Goal: Task Accomplishment & Management: Manage account settings

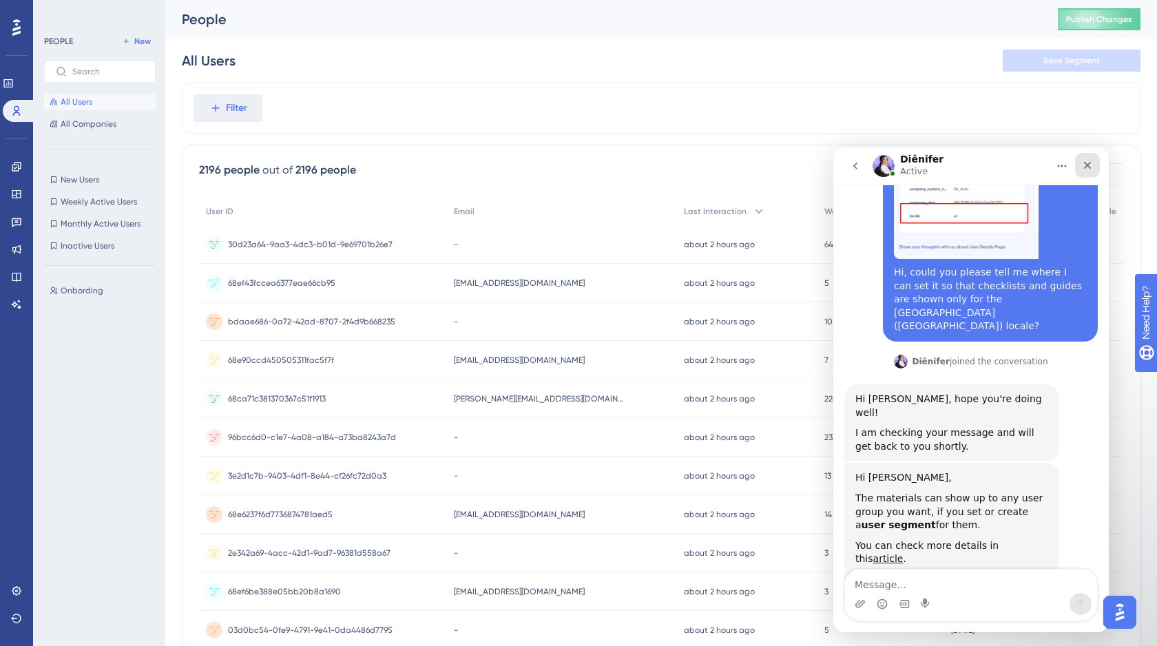
click at [1089, 165] on icon "Close" at bounding box center [1087, 165] width 11 height 11
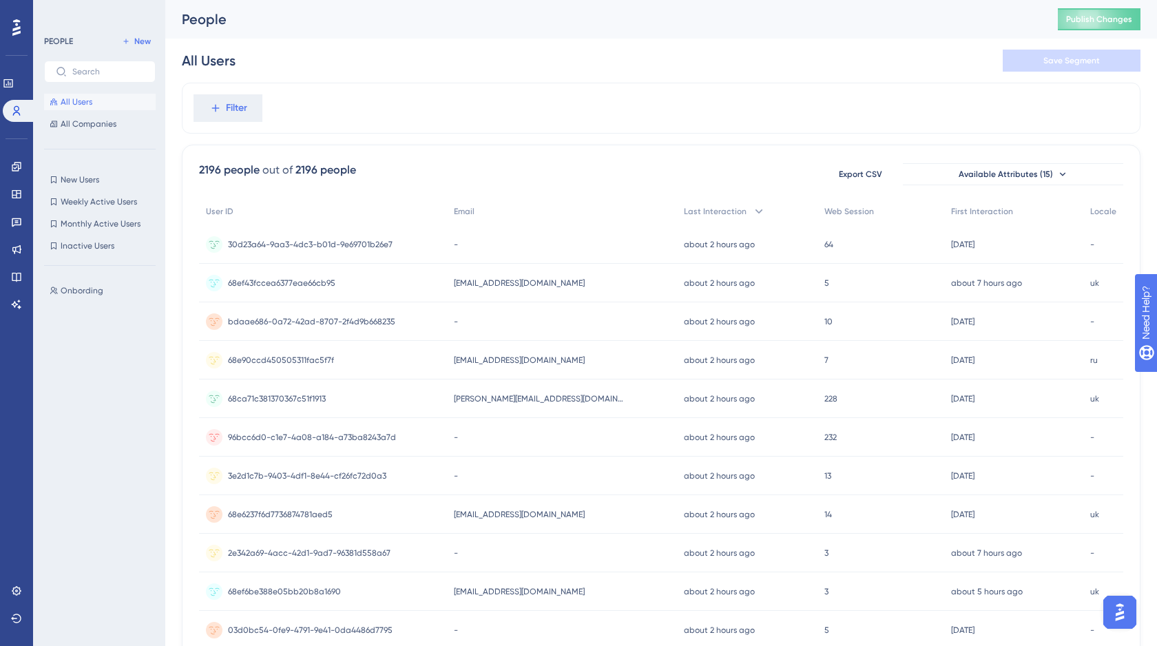
scroll to position [189, 0]
click at [235, 109] on span "Filter" at bounding box center [236, 108] width 21 height 17
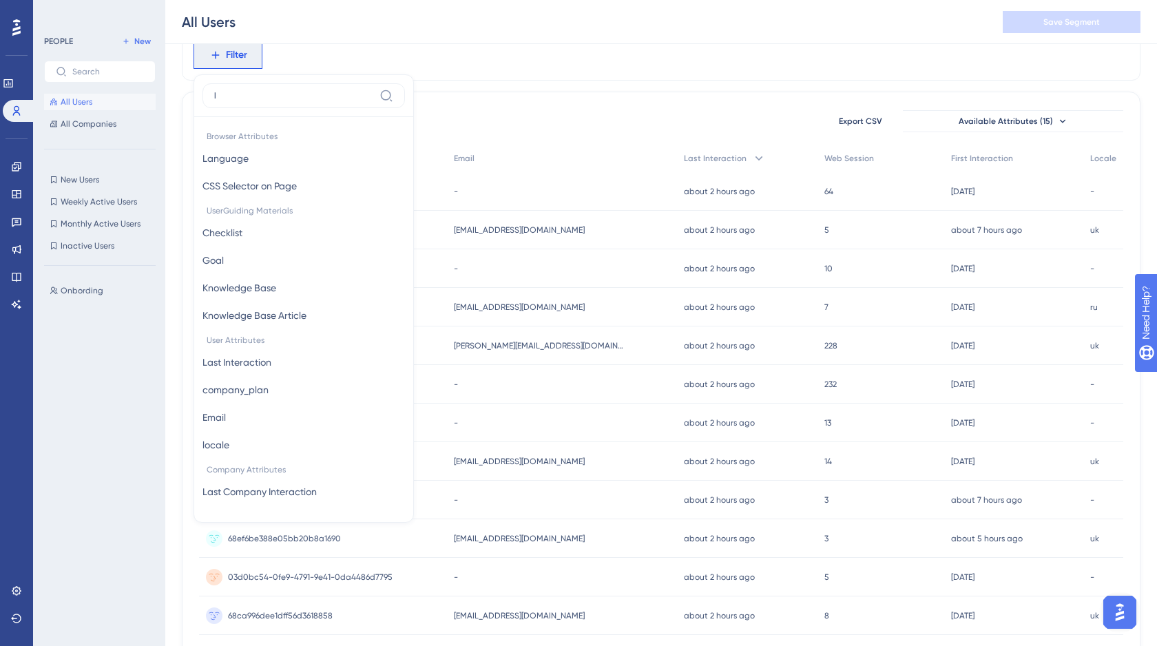
scroll to position [0, 0]
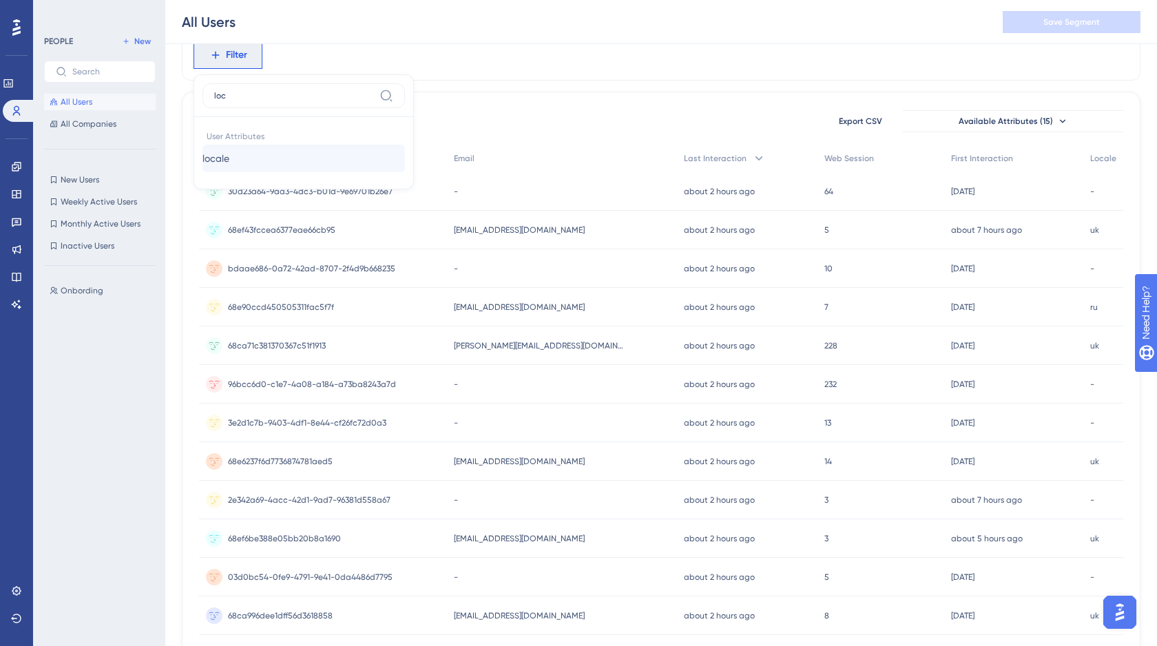
type input "loc"
click at [248, 154] on button "locale locale" at bounding box center [303, 159] width 202 height 28
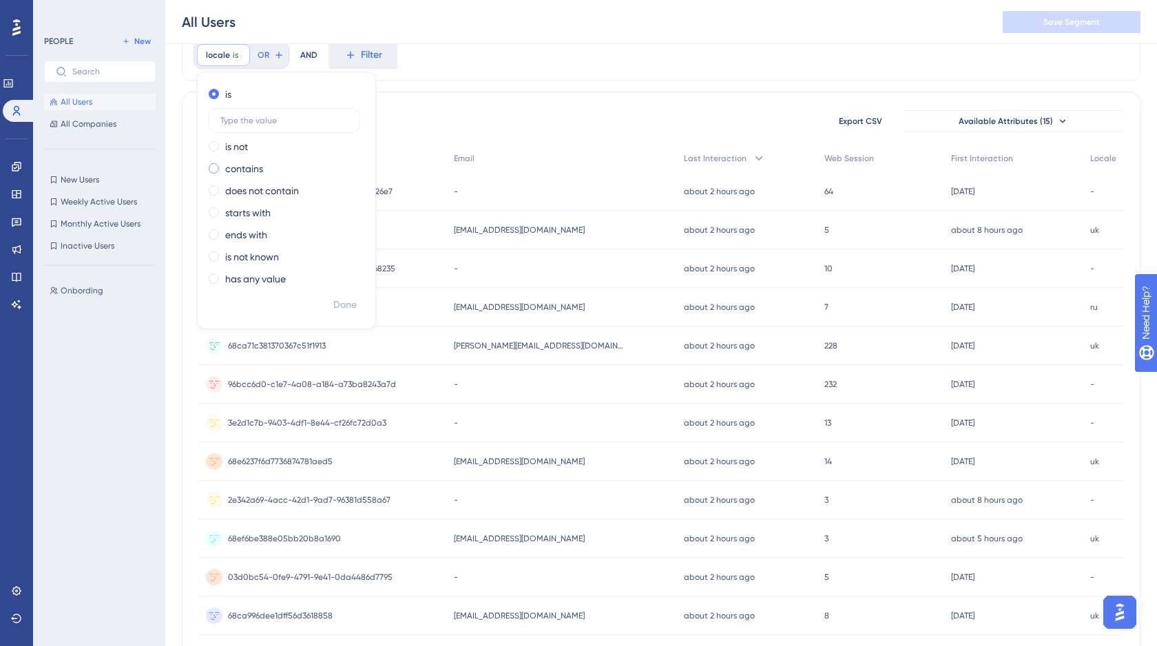
click at [213, 165] on span at bounding box center [214, 168] width 10 height 10
click at [223, 165] on input "radio" at bounding box center [223, 165] width 0 height 0
click at [217, 92] on span at bounding box center [214, 94] width 10 height 10
click at [223, 91] on input "radio" at bounding box center [223, 91] width 0 height 0
type input "uk"
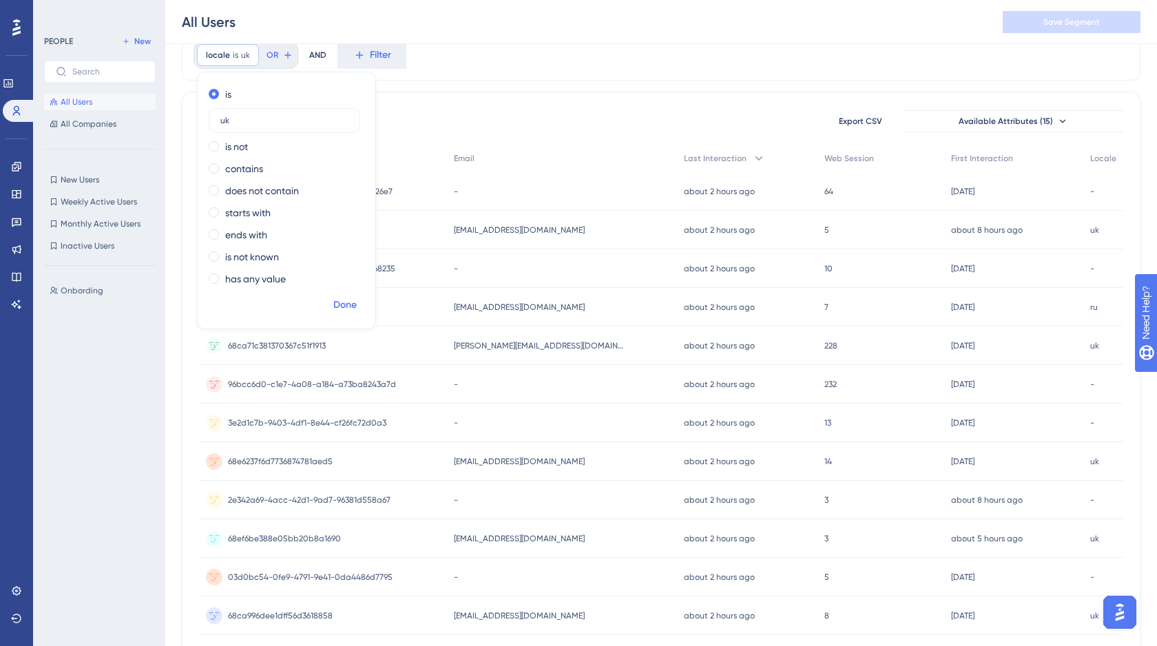
click at [344, 304] on span "Done" at bounding box center [344, 305] width 23 height 17
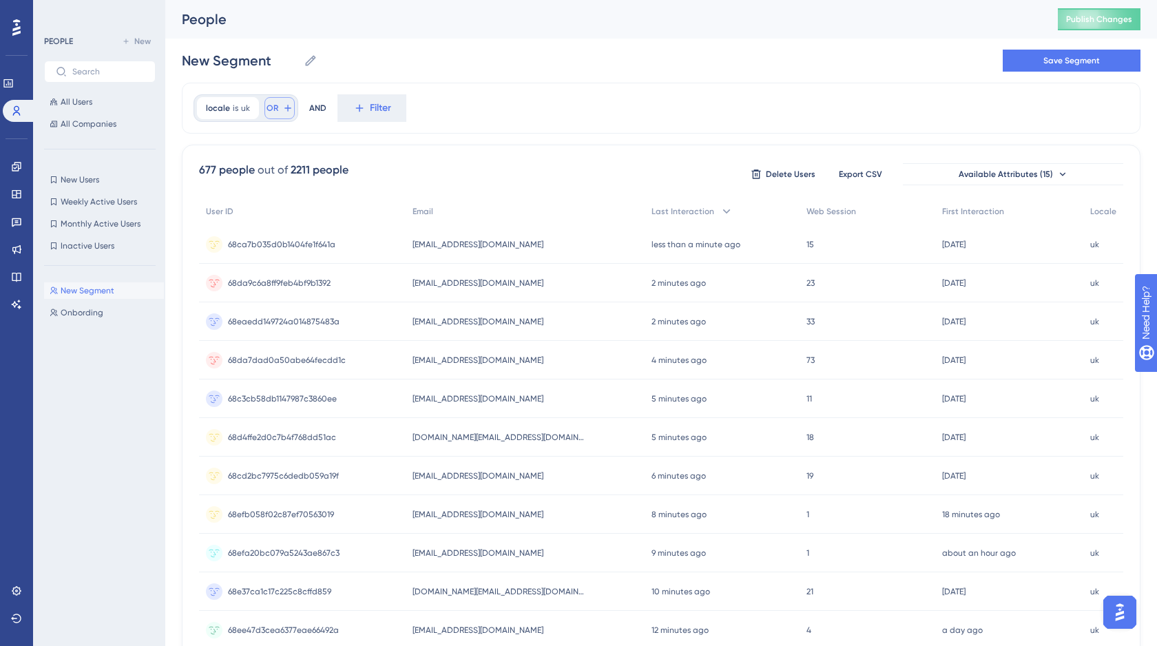
click at [273, 109] on span "OR" at bounding box center [272, 108] width 12 height 11
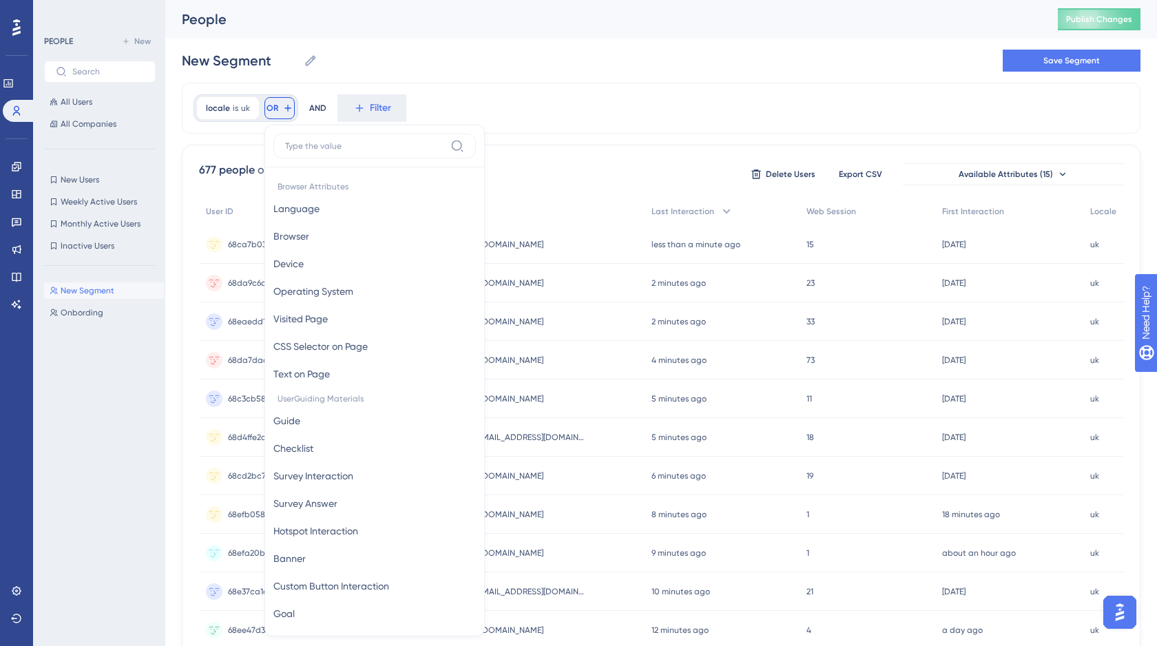
scroll to position [57, 0]
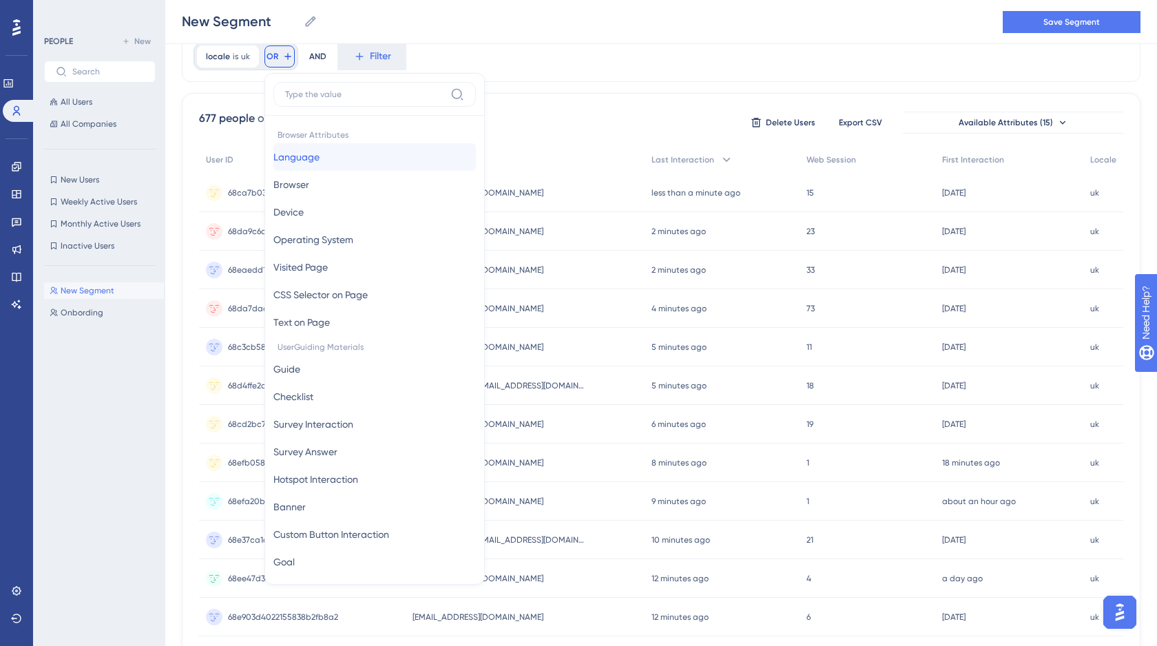
click at [319, 156] on span "Language" at bounding box center [296, 157] width 46 height 17
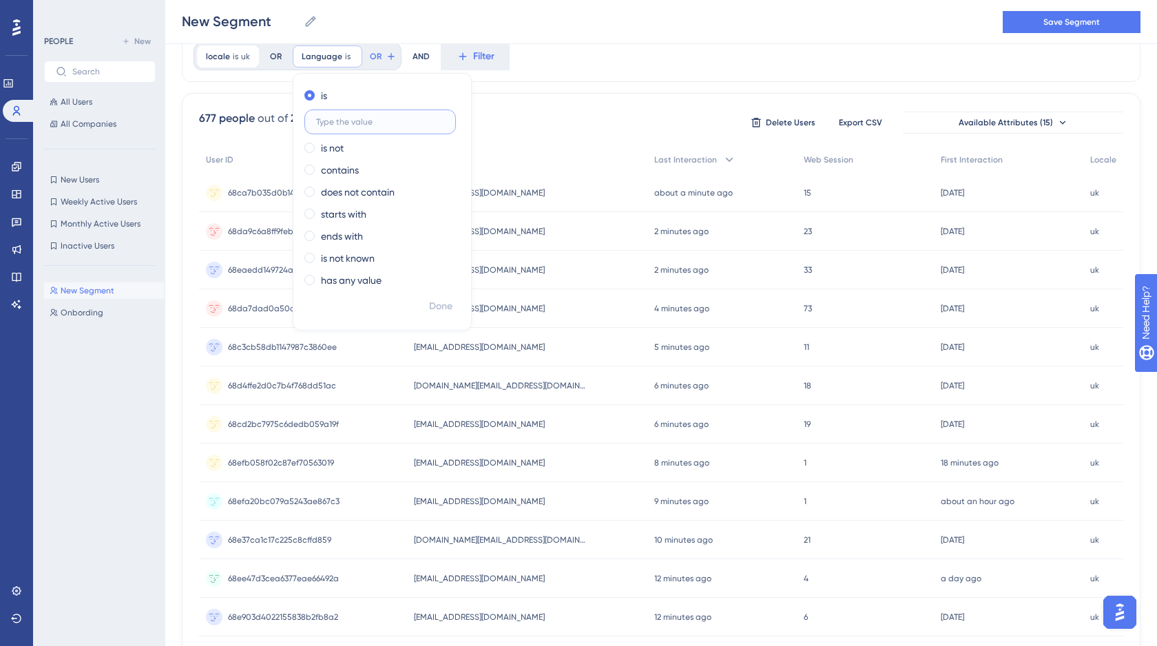
paste input "uk"
type input "uk"
click at [439, 304] on span "Done" at bounding box center [440, 306] width 23 height 17
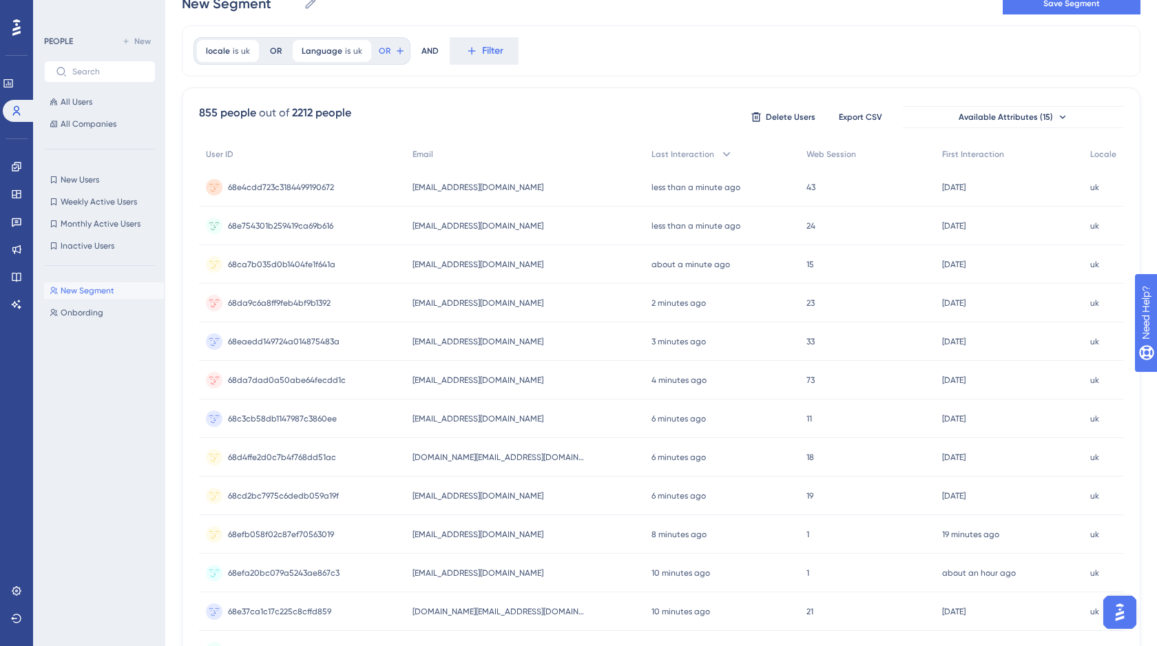
scroll to position [0, 0]
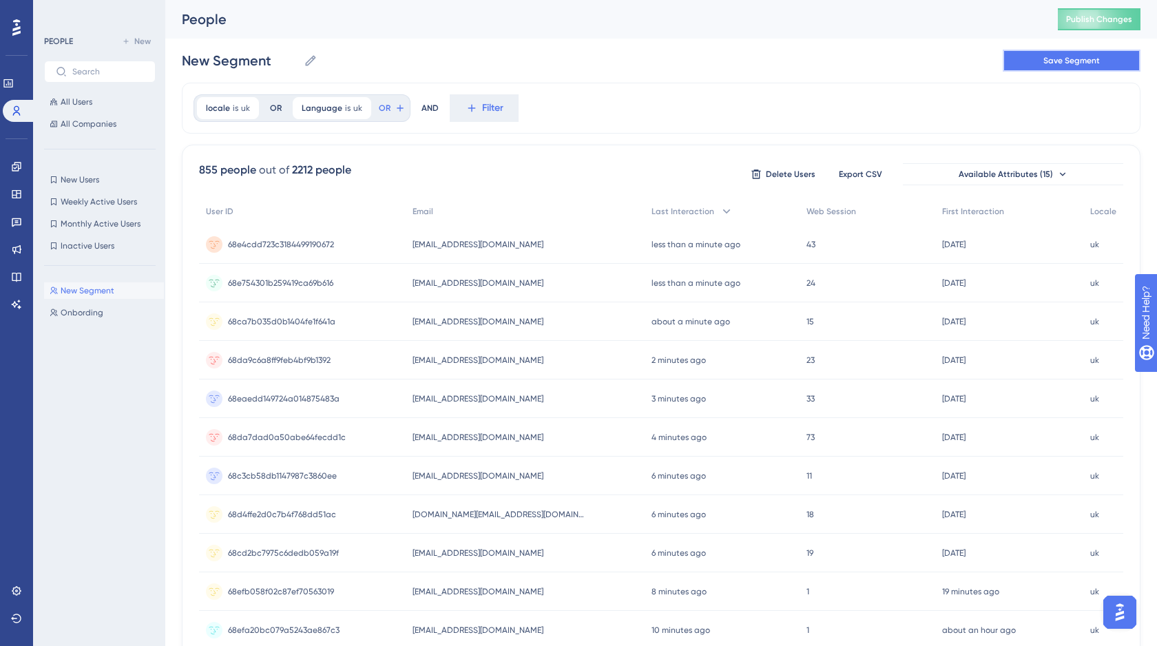
click at [1053, 61] on span "Save Segment" at bounding box center [1071, 60] width 56 height 11
click at [271, 59] on input "New Segment" at bounding box center [240, 60] width 116 height 19
drag, startPoint x: 277, startPoint y: 59, endPoint x: 181, endPoint y: 59, distance: 96.4
click at [181, 59] on div "Performance Users Engagement Widgets Feedback Product Updates Knowledge Base AI…" at bounding box center [661, 540] width 992 height 1080
type input "UK( [GEOGRAPHIC_DATA])"
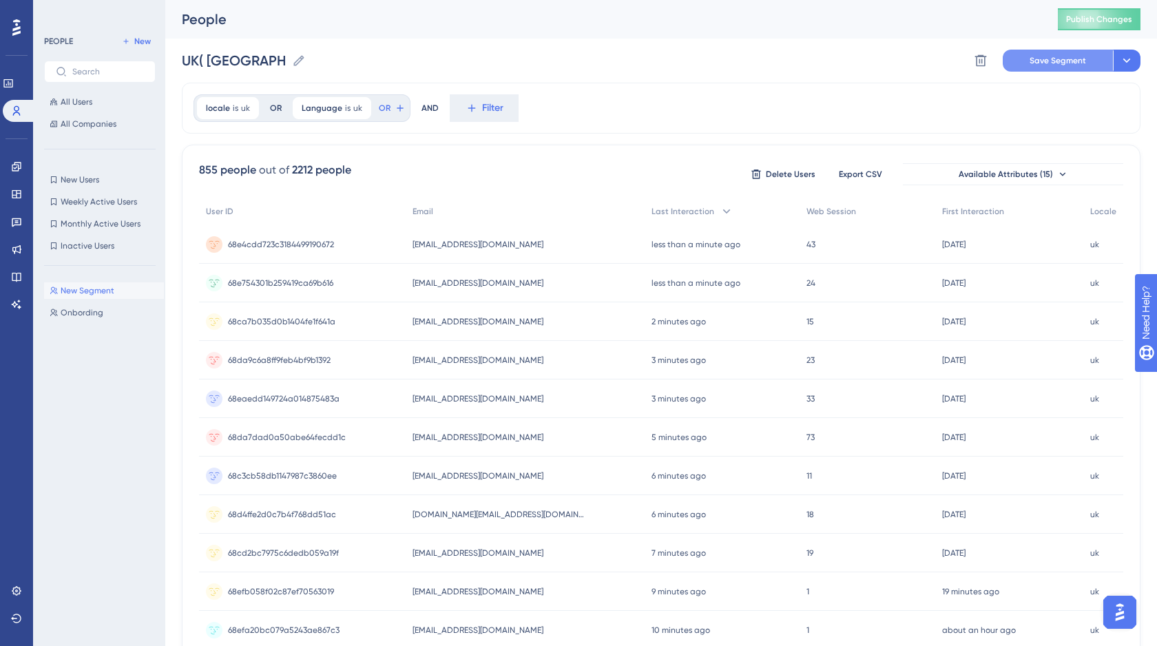
click at [1060, 59] on span "Save Segment" at bounding box center [1057, 60] width 56 height 11
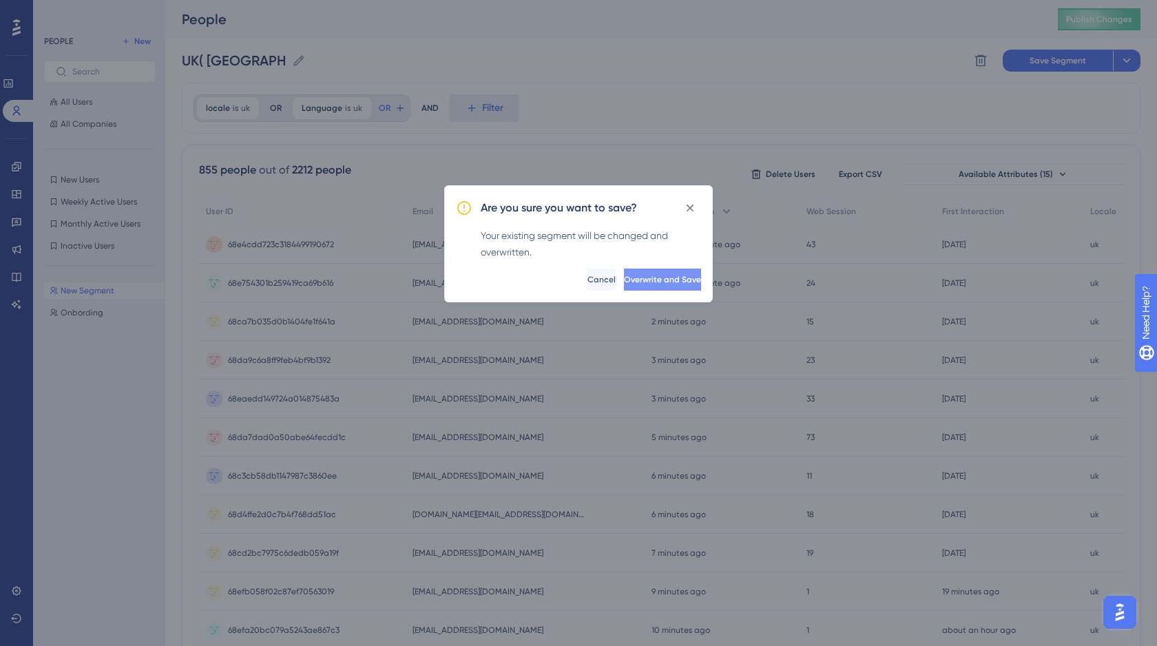
click at [638, 282] on span "Overwrite and Save" at bounding box center [662, 279] width 77 height 11
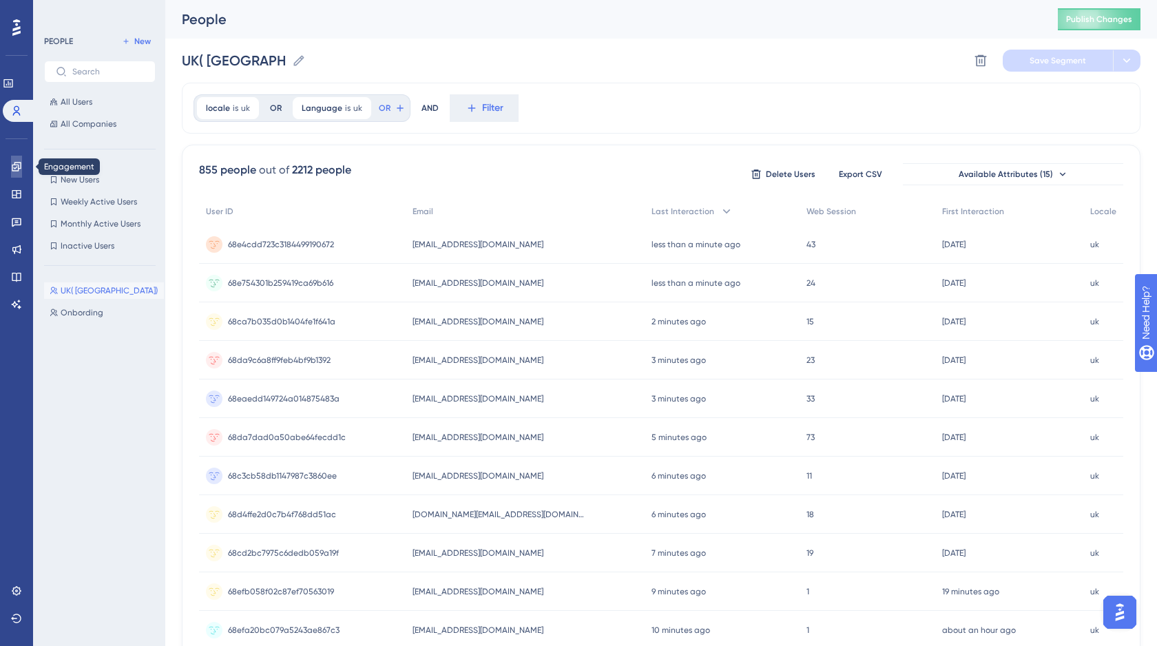
click at [11, 166] on icon at bounding box center [16, 166] width 11 height 11
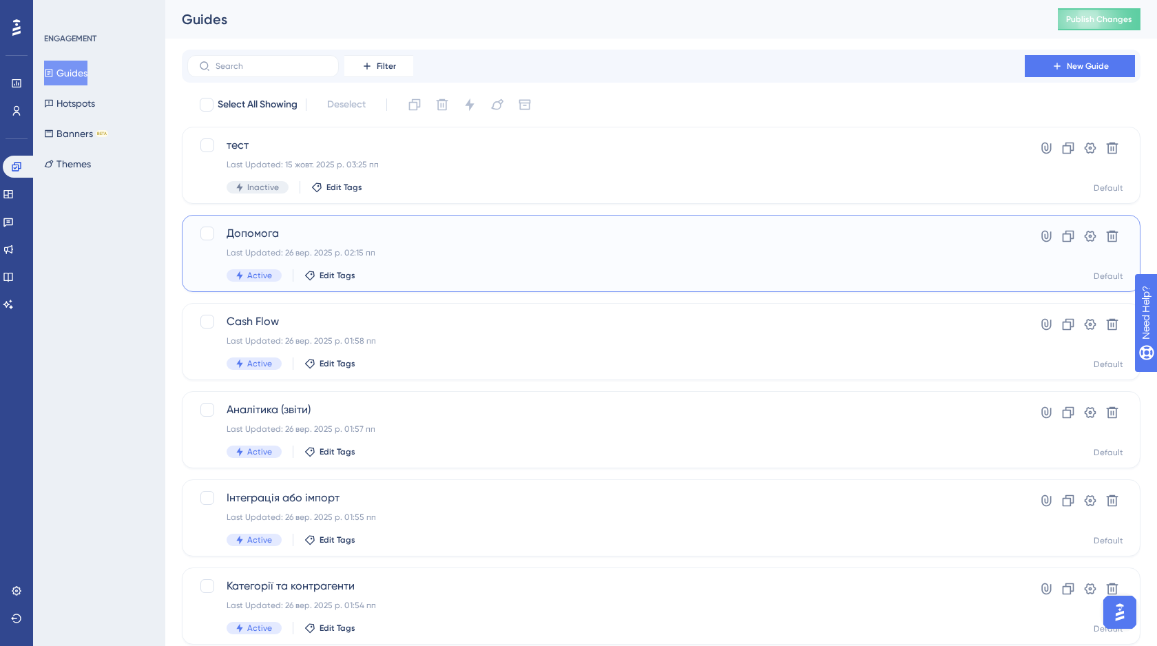
click at [401, 249] on div "Last Updated: 26 вер. 2025 р. 02:15 пп" at bounding box center [606, 252] width 759 height 11
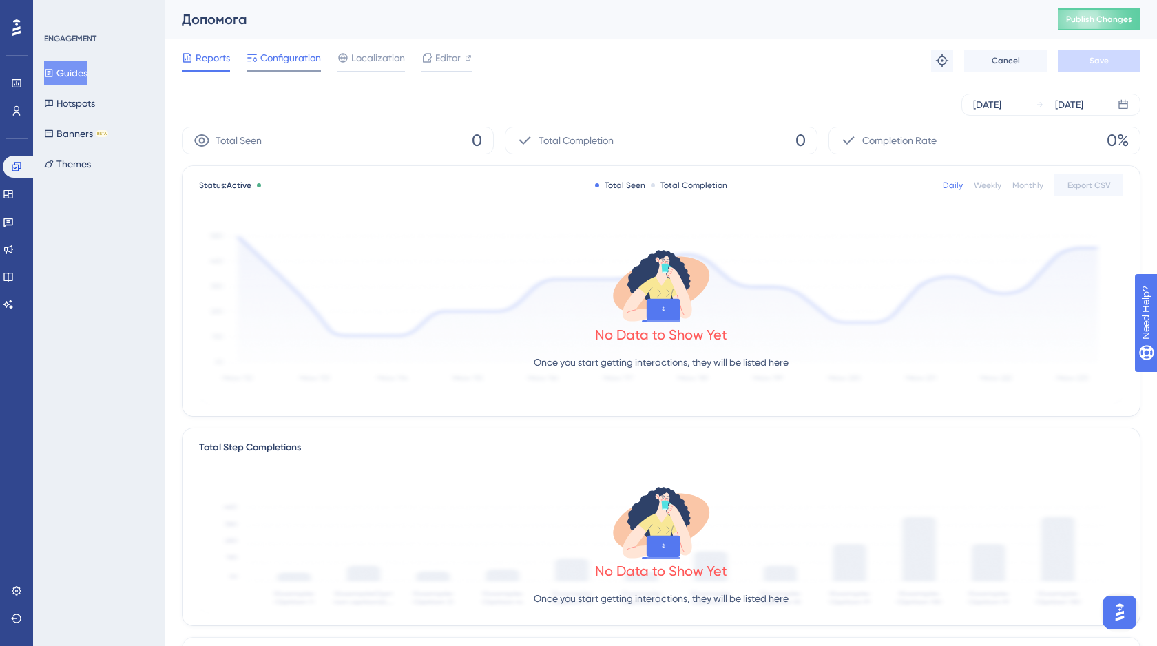
click at [297, 59] on span "Configuration" at bounding box center [290, 58] width 61 height 17
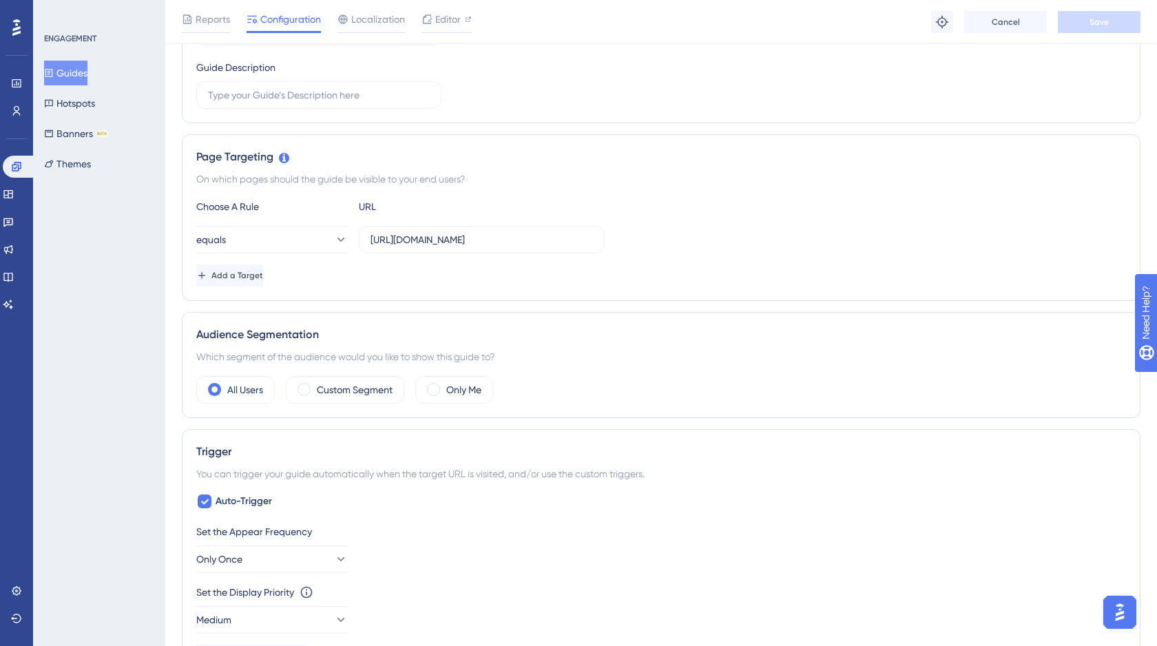
scroll to position [319, 0]
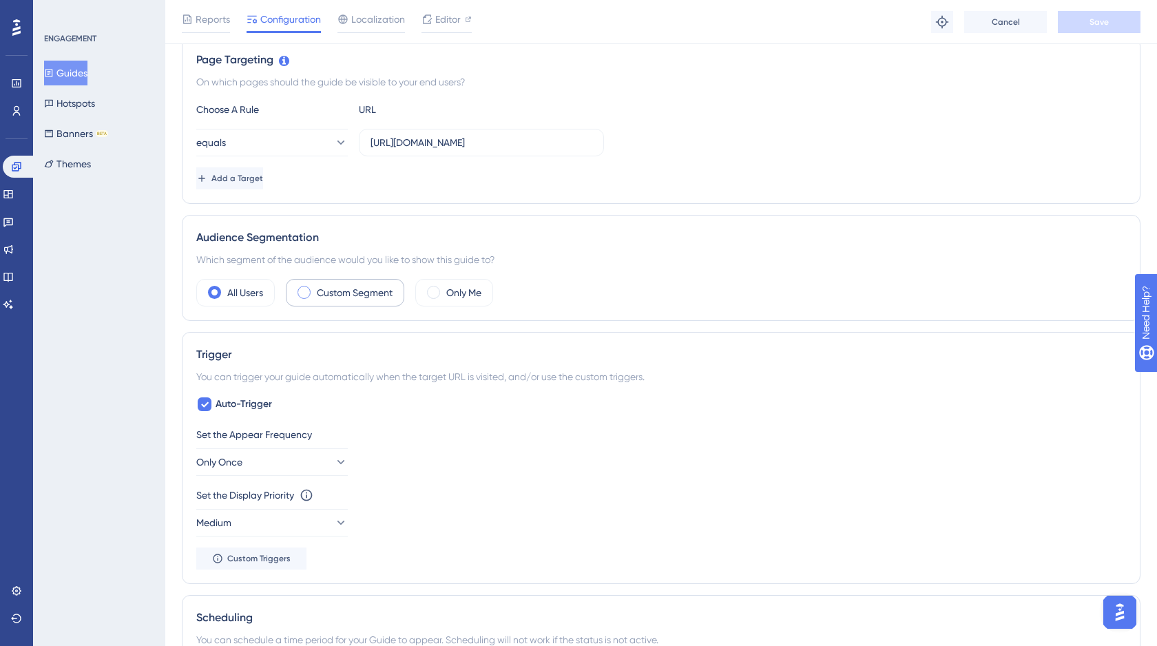
click at [335, 292] on label "Custom Segment" at bounding box center [355, 292] width 76 height 17
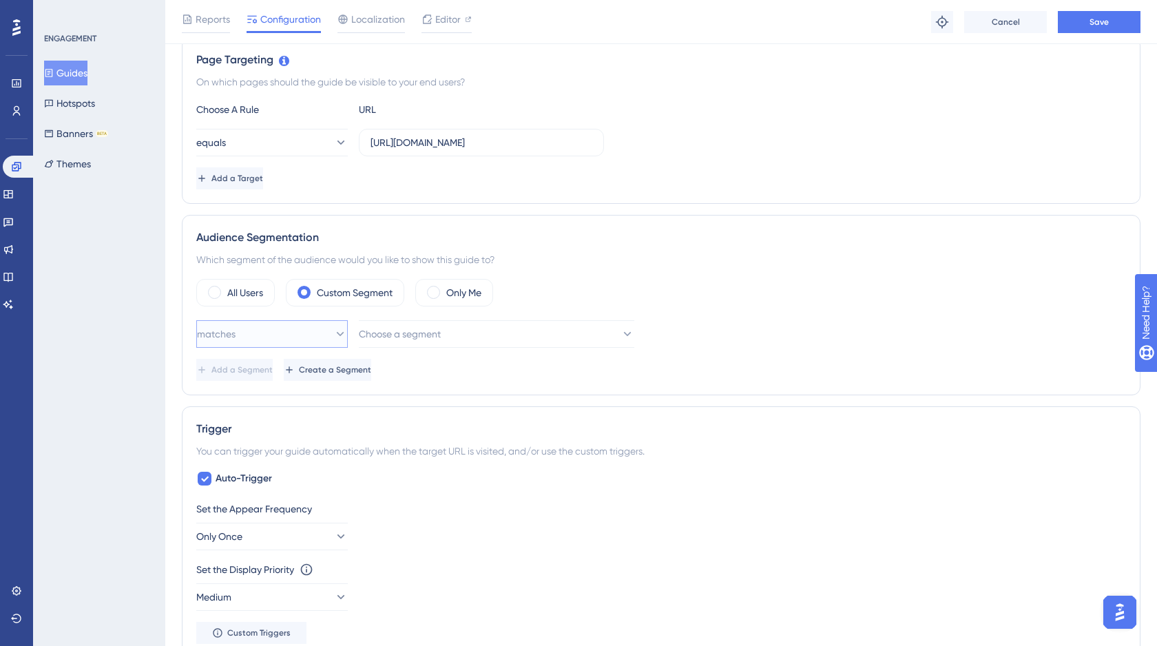
click at [333, 333] on icon at bounding box center [340, 334] width 14 height 14
click at [285, 372] on div "matches matches" at bounding box center [272, 376] width 134 height 28
click at [435, 334] on span "Choose a segment" at bounding box center [400, 334] width 82 height 17
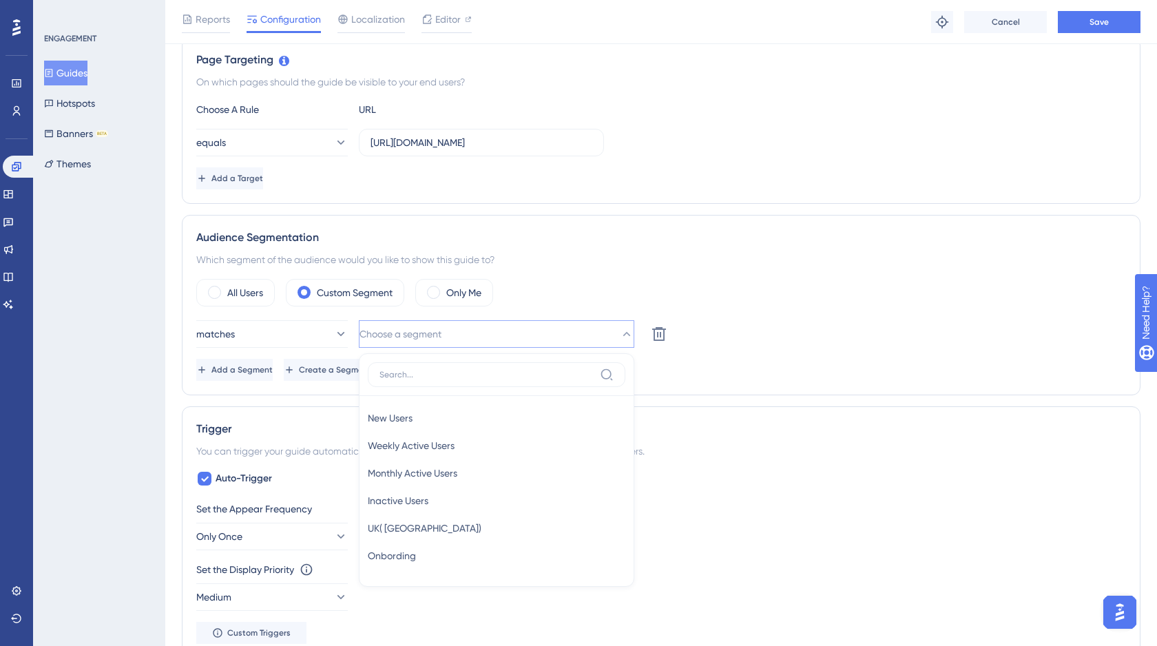
scroll to position [464, 0]
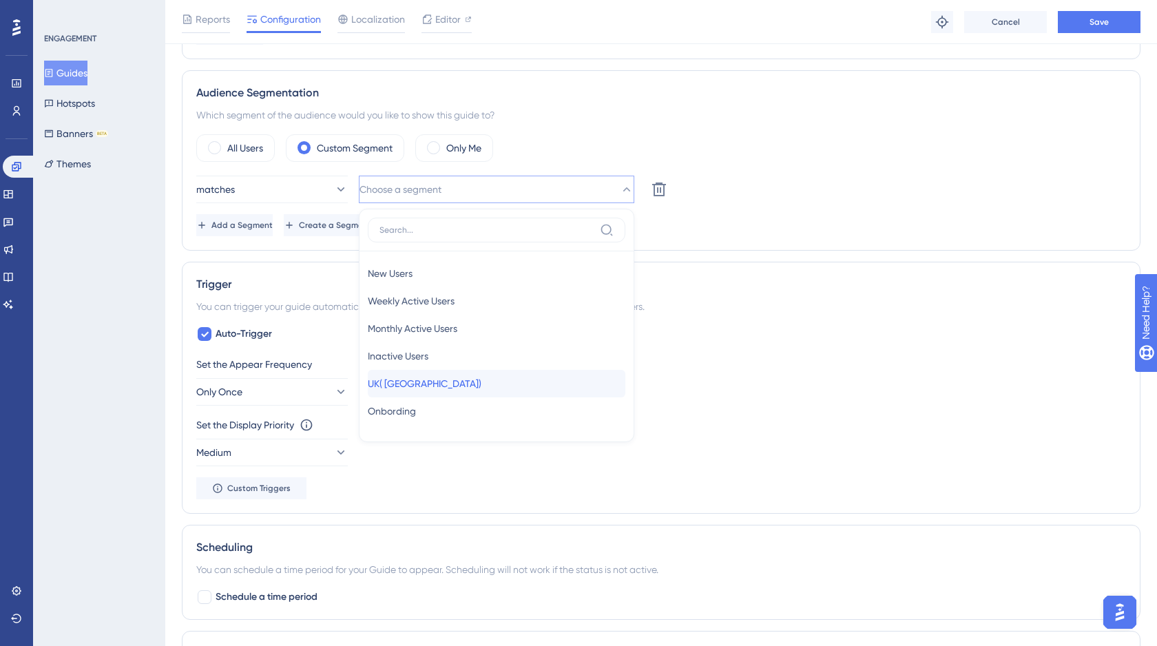
click at [430, 381] on span "UK( [GEOGRAPHIC_DATA])" at bounding box center [425, 383] width 114 height 17
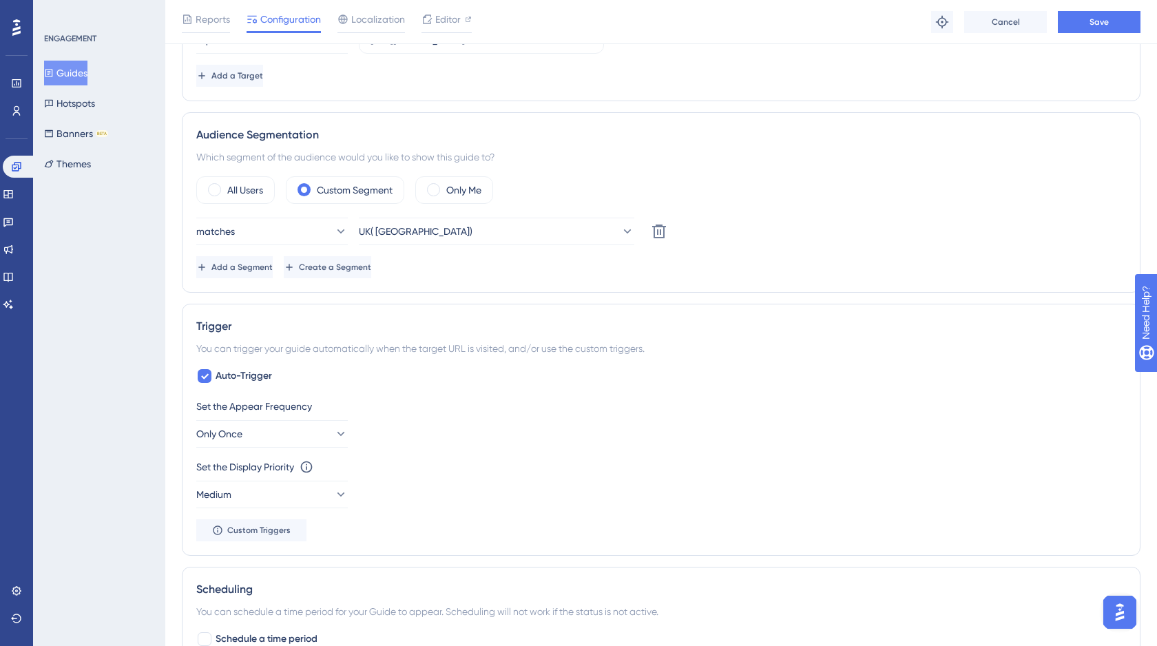
scroll to position [368, 0]
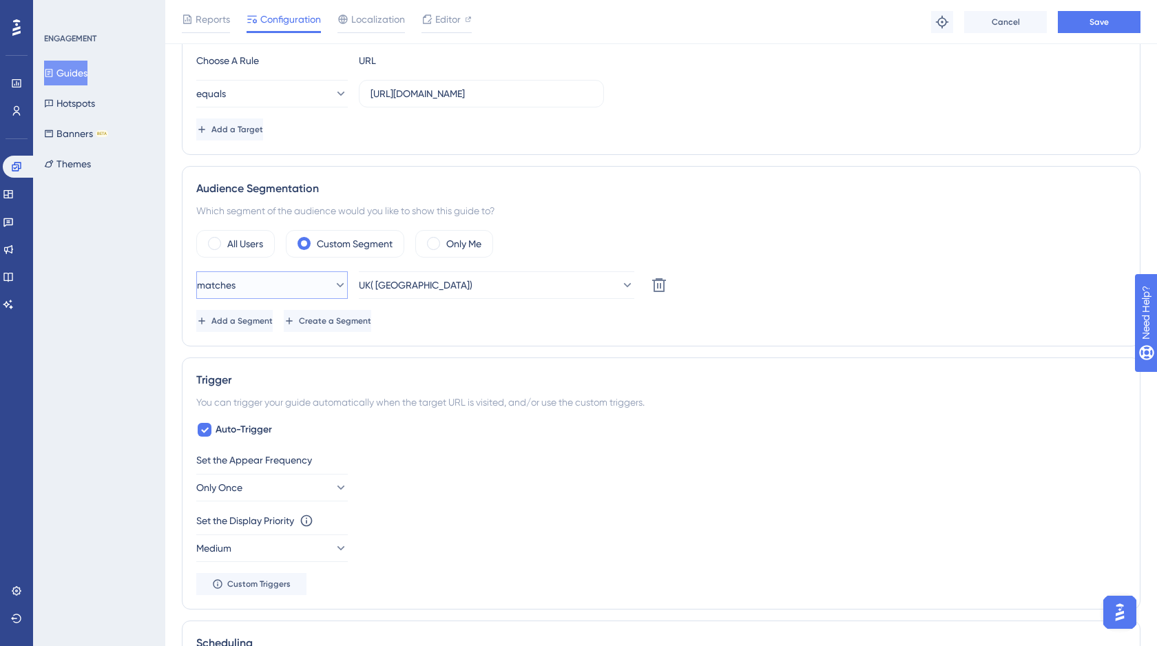
click at [333, 283] on icon at bounding box center [340, 285] width 14 height 14
click at [677, 213] on div "Which segment of the audience would you like to show this guide to?" at bounding box center [661, 210] width 930 height 17
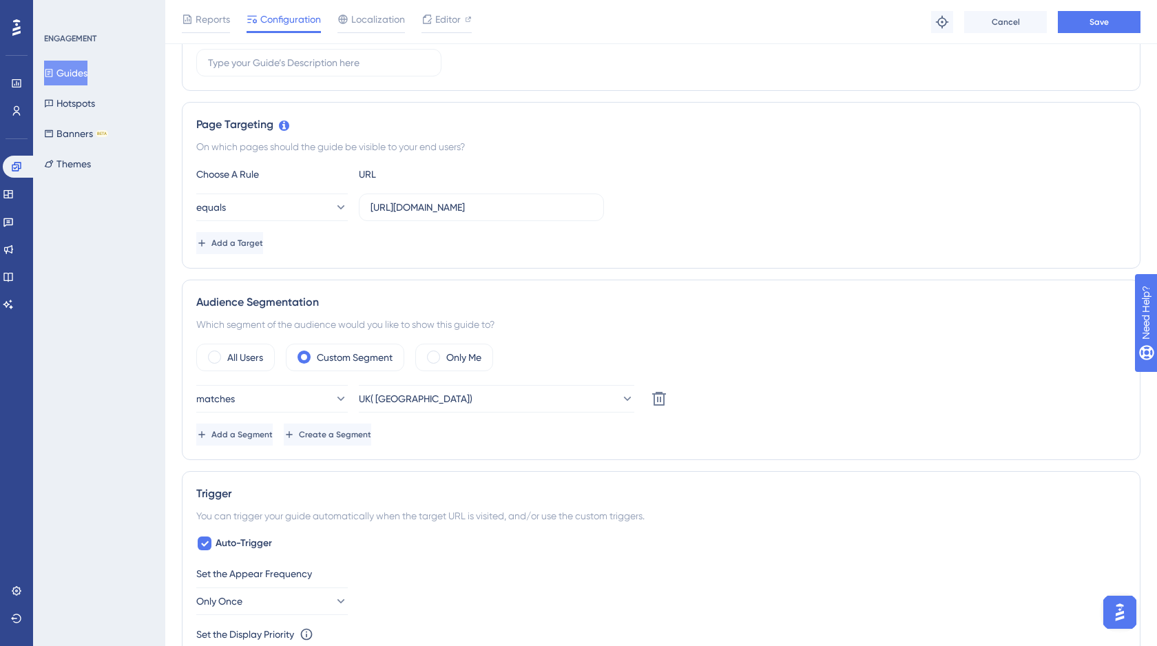
scroll to position [0, 0]
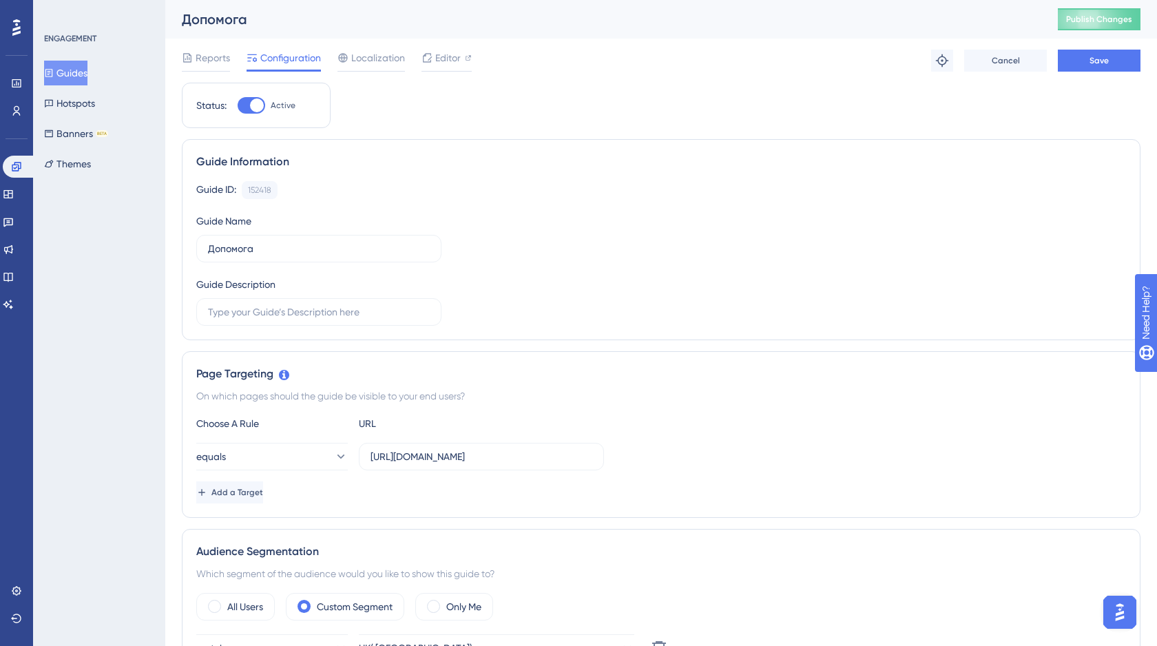
click at [77, 74] on button "Guides" at bounding box center [65, 73] width 43 height 25
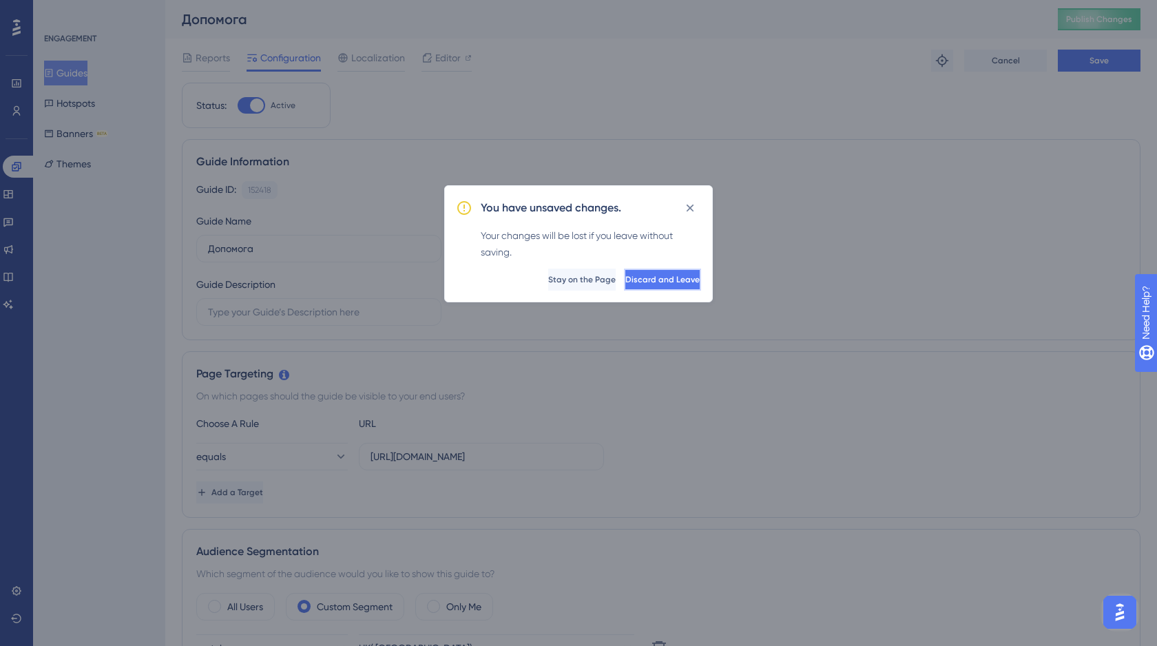
click at [625, 275] on span "Discard and Leave" at bounding box center [662, 279] width 74 height 11
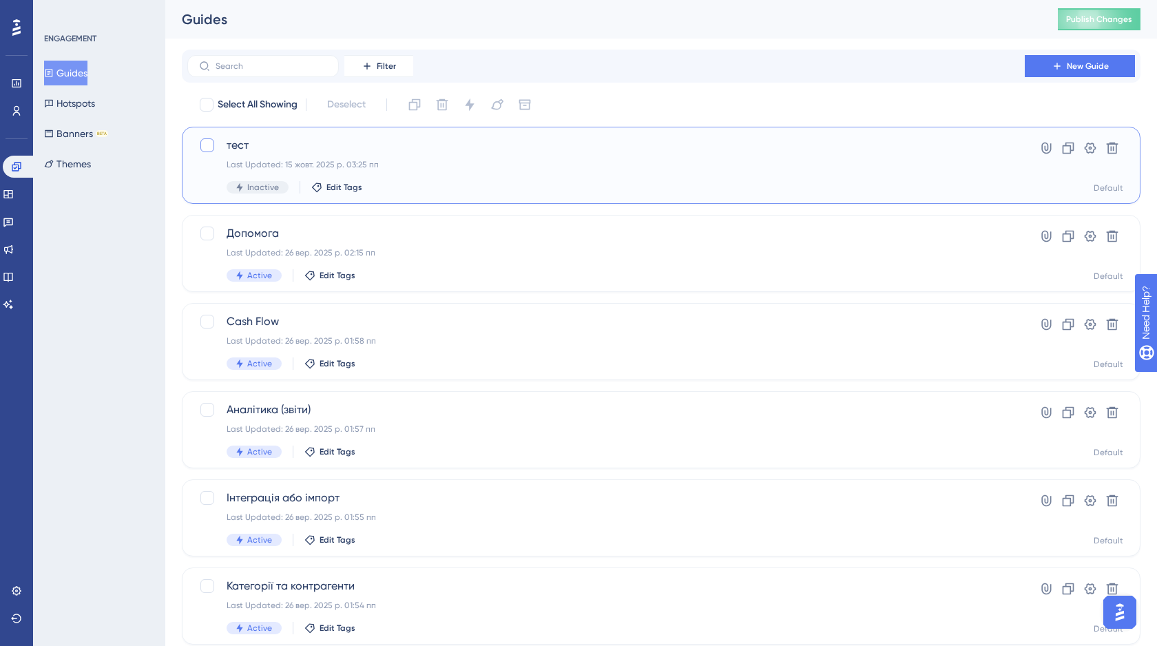
click at [208, 149] on div at bounding box center [207, 145] width 14 height 14
checkbox input "true"
click at [1113, 151] on icon at bounding box center [1112, 148] width 14 height 14
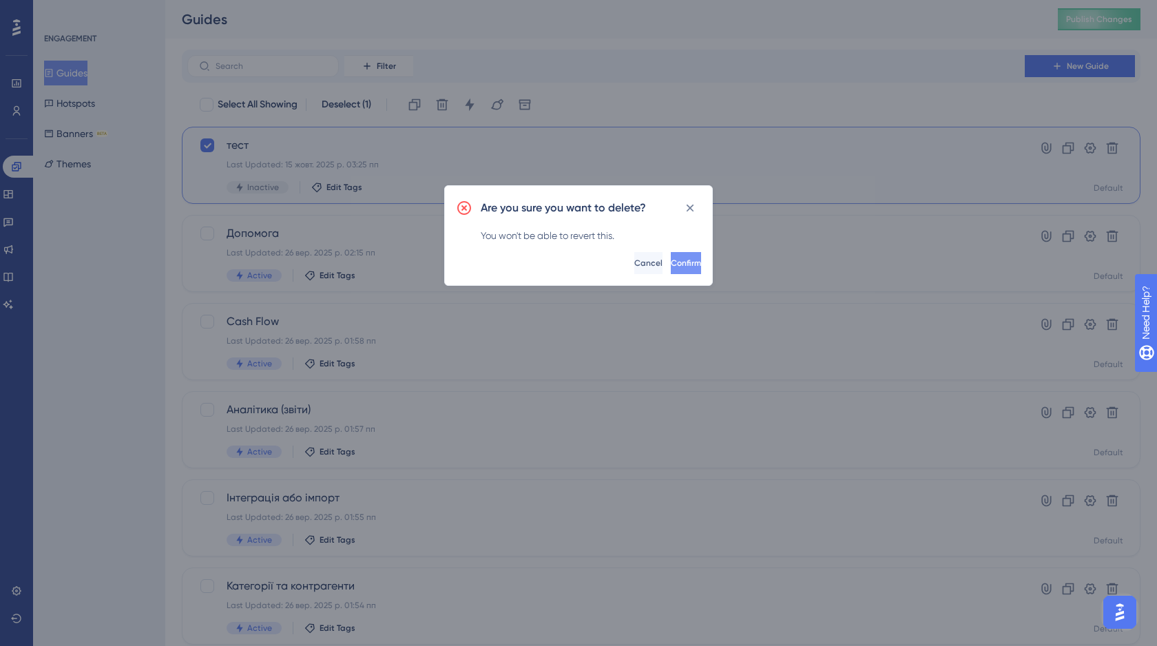
click at [678, 264] on button "Confirm" at bounding box center [686, 263] width 30 height 22
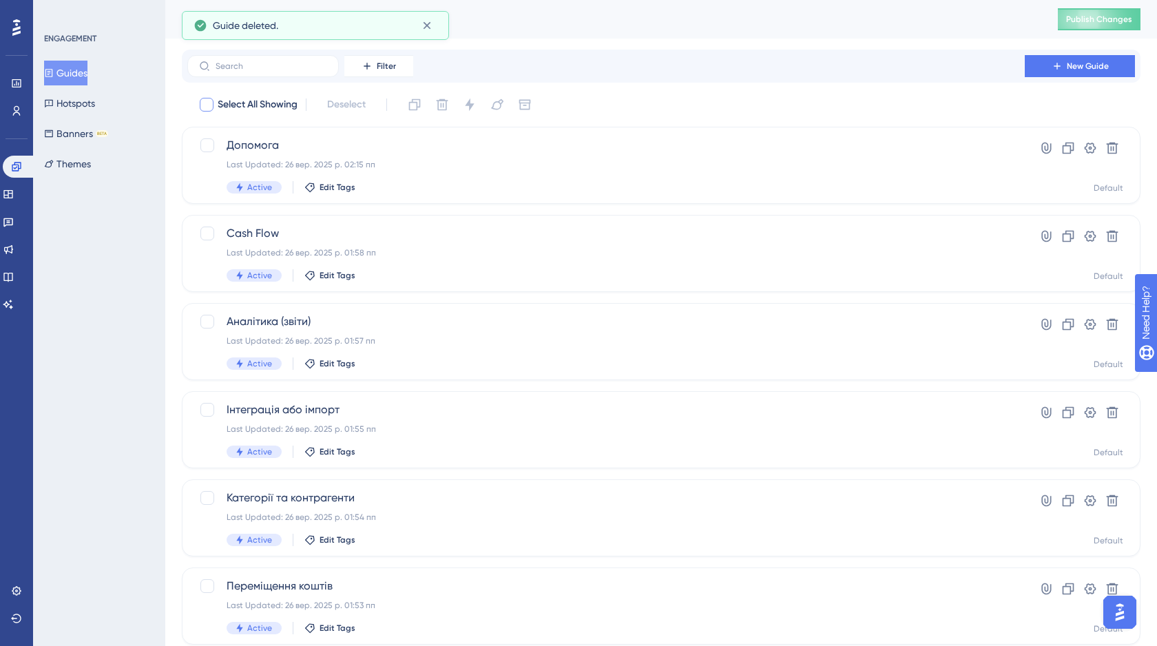
click at [202, 103] on div at bounding box center [207, 105] width 14 height 14
checkbox input "true"
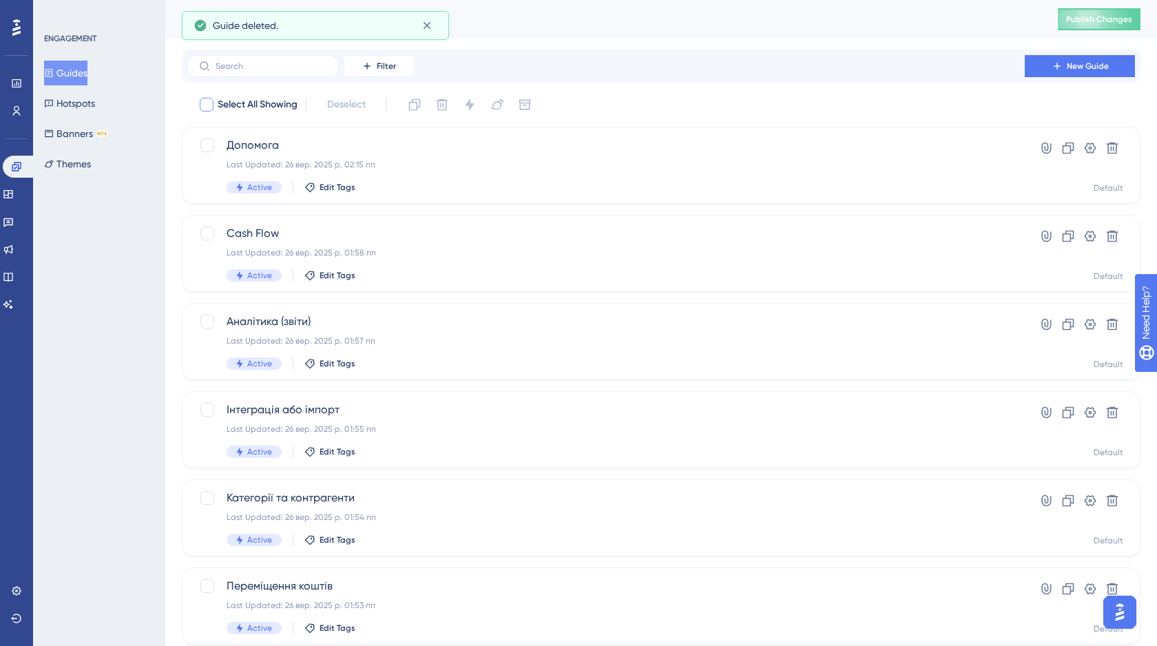
checkbox input "true"
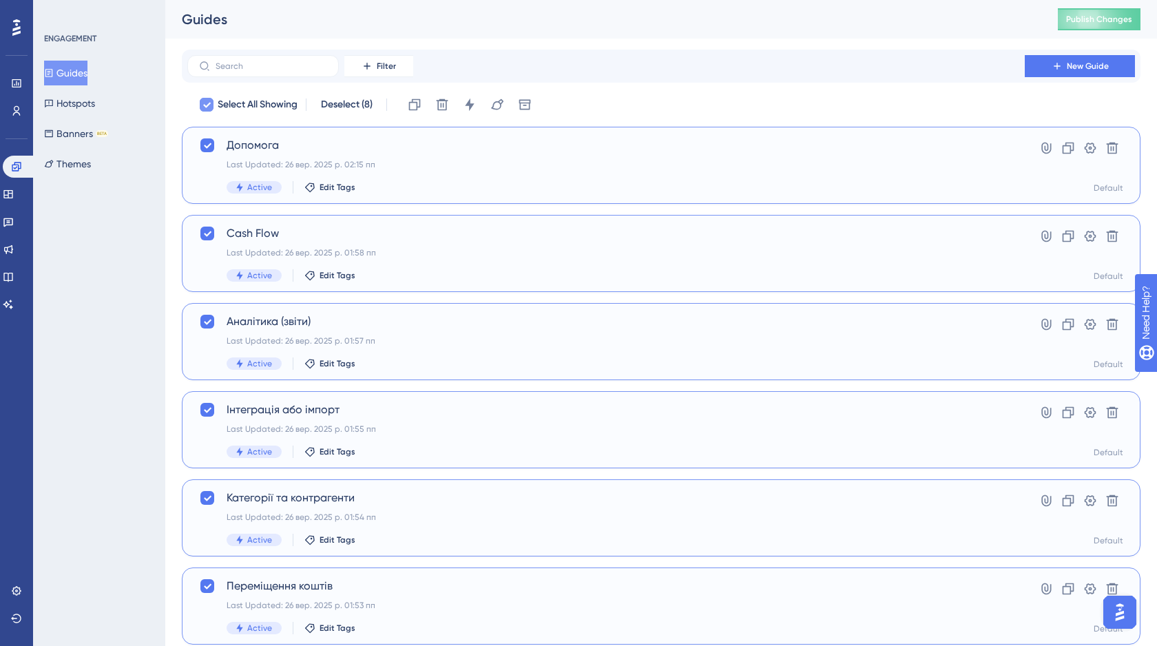
click at [206, 103] on icon at bounding box center [206, 104] width 8 height 11
checkbox input "false"
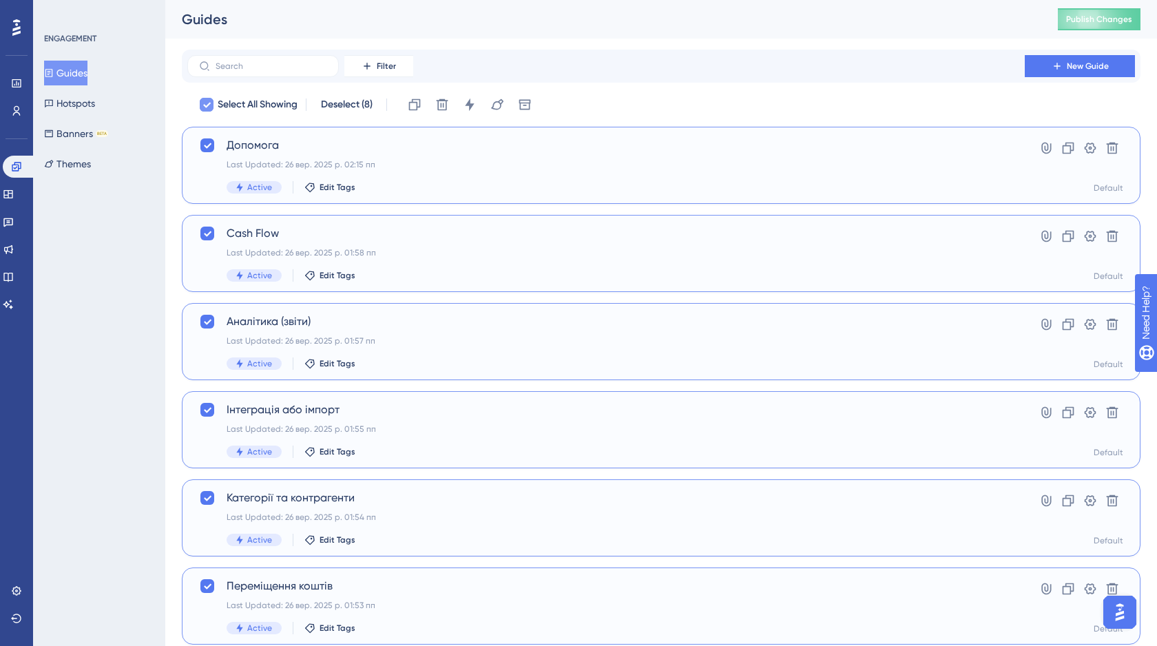
checkbox input "false"
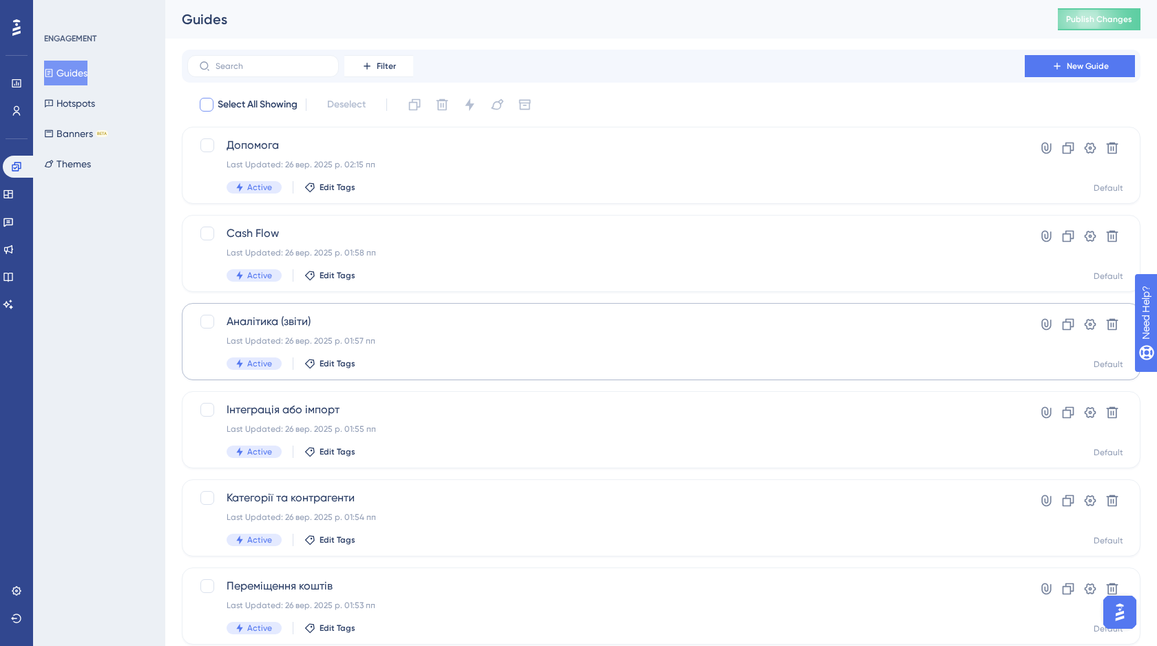
scroll to position [219, 0]
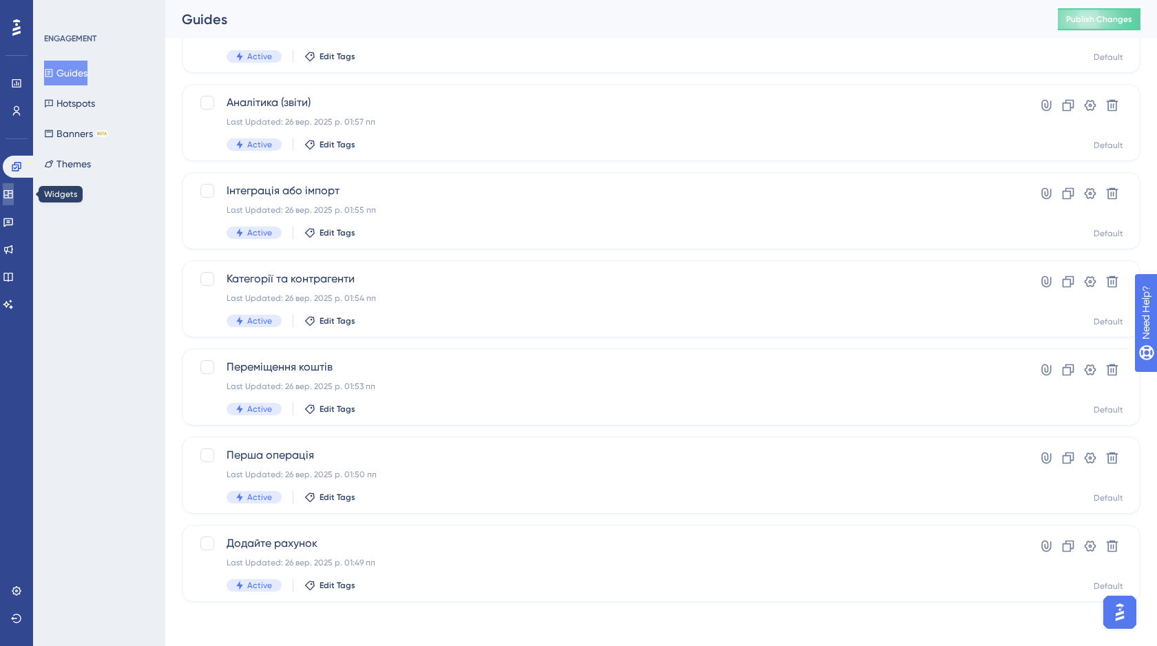
click at [14, 189] on icon at bounding box center [8, 194] width 11 height 11
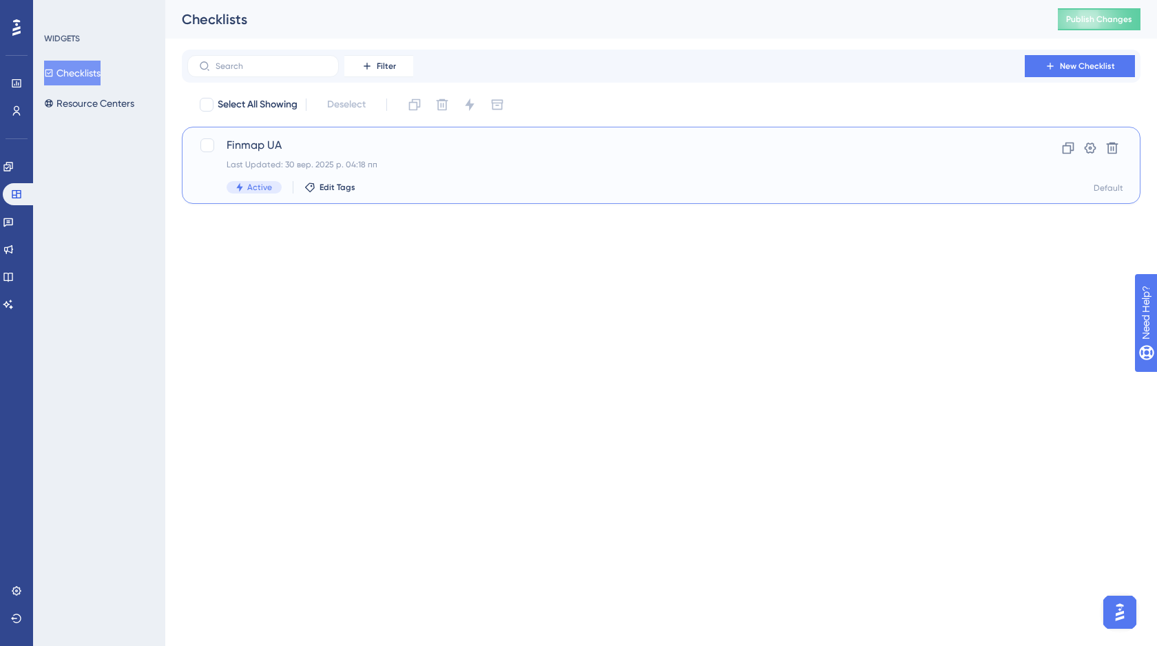
click at [400, 156] on div "Finmap UA Last Updated: 30 вер. 2025 р. 04:18 пп Active Edit Tags" at bounding box center [606, 165] width 759 height 56
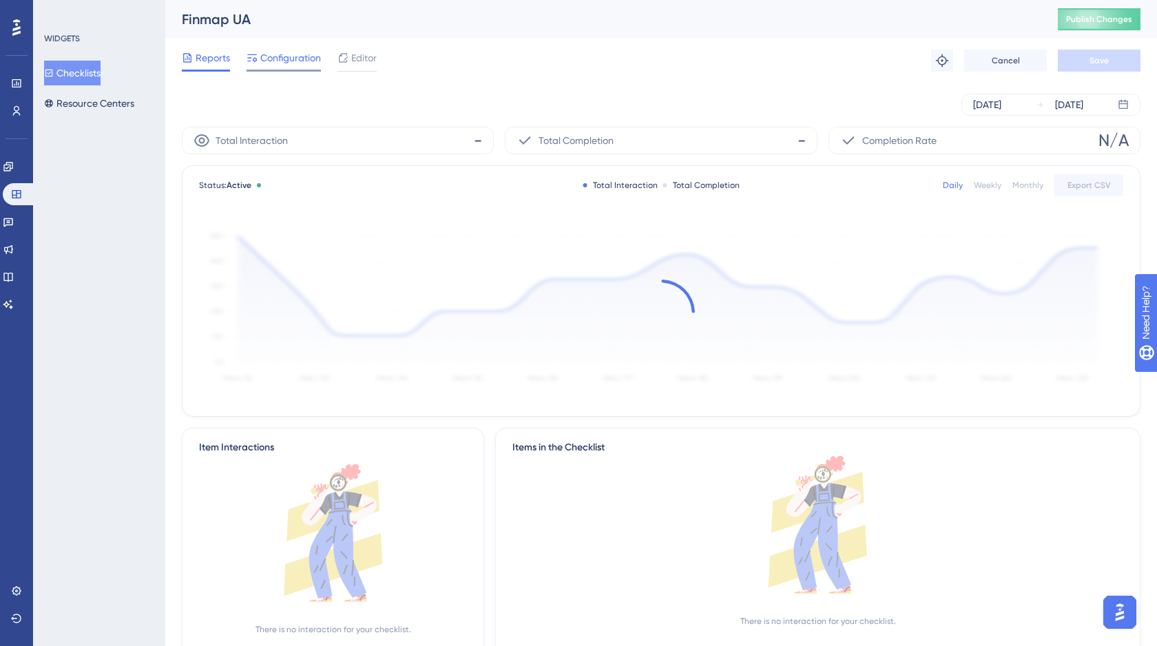
click at [277, 63] on span "Configuration" at bounding box center [290, 58] width 61 height 17
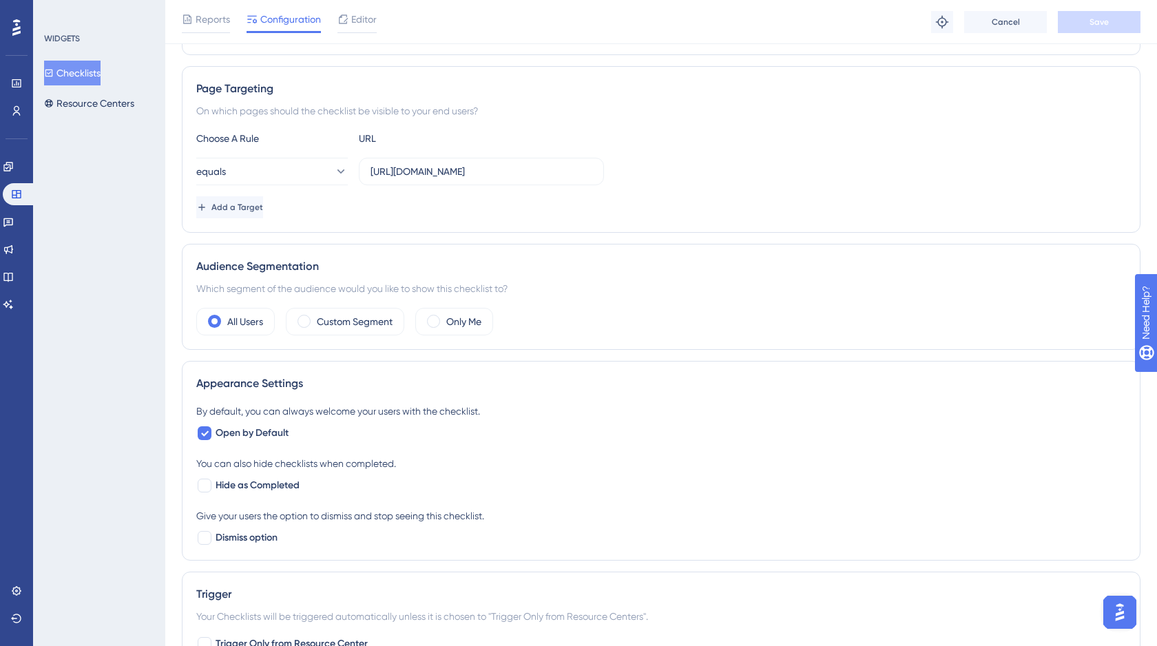
scroll to position [345, 0]
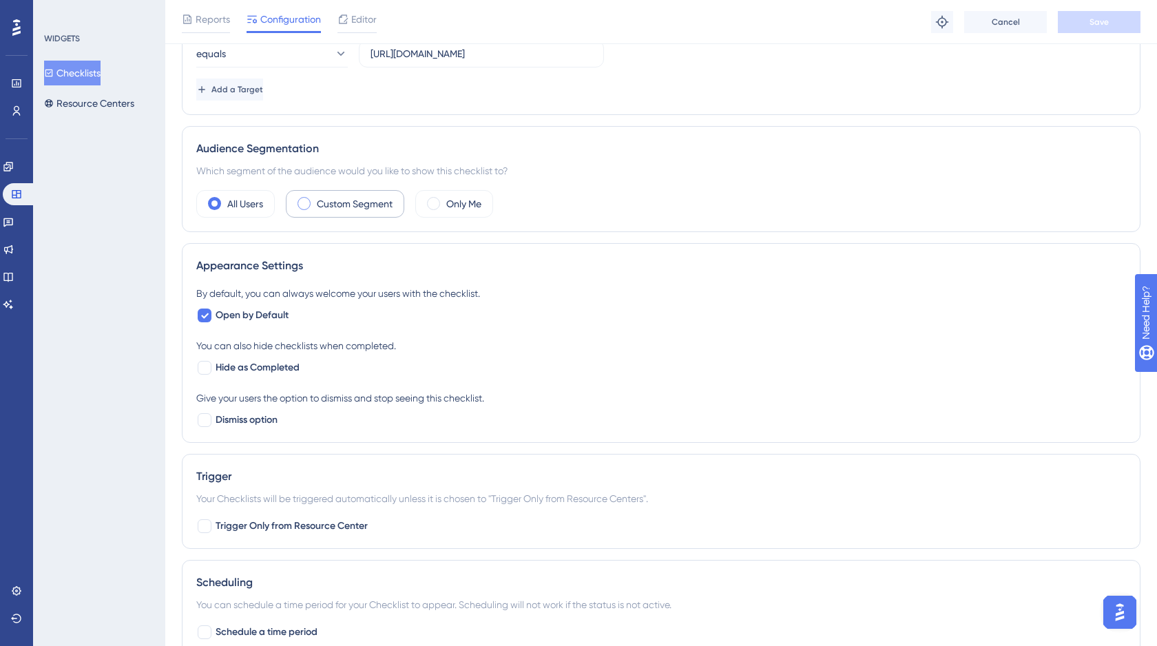
click at [342, 200] on label "Custom Segment" at bounding box center [355, 204] width 76 height 17
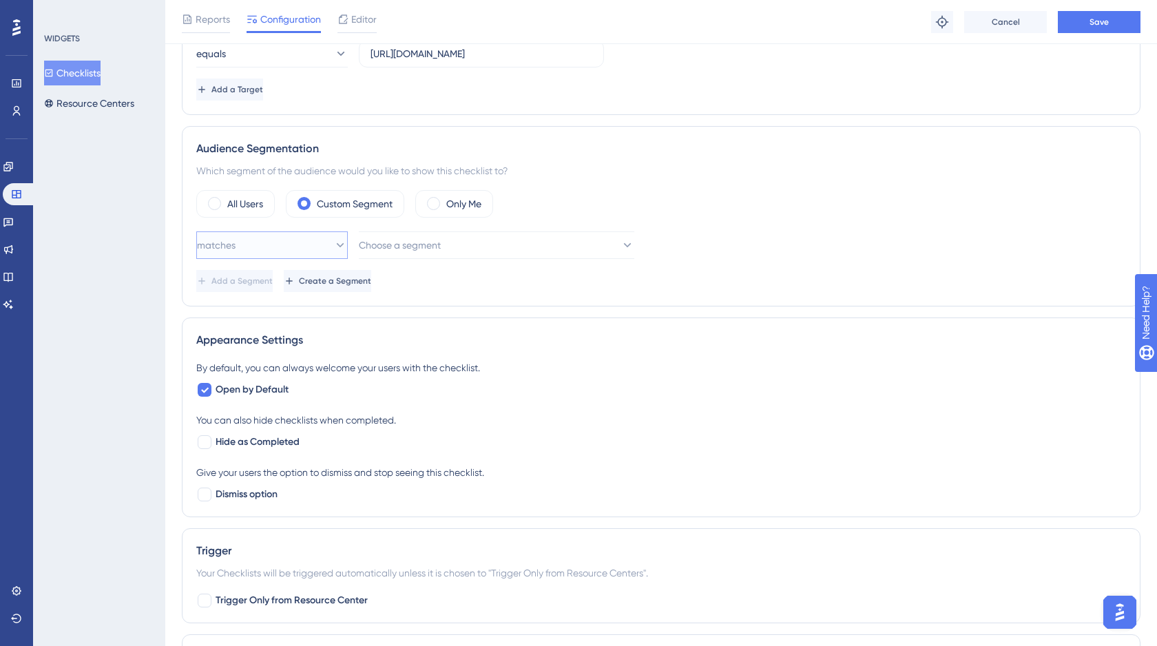
click at [302, 252] on button "matches" at bounding box center [271, 245] width 151 height 28
click at [419, 247] on span "Choose a segment" at bounding box center [400, 245] width 82 height 17
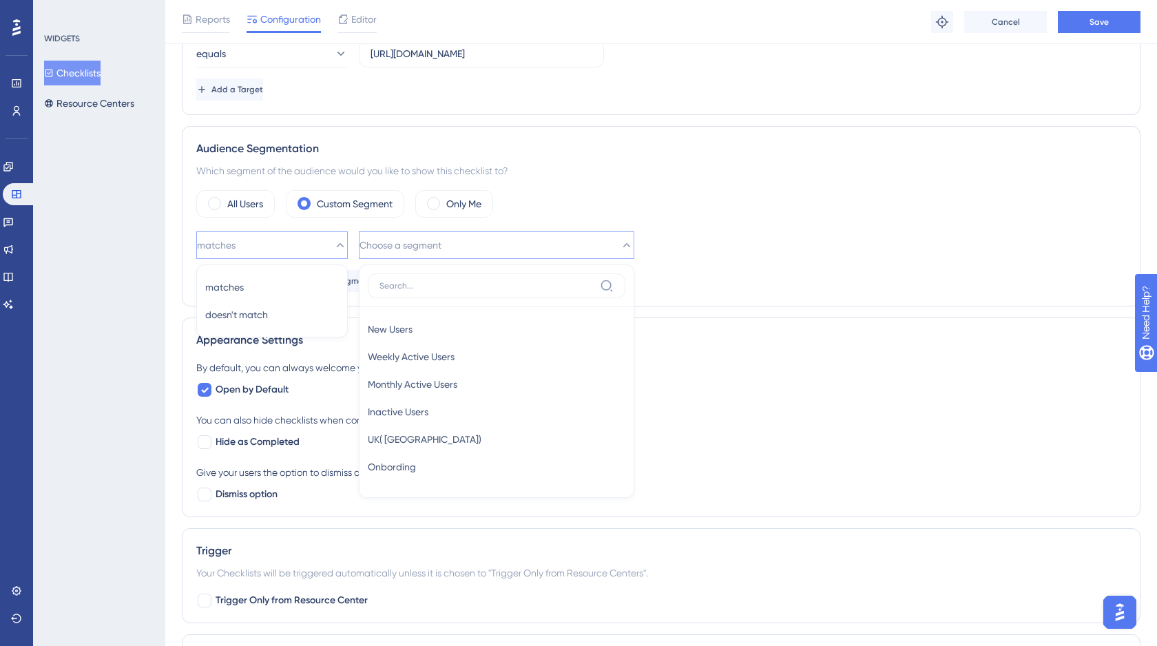
scroll to position [403, 0]
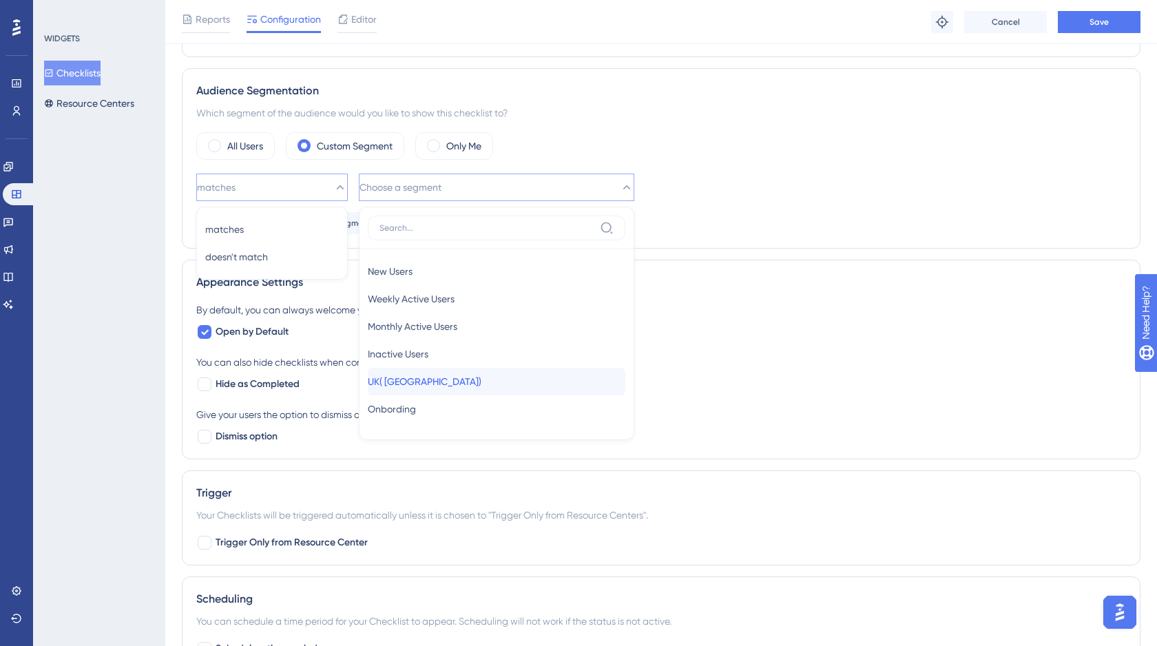
click at [423, 385] on span "UK( [GEOGRAPHIC_DATA])" at bounding box center [425, 381] width 114 height 17
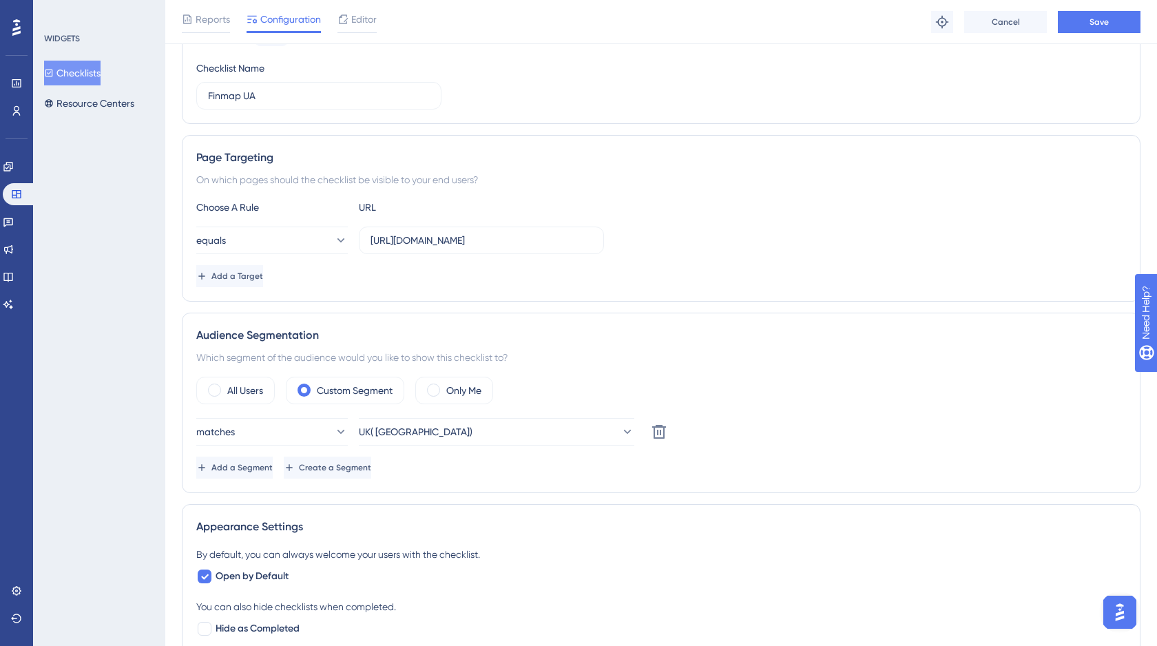
scroll to position [126, 0]
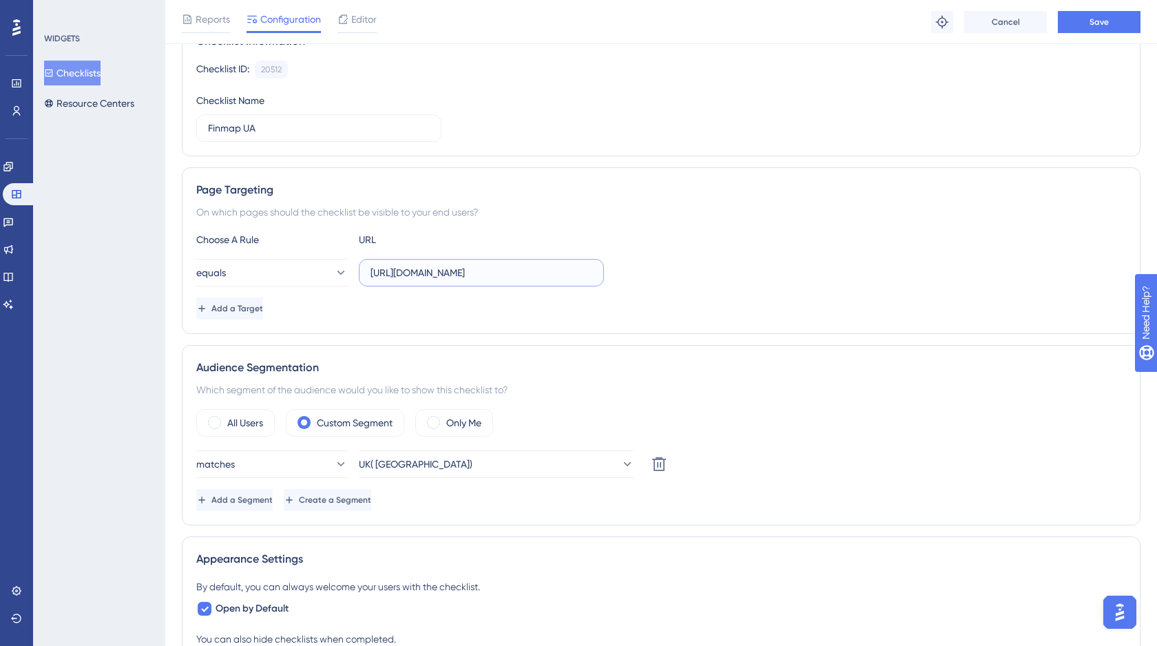
drag, startPoint x: 545, startPoint y: 273, endPoint x: 368, endPoint y: 273, distance: 177.0
click at [368, 273] on label "[URL][DOMAIN_NAME]" at bounding box center [481, 273] width 245 height 28
paste input "s://[DOMAIN_NAME]"
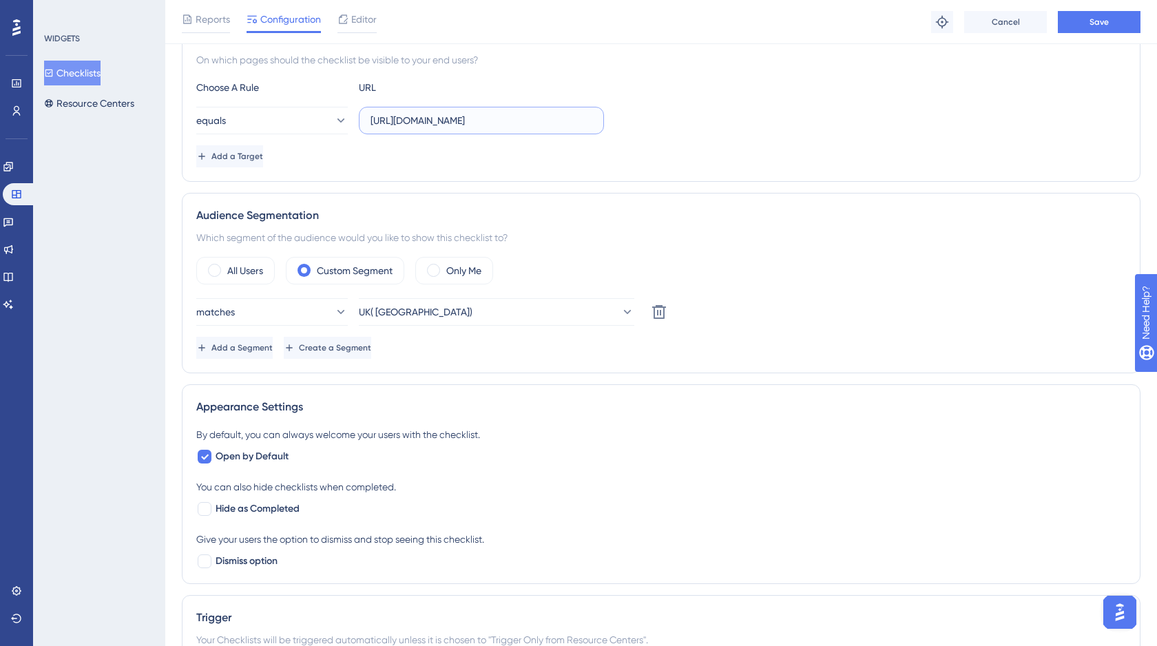
scroll to position [0, 0]
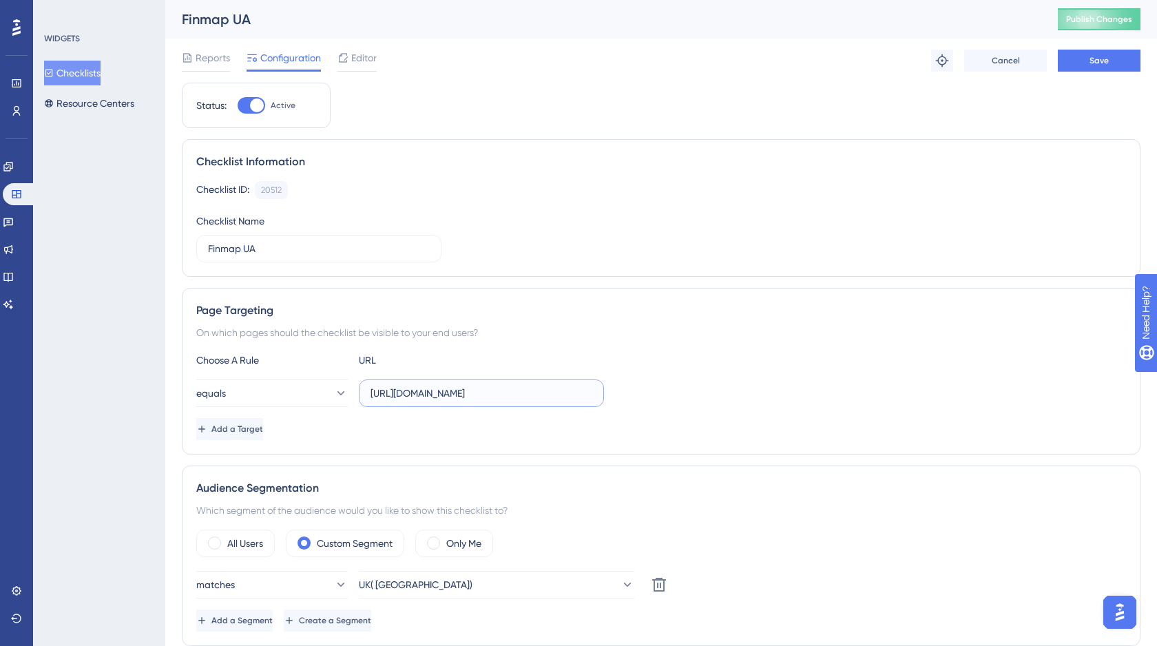
type input "[URL][DOMAIN_NAME]"
click at [247, 112] on div at bounding box center [252, 105] width 28 height 17
click at [238, 106] on input "Active" at bounding box center [237, 105] width 1 height 1
checkbox input "false"
click at [1113, 70] on button "Save" at bounding box center [1099, 61] width 83 height 22
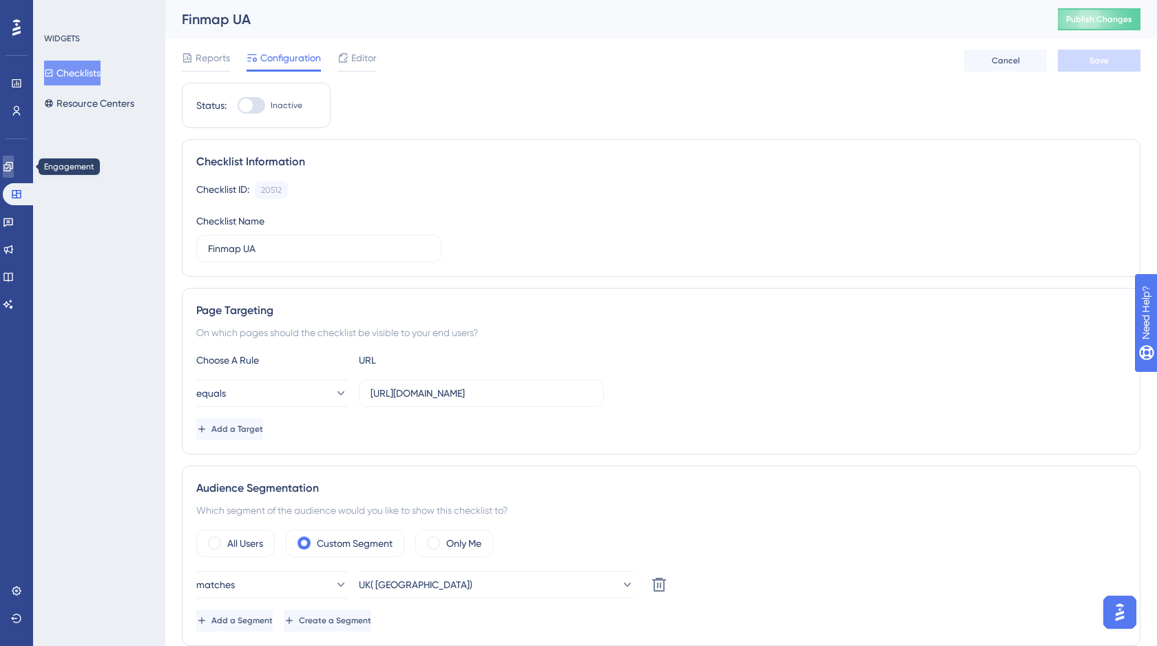
click at [12, 170] on icon at bounding box center [7, 166] width 9 height 9
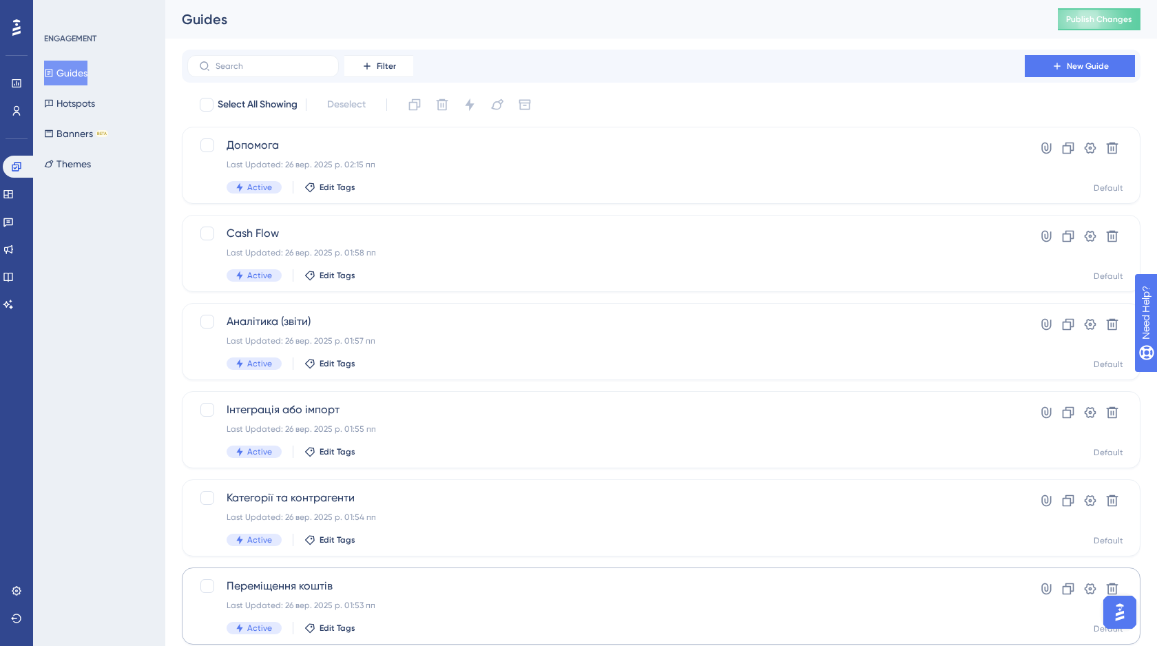
scroll to position [219, 0]
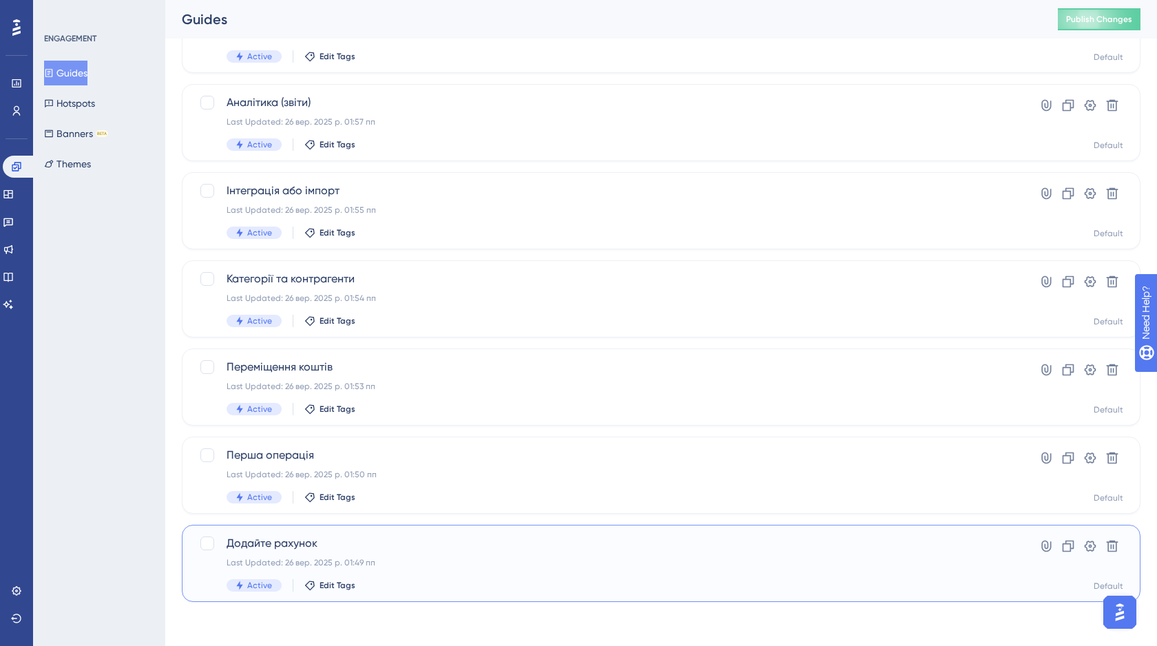
click at [456, 553] on div "Додайте рахунок Last Updated: 26 вер. 2025 р. 01:49 пп Active Edit Tags" at bounding box center [606, 563] width 759 height 56
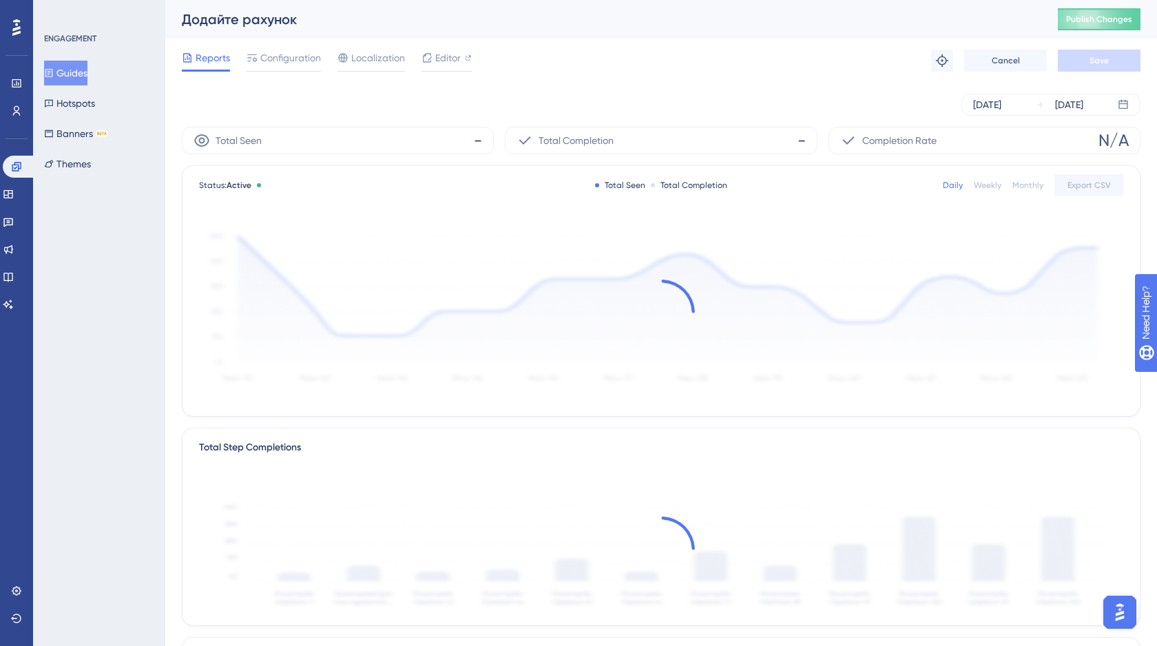
click at [83, 75] on button "Guides" at bounding box center [65, 73] width 43 height 25
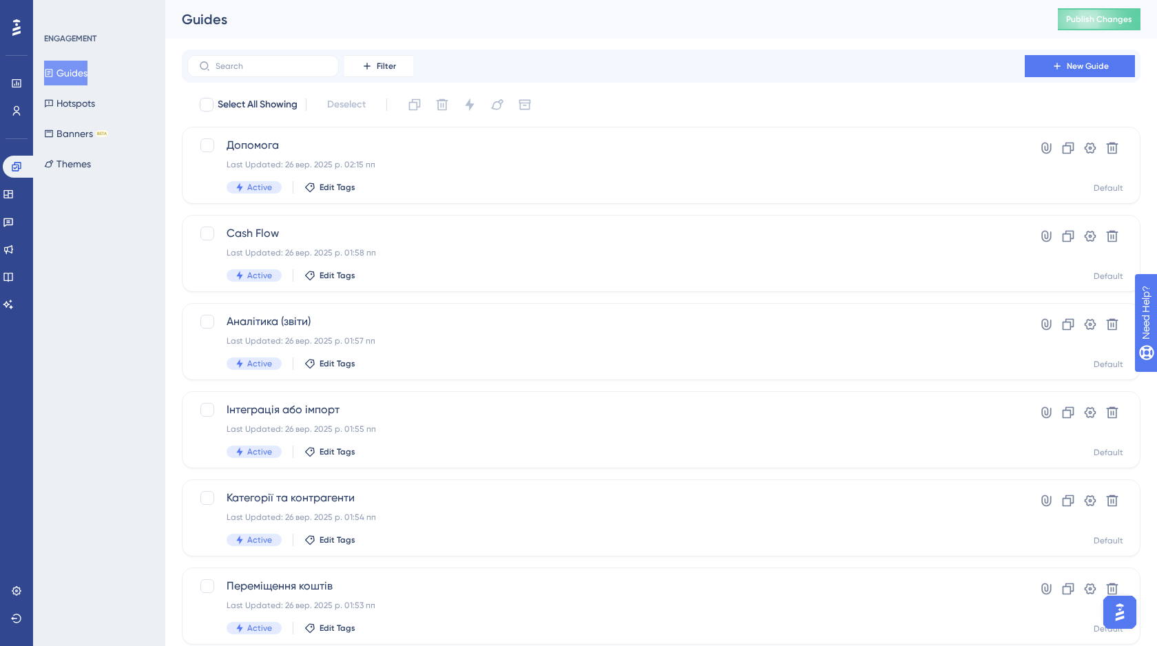
click at [209, 99] on div at bounding box center [207, 105] width 14 height 14
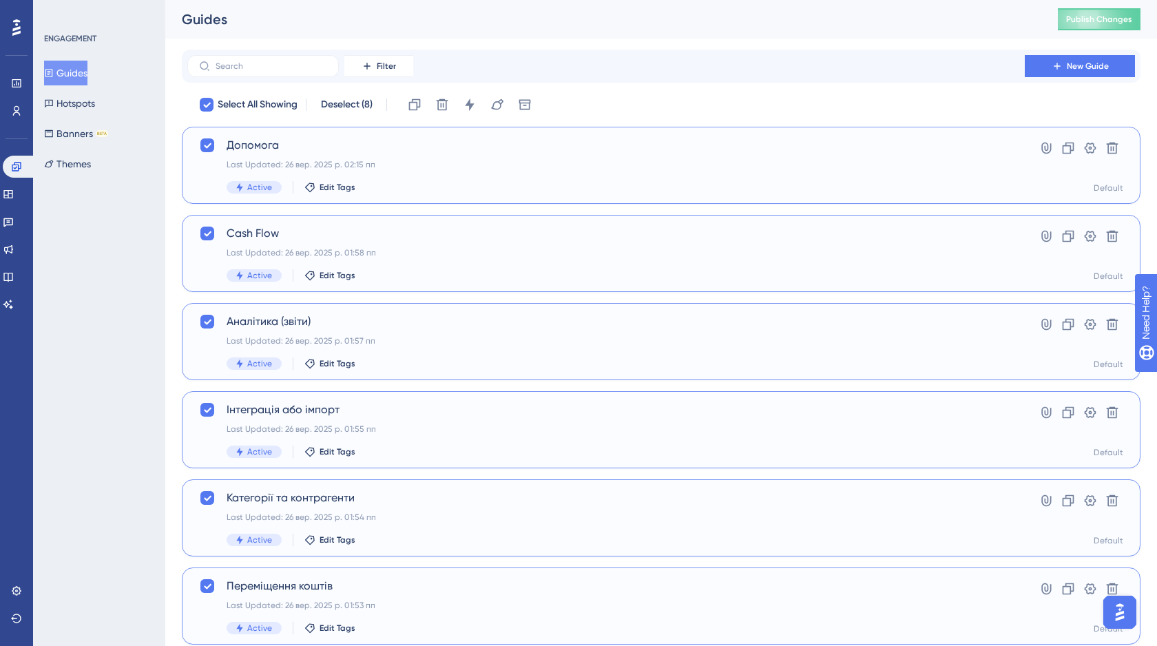
checkbox input "true"
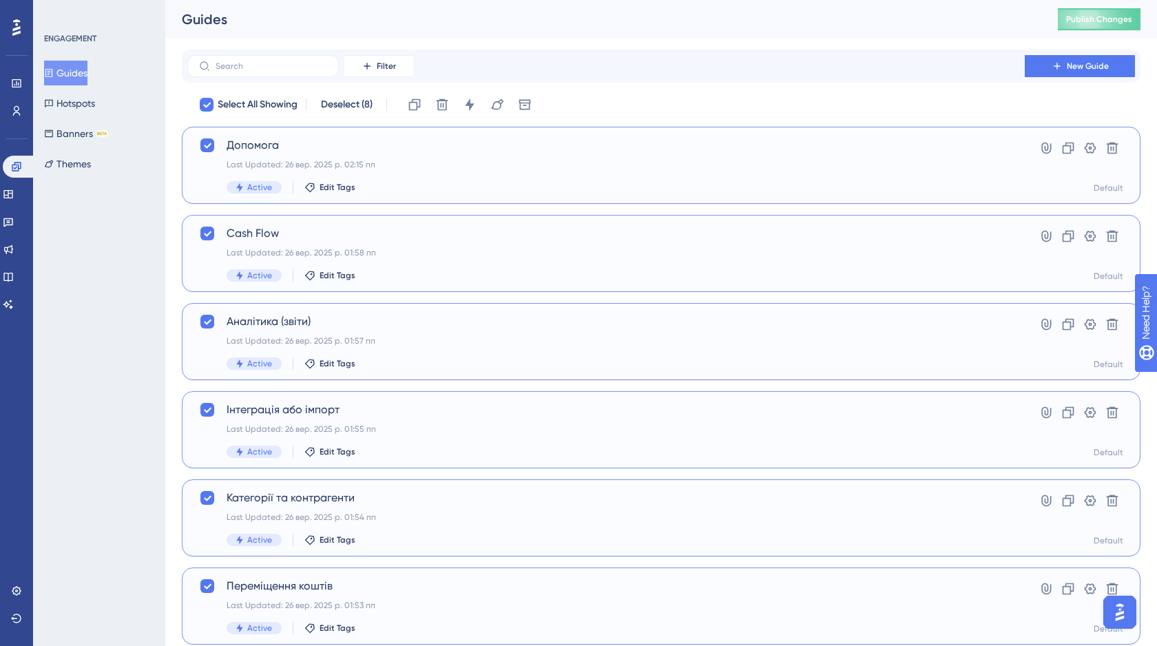
checkbox input "true"
click at [468, 102] on icon at bounding box center [470, 105] width 14 height 14
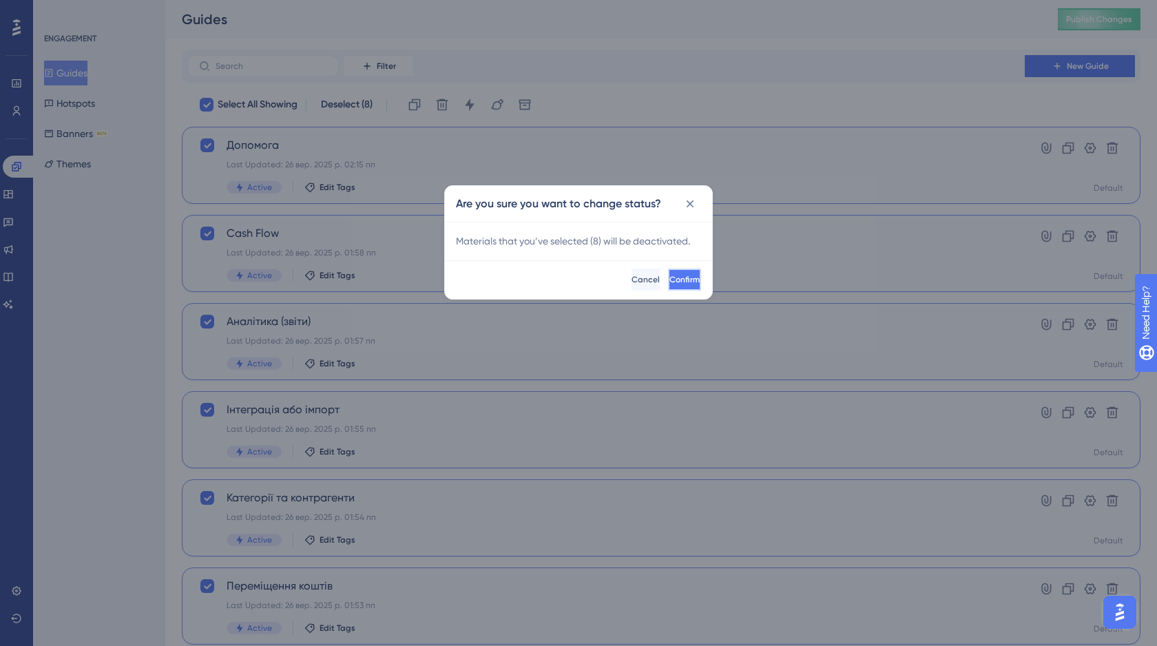
click at [669, 279] on span "Confirm" at bounding box center [684, 279] width 30 height 11
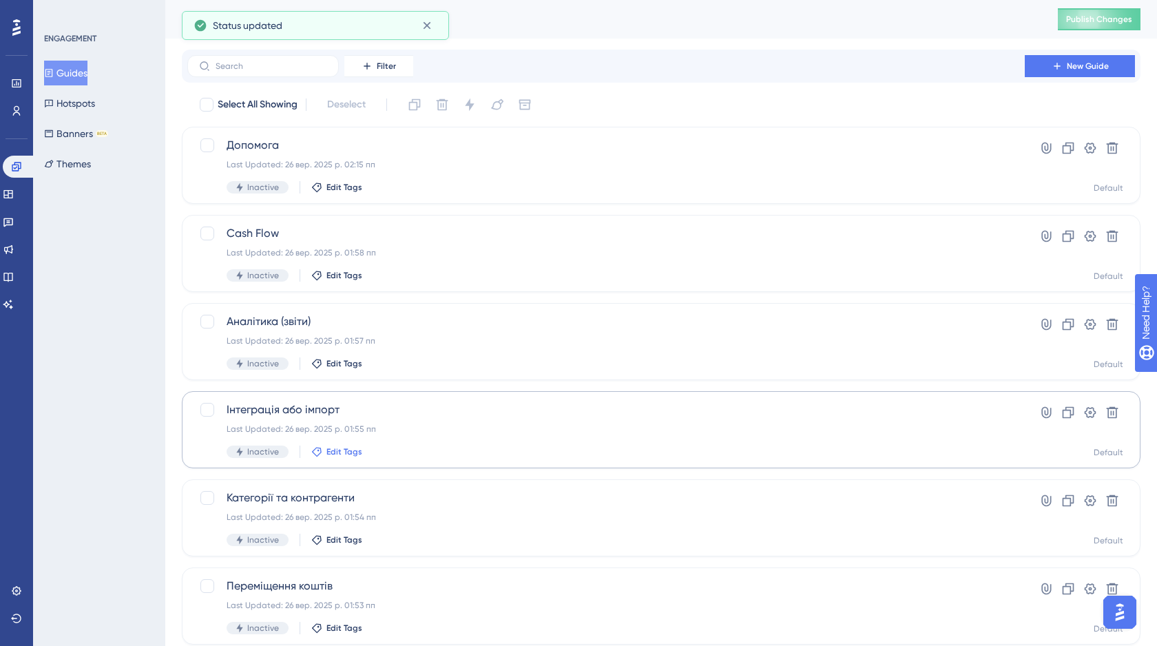
scroll to position [219, 0]
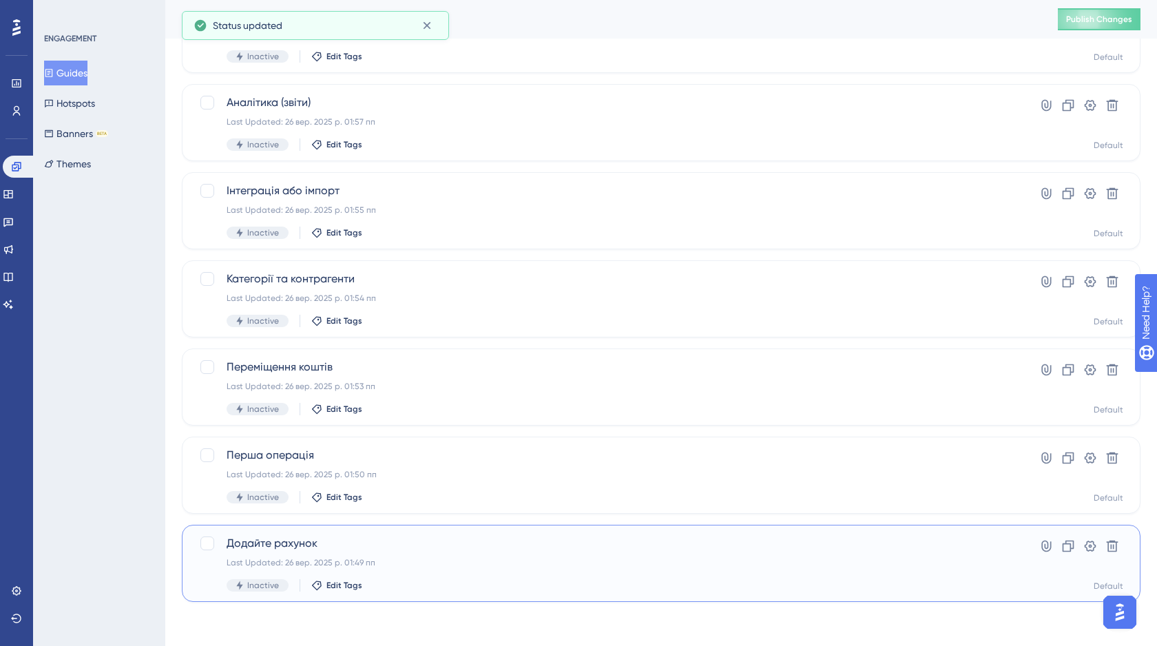
click at [458, 539] on span "Додайте рахунок" at bounding box center [606, 543] width 759 height 17
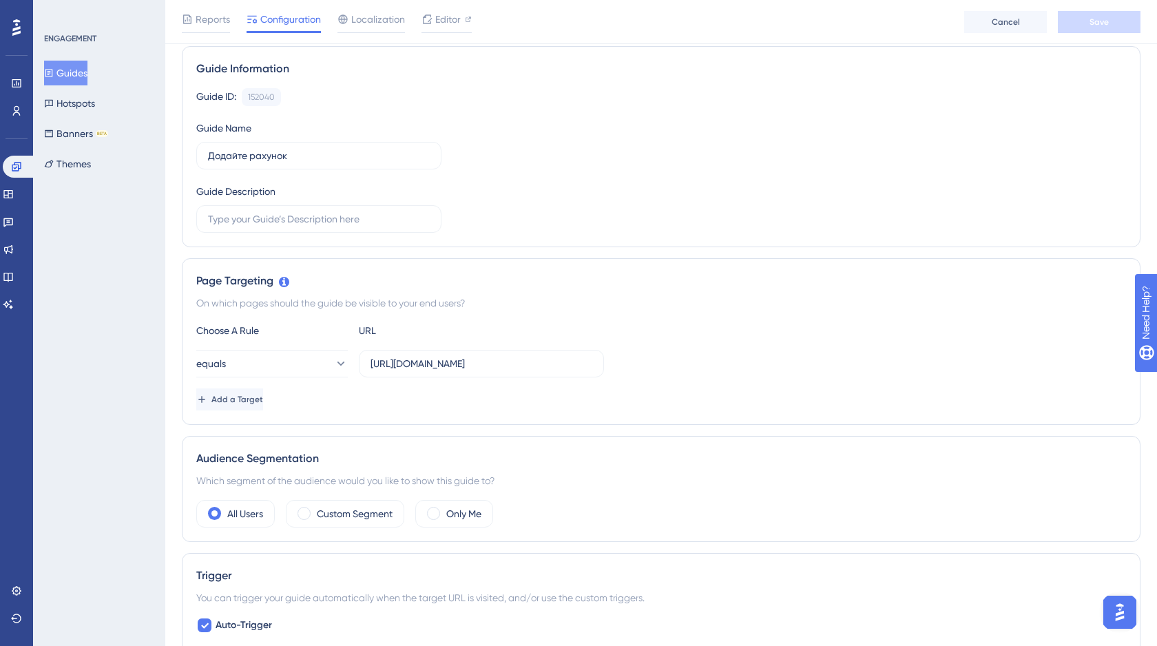
scroll to position [229, 0]
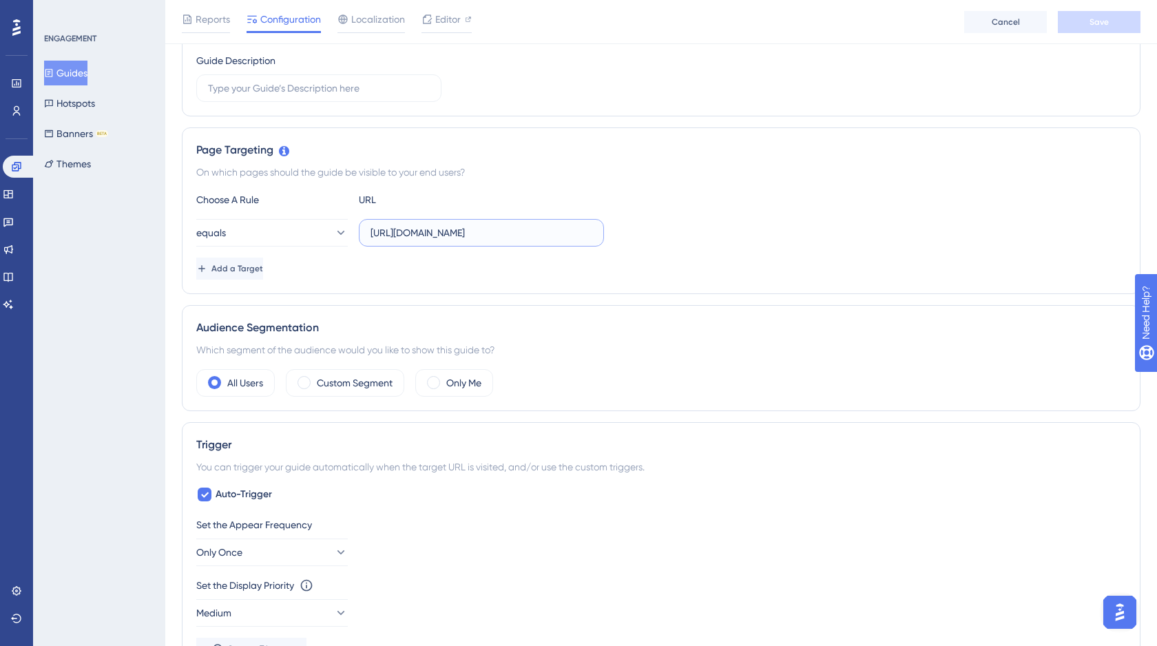
drag, startPoint x: 552, startPoint y: 236, endPoint x: 350, endPoint y: 235, distance: 201.8
click at [350, 235] on div "equals [URL][DOMAIN_NAME]" at bounding box center [400, 233] width 408 height 28
paste input "s://[DOMAIN_NAME]"
type input "[URL][DOMAIN_NAME]"
click at [337, 387] on label "Custom Segment" at bounding box center [355, 383] width 76 height 17
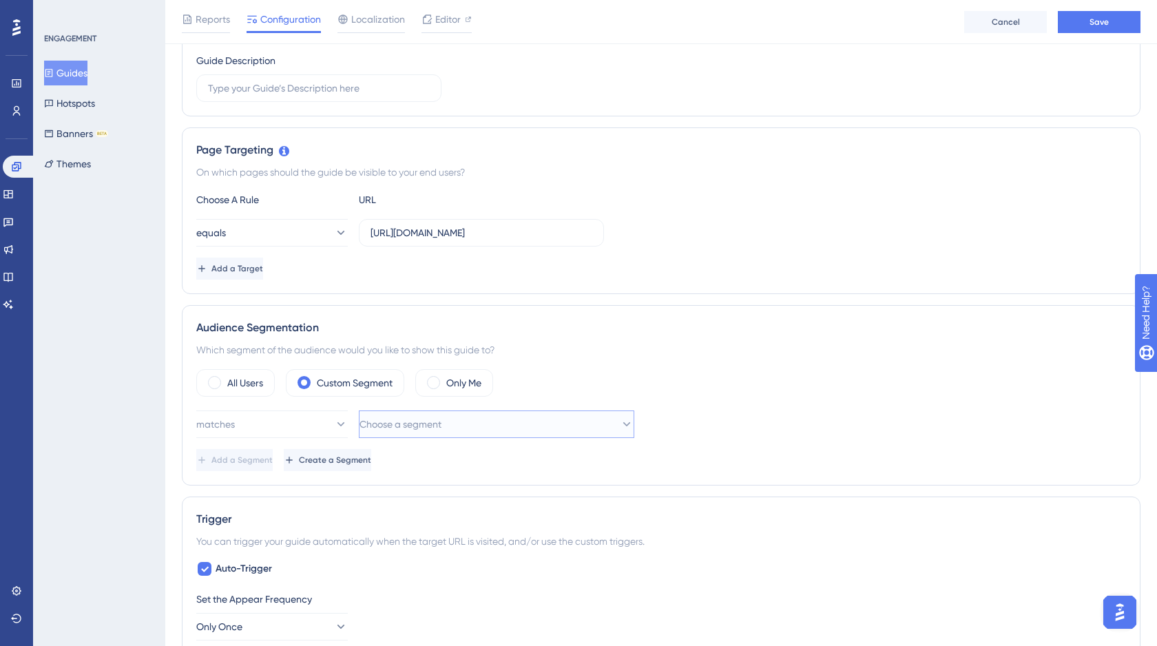
click at [401, 421] on span "Choose a segment" at bounding box center [400, 424] width 82 height 17
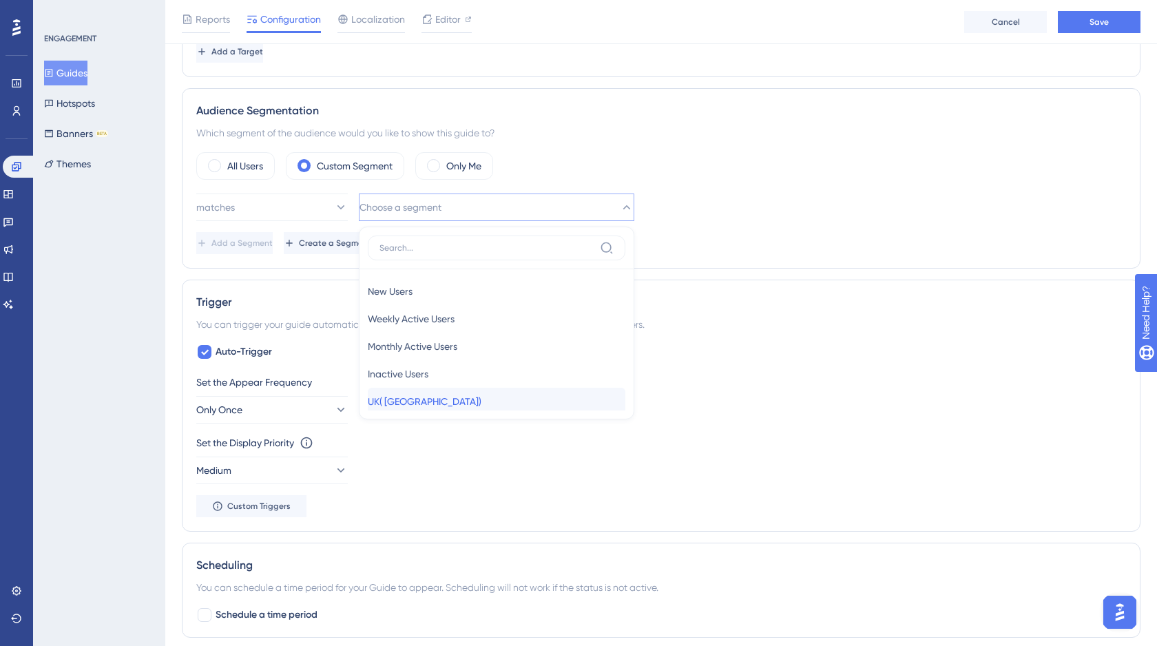
click at [405, 395] on span "UK( [GEOGRAPHIC_DATA])" at bounding box center [425, 401] width 114 height 17
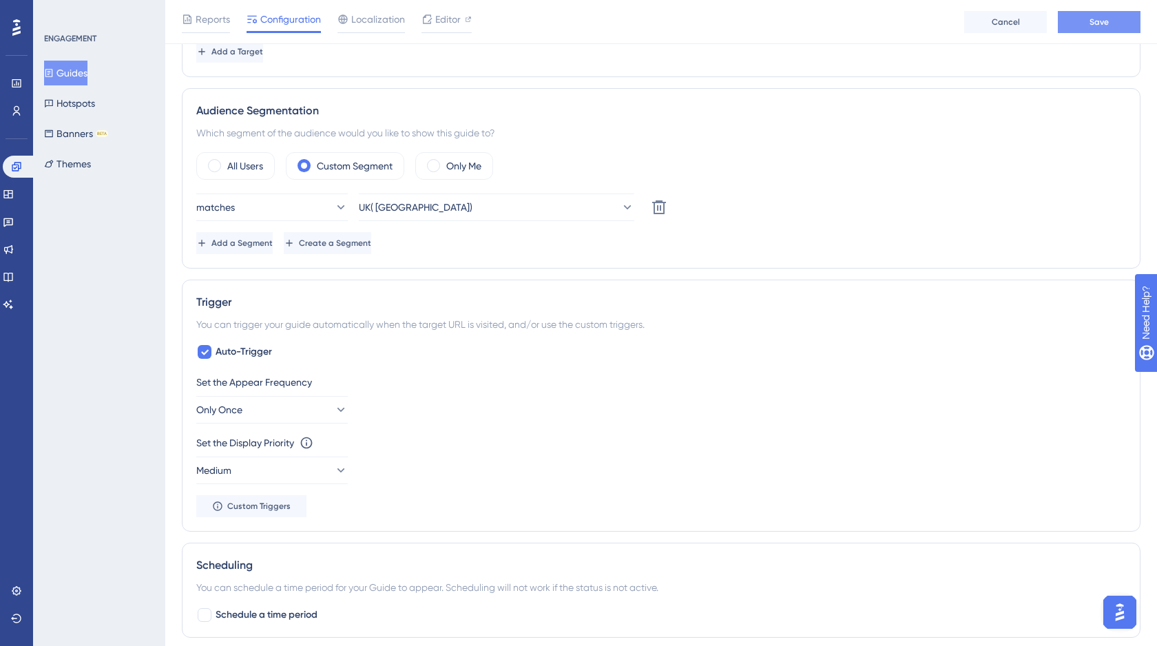
click at [1100, 25] on span "Save" at bounding box center [1098, 22] width 19 height 11
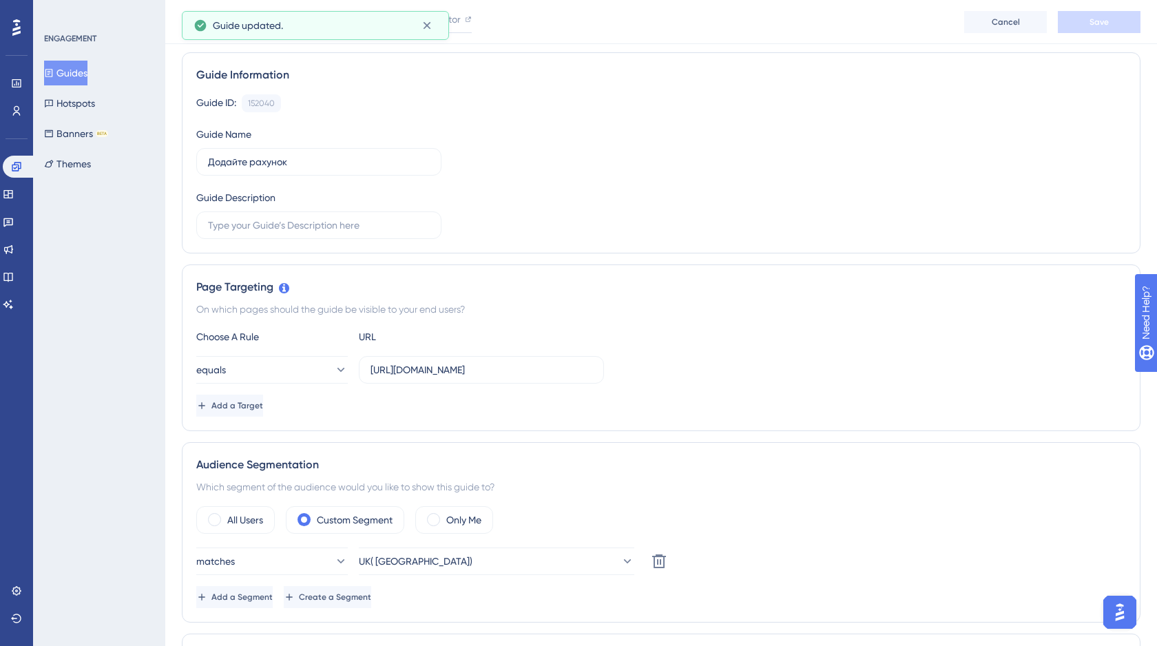
scroll to position [0, 0]
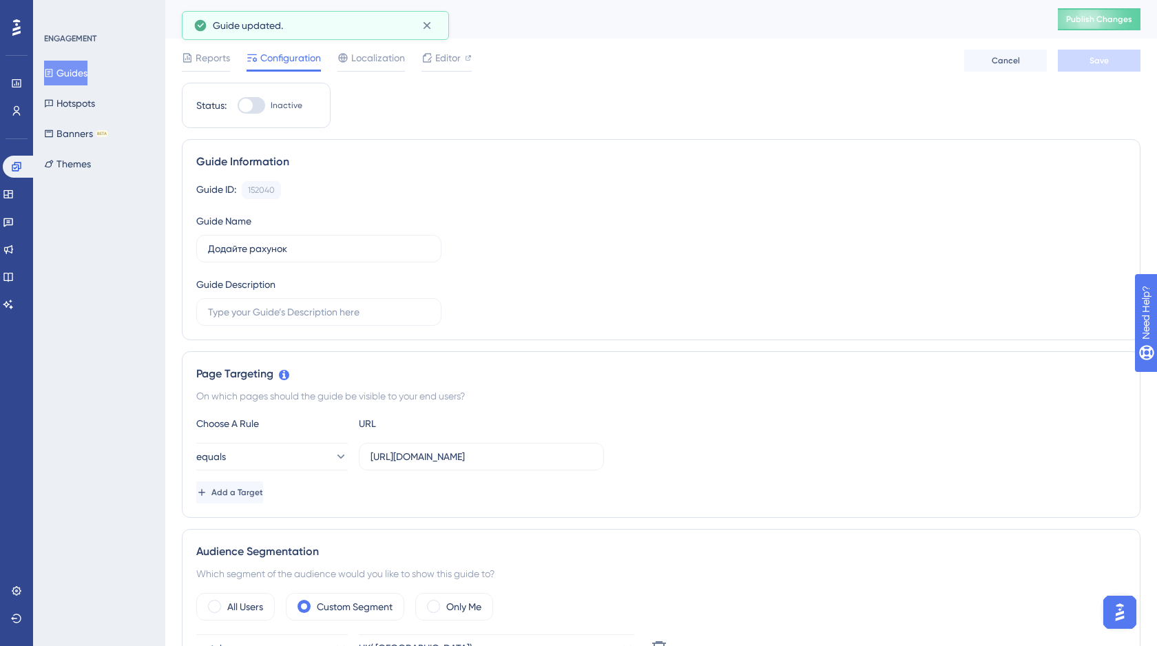
click at [80, 71] on button "Guides" at bounding box center [65, 73] width 43 height 25
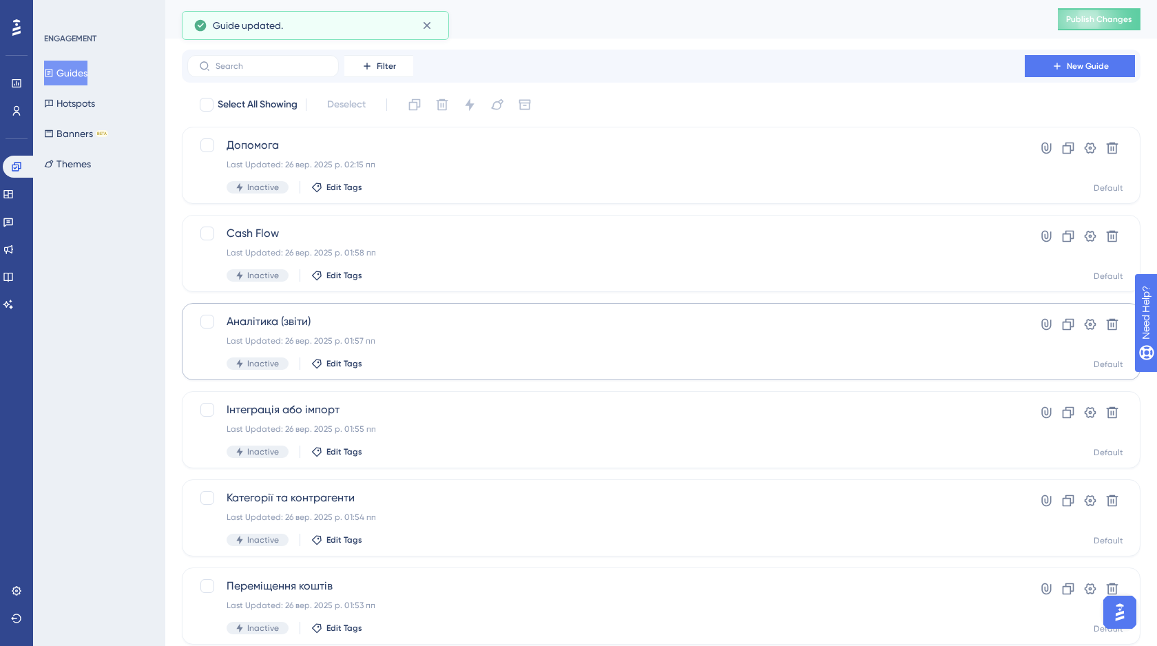
scroll to position [219, 0]
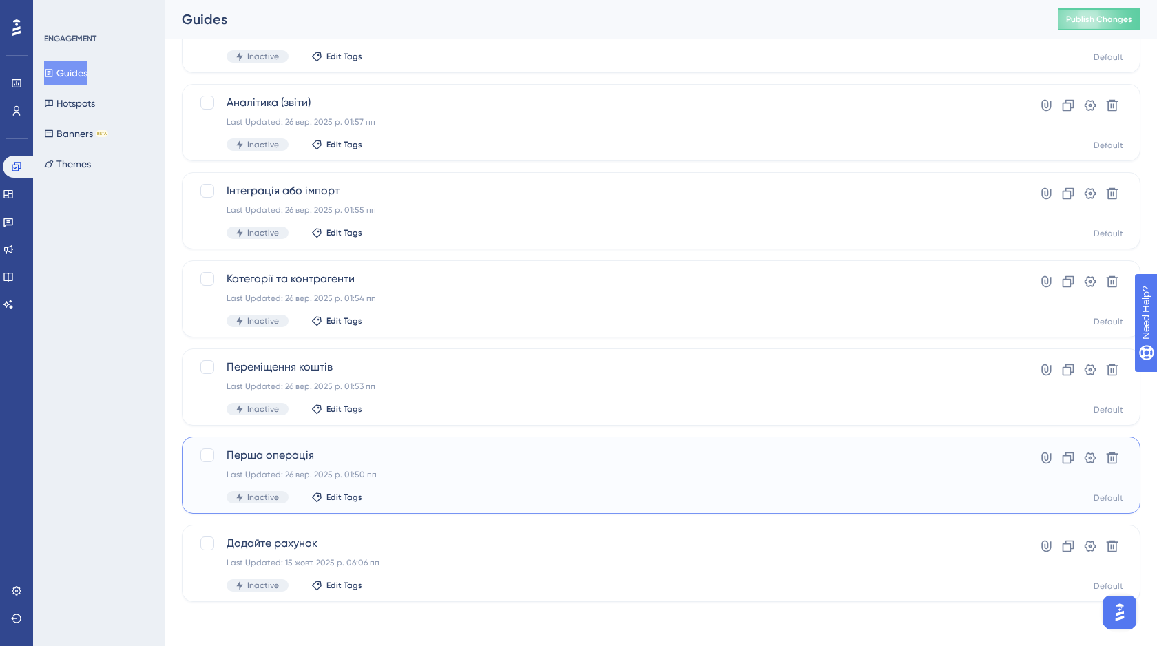
click at [471, 463] on div "Перша операція Last Updated: 26 вер. 2025 р. 01:50 пп Inactive Edit Tags" at bounding box center [606, 475] width 759 height 56
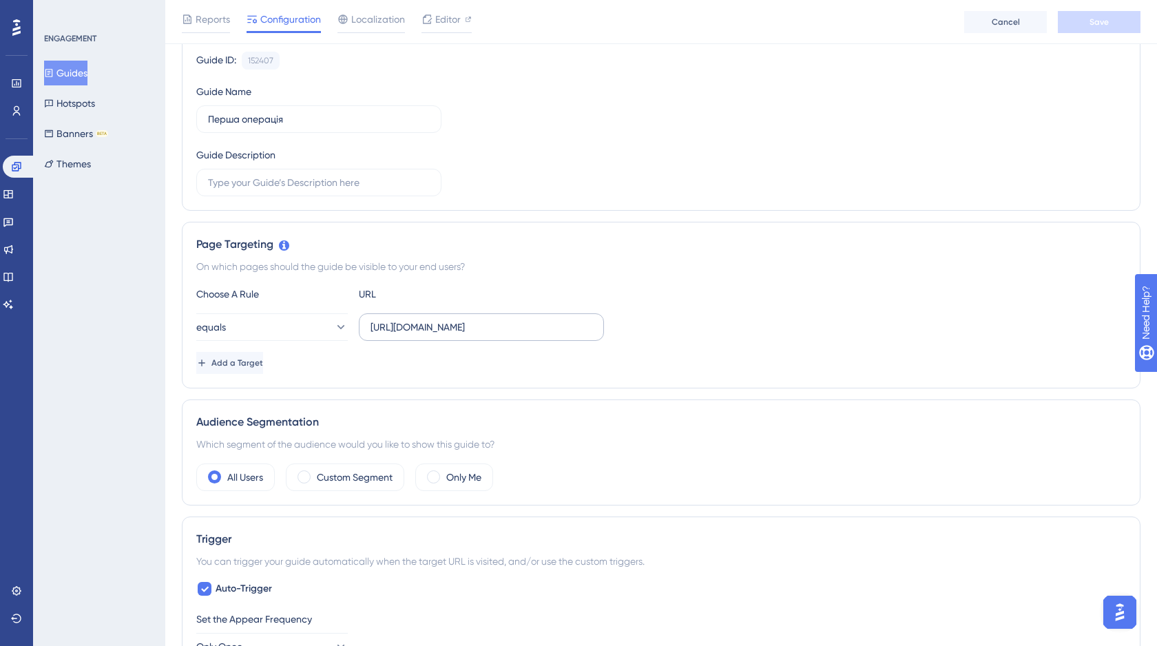
scroll to position [164, 0]
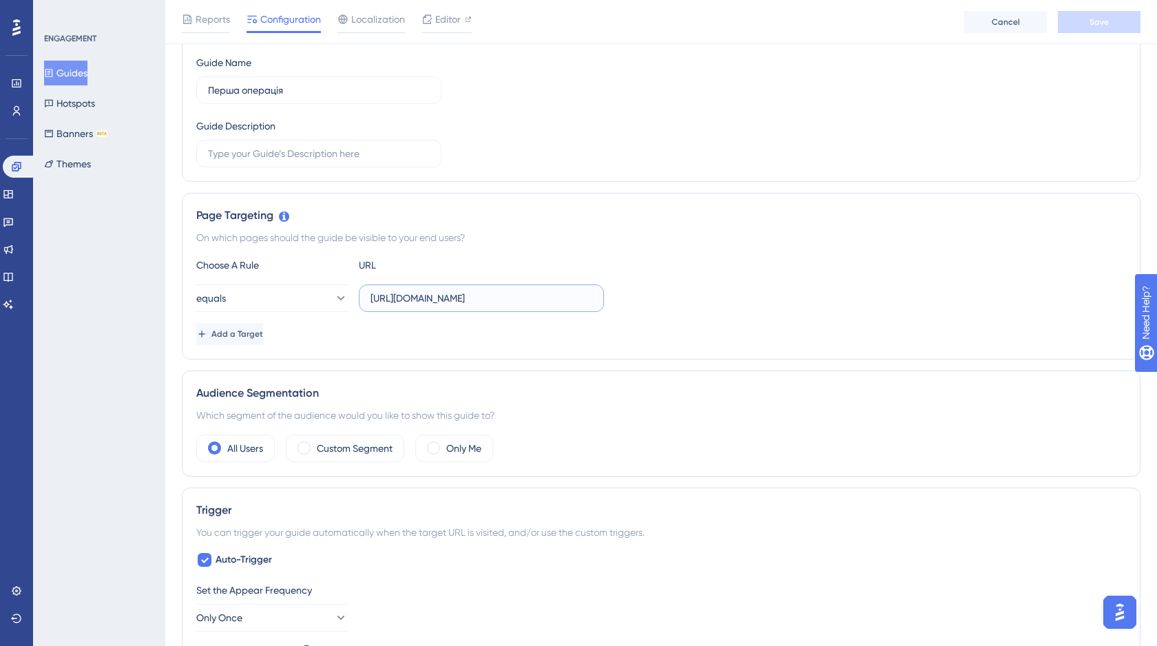
drag, startPoint x: 543, startPoint y: 300, endPoint x: 366, endPoint y: 298, distance: 177.0
click at [366, 298] on label "[URL][DOMAIN_NAME]" at bounding box center [481, 298] width 245 height 28
paste input "s://[DOMAIN_NAME]"
type input "[URL][DOMAIN_NAME]"
click at [370, 448] on label "Custom Segment" at bounding box center [355, 448] width 76 height 17
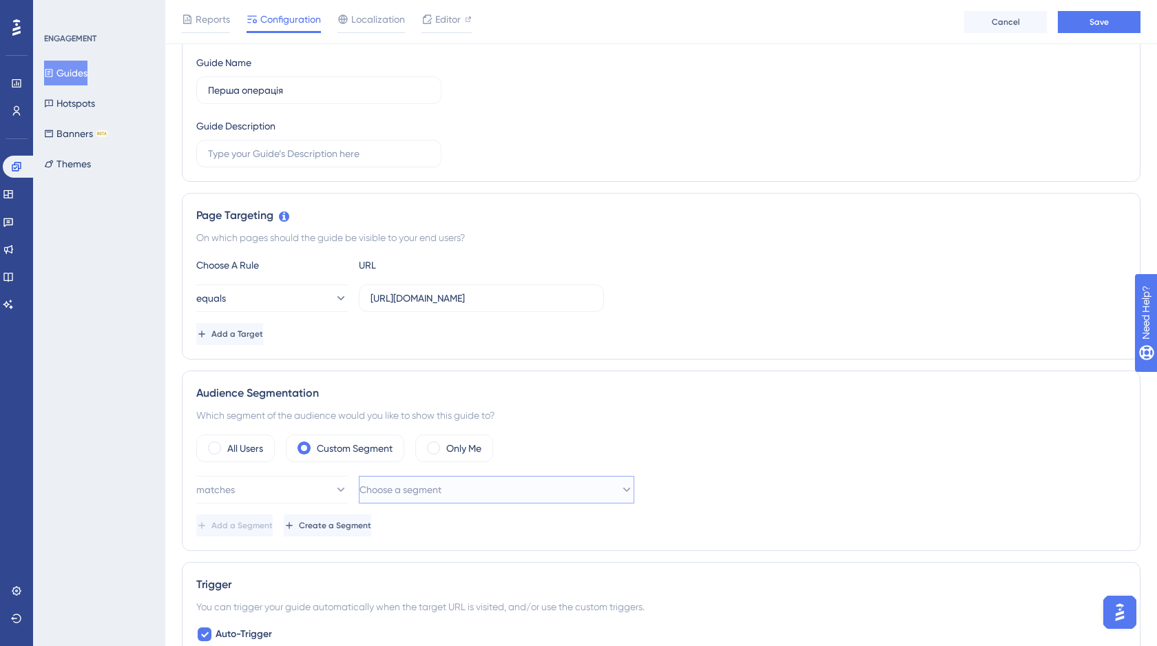
click at [403, 488] on span "Choose a segment" at bounding box center [400, 489] width 82 height 17
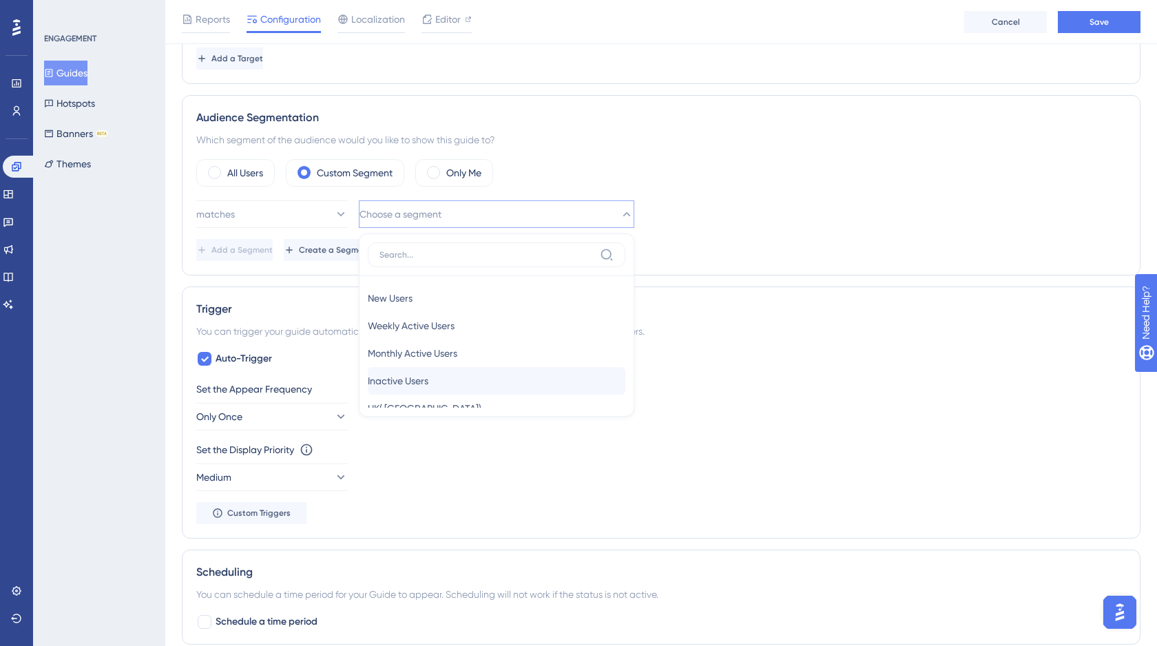
scroll to position [50, 0]
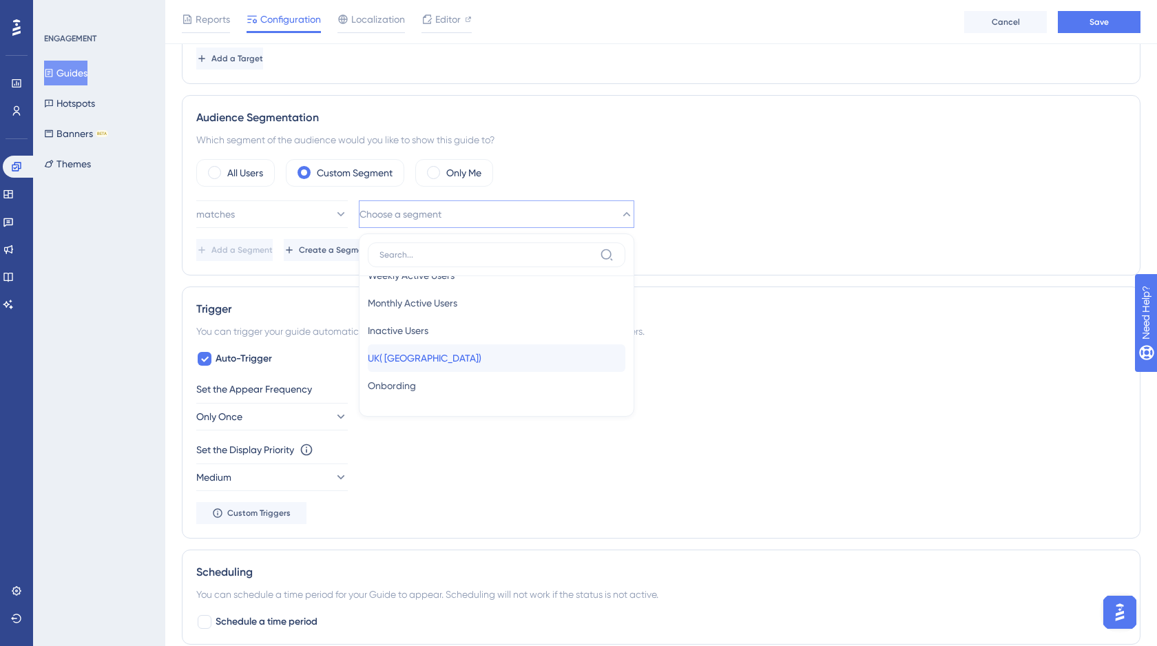
click at [421, 364] on span "UK( [GEOGRAPHIC_DATA])" at bounding box center [425, 358] width 114 height 17
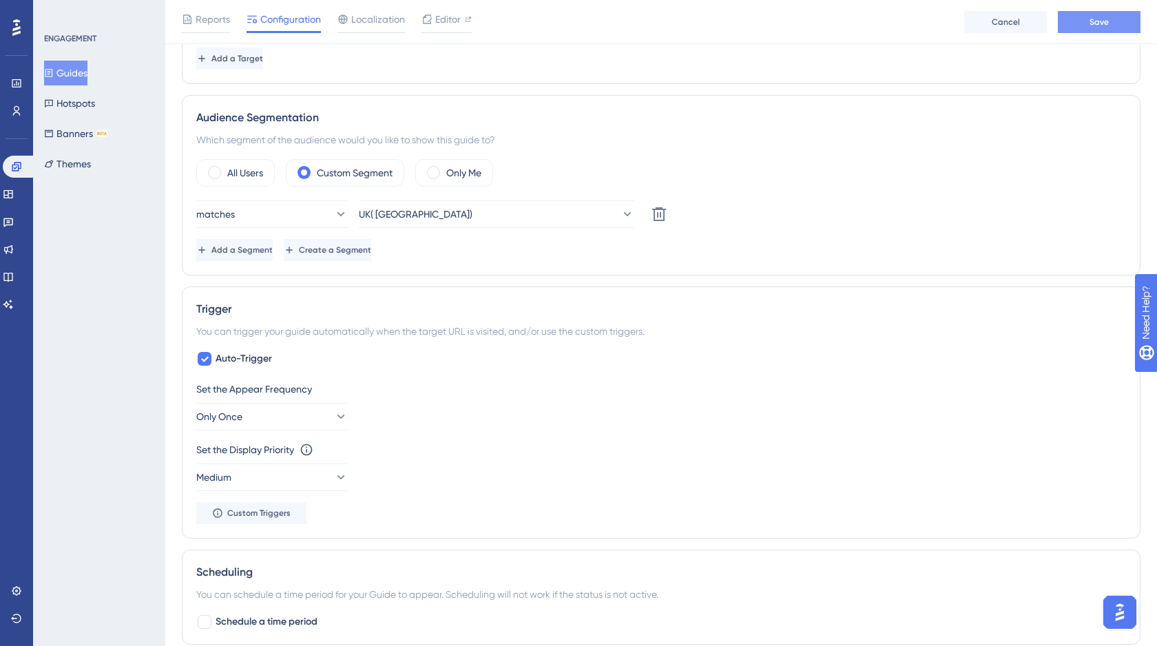
click at [1098, 14] on button "Save" at bounding box center [1099, 22] width 83 height 22
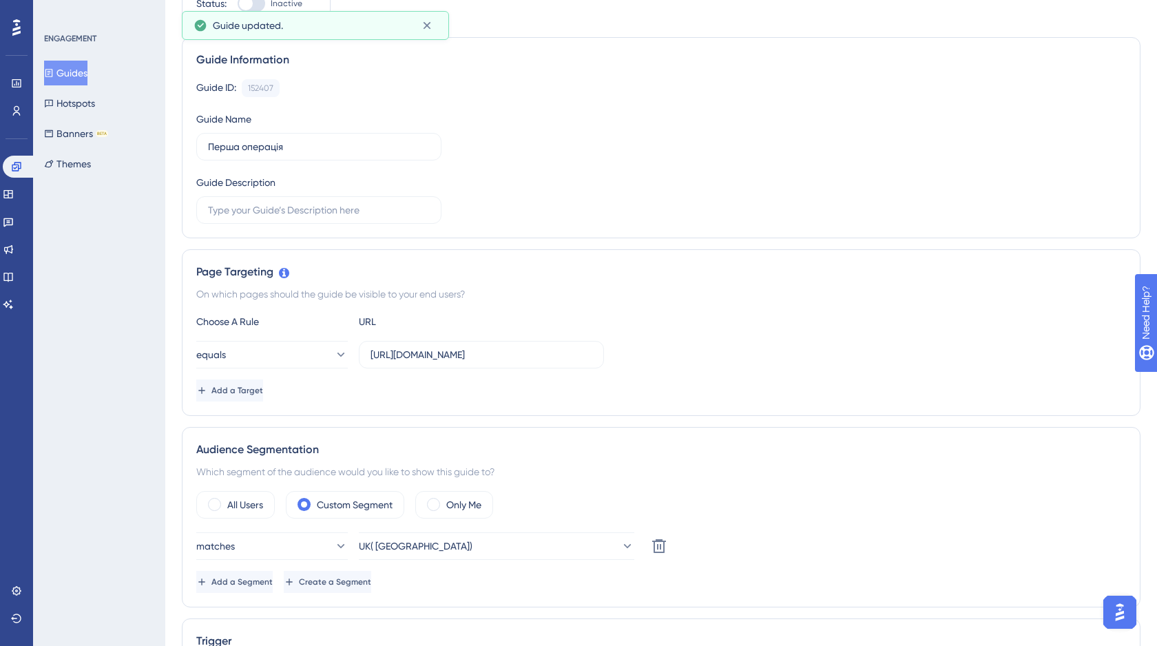
scroll to position [0, 0]
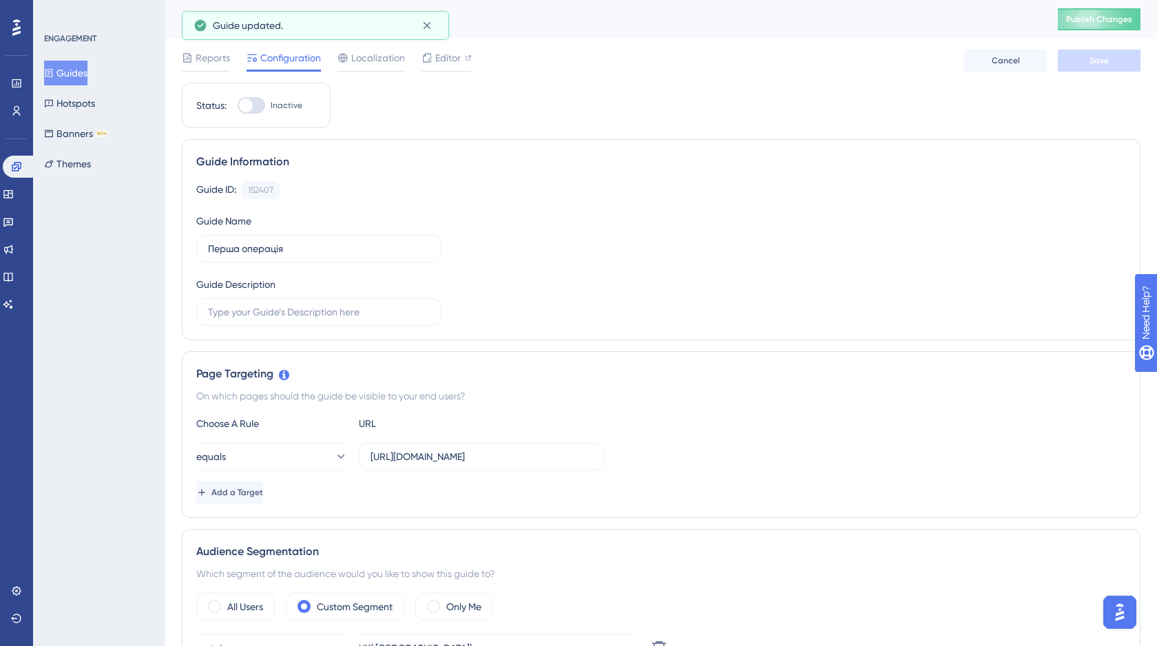
click at [76, 73] on button "Guides" at bounding box center [65, 73] width 43 height 25
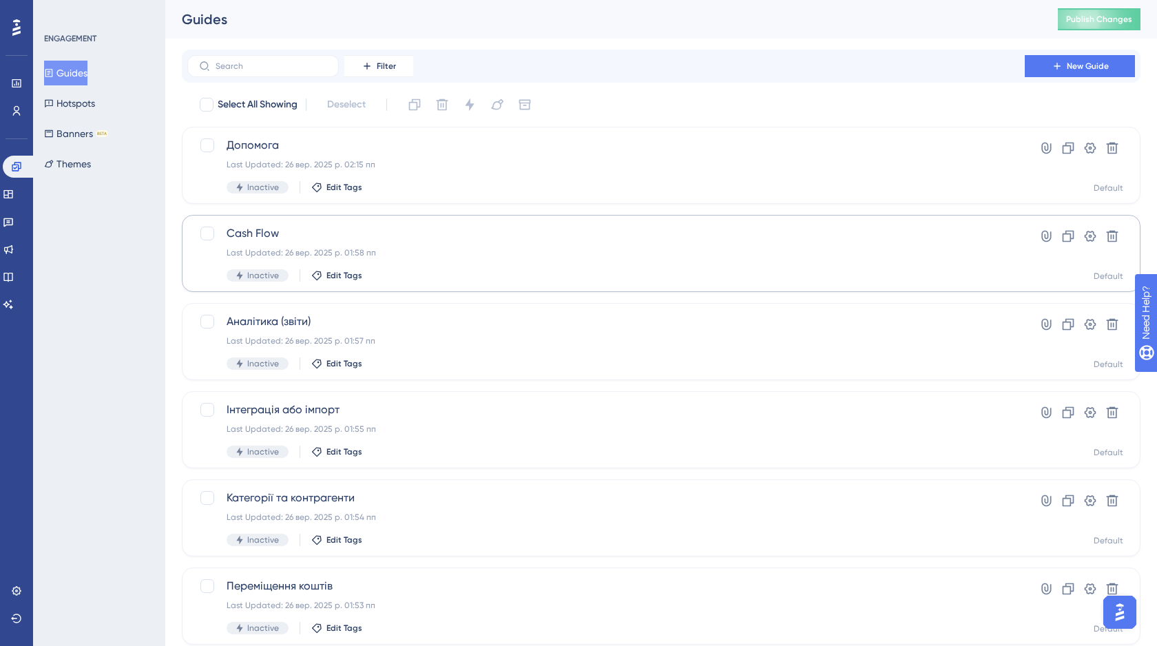
scroll to position [219, 0]
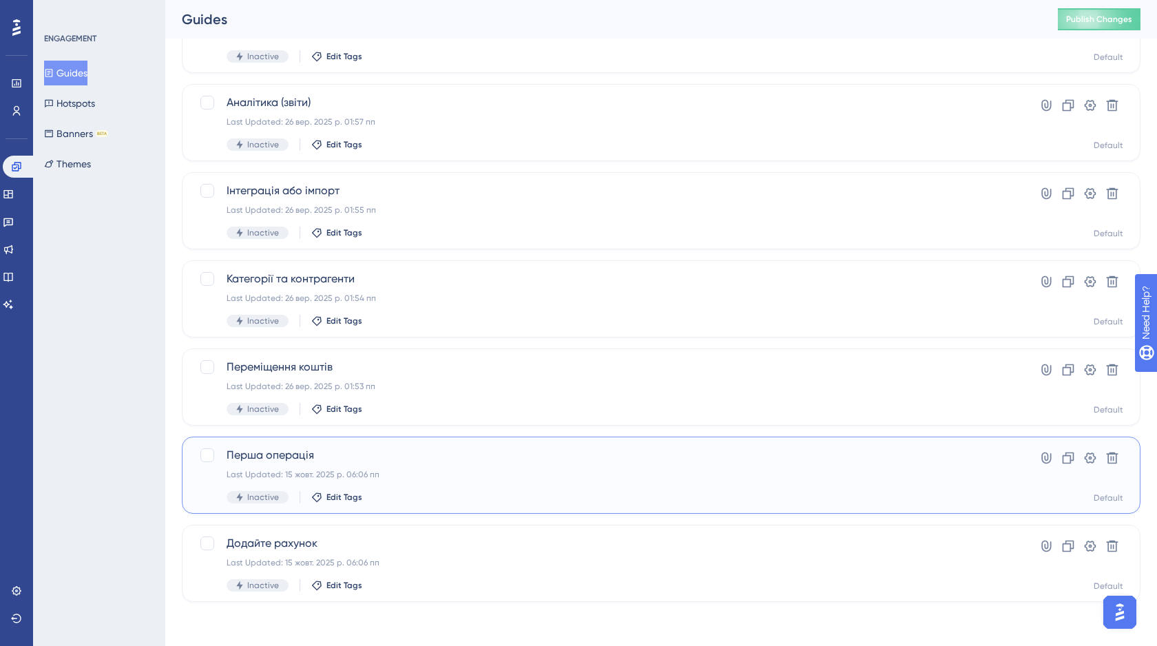
click at [413, 462] on span "Перша операція" at bounding box center [606, 455] width 759 height 17
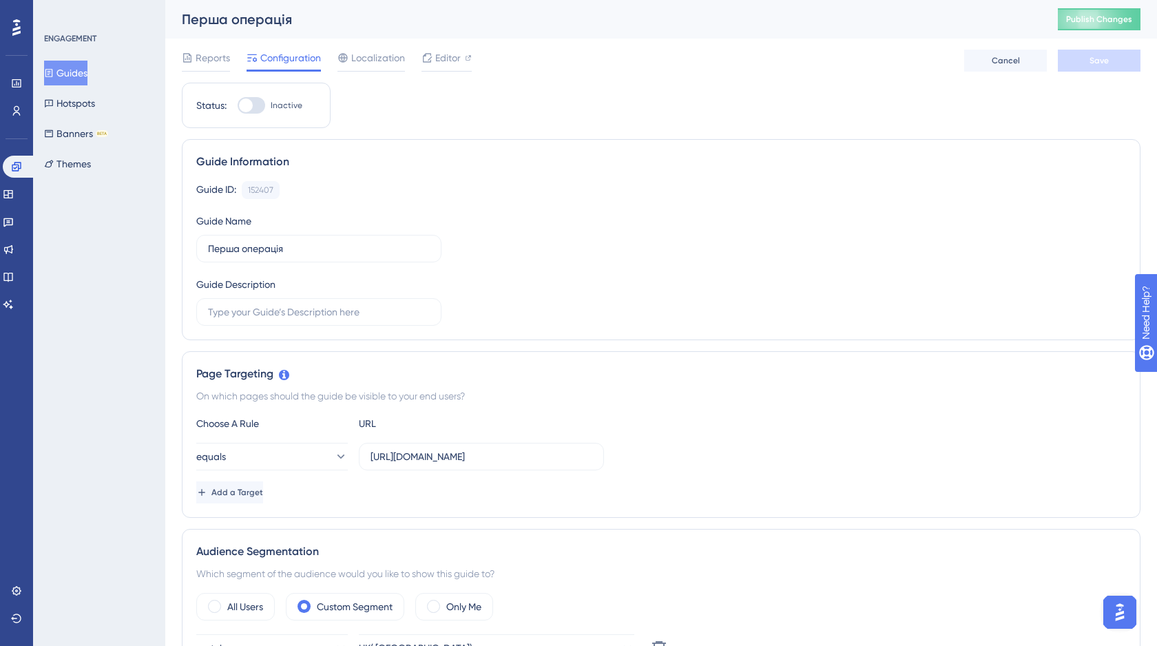
click at [85, 73] on button "Guides" at bounding box center [65, 73] width 43 height 25
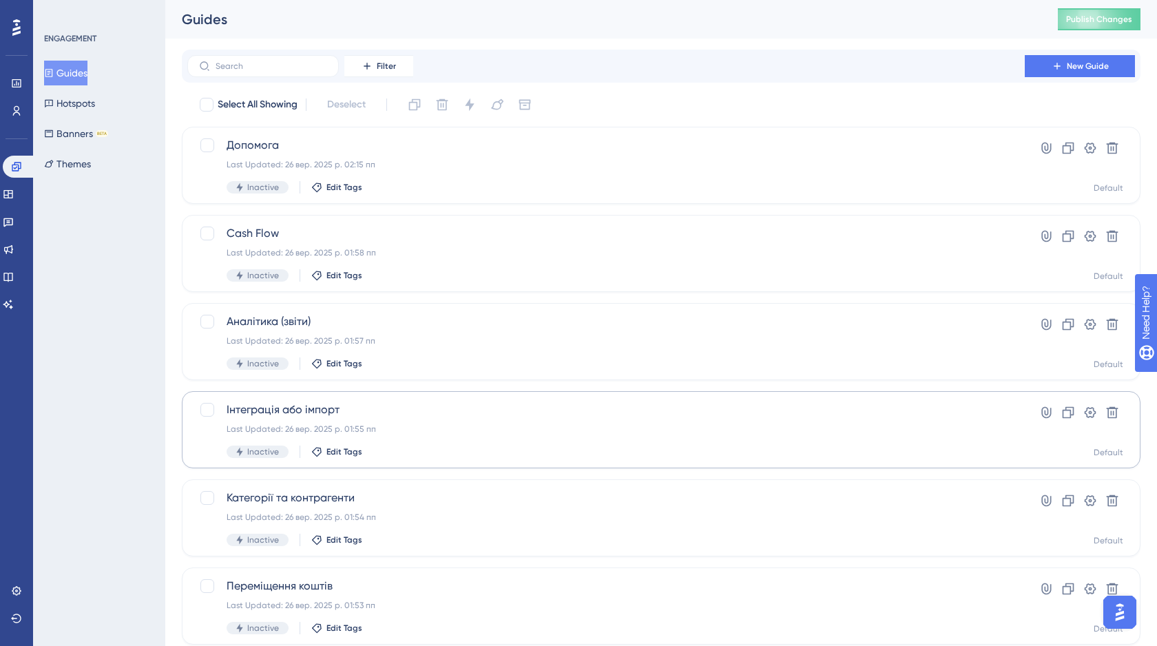
scroll to position [219, 0]
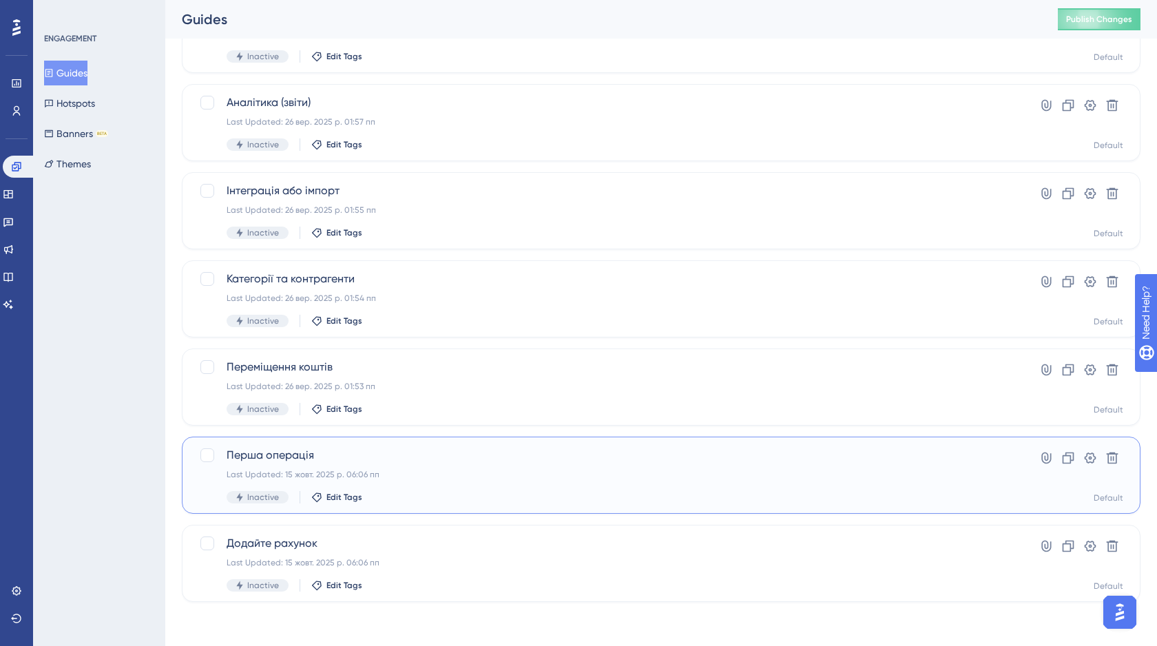
click at [430, 449] on span "Перша операція" at bounding box center [606, 455] width 759 height 17
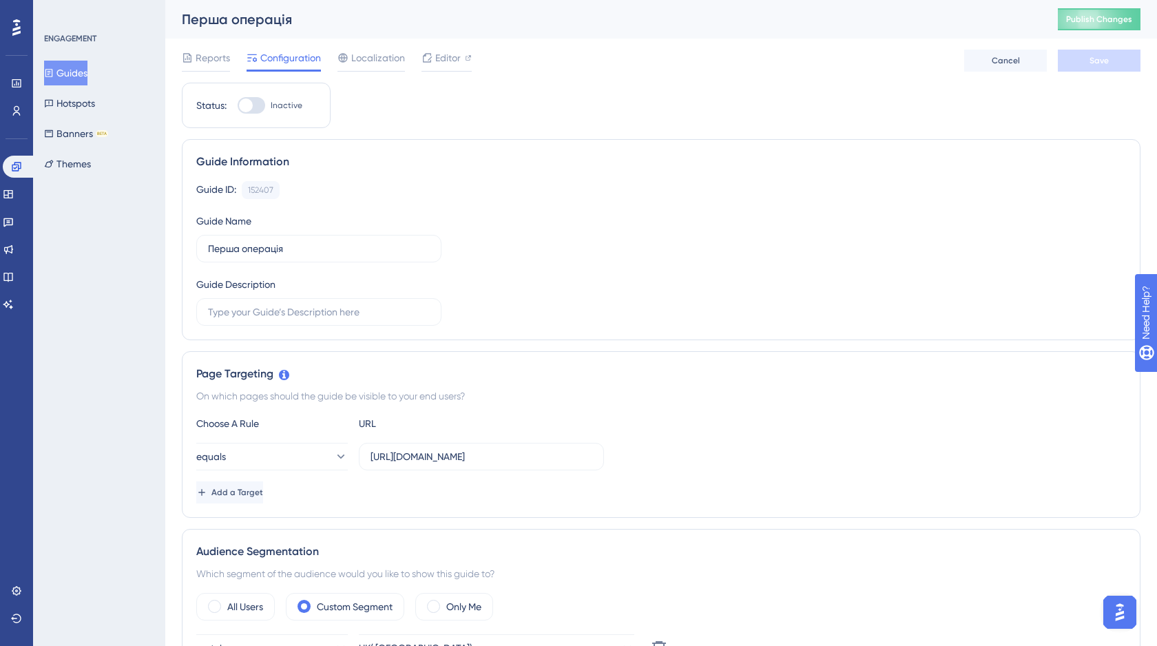
click at [65, 72] on button "Guides" at bounding box center [65, 73] width 43 height 25
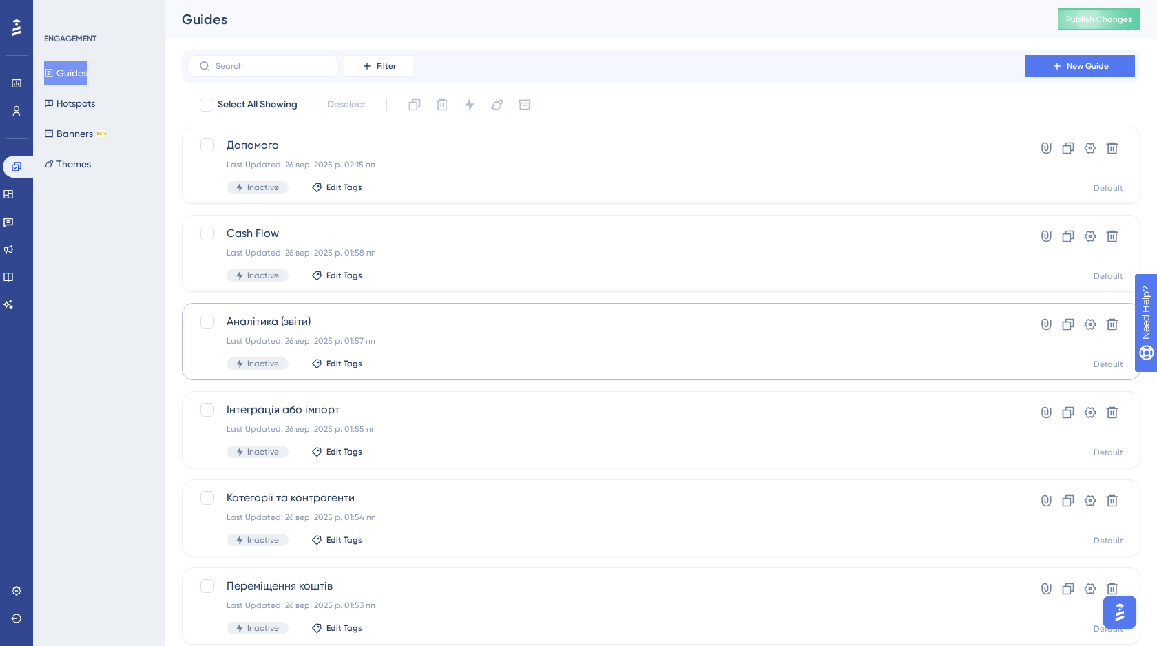
scroll to position [219, 0]
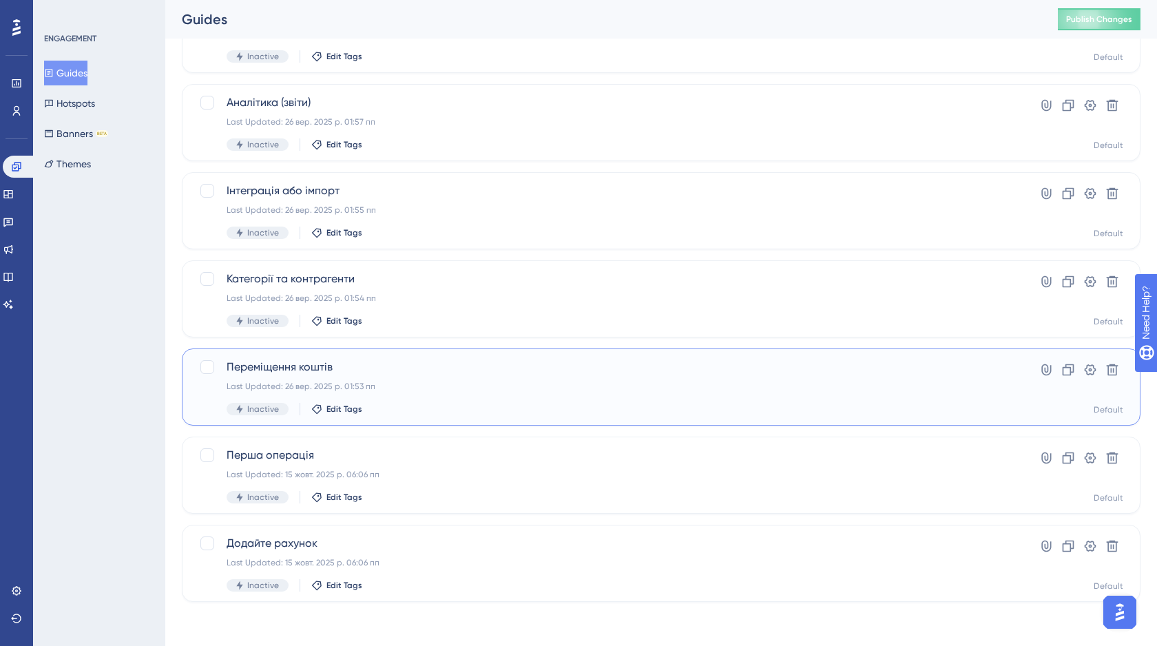
click at [415, 371] on span "Переміщення коштів" at bounding box center [606, 367] width 759 height 17
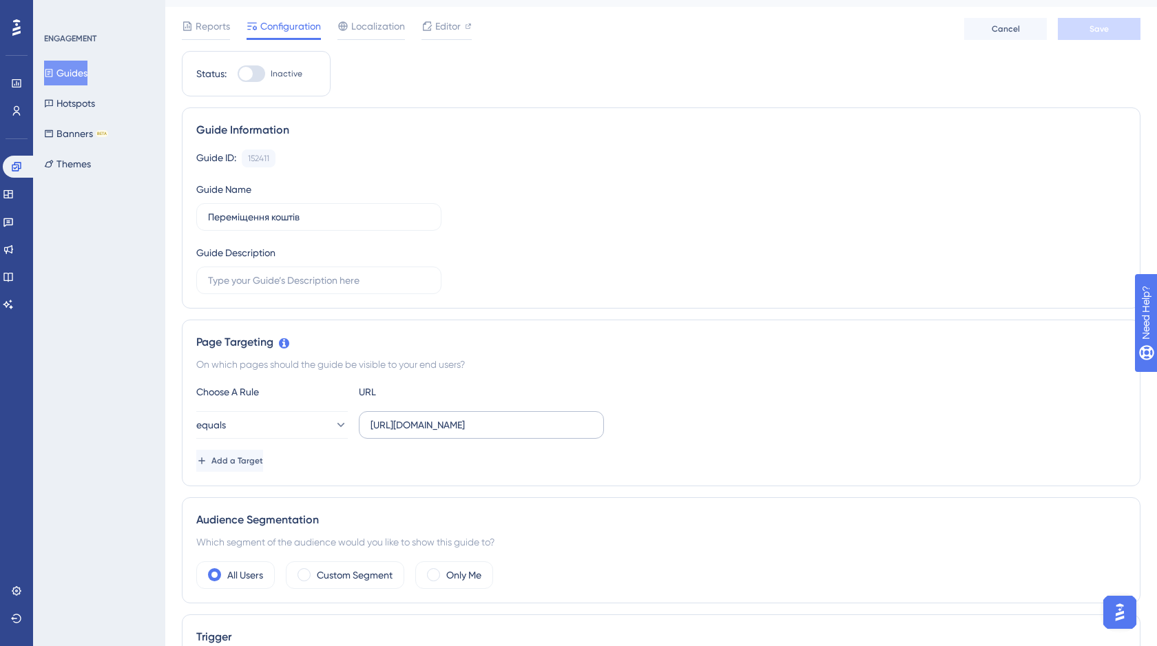
scroll to position [117, 0]
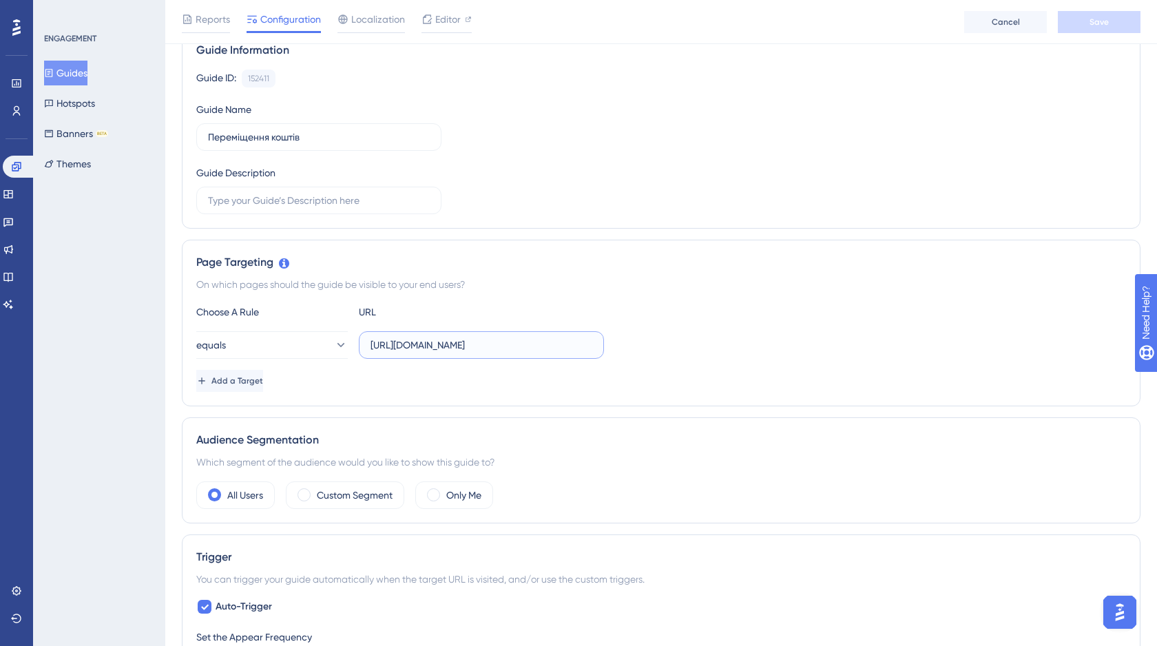
drag, startPoint x: 534, startPoint y: 348, endPoint x: 363, endPoint y: 343, distance: 171.5
click at [363, 343] on label "[URL][DOMAIN_NAME]" at bounding box center [481, 345] width 245 height 28
paste input "s://[DOMAIN_NAME]"
type input "[URL][DOMAIN_NAME]"
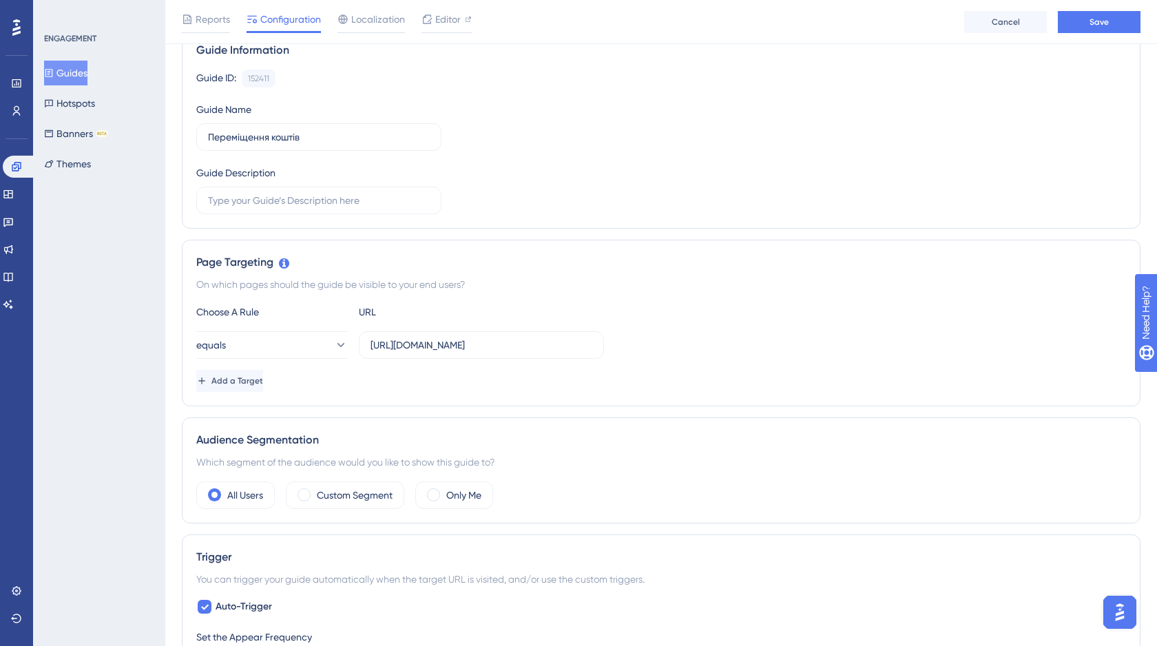
click at [362, 480] on div "Audience Segmentation Which segment of the audience would you like to show this…" at bounding box center [661, 470] width 958 height 106
click at [362, 494] on label "Custom Segment" at bounding box center [355, 495] width 76 height 17
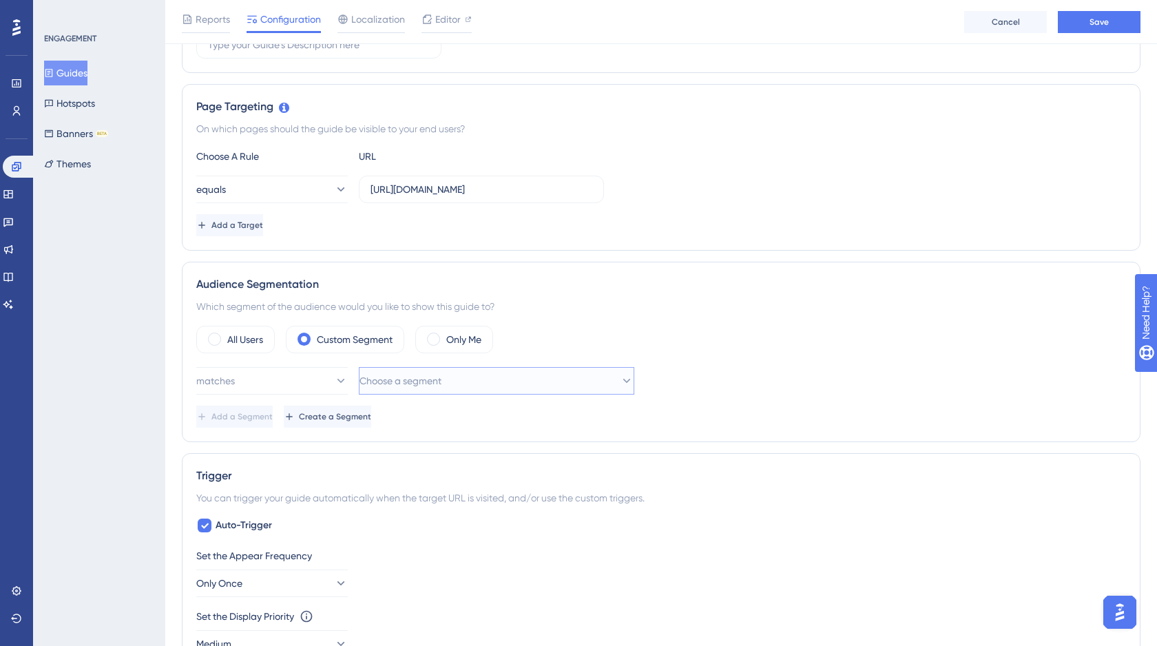
click at [404, 384] on span "Choose a segment" at bounding box center [400, 381] width 82 height 17
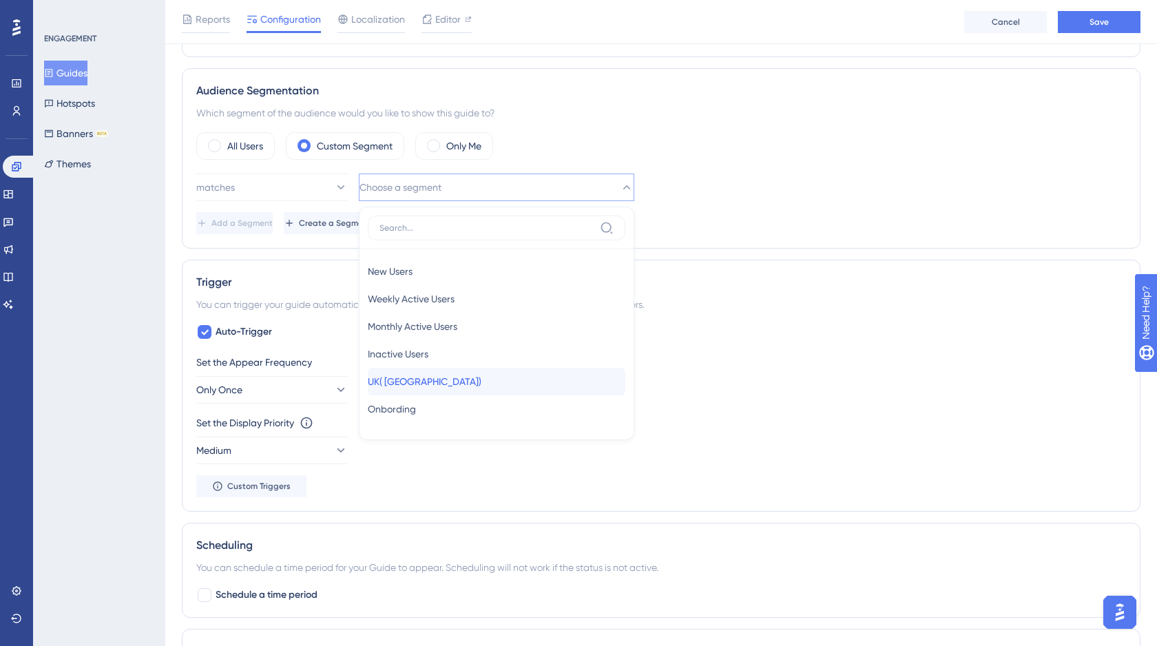
click at [428, 390] on div "[GEOGRAPHIC_DATA]( [GEOGRAPHIC_DATA]) [GEOGRAPHIC_DATA]( [GEOGRAPHIC_DATA])" at bounding box center [497, 382] width 258 height 28
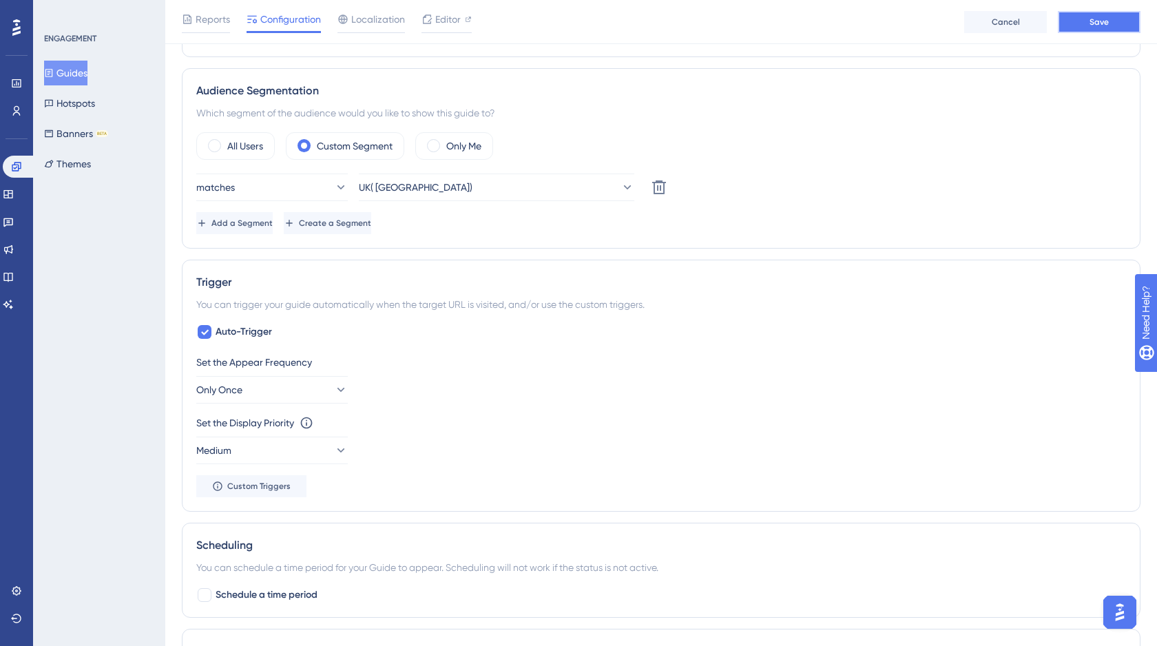
click at [1104, 24] on span "Save" at bounding box center [1098, 22] width 19 height 11
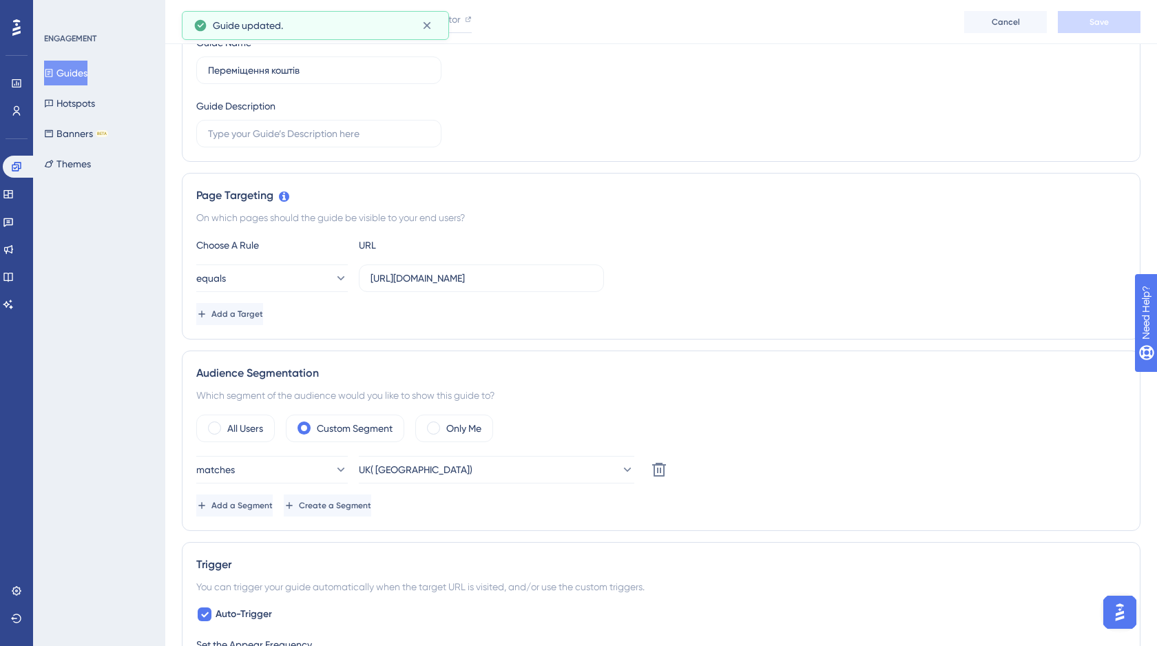
scroll to position [0, 0]
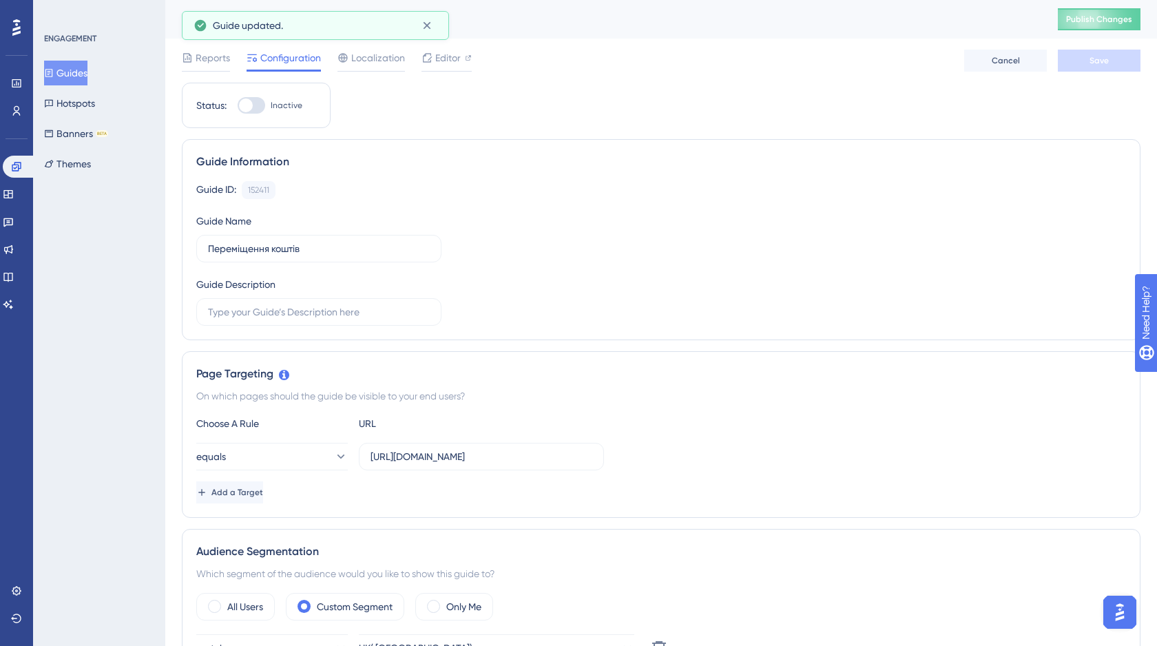
click at [85, 70] on button "Guides" at bounding box center [65, 73] width 43 height 25
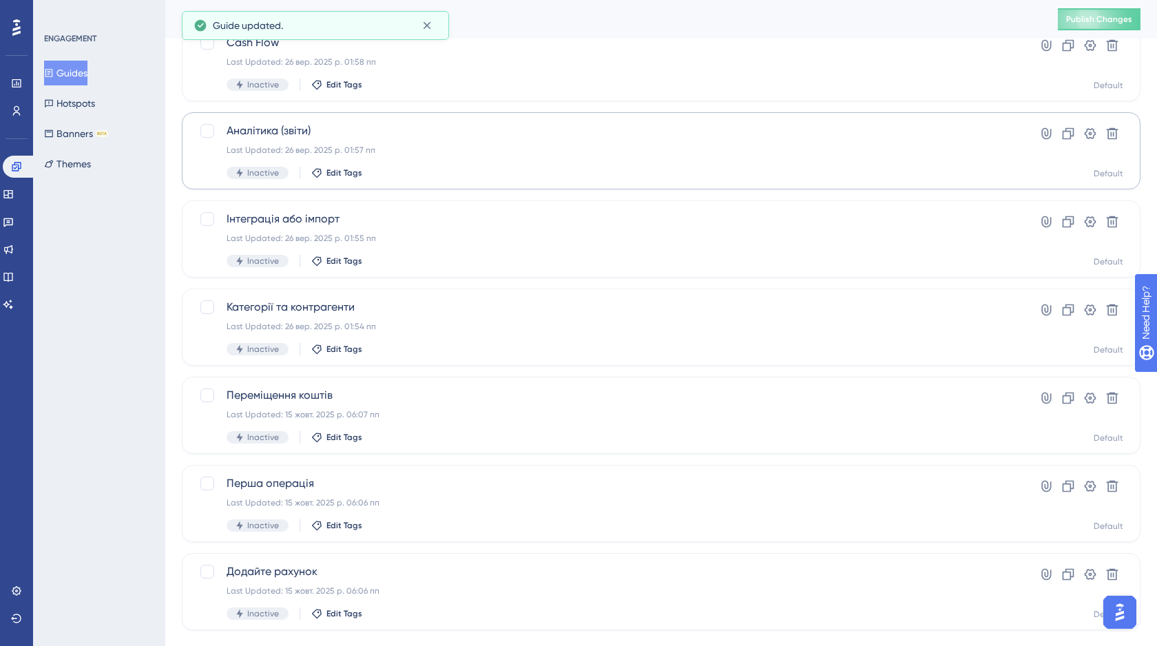
scroll to position [219, 0]
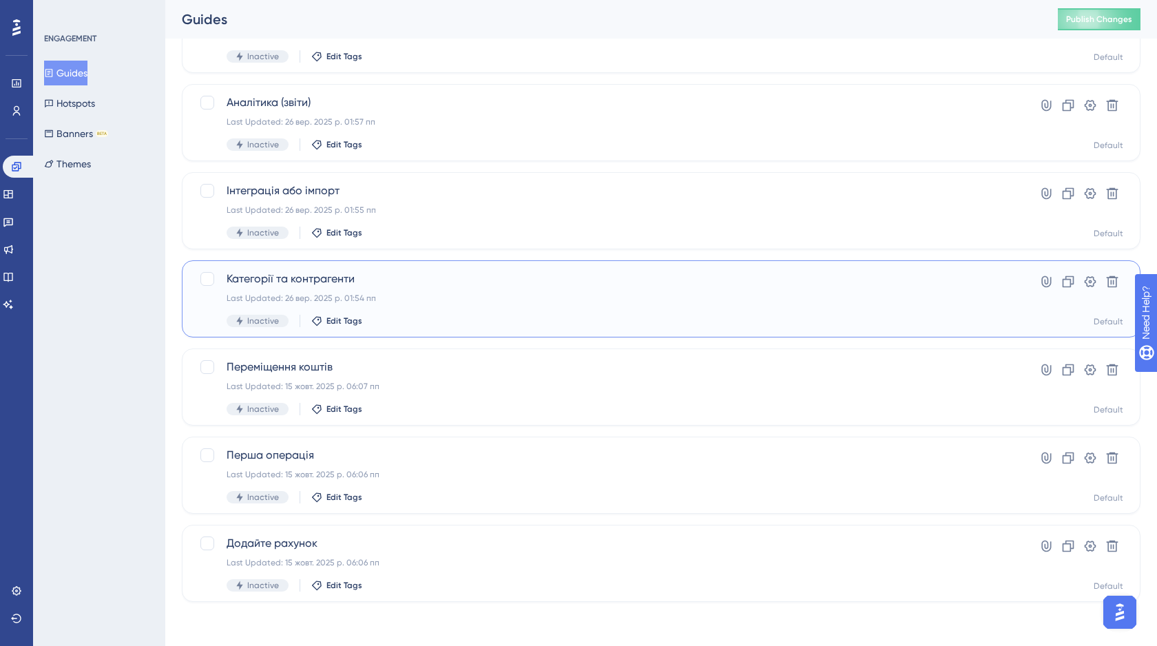
click at [447, 290] on div "Категорії та контрагенти Last Updated: 26 вер. 2025 р. 01:54 пп Inactive Edit T…" at bounding box center [606, 299] width 759 height 56
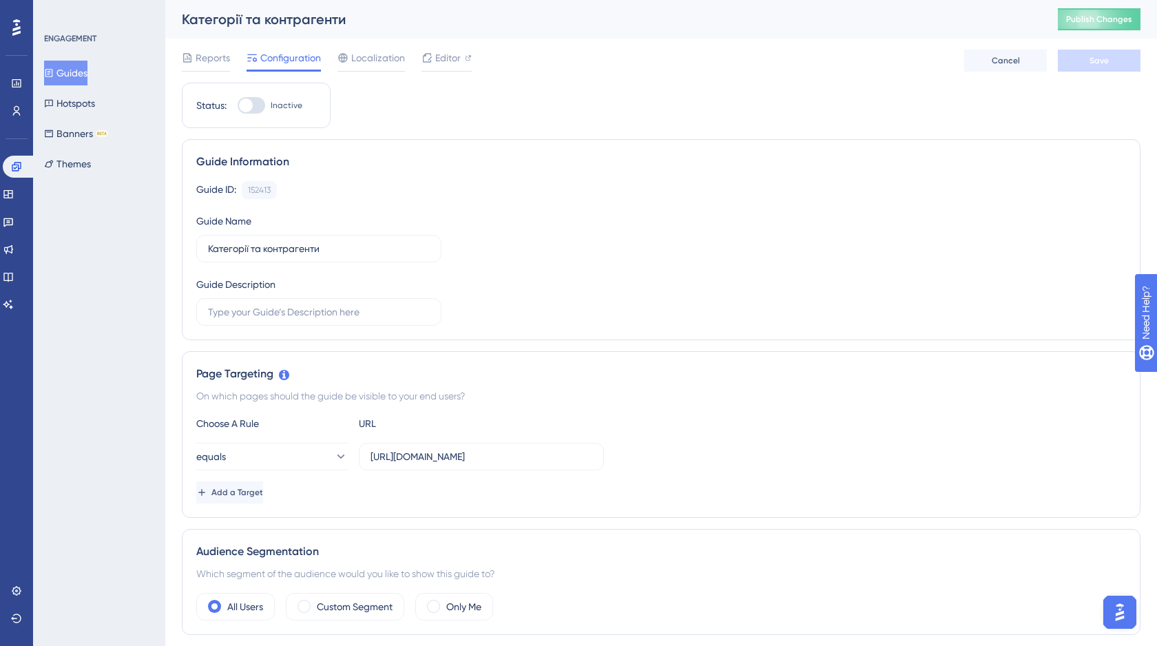
scroll to position [148, 0]
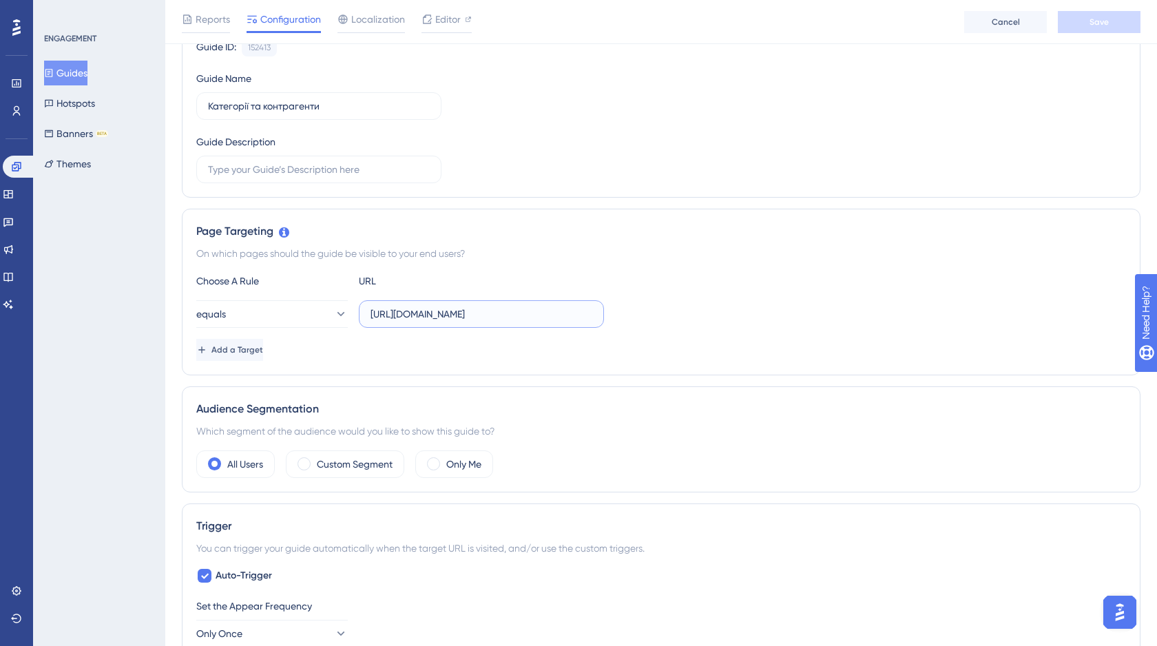
drag, startPoint x: 532, startPoint y: 311, endPoint x: 368, endPoint y: 319, distance: 164.1
click at [368, 319] on label "[URL][DOMAIN_NAME]" at bounding box center [481, 314] width 245 height 28
paste input "s://[DOMAIN_NAME]"
type input "[URL][DOMAIN_NAME]"
click at [360, 472] on div "Custom Segment" at bounding box center [345, 464] width 118 height 28
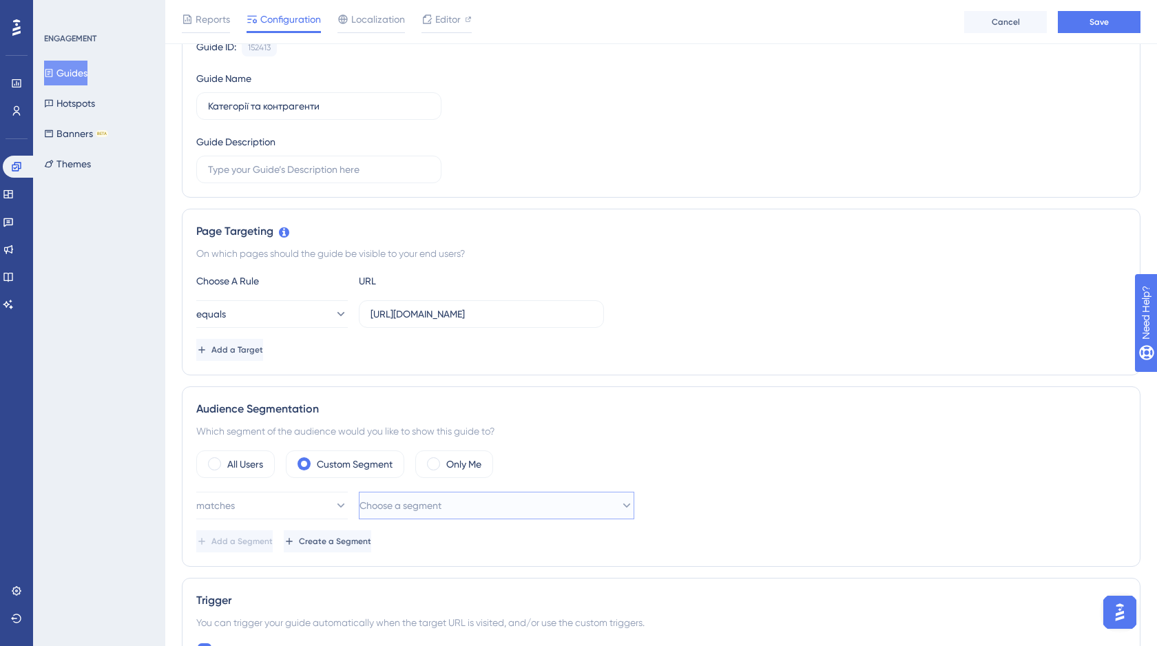
click at [401, 500] on span "Choose a segment" at bounding box center [400, 505] width 82 height 17
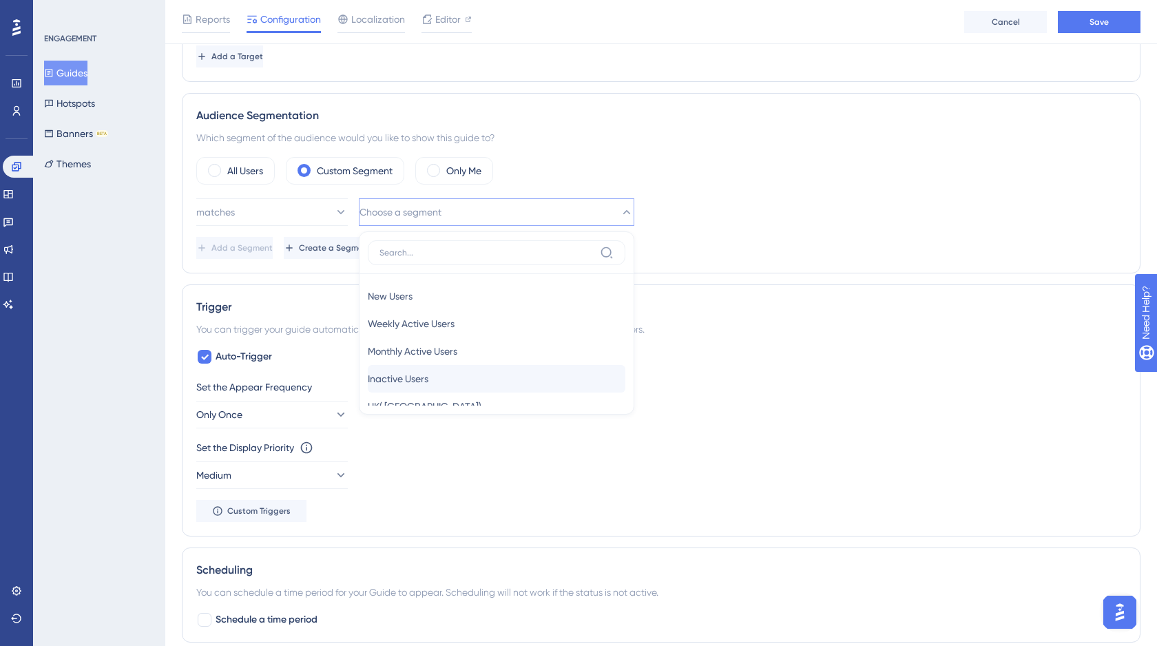
scroll to position [36, 0]
click at [418, 373] on span "UK( [GEOGRAPHIC_DATA])" at bounding box center [425, 370] width 114 height 17
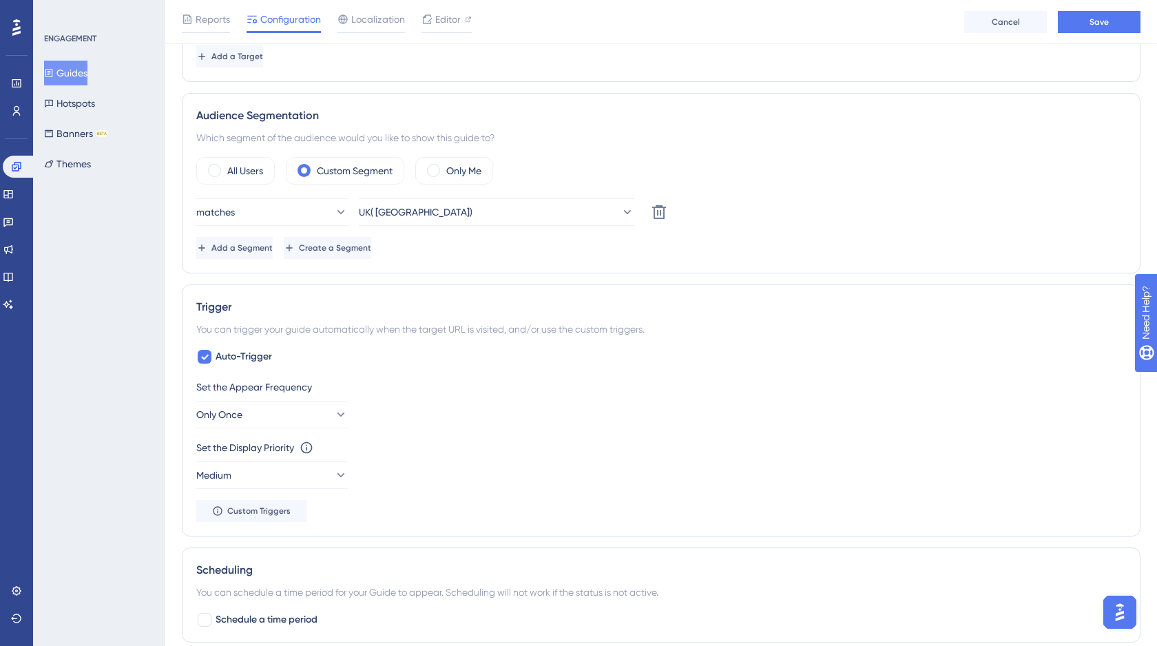
scroll to position [0, 0]
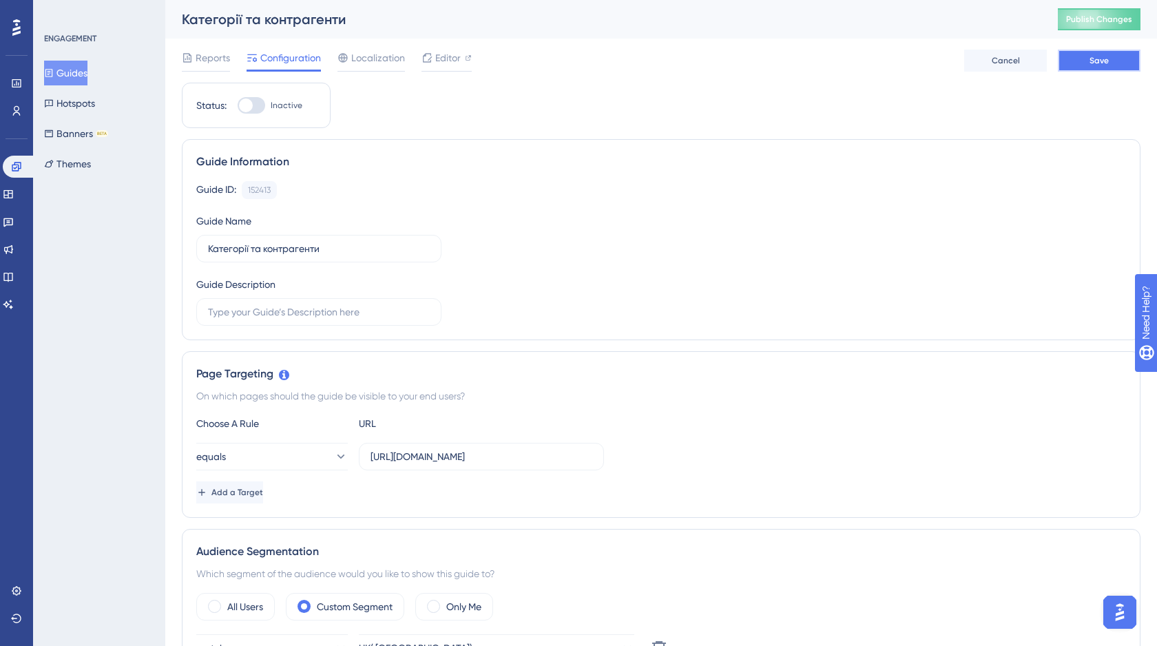
click at [1104, 63] on span "Save" at bounding box center [1098, 60] width 19 height 11
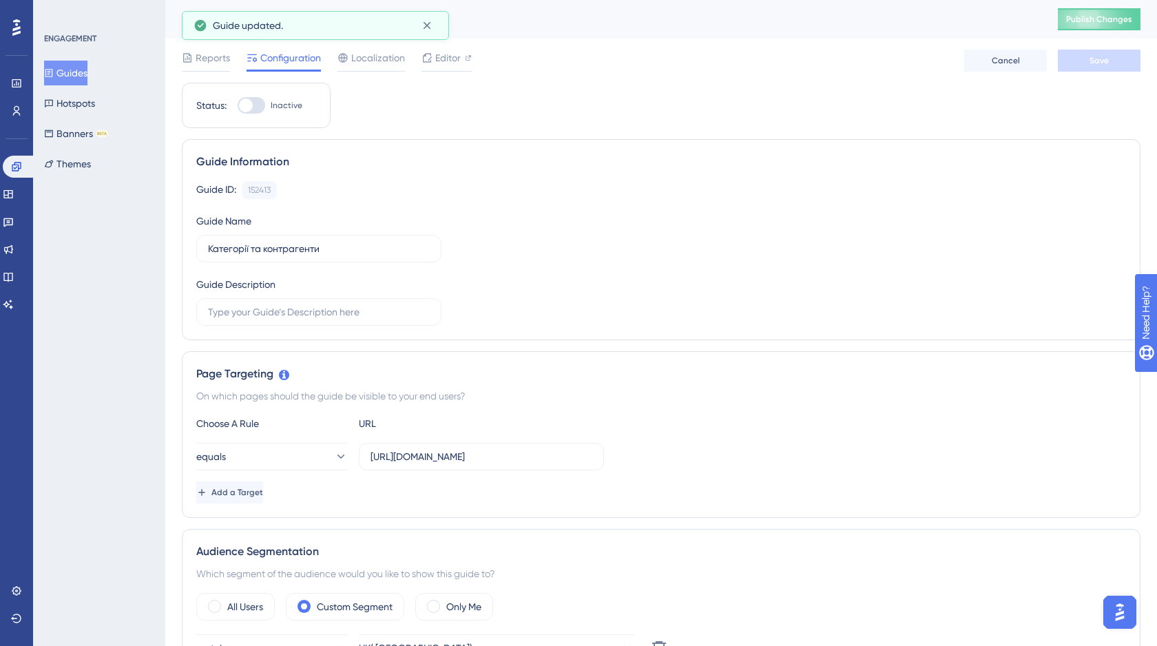
click at [81, 72] on button "Guides" at bounding box center [65, 73] width 43 height 25
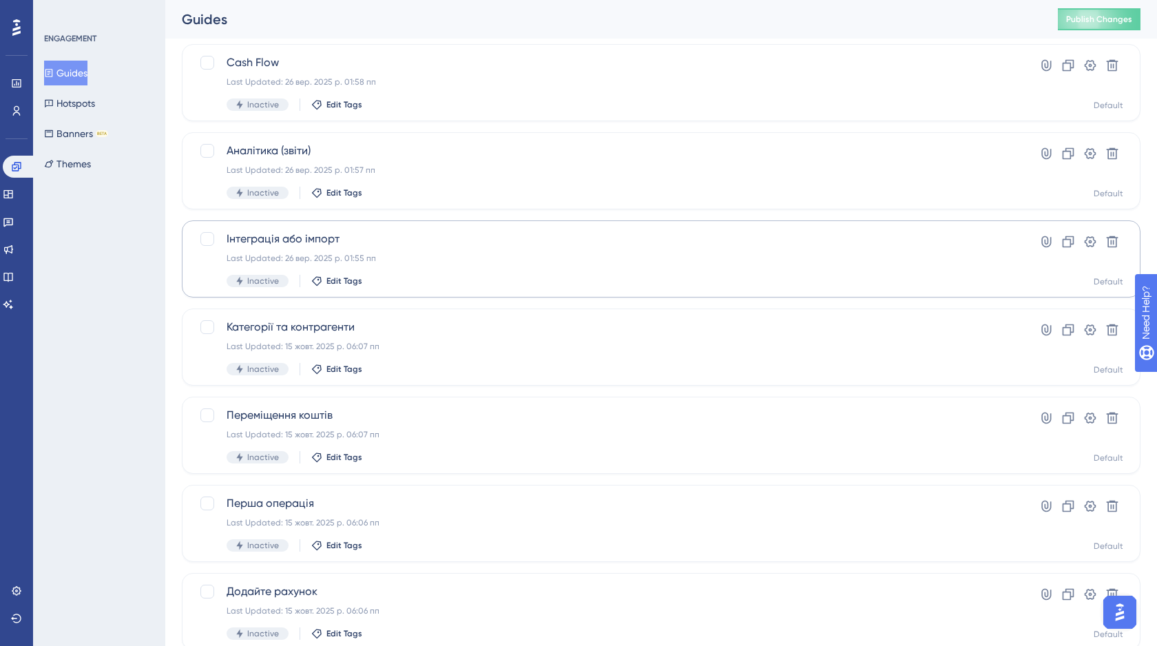
scroll to position [147, 0]
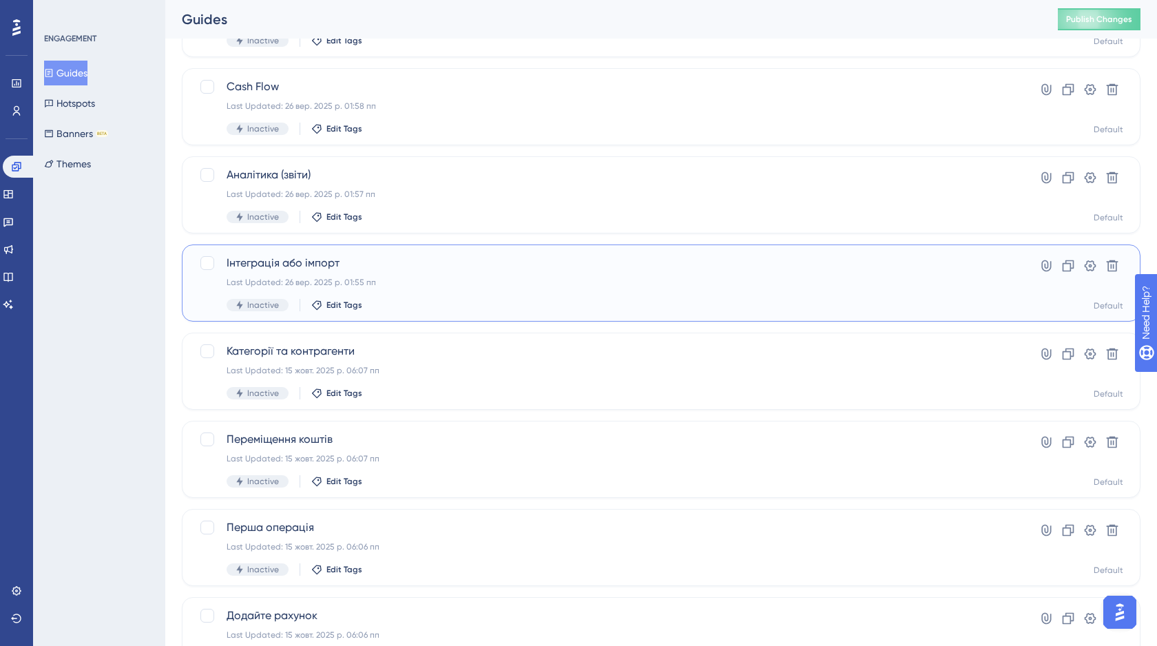
click at [423, 280] on div "Last Updated: 26 вер. 2025 р. 01:55 пп" at bounding box center [606, 282] width 759 height 11
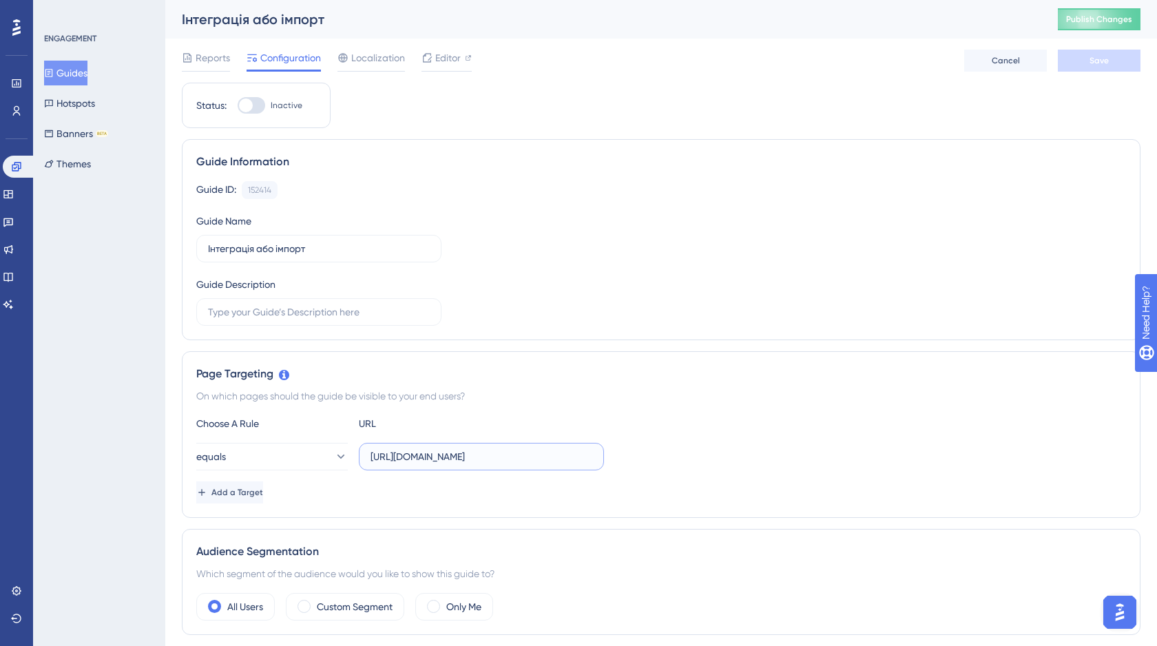
drag, startPoint x: 536, startPoint y: 457, endPoint x: 366, endPoint y: 459, distance: 170.1
click at [366, 459] on label "[URL][DOMAIN_NAME]" at bounding box center [481, 457] width 245 height 28
paste input "s://[DOMAIN_NAME]"
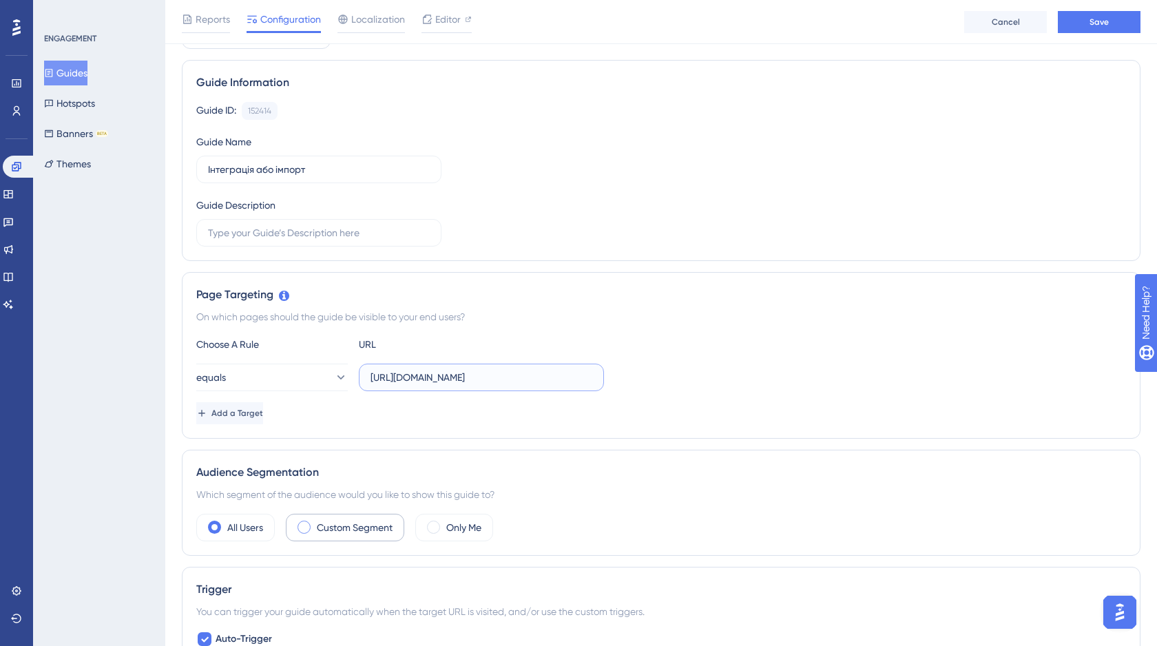
scroll to position [260, 0]
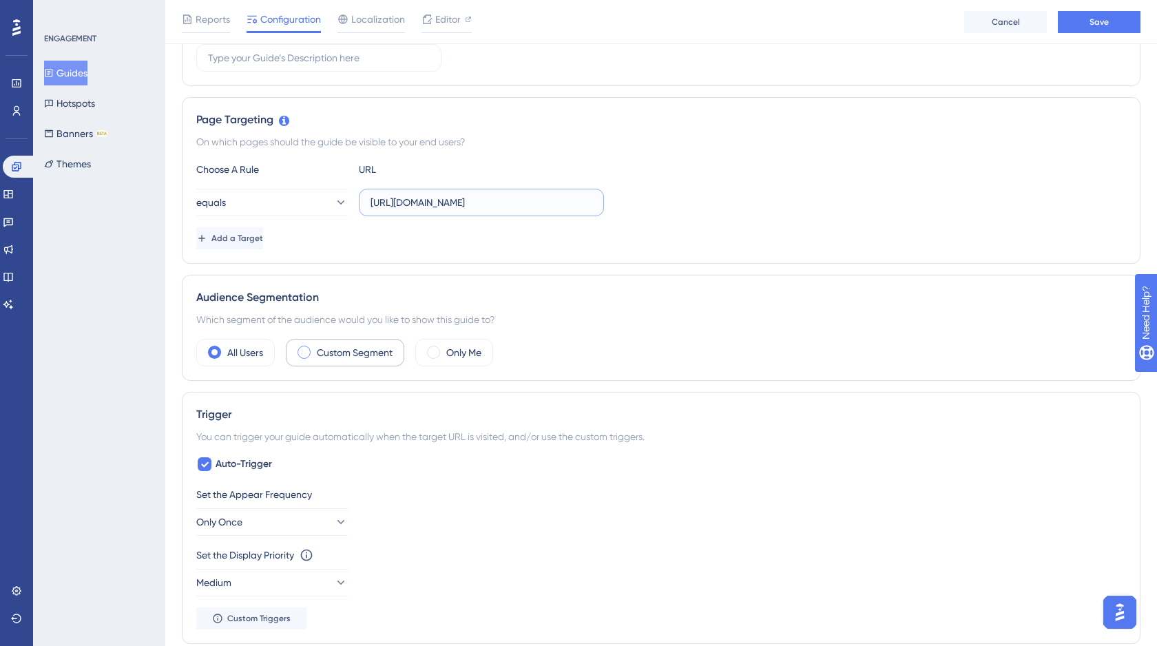
type input "[URL][DOMAIN_NAME]"
click at [338, 344] on label "Custom Segment" at bounding box center [355, 352] width 76 height 17
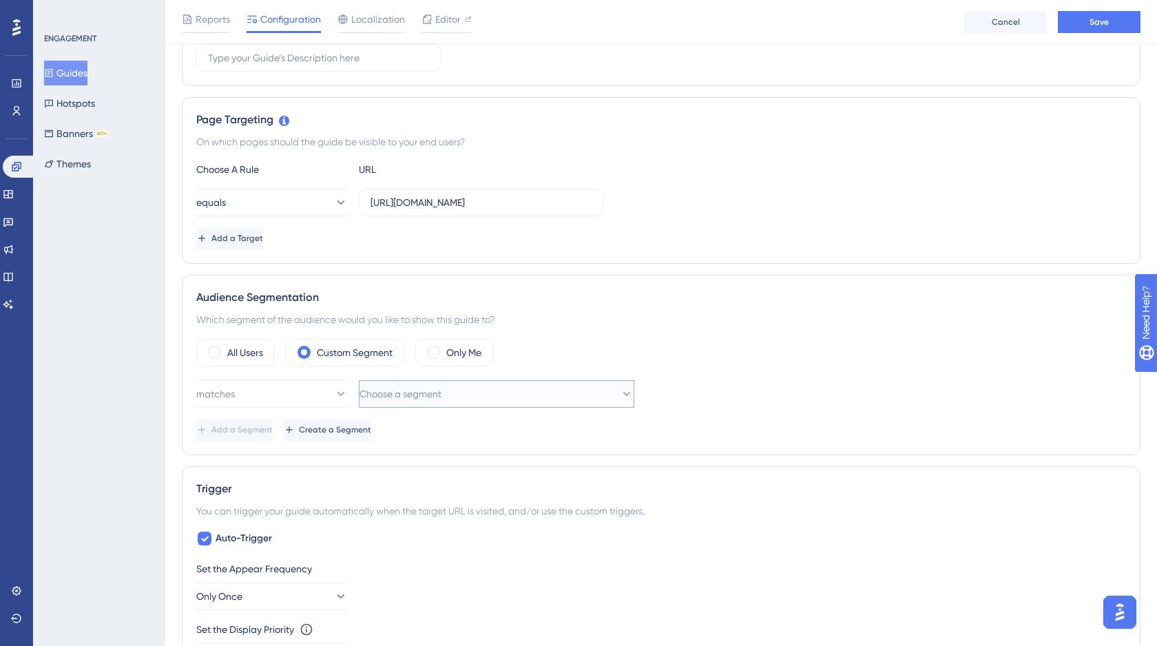
click at [415, 388] on span "Choose a segment" at bounding box center [400, 394] width 82 height 17
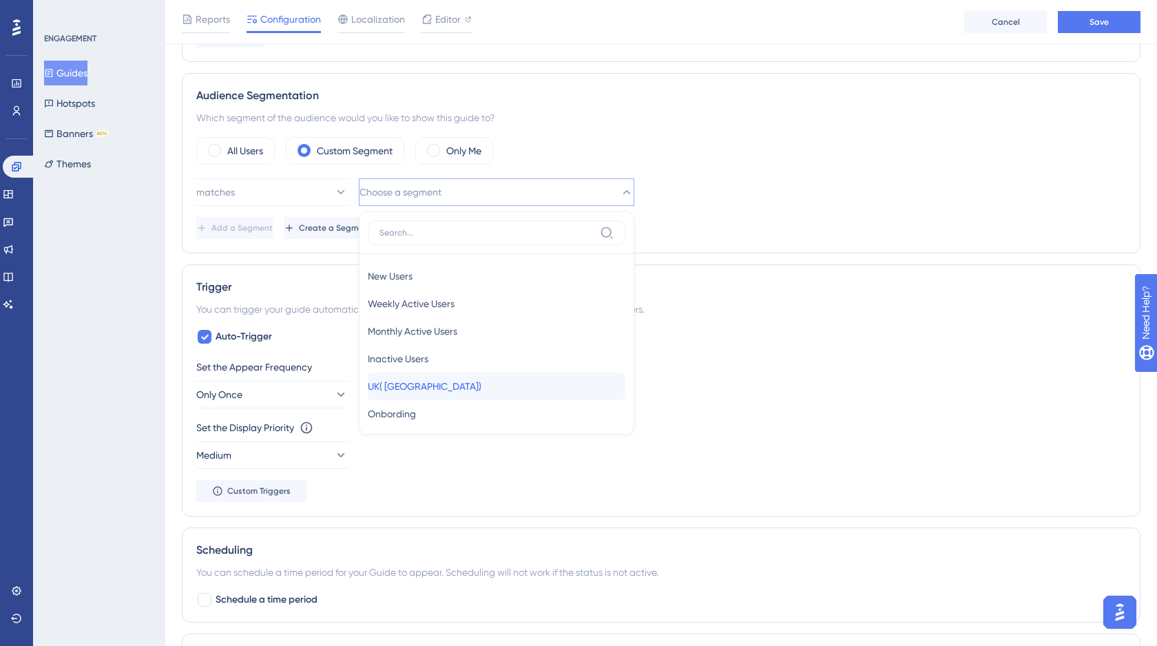
click at [422, 381] on span "UK( [GEOGRAPHIC_DATA])" at bounding box center [425, 386] width 114 height 17
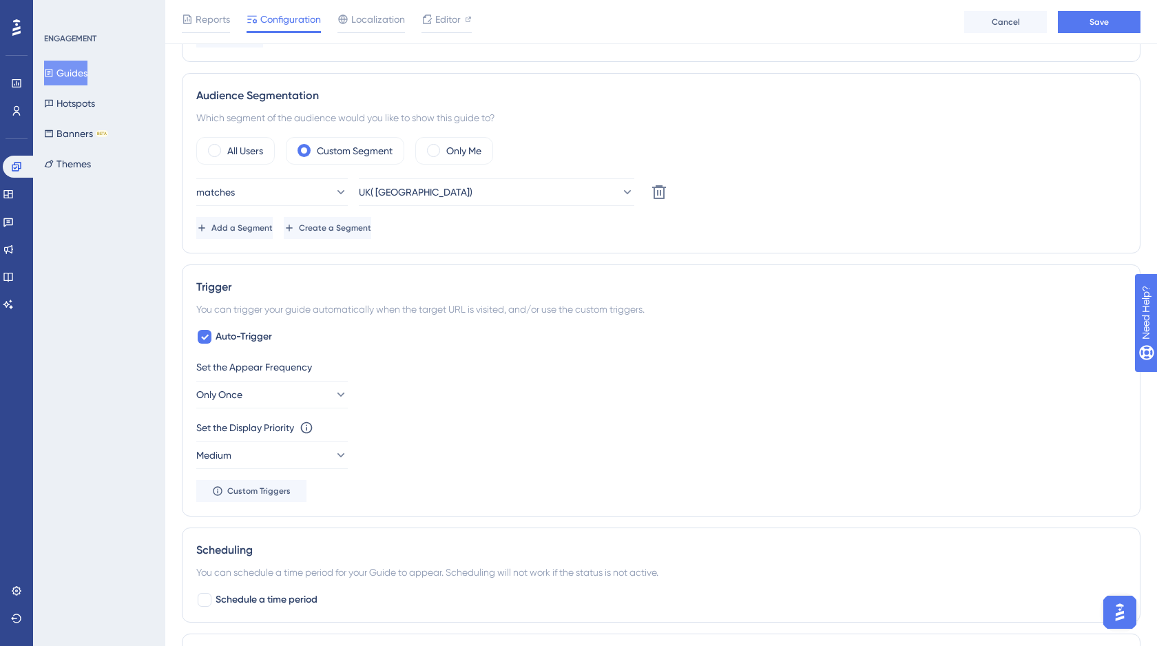
scroll to position [0, 0]
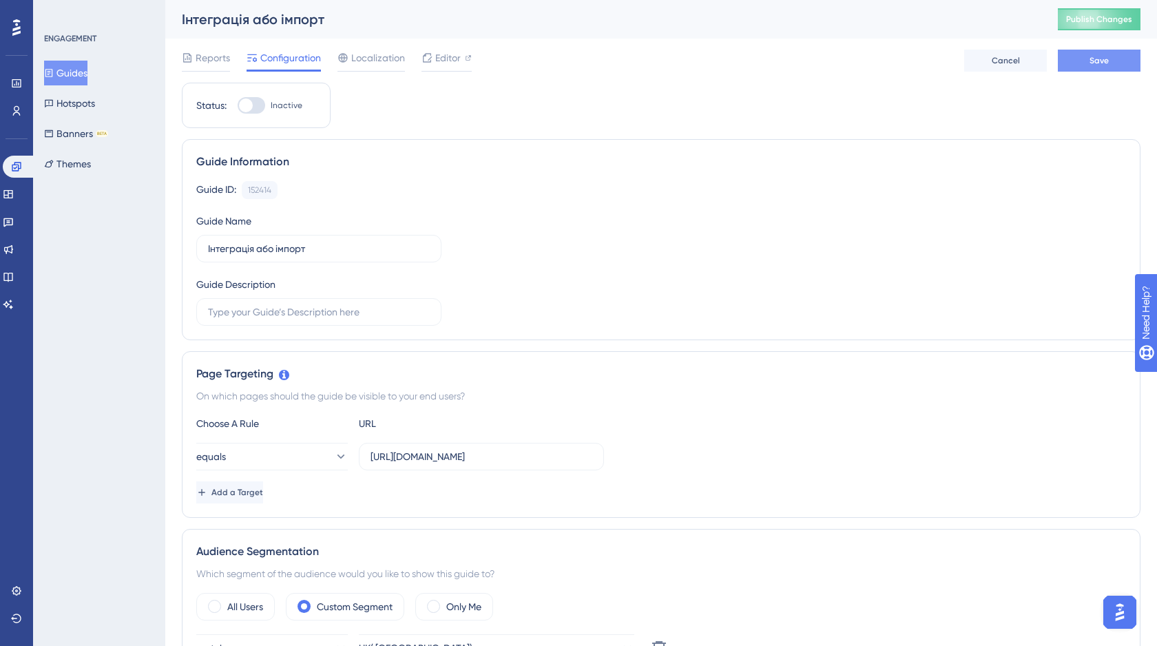
click at [1102, 60] on span "Save" at bounding box center [1098, 60] width 19 height 11
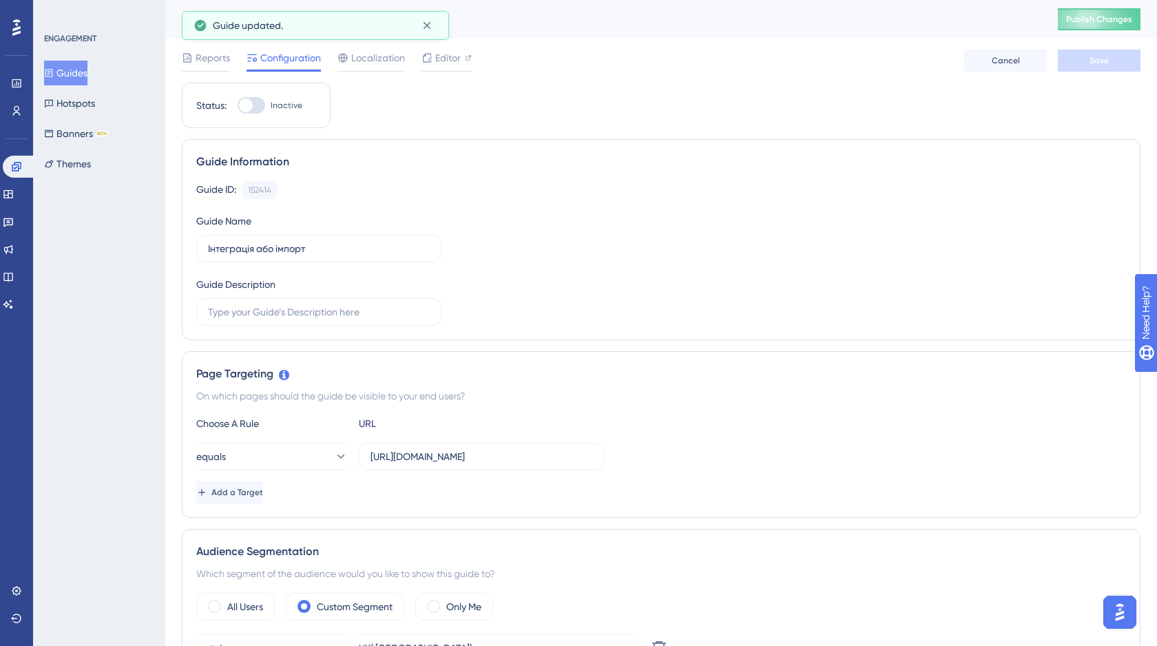
click at [85, 70] on button "Guides" at bounding box center [65, 73] width 43 height 25
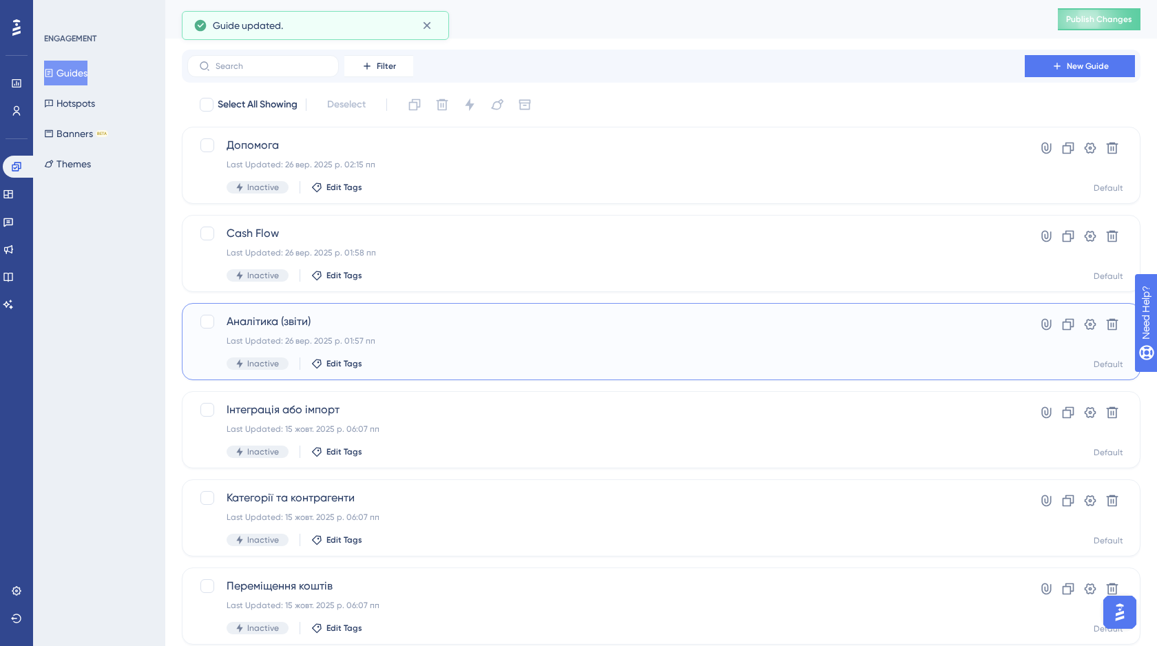
click at [452, 334] on div "Аналітика (звіти) Last Updated: 26 вер. 2025 р. 01:57 пп Inactive Edit Tags" at bounding box center [606, 341] width 759 height 56
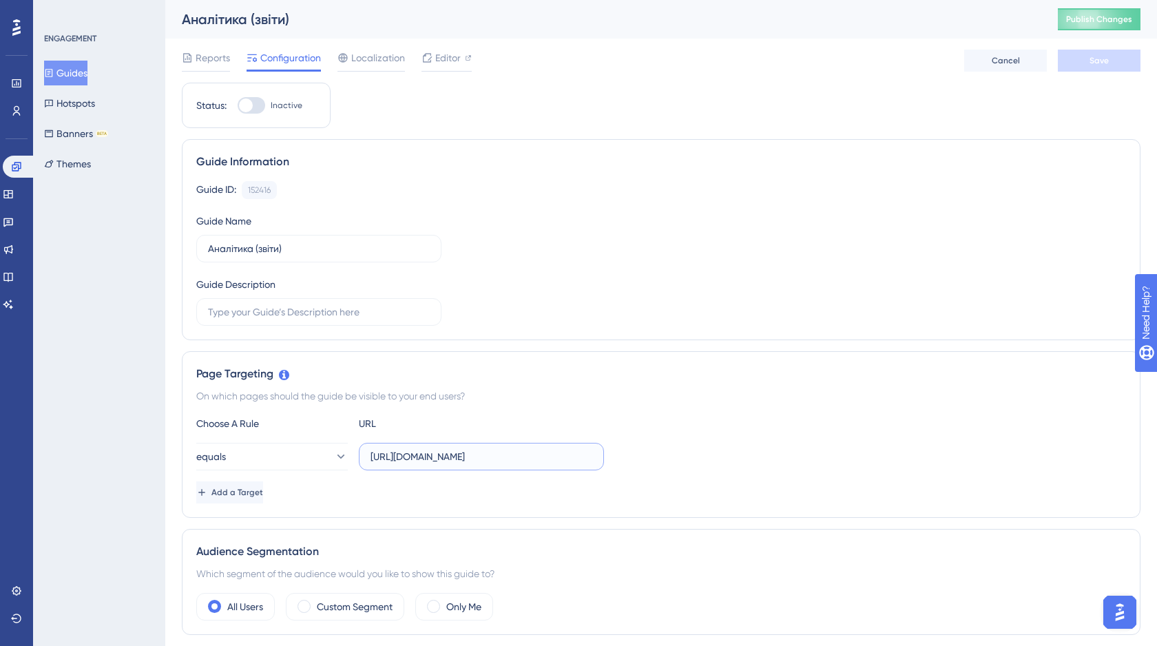
drag, startPoint x: 535, startPoint y: 459, endPoint x: 368, endPoint y: 458, distance: 166.6
click at [368, 458] on label "[URL][DOMAIN_NAME]" at bounding box center [481, 457] width 245 height 28
paste input "s://[DOMAIN_NAME]"
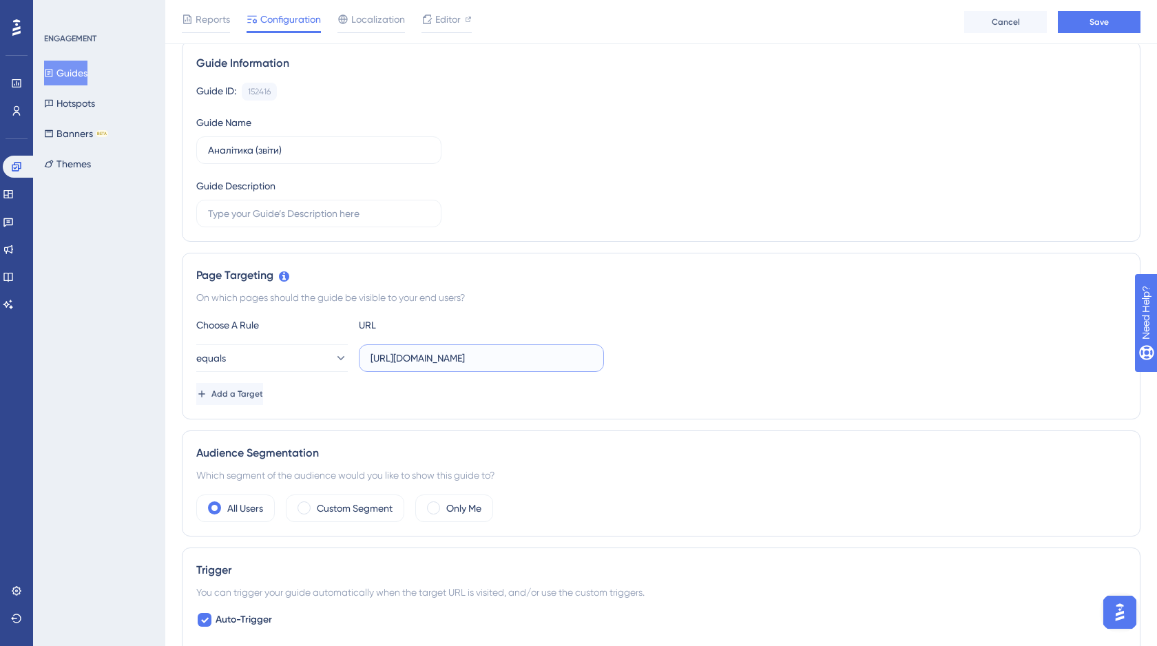
scroll to position [231, 0]
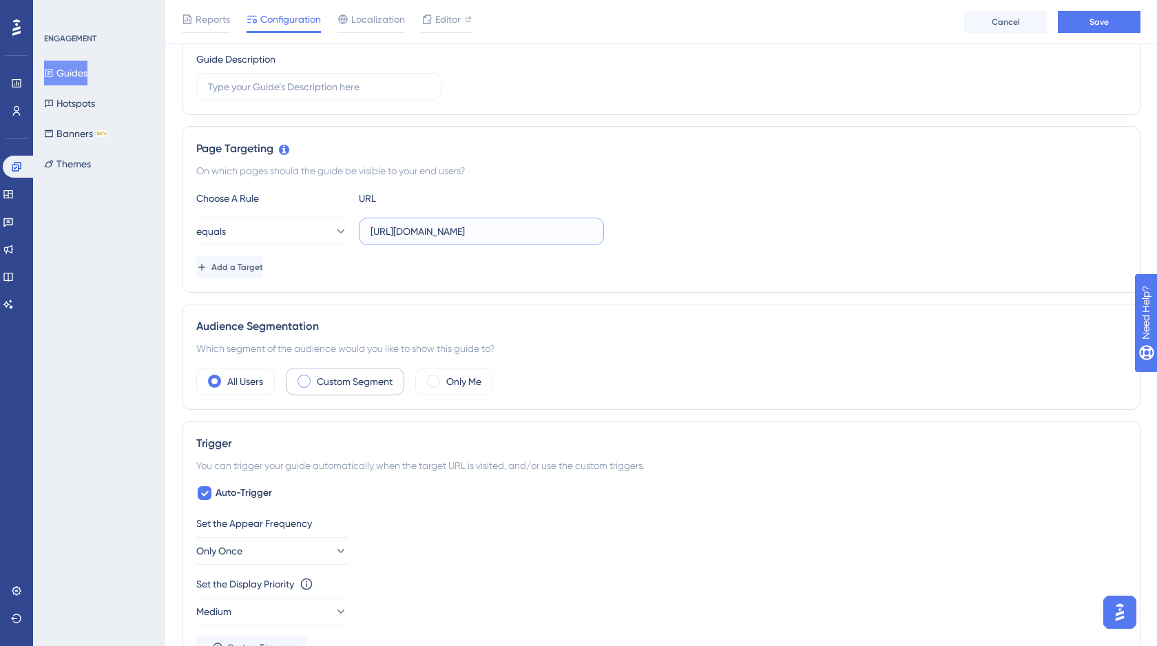
type input "[URL][DOMAIN_NAME]"
click at [335, 379] on label "Custom Segment" at bounding box center [355, 381] width 76 height 17
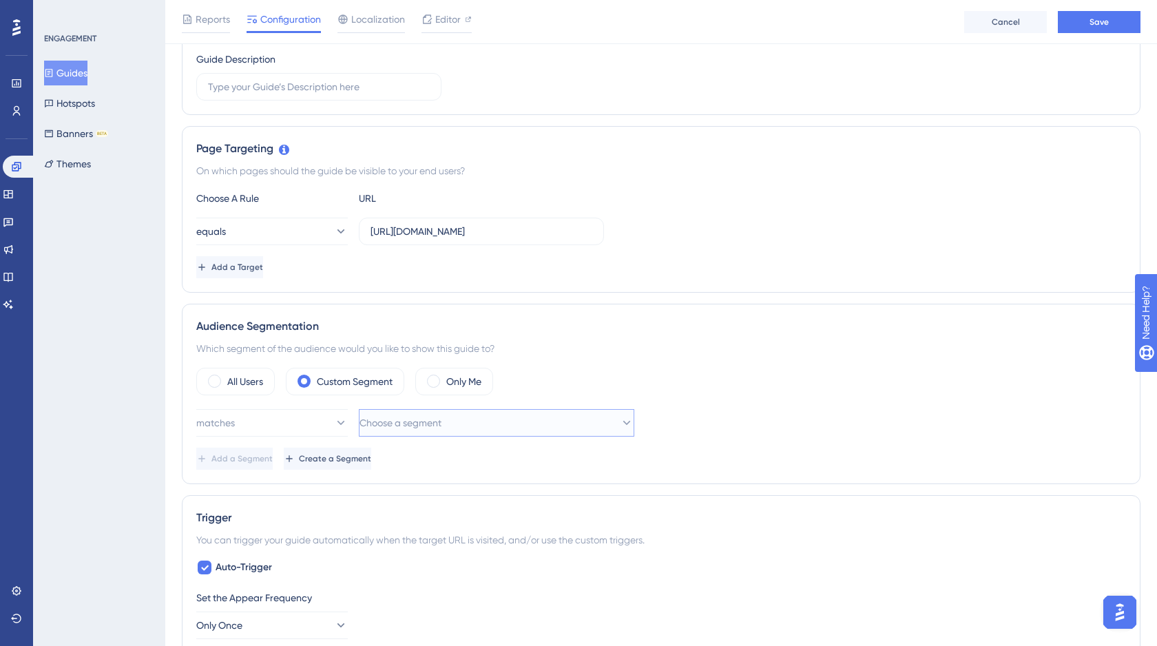
click at [415, 426] on span "Choose a segment" at bounding box center [400, 423] width 82 height 17
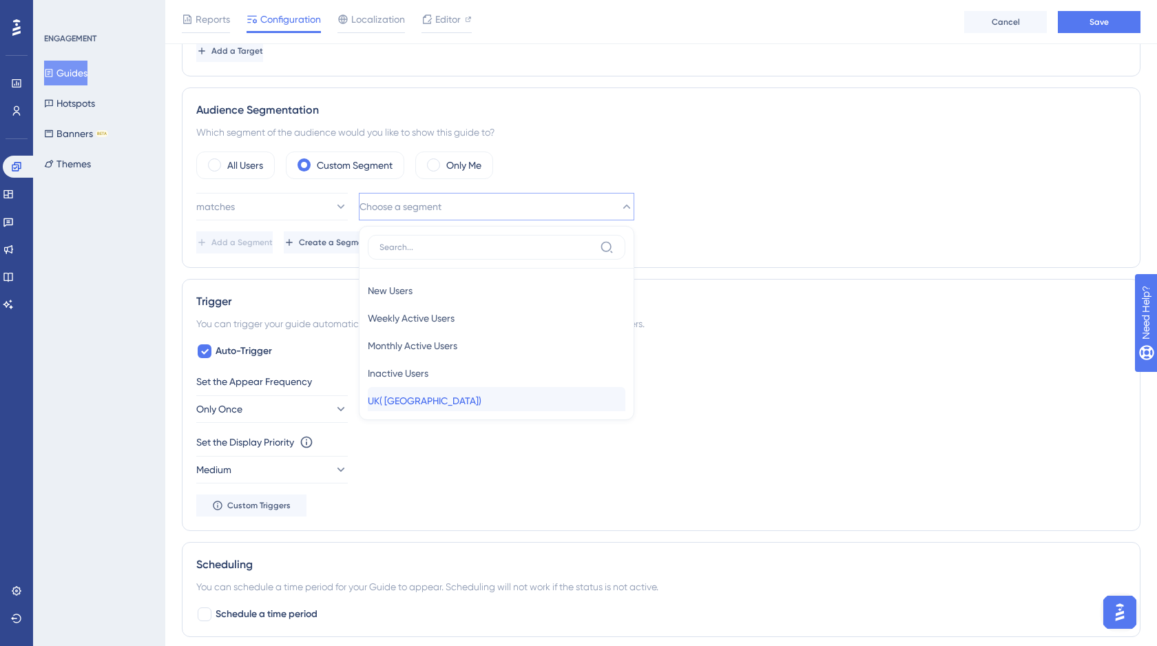
click at [421, 392] on span "UK( [GEOGRAPHIC_DATA])" at bounding box center [425, 400] width 114 height 17
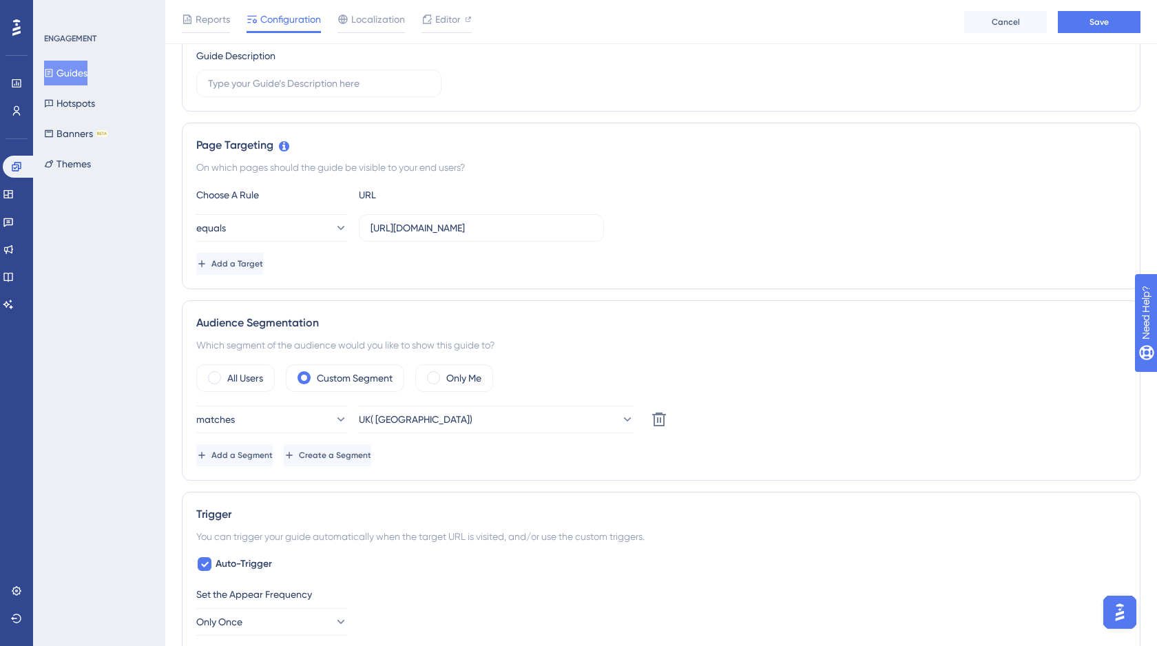
scroll to position [0, 0]
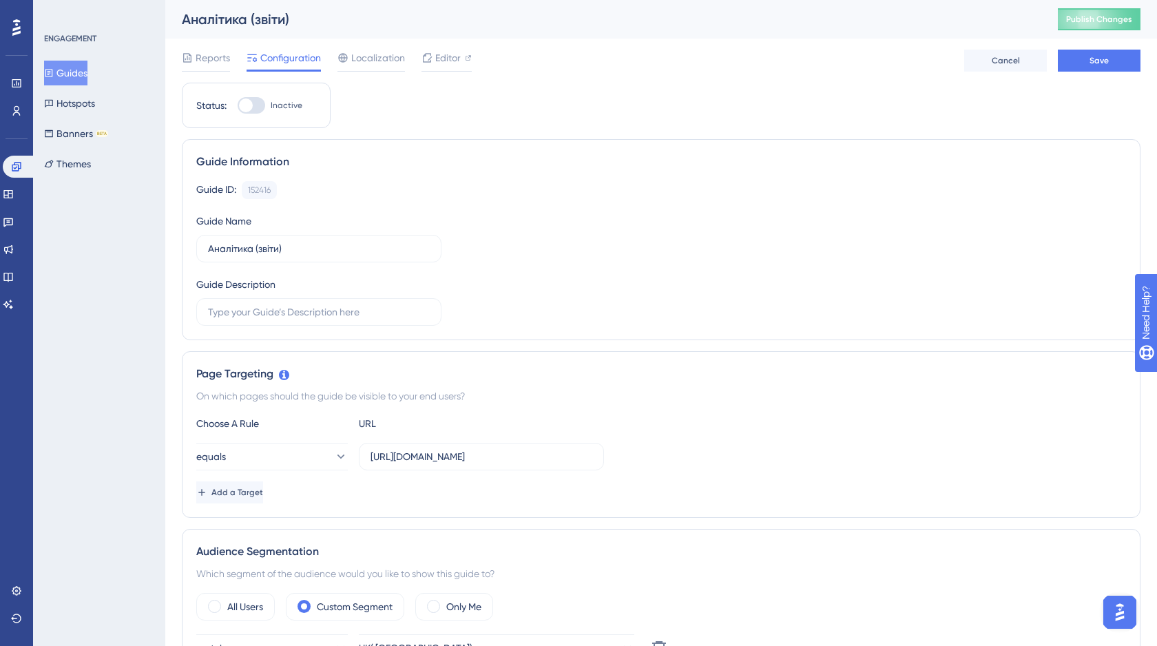
click at [76, 70] on button "Guides" at bounding box center [65, 73] width 43 height 25
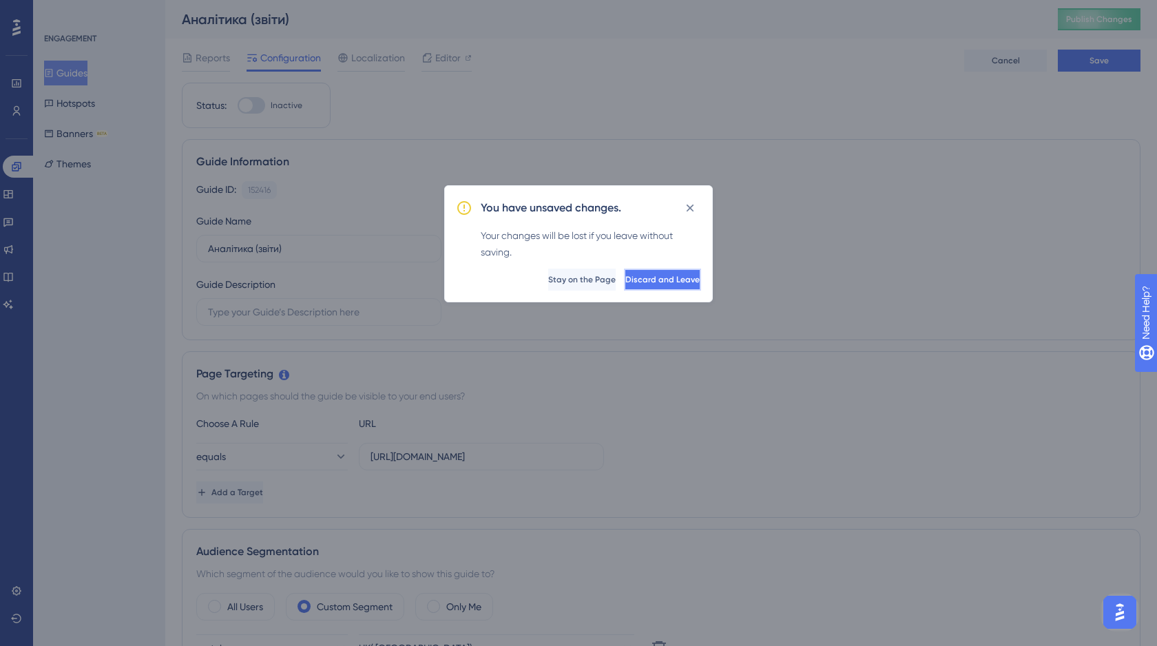
click at [631, 276] on span "Discard and Leave" at bounding box center [662, 279] width 74 height 11
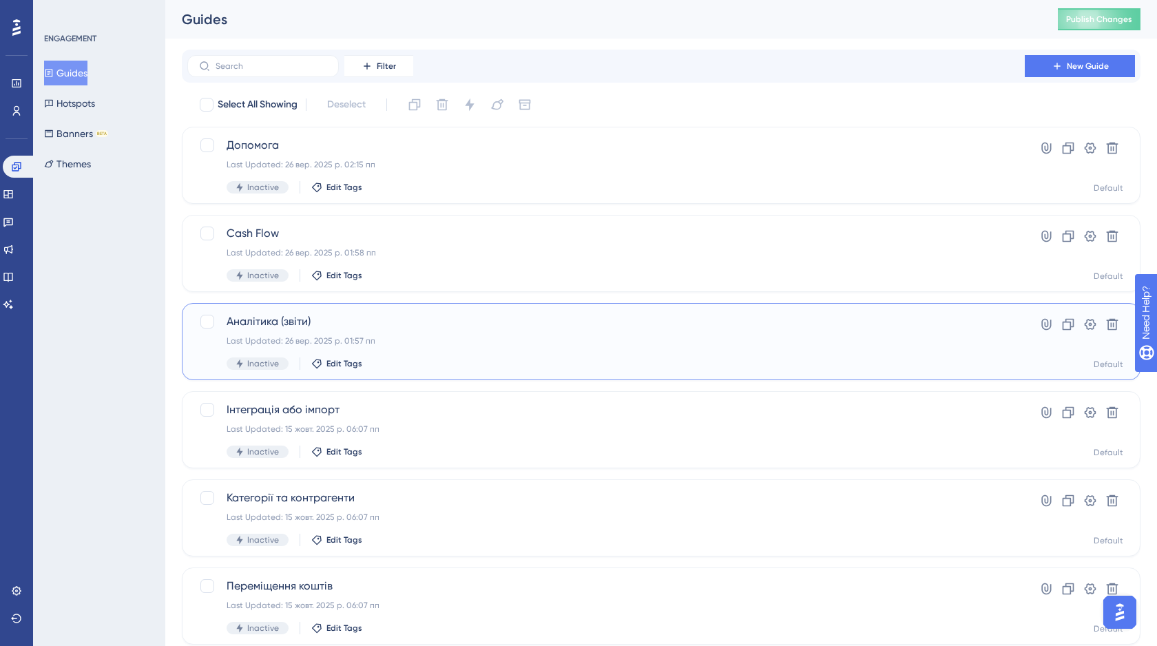
click at [439, 352] on div "Аналітика (звіти) Last Updated: 26 вер. 2025 р. 01:57 пп Inactive Edit Tags" at bounding box center [606, 341] width 759 height 56
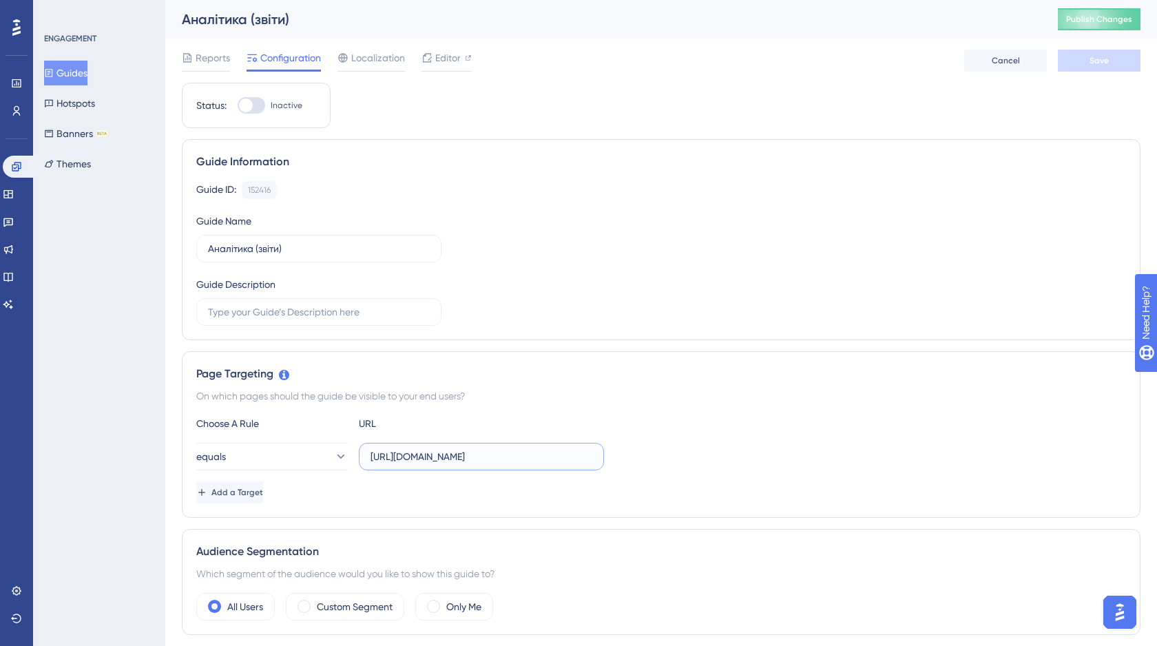
scroll to position [220, 0]
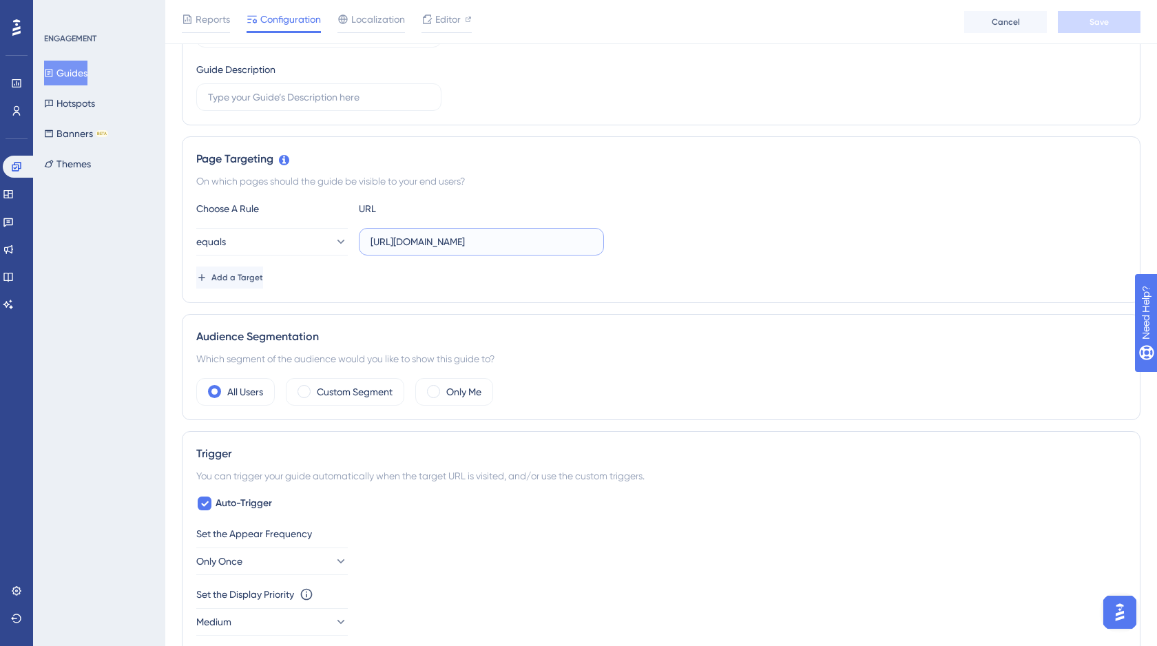
drag, startPoint x: 538, startPoint y: 235, endPoint x: 366, endPoint y: 237, distance: 171.5
click at [366, 237] on label "[URL][DOMAIN_NAME]" at bounding box center [481, 242] width 245 height 28
paste input "s://[DOMAIN_NAME]"
type input "[URL][DOMAIN_NAME]"
click at [356, 400] on div "Custom Segment" at bounding box center [345, 392] width 118 height 28
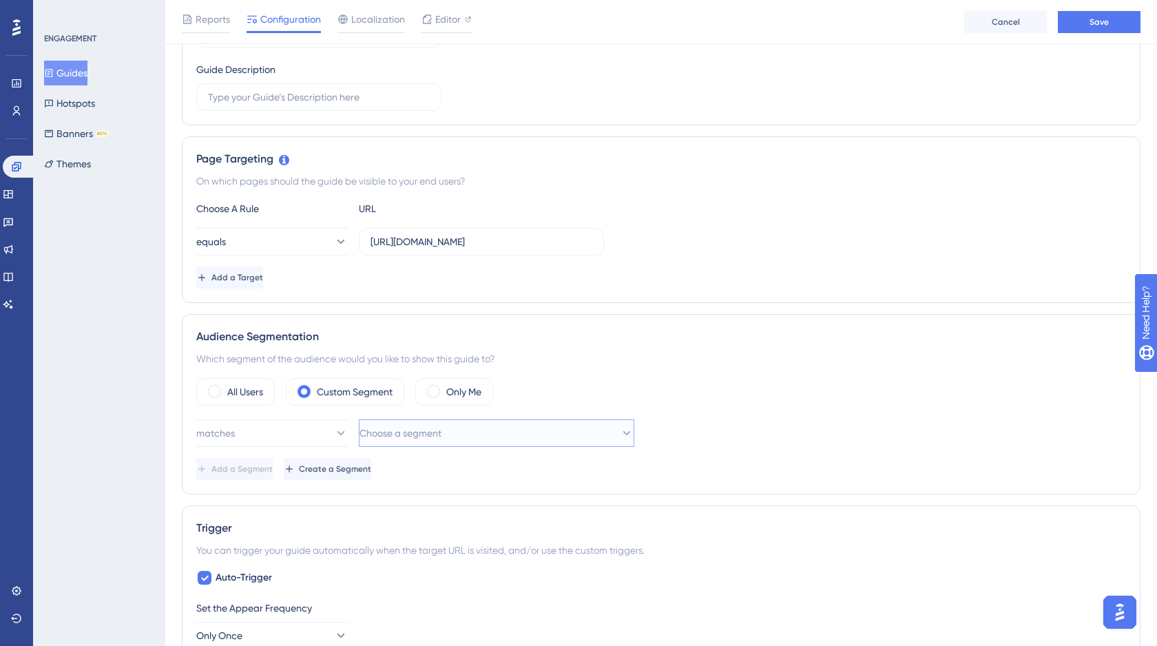
click at [410, 435] on span "Choose a segment" at bounding box center [400, 433] width 82 height 17
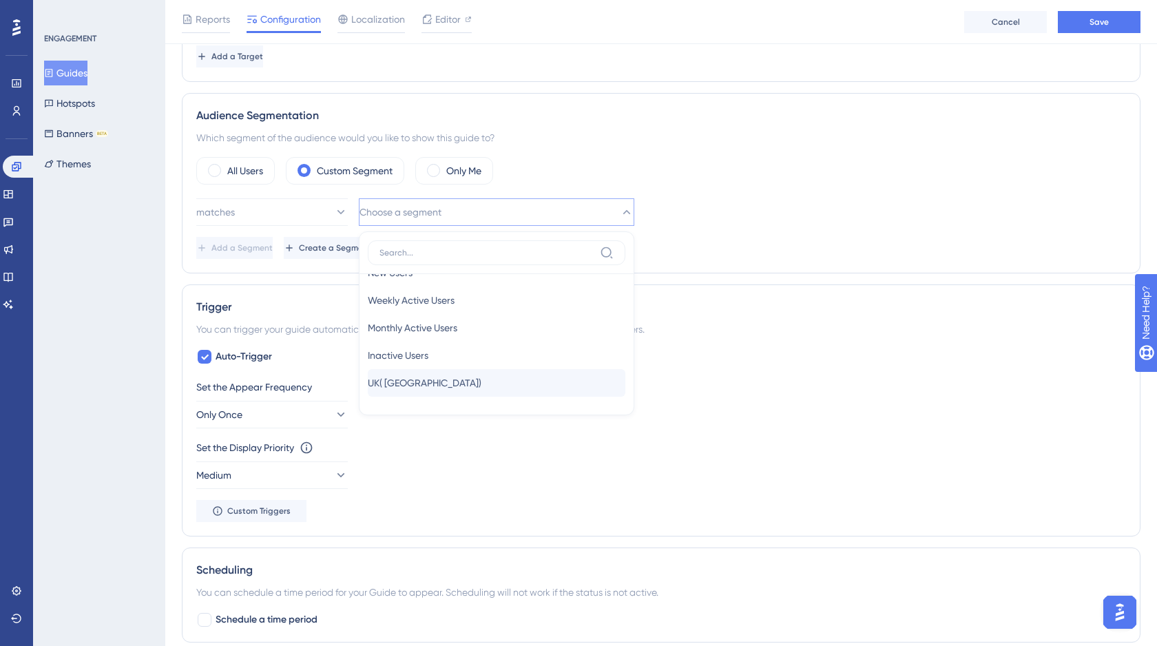
scroll to position [30, 0]
click at [423, 376] on span "UK( [GEOGRAPHIC_DATA])" at bounding box center [425, 376] width 114 height 17
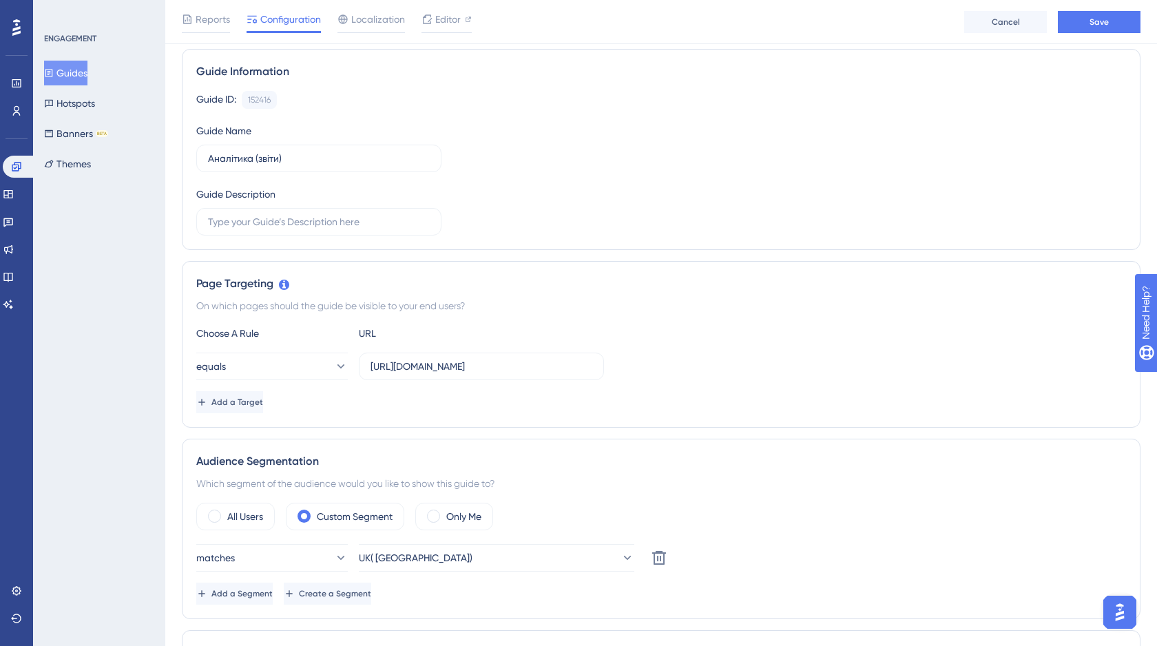
scroll to position [0, 0]
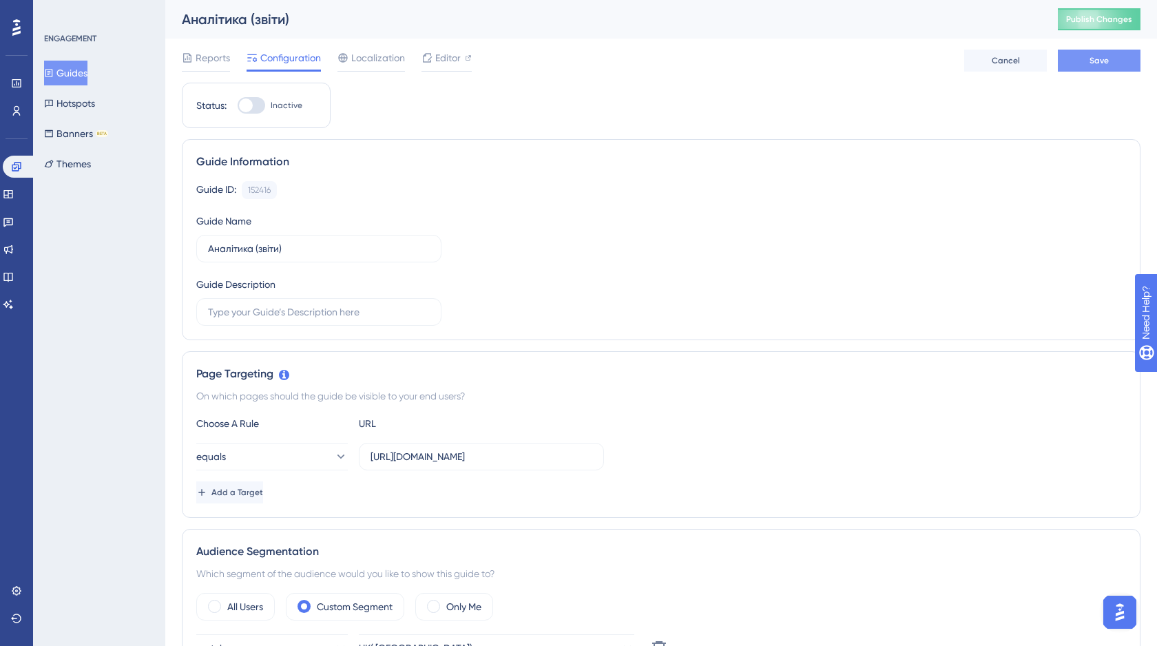
click at [1098, 59] on span "Save" at bounding box center [1098, 60] width 19 height 11
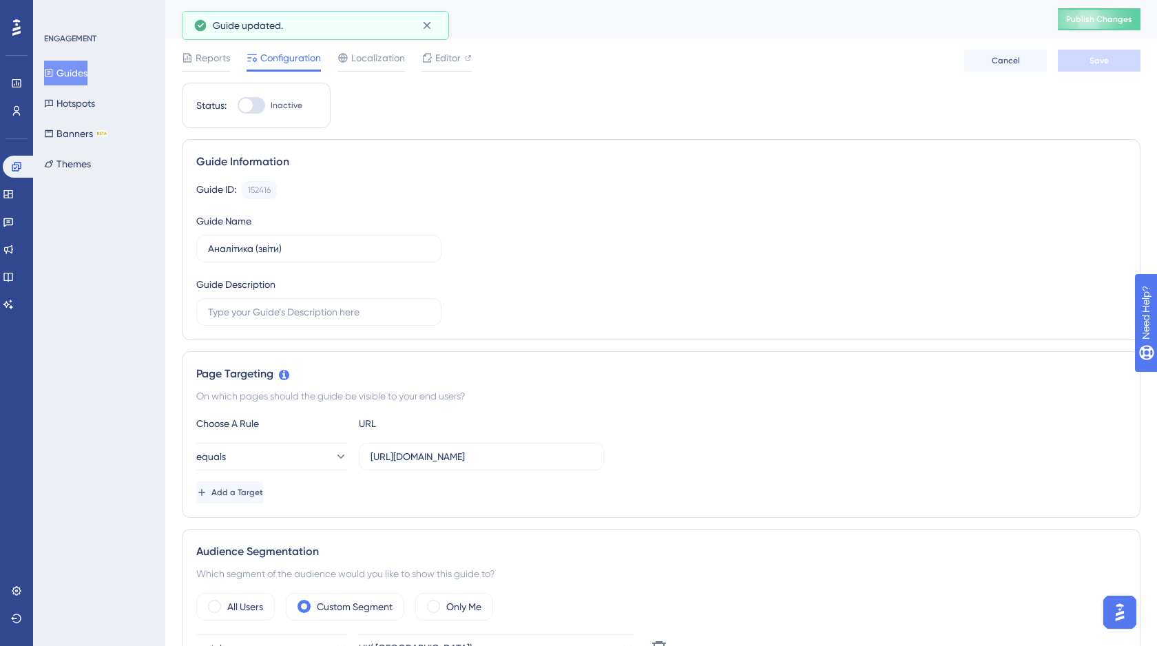
click at [75, 75] on button "Guides" at bounding box center [65, 73] width 43 height 25
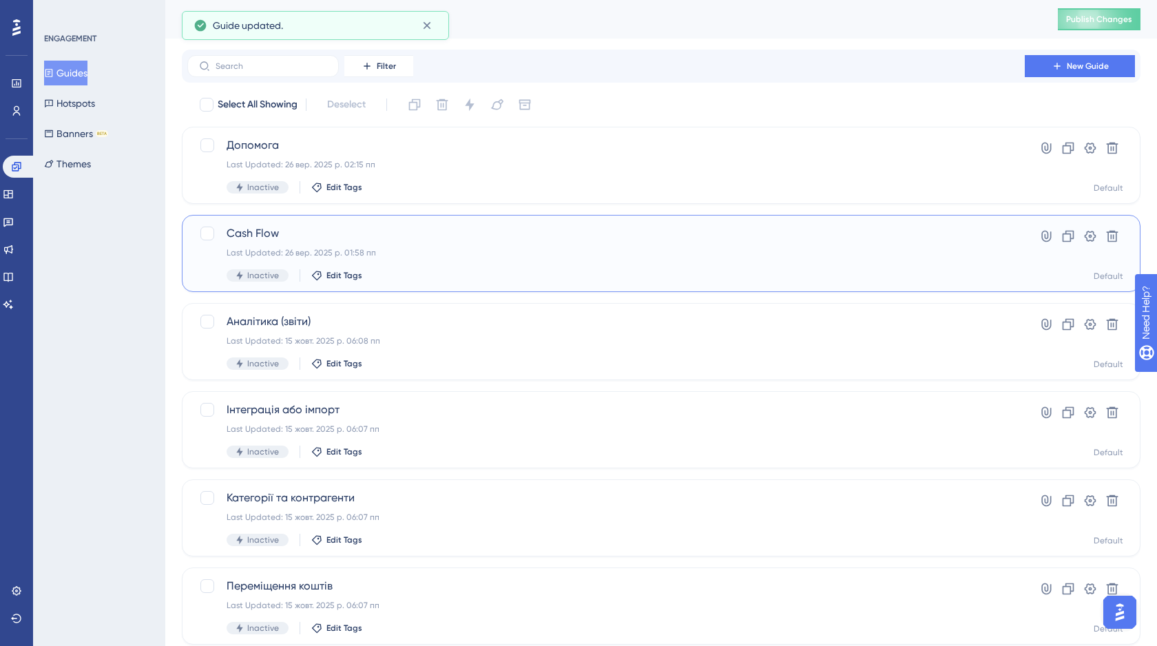
click at [411, 242] on div "Cash Flow Last Updated: 26 вер. 2025 р. 01:58 пп Inactive Edit Tags" at bounding box center [606, 253] width 759 height 56
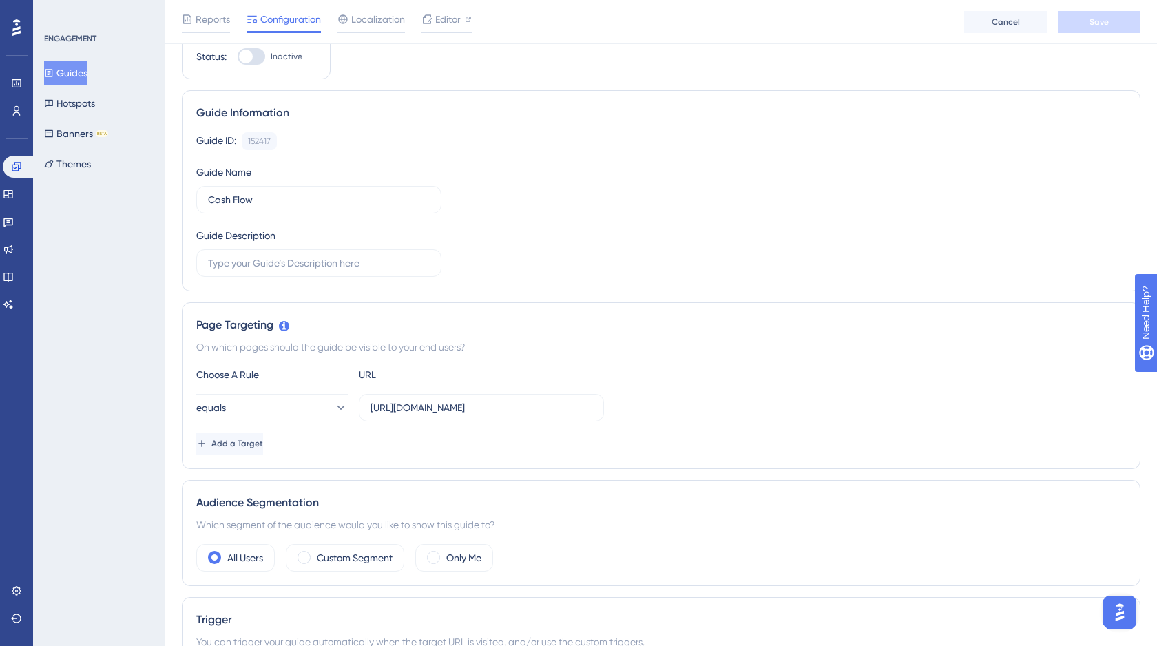
scroll to position [122, 0]
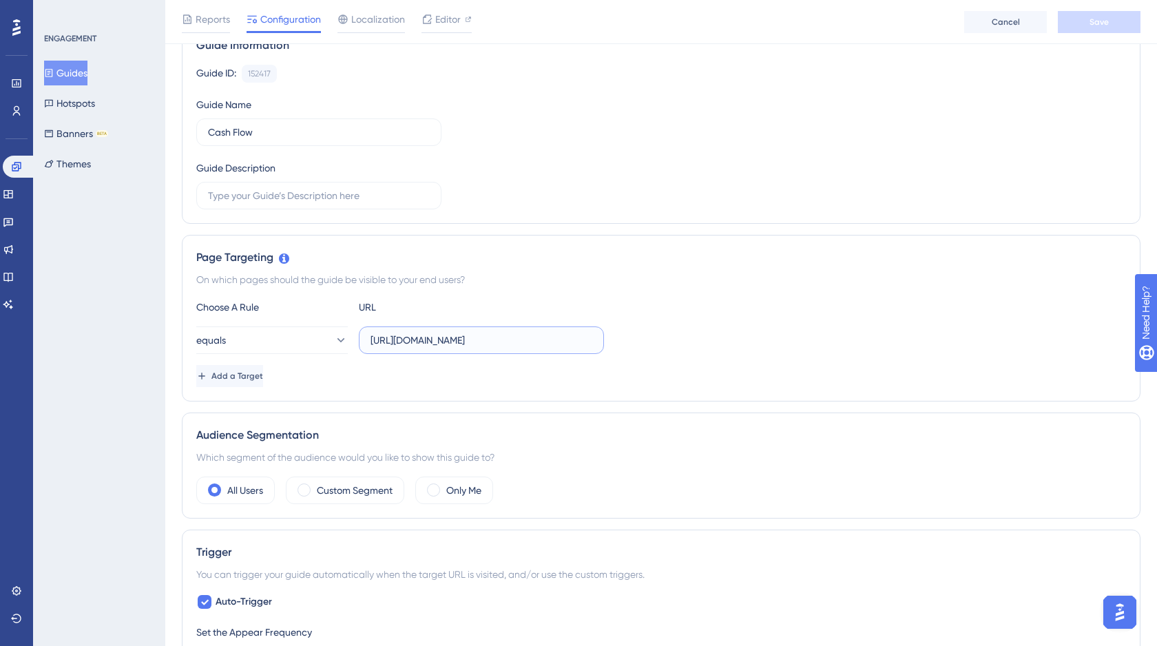
click at [518, 335] on input "[URL][DOMAIN_NAME]" at bounding box center [481, 340] width 222 height 15
drag, startPoint x: 388, startPoint y: 336, endPoint x: 368, endPoint y: 341, distance: 19.9
click at [368, 341] on label "[URL][DOMAIN_NAME]" at bounding box center [481, 340] width 245 height 28
paste input "s://[DOMAIN_NAME]"
type input "[URL][DOMAIN_NAME]"
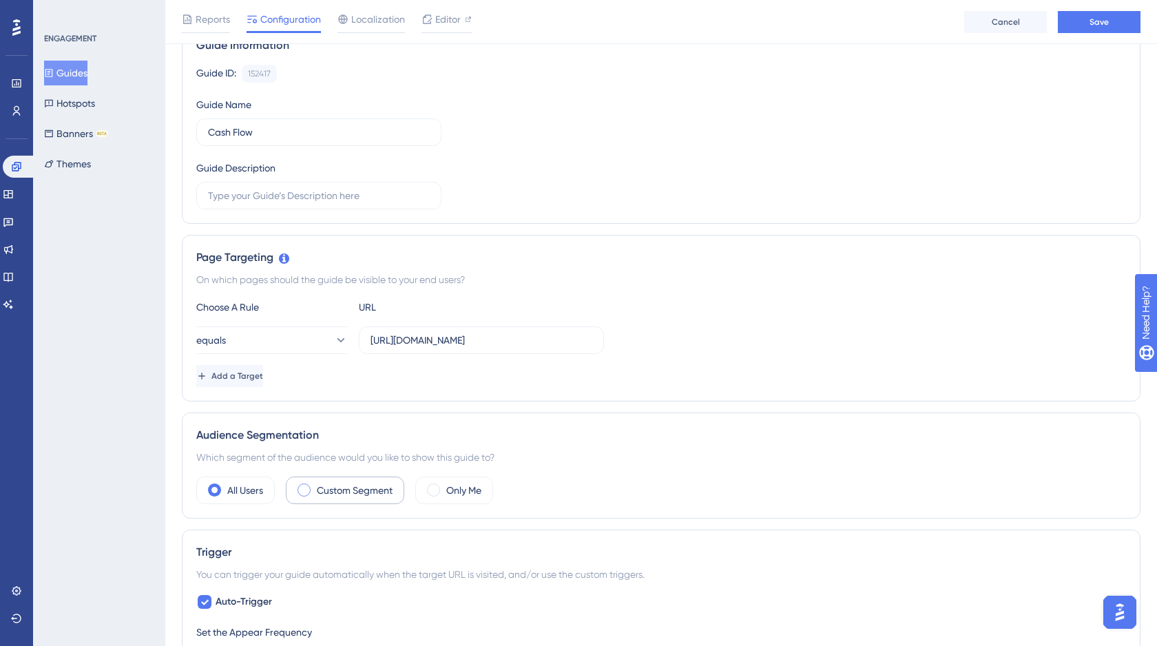
click at [364, 486] on label "Custom Segment" at bounding box center [355, 490] width 76 height 17
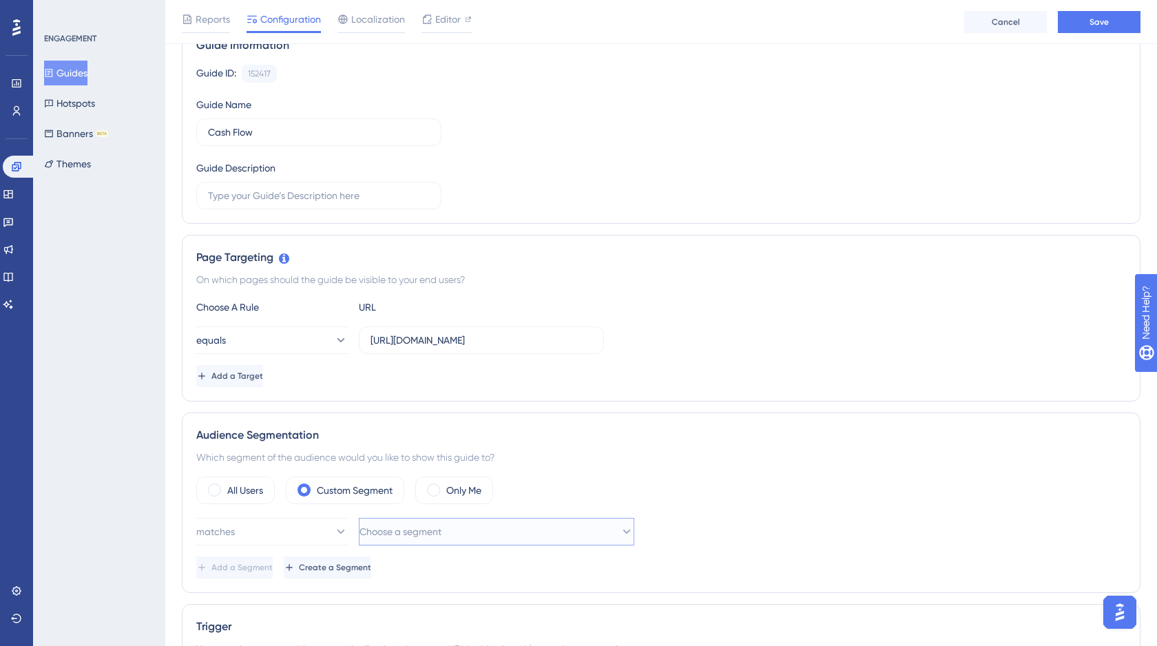
click at [407, 528] on span "Choose a segment" at bounding box center [400, 531] width 82 height 17
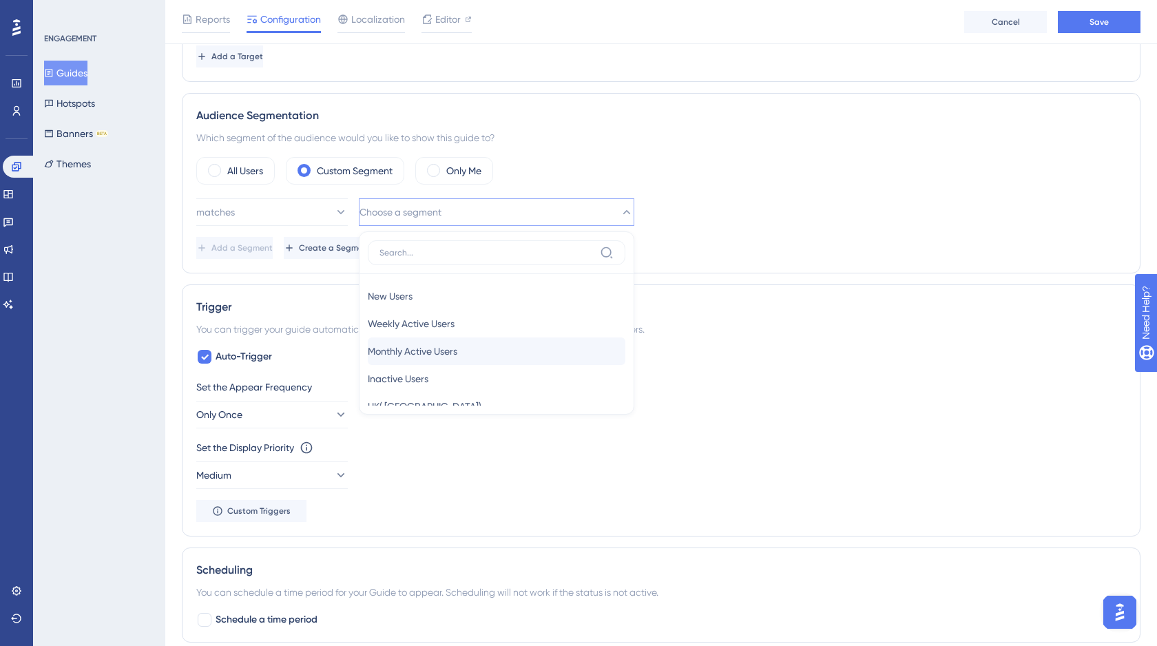
scroll to position [50, 0]
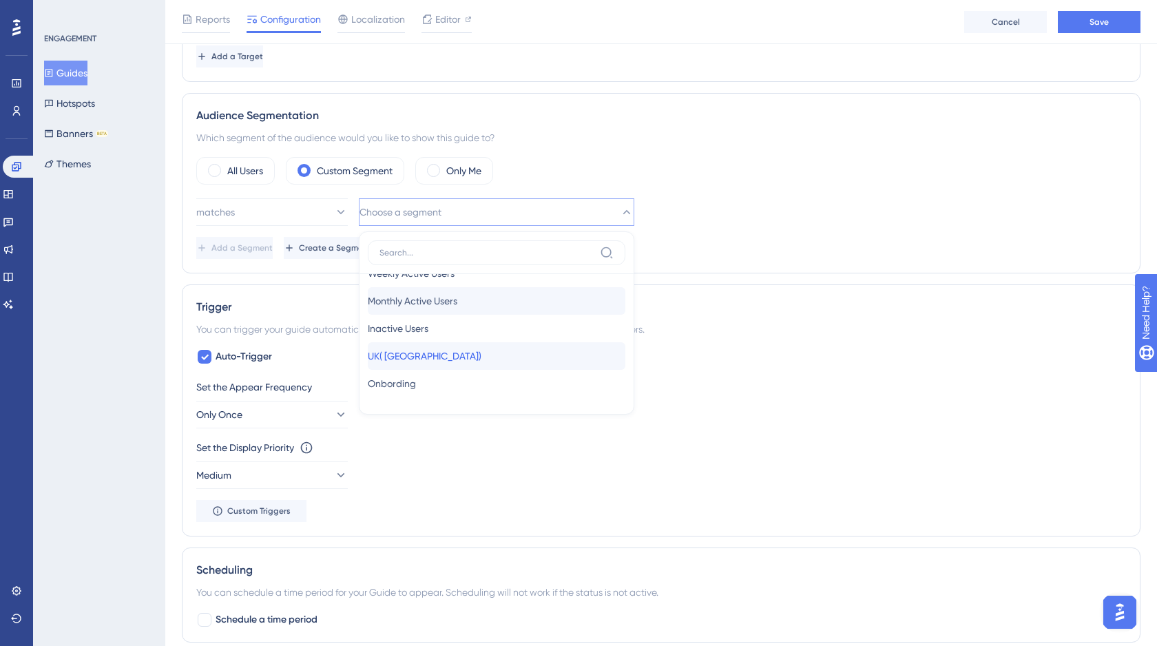
click at [424, 347] on div "[GEOGRAPHIC_DATA]( [GEOGRAPHIC_DATA]) [GEOGRAPHIC_DATA]( [GEOGRAPHIC_DATA])" at bounding box center [497, 356] width 258 height 28
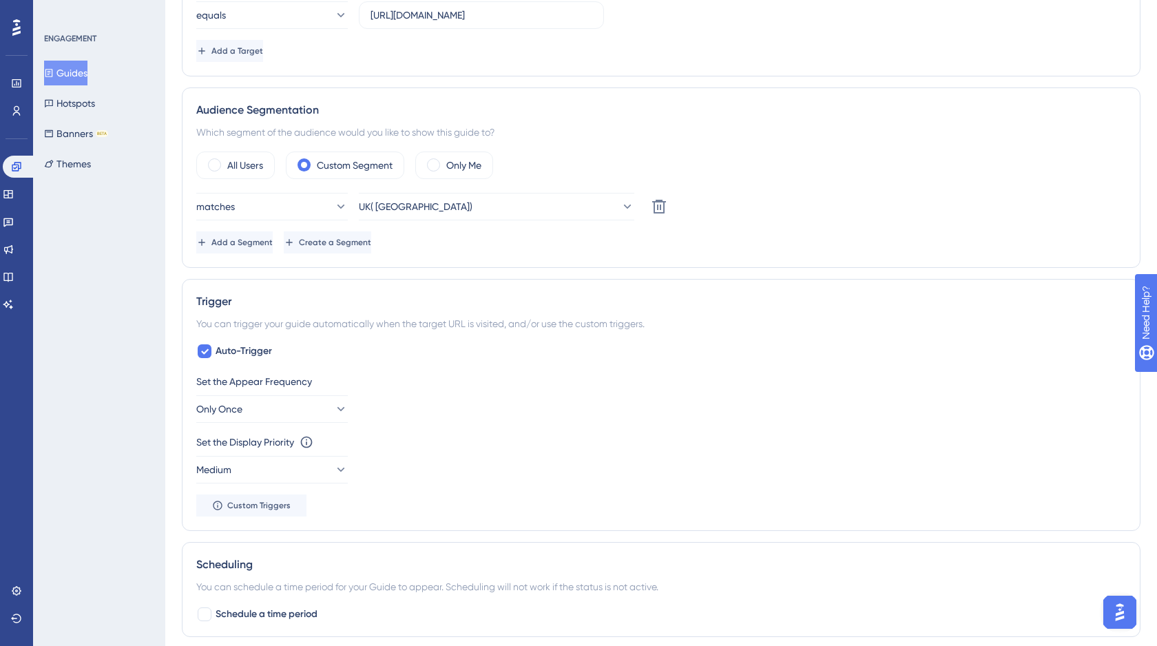
scroll to position [0, 0]
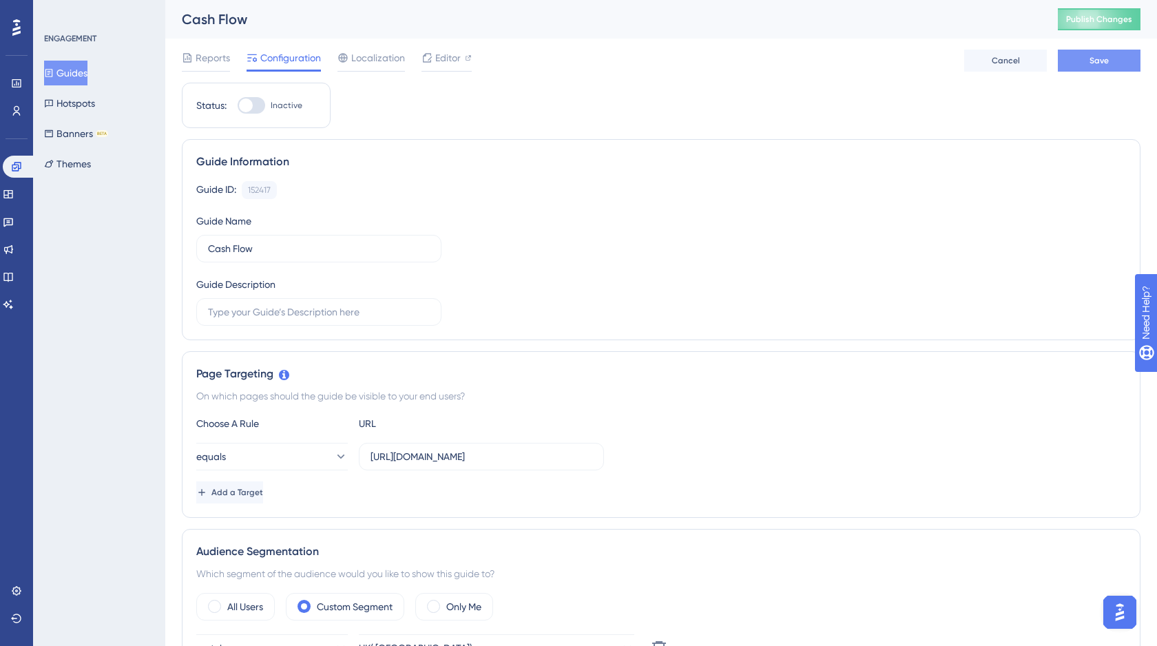
click at [1093, 61] on span "Save" at bounding box center [1098, 60] width 19 height 11
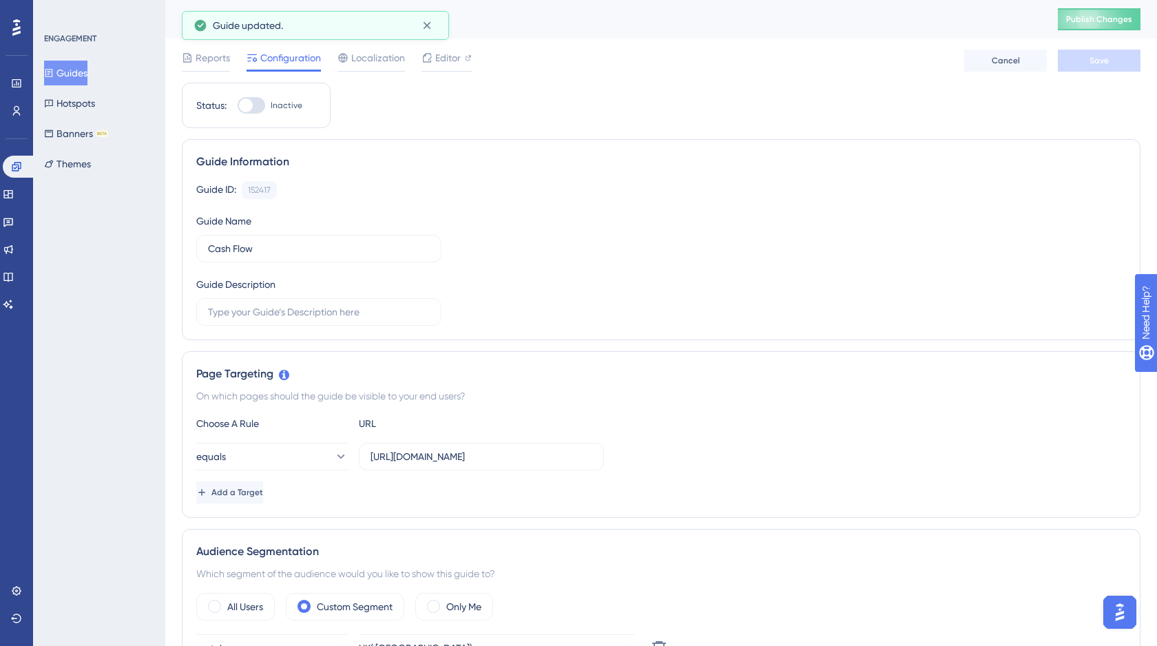
click at [76, 74] on button "Guides" at bounding box center [65, 73] width 43 height 25
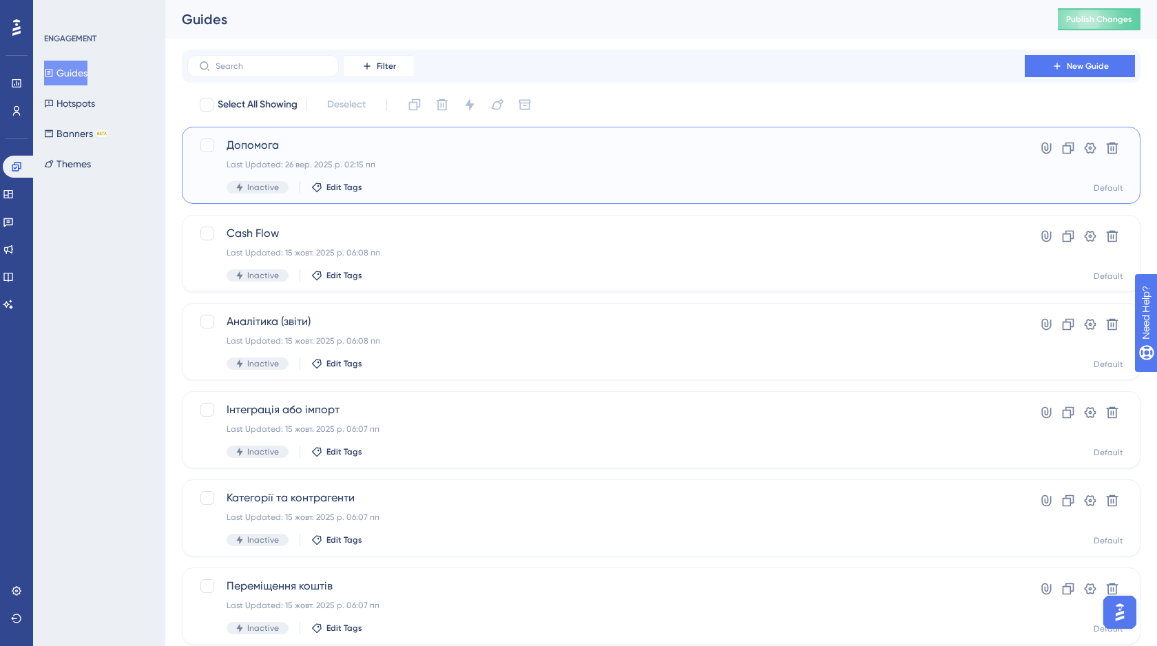
click at [386, 149] on span "Допомога" at bounding box center [606, 145] width 759 height 17
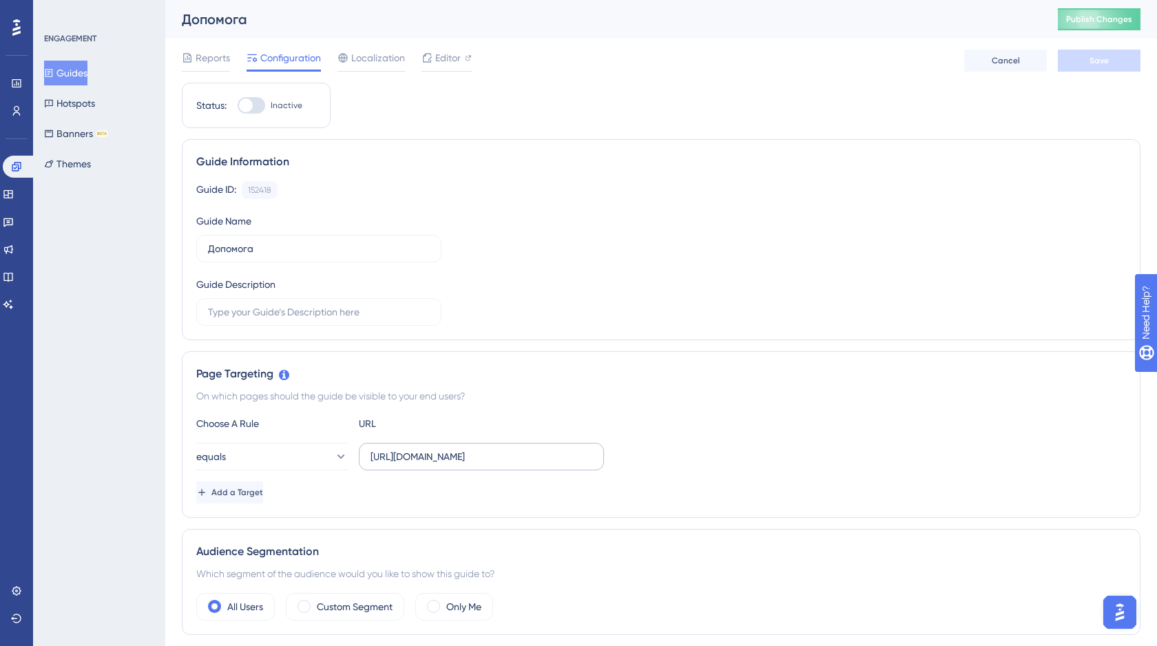
scroll to position [189, 0]
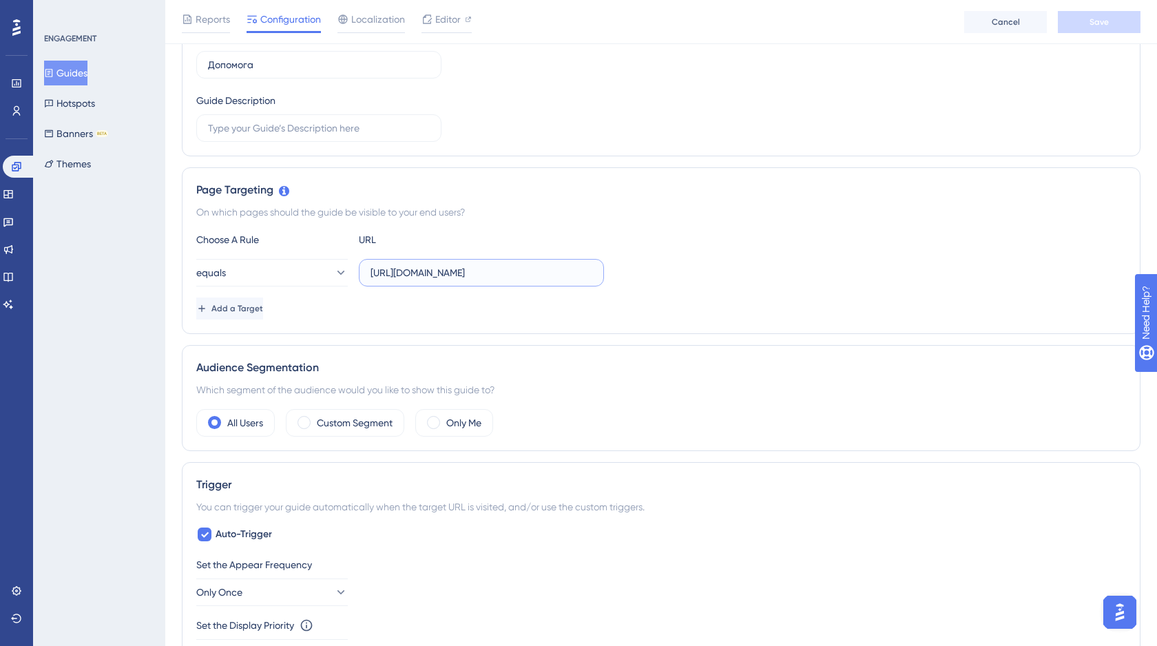
drag, startPoint x: 409, startPoint y: 272, endPoint x: 364, endPoint y: 271, distance: 44.8
click at [364, 271] on label "[URL][DOMAIN_NAME]" at bounding box center [481, 273] width 245 height 28
paste input "s://[DOMAIN_NAME]"
type input "[URL][DOMAIN_NAME]"
click at [348, 427] on label "Custom Segment" at bounding box center [355, 423] width 76 height 17
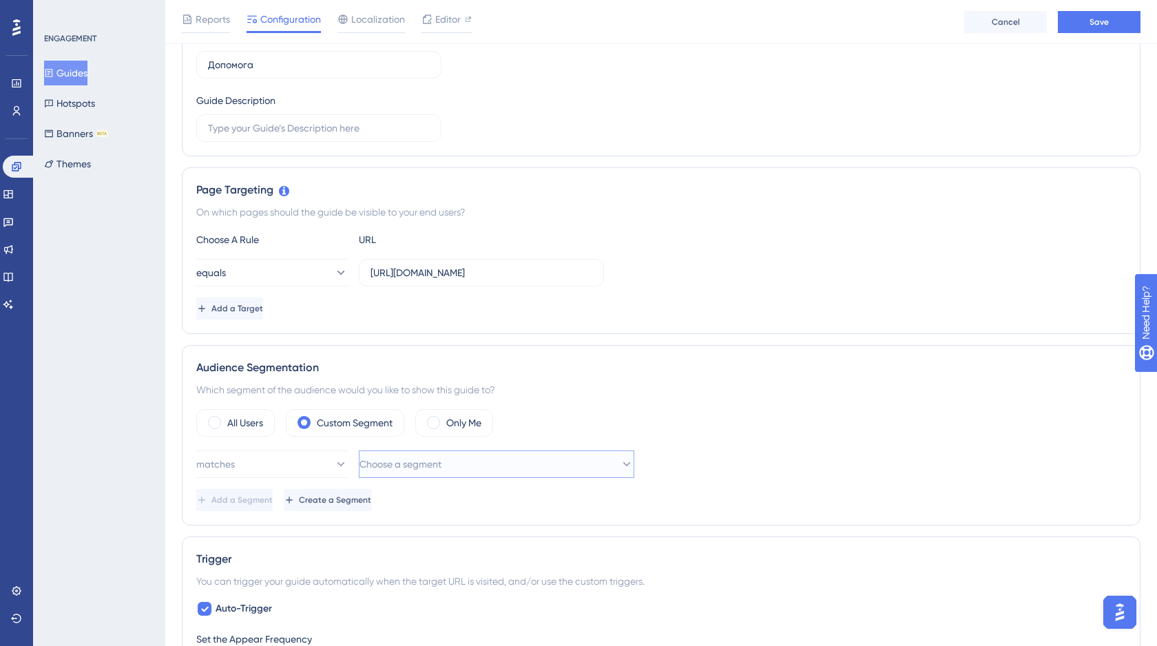
click at [405, 450] on button "Choose a segment" at bounding box center [496, 464] width 275 height 28
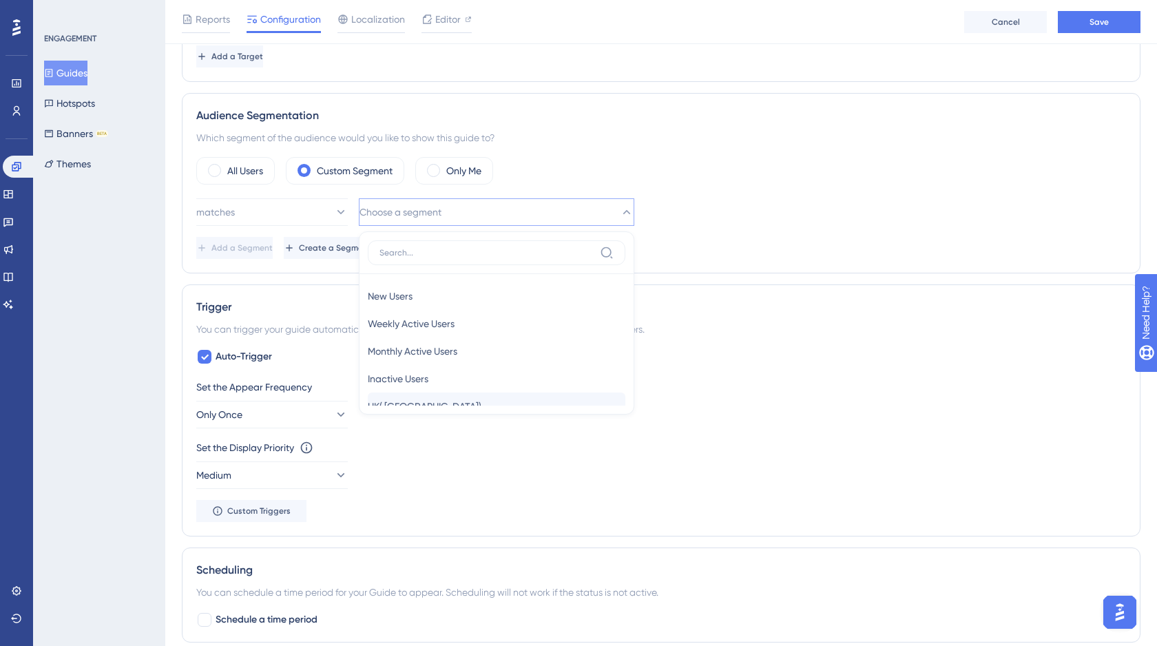
scroll to position [36, 0]
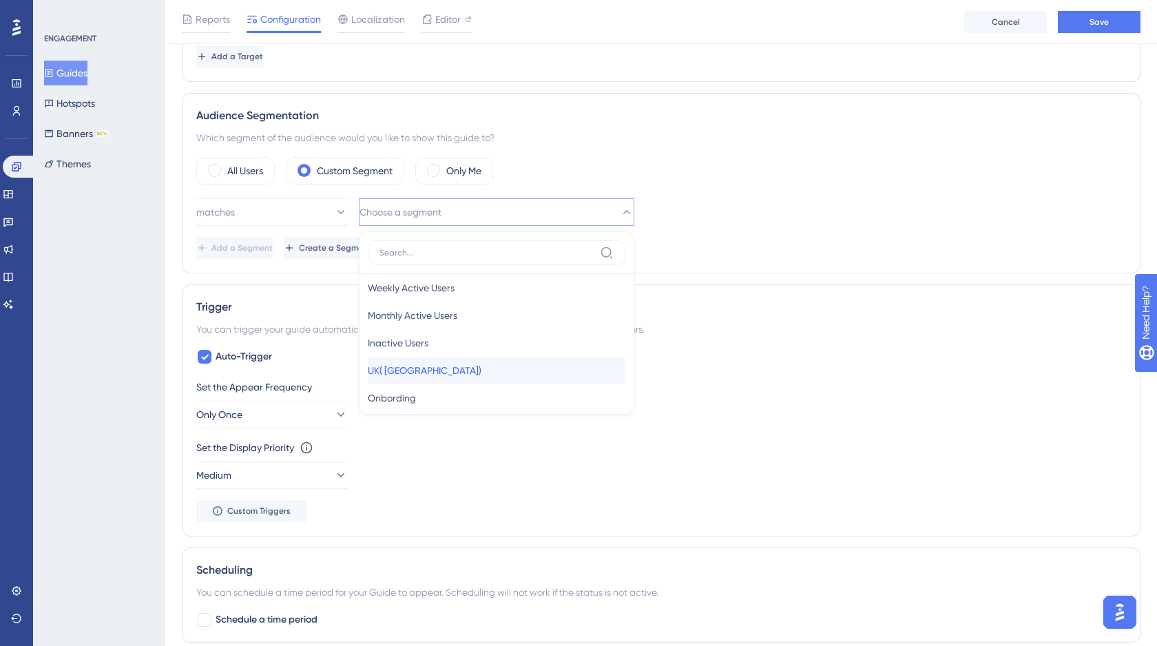
click at [412, 368] on span "UK( [GEOGRAPHIC_DATA])" at bounding box center [425, 370] width 114 height 17
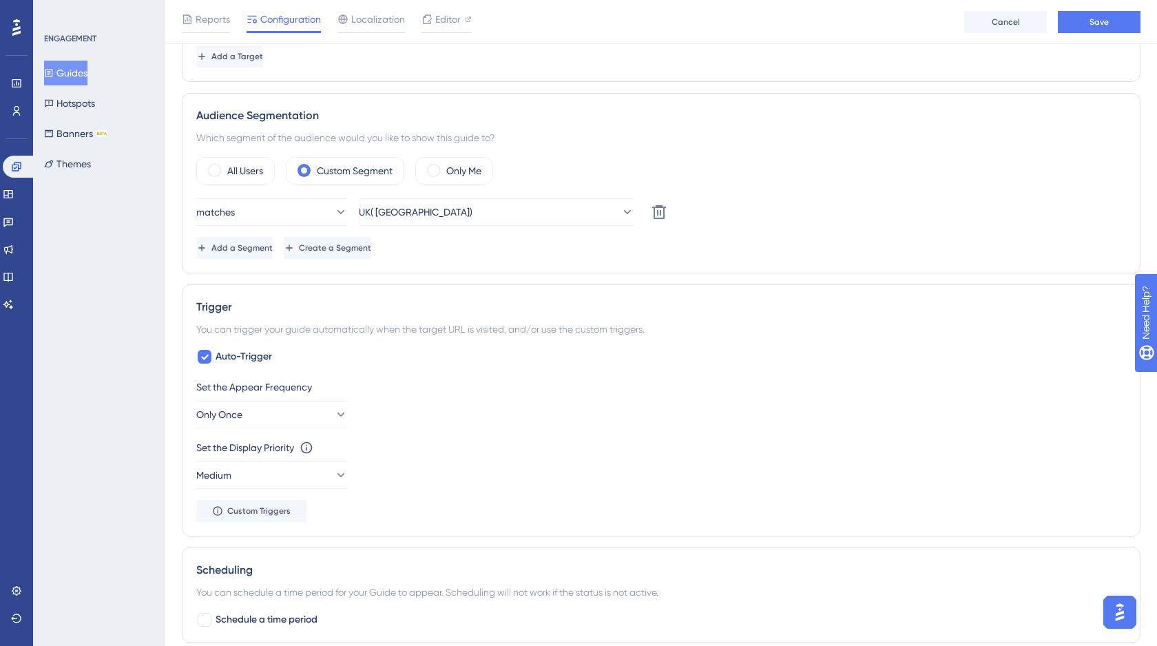
scroll to position [0, 0]
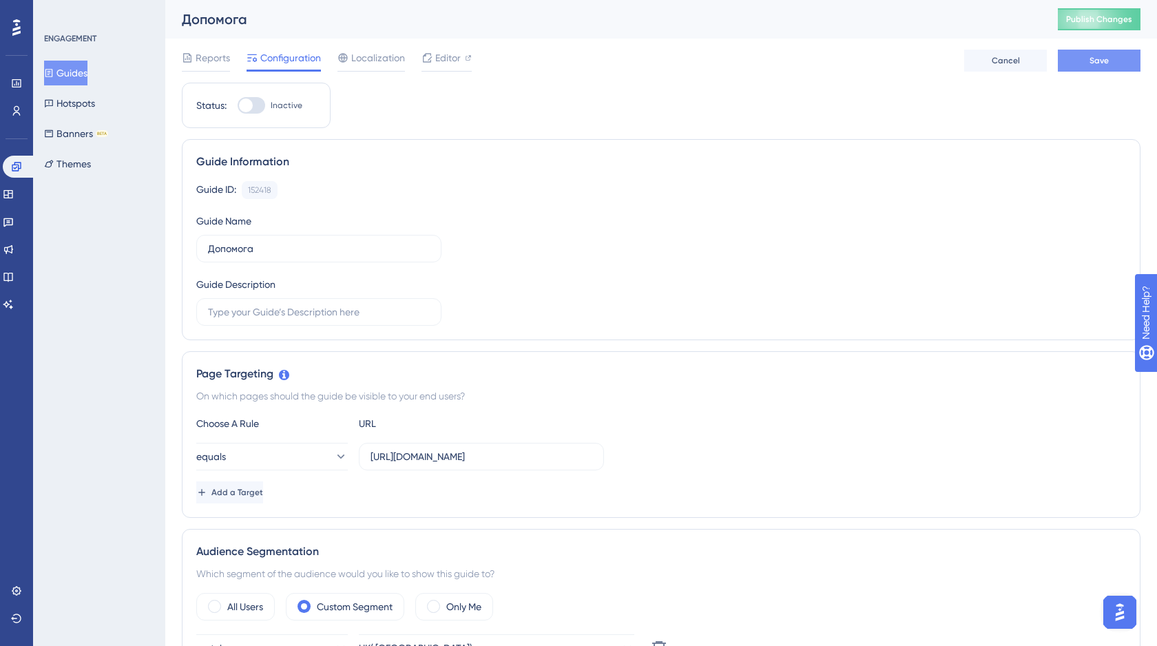
click at [1084, 64] on button "Save" at bounding box center [1099, 61] width 83 height 22
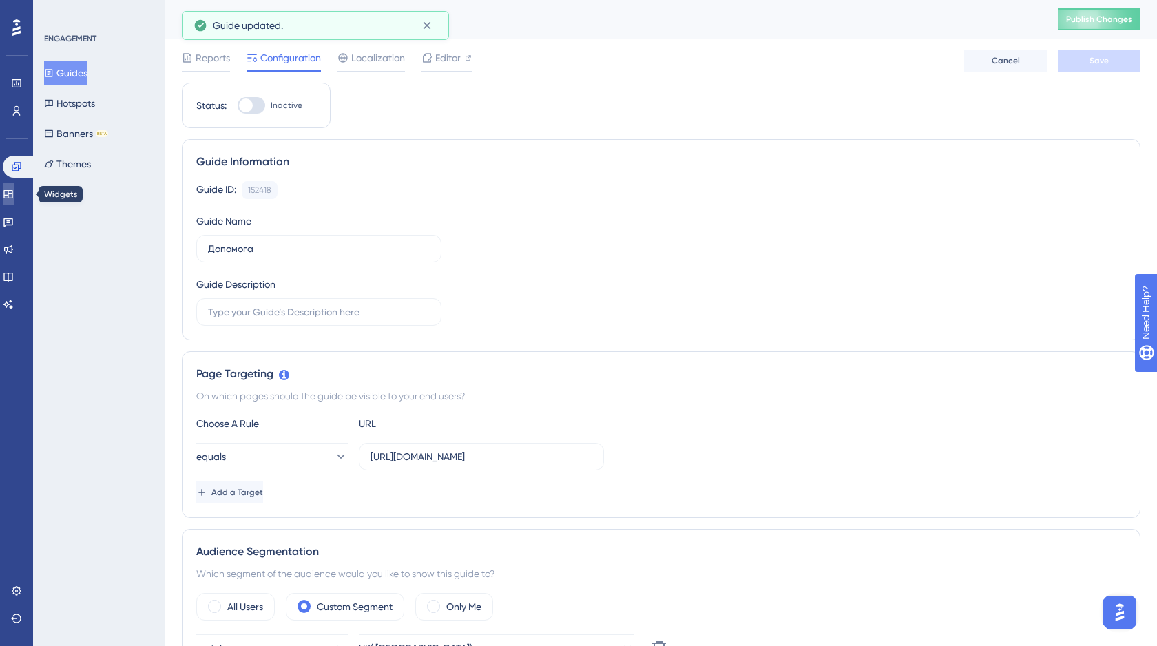
click at [14, 191] on icon at bounding box center [8, 194] width 11 height 11
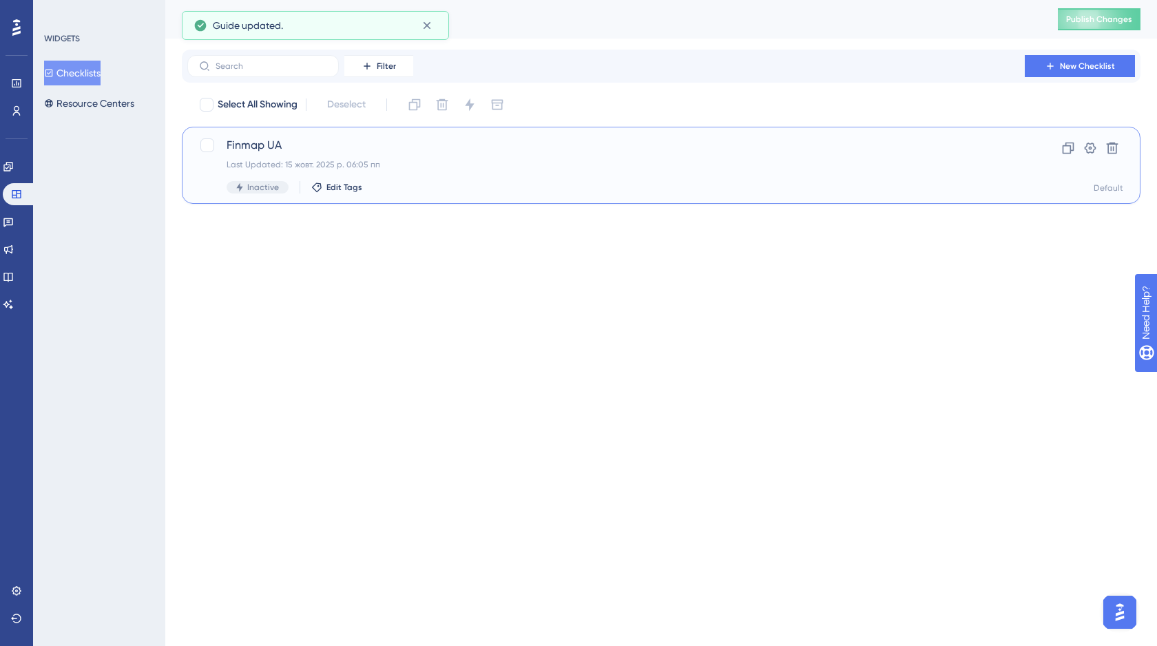
click at [420, 144] on span "Finmap UA" at bounding box center [606, 145] width 759 height 17
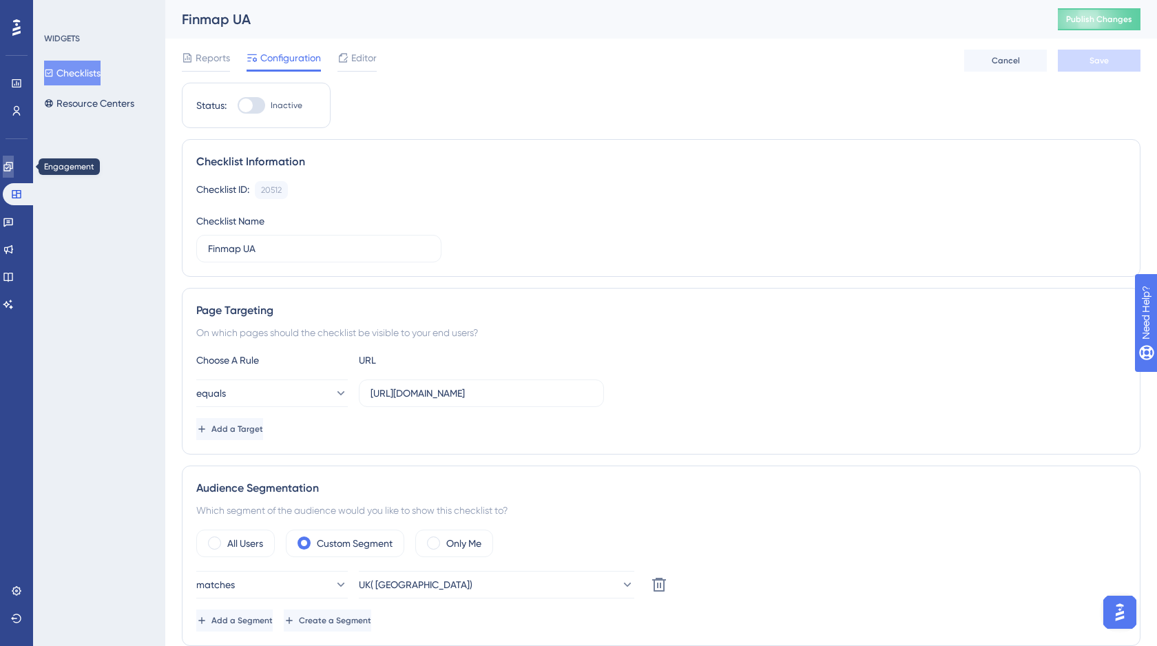
click at [12, 167] on icon at bounding box center [8, 166] width 11 height 11
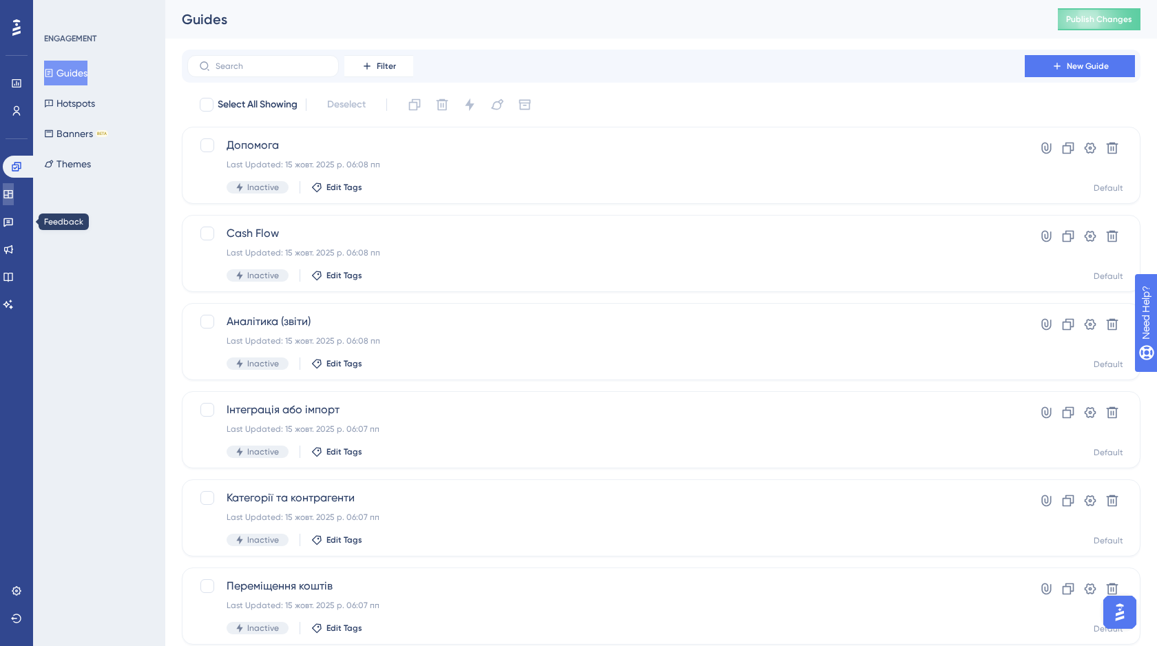
click at [14, 196] on icon at bounding box center [8, 194] width 11 height 11
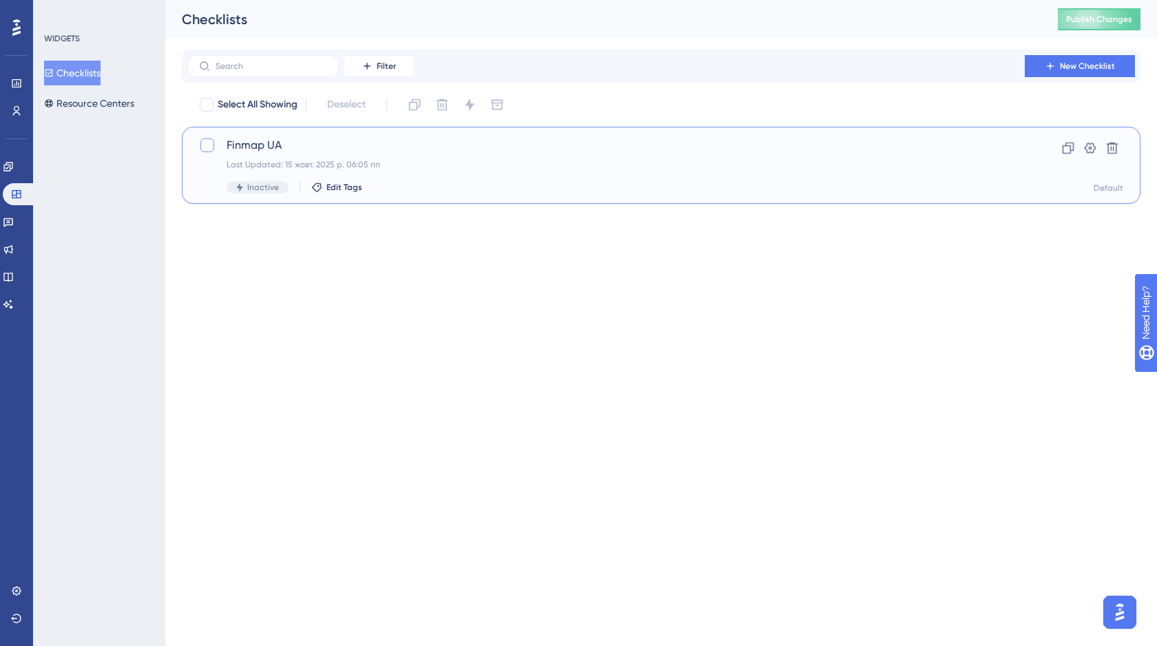
click at [206, 145] on div at bounding box center [207, 145] width 14 height 14
checkbox input "true"
click at [471, 101] on icon at bounding box center [469, 104] width 9 height 12
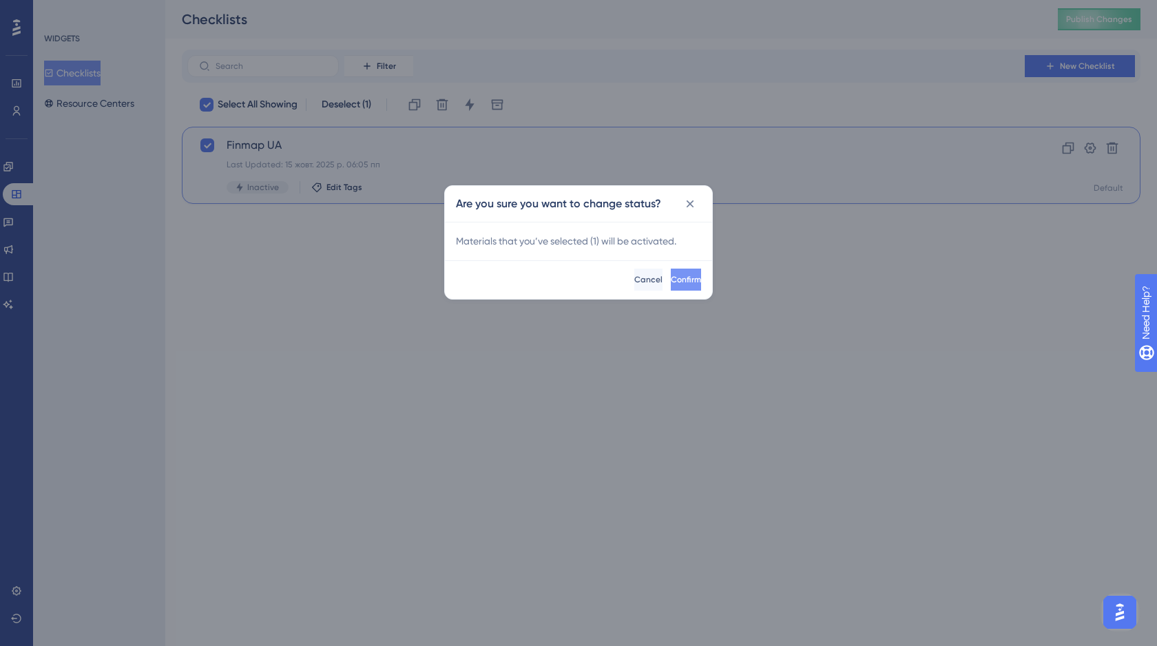
click at [671, 276] on span "Confirm" at bounding box center [686, 279] width 30 height 11
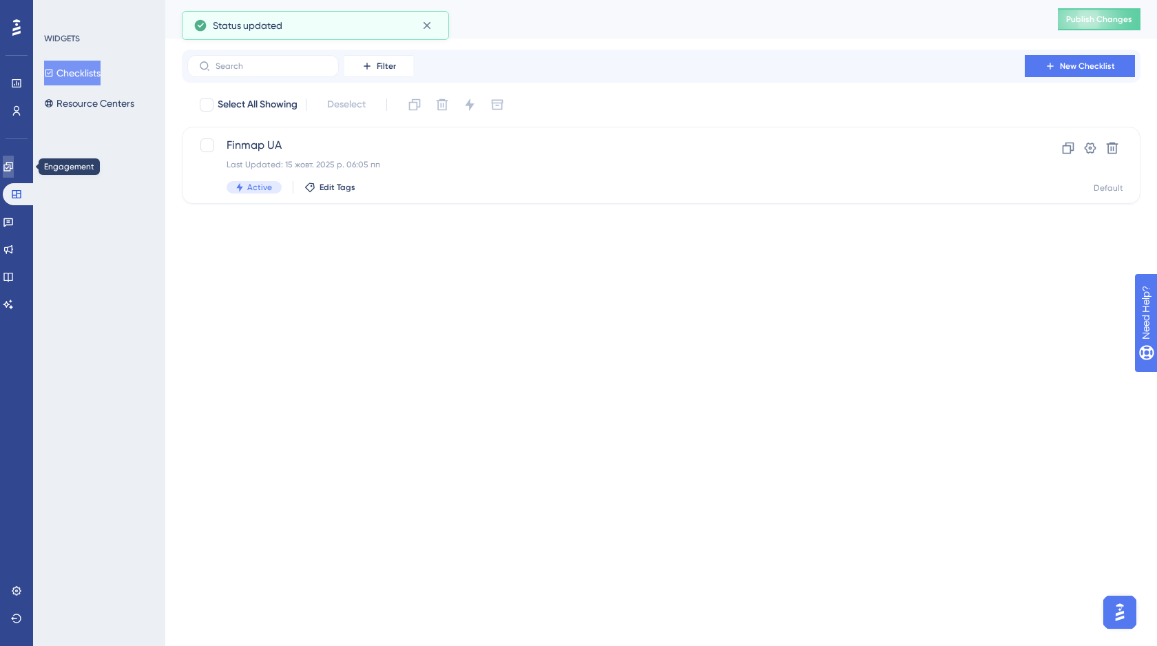
click at [14, 168] on icon at bounding box center [8, 166] width 11 height 11
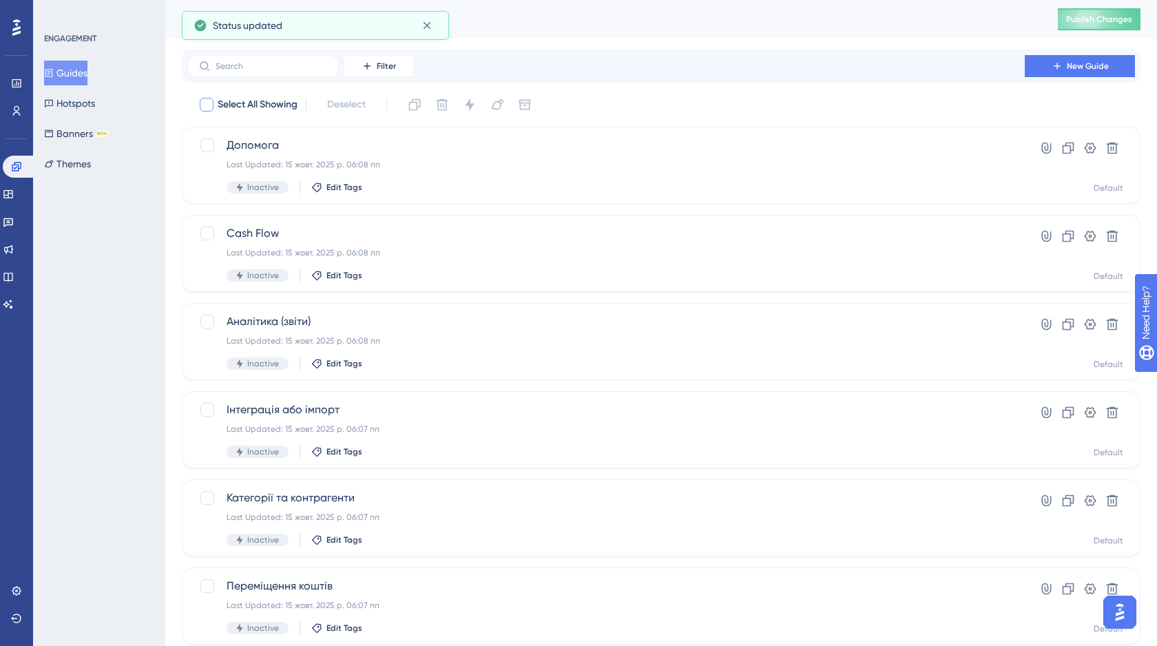
click at [209, 103] on div at bounding box center [207, 105] width 14 height 14
checkbox input "true"
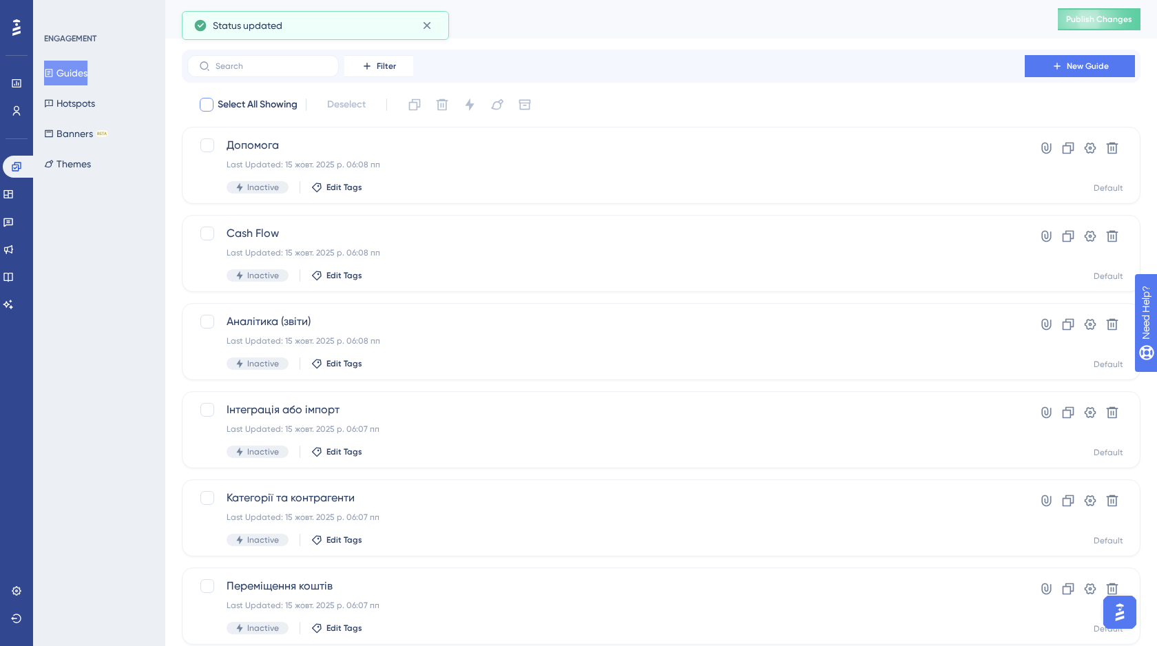
checkbox input "true"
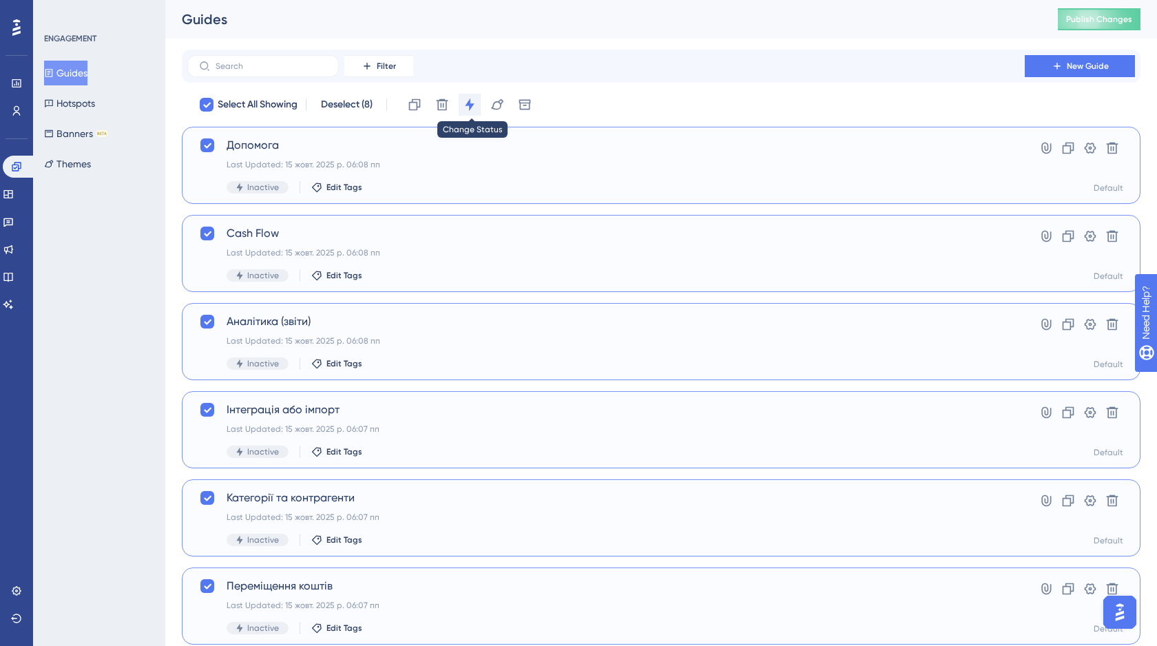
click at [472, 105] on icon at bounding box center [469, 104] width 9 height 12
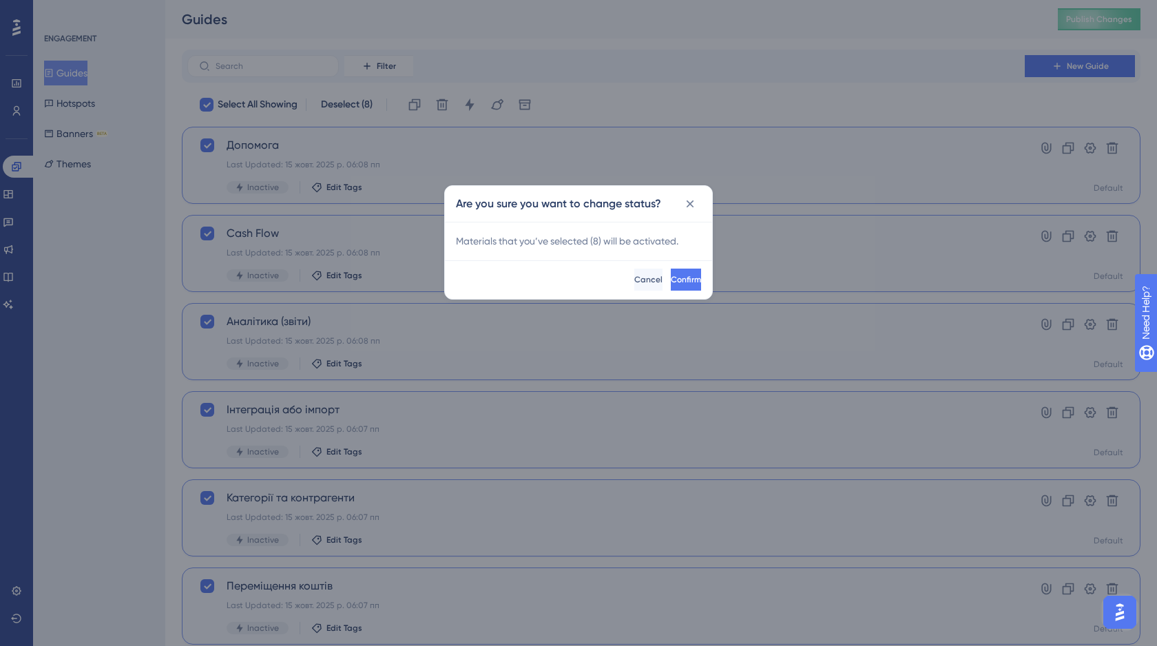
click at [671, 277] on span "Confirm" at bounding box center [686, 279] width 30 height 11
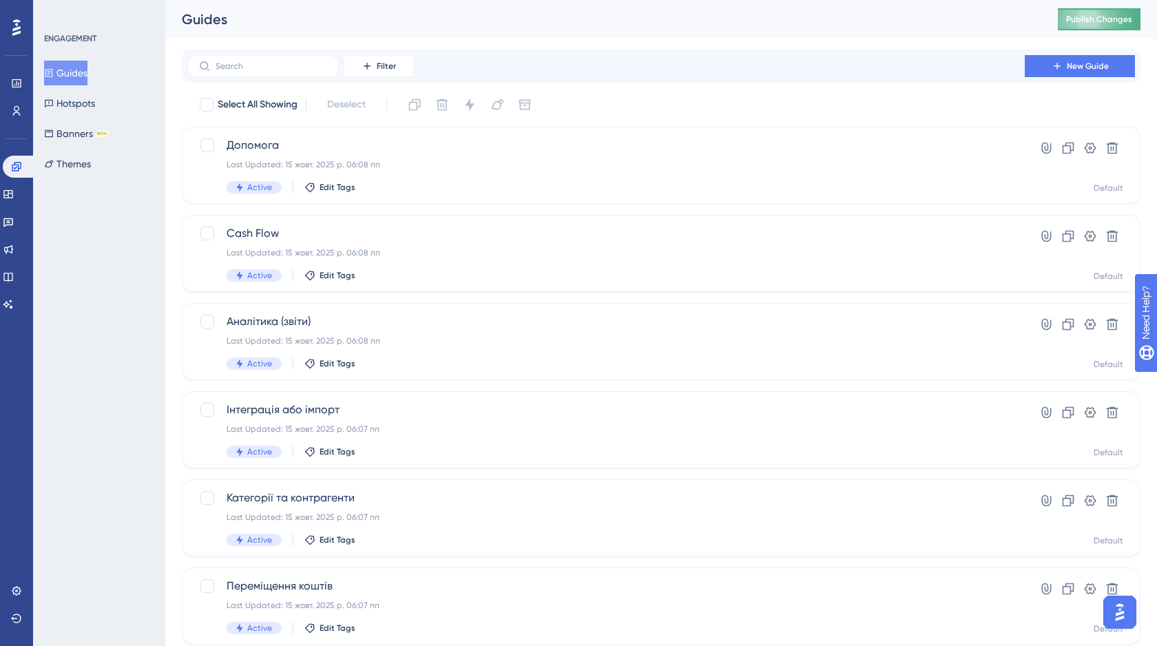
click at [1098, 18] on span "Publish Changes" at bounding box center [1099, 19] width 66 height 11
click at [14, 196] on icon at bounding box center [8, 194] width 11 height 11
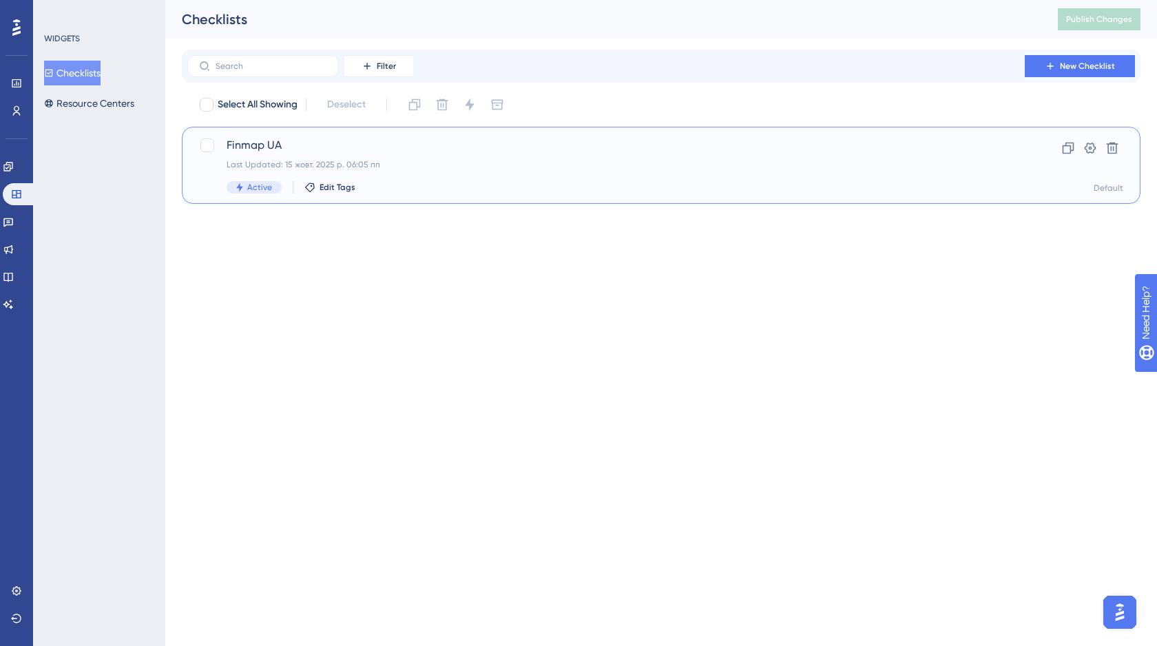
click at [488, 172] on div "Finmap UA Last Updated: 15 жовт. 2025 р. 06:05 пп Active Edit Tags" at bounding box center [606, 165] width 759 height 56
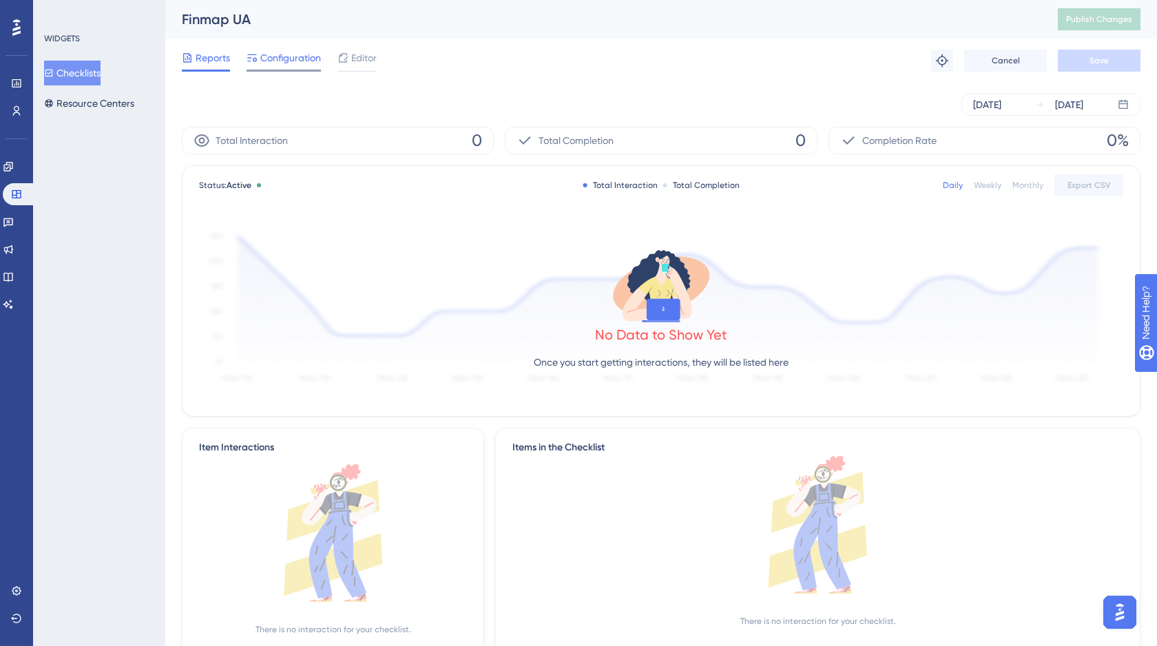
click at [275, 65] on span "Configuration" at bounding box center [290, 58] width 61 height 17
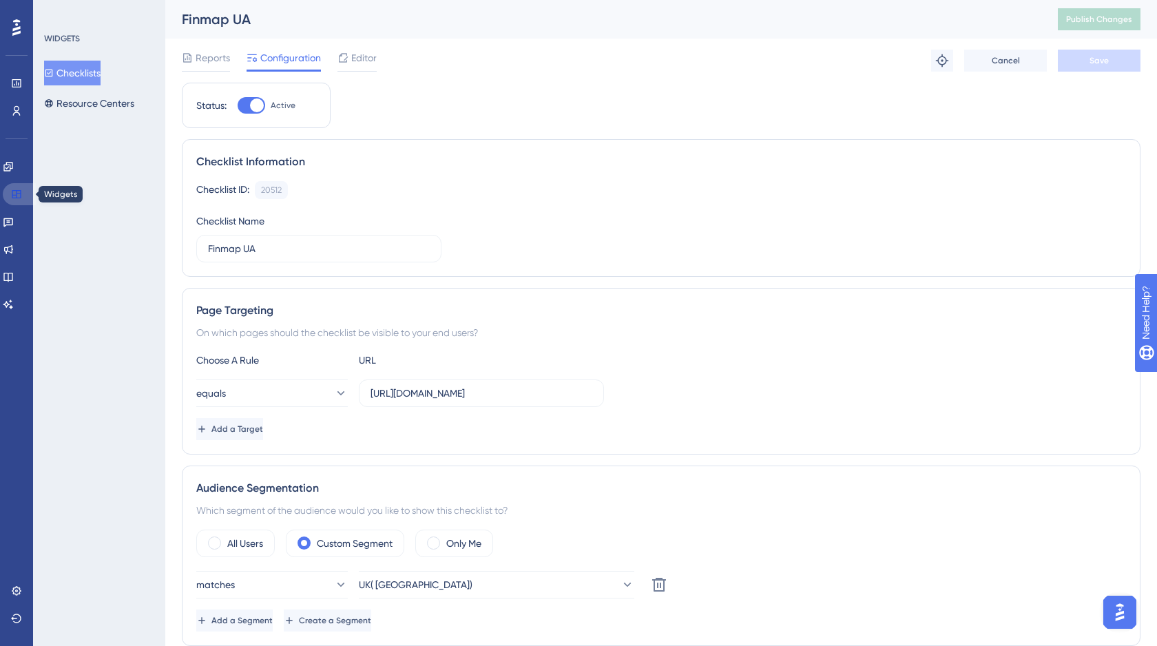
click at [18, 197] on icon at bounding box center [16, 194] width 11 height 11
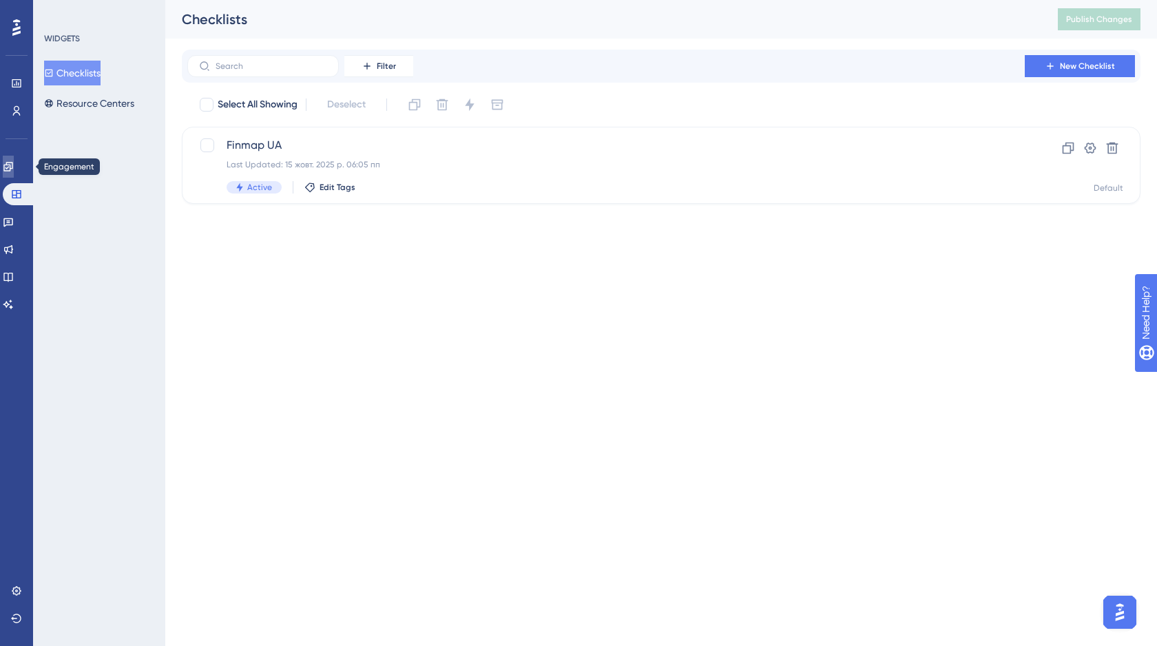
click at [6, 171] on link at bounding box center [8, 167] width 11 height 22
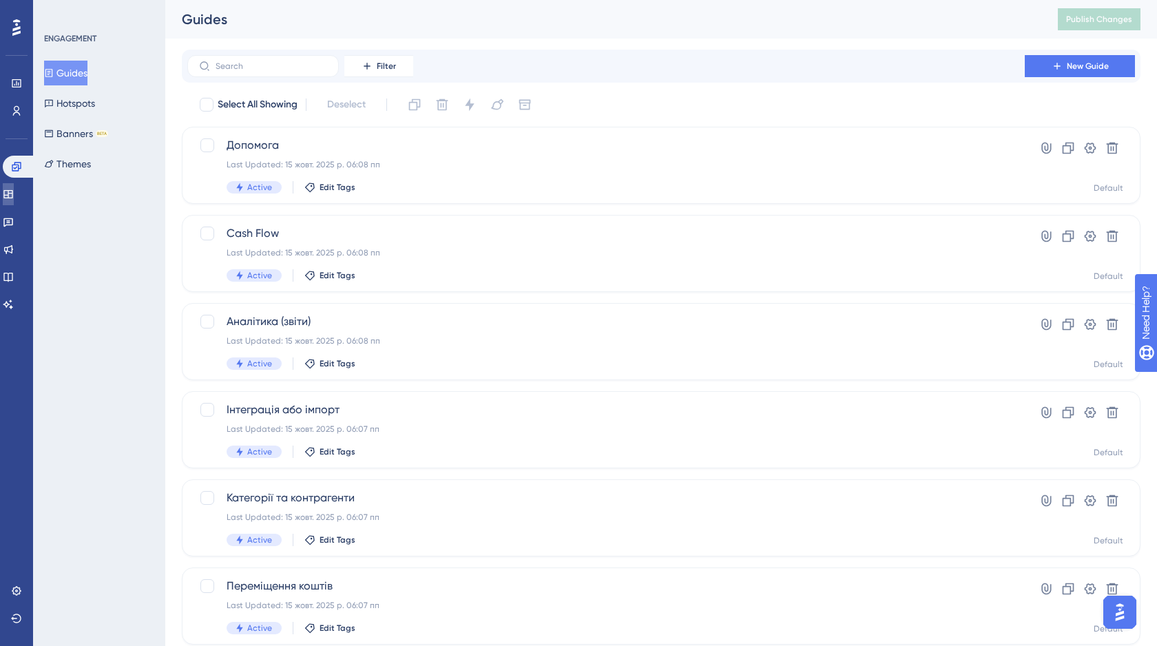
click at [14, 195] on icon at bounding box center [8, 194] width 11 height 11
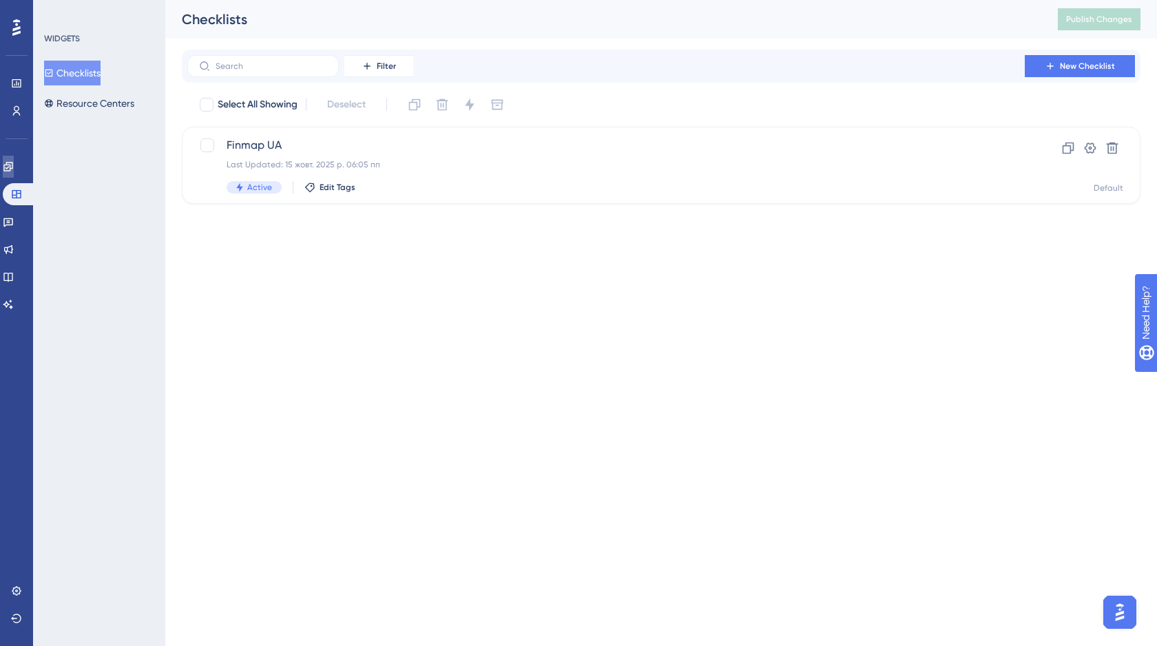
click at [14, 165] on icon at bounding box center [8, 166] width 11 height 11
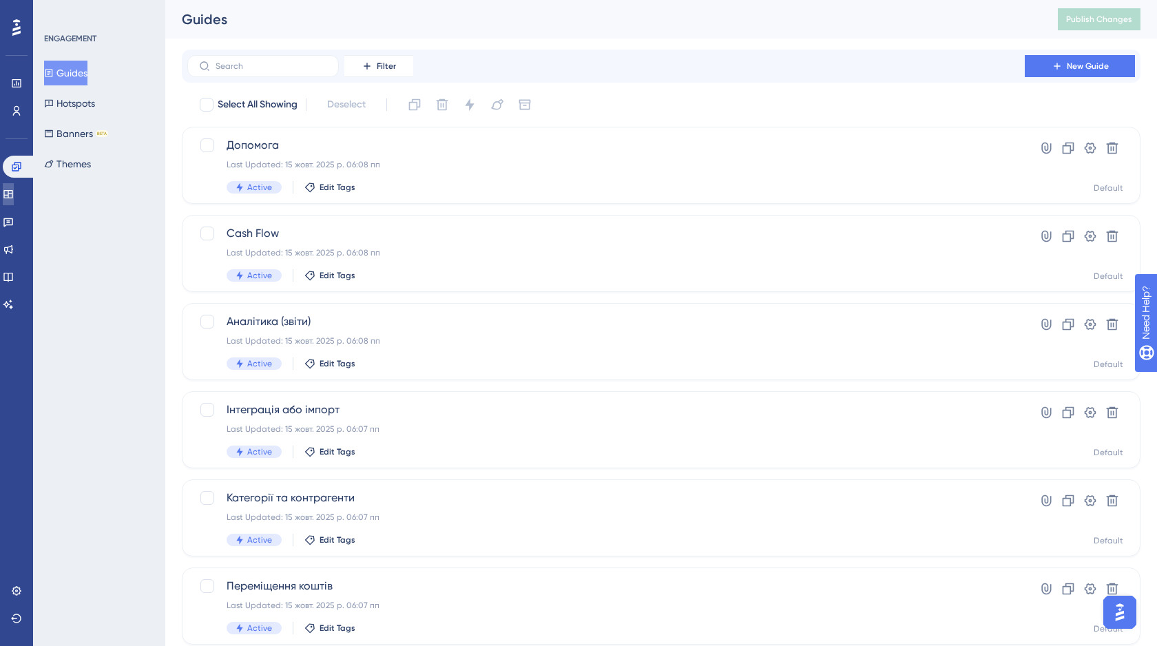
click at [10, 193] on link at bounding box center [8, 194] width 11 height 22
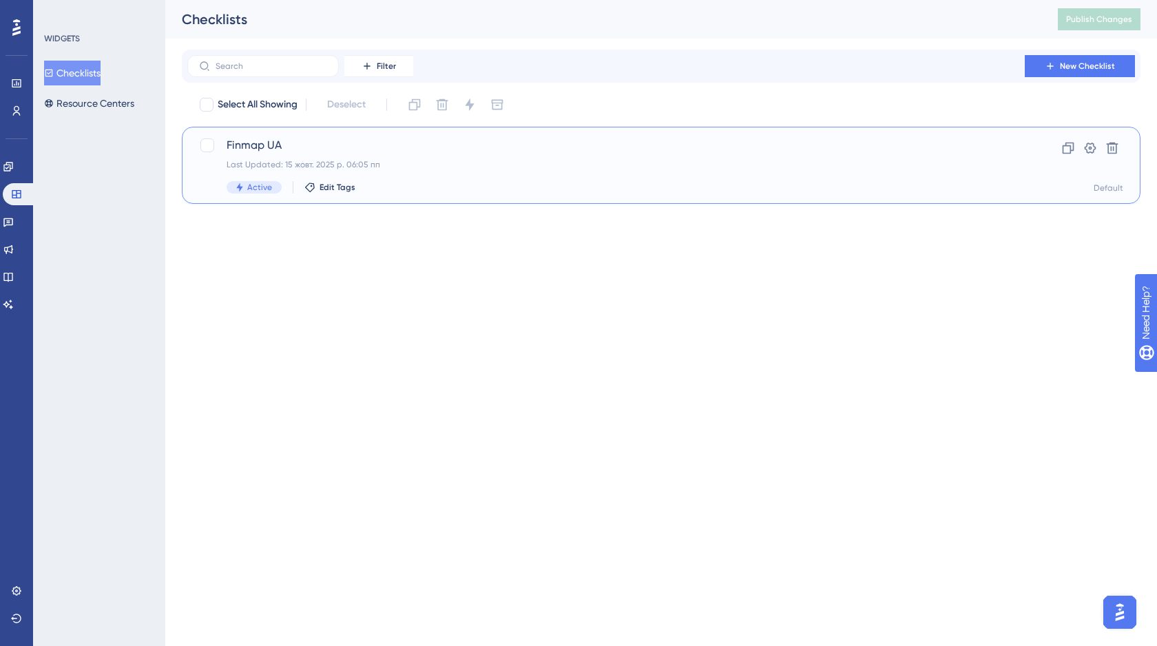
click at [391, 151] on span "Finmap UA" at bounding box center [606, 145] width 759 height 17
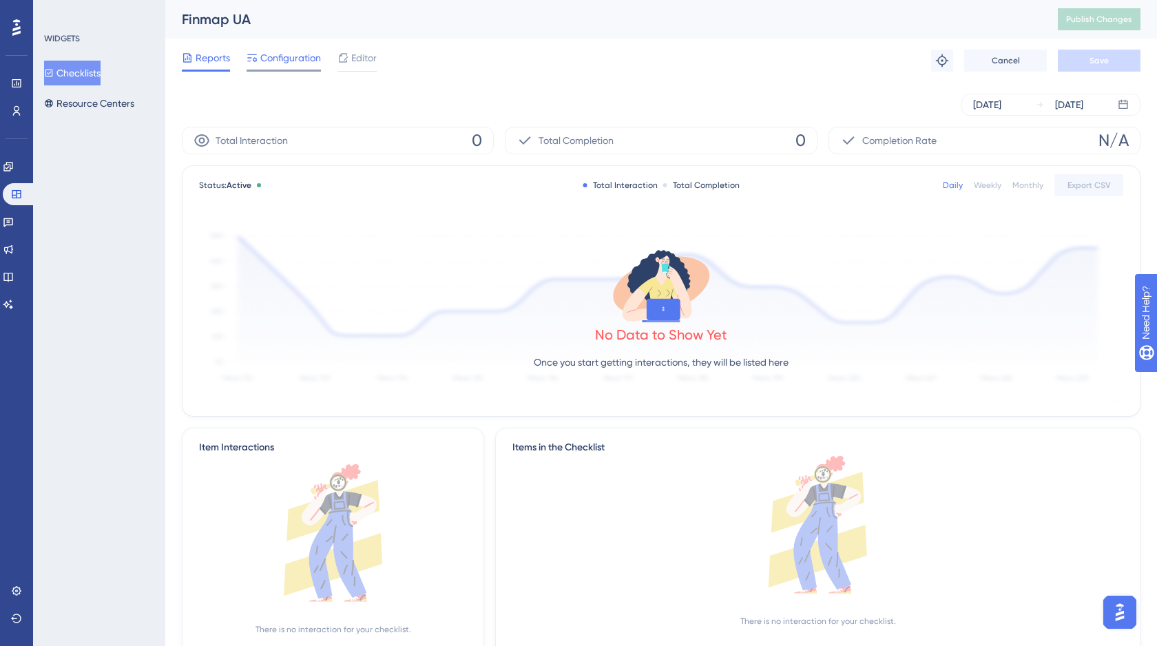
click at [281, 57] on span "Configuration" at bounding box center [290, 58] width 61 height 17
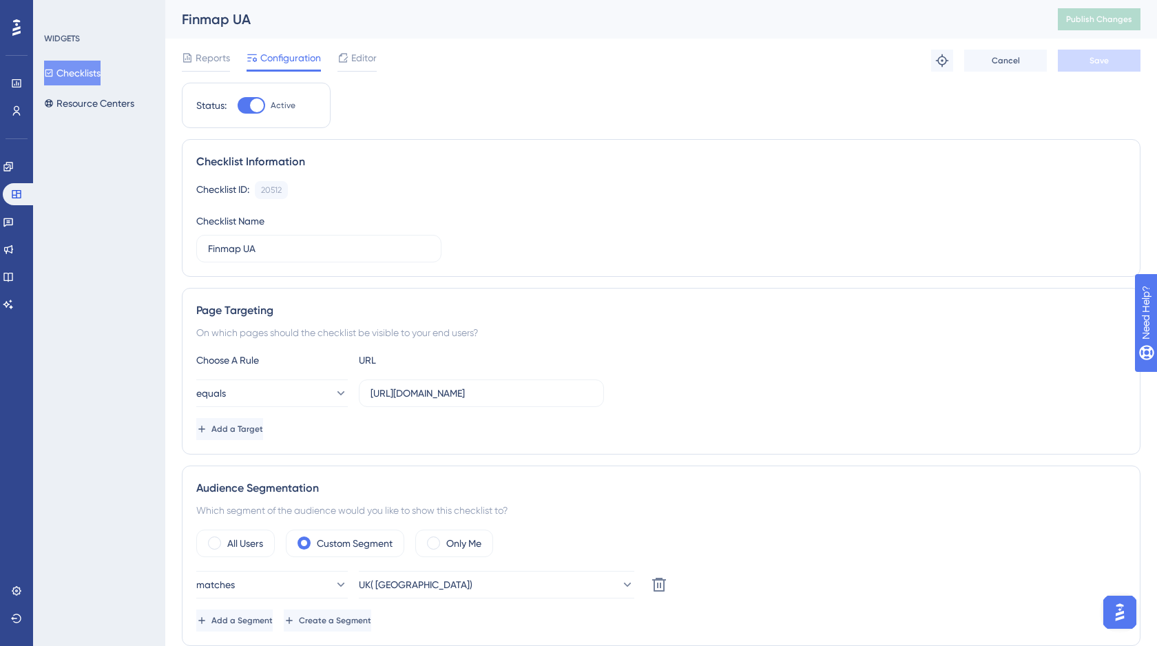
click at [242, 108] on div at bounding box center [252, 105] width 28 height 17
click at [238, 106] on input "Active" at bounding box center [237, 105] width 1 height 1
checkbox input "false"
click at [1102, 57] on span "Save" at bounding box center [1098, 60] width 19 height 11
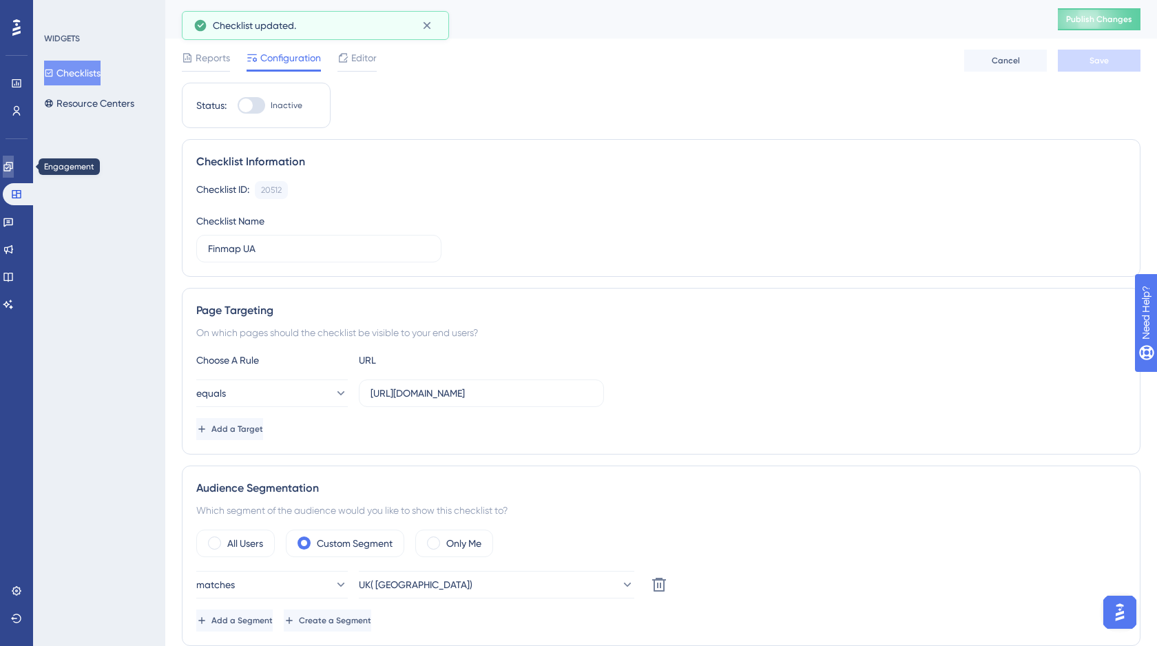
click at [14, 165] on icon at bounding box center [8, 166] width 11 height 11
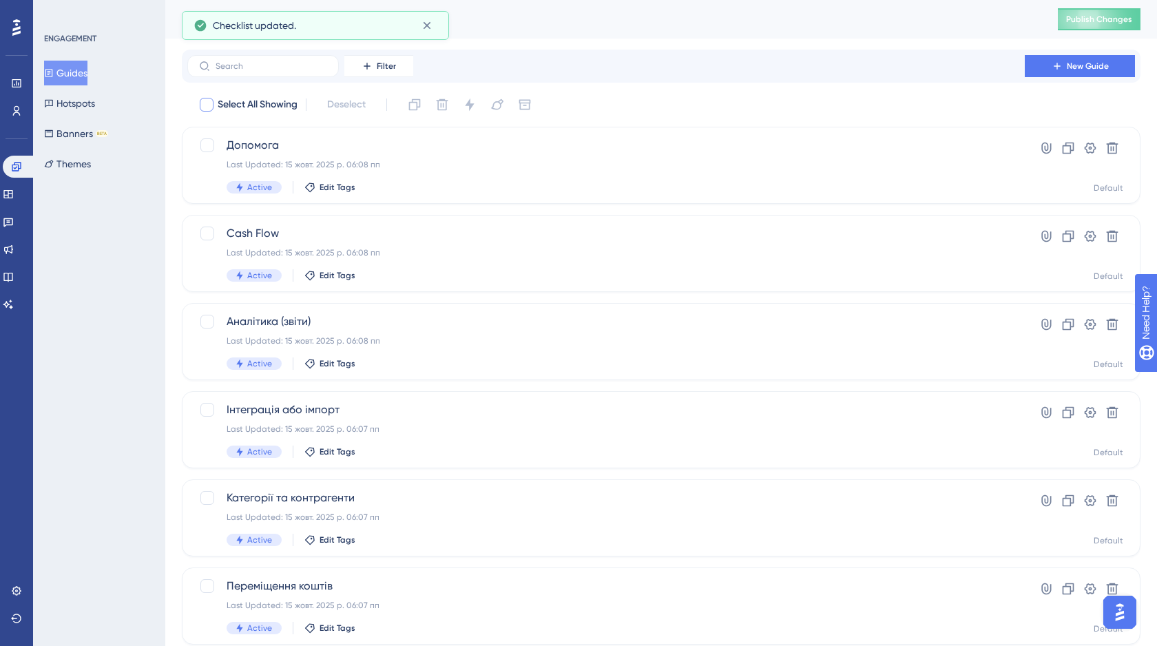
click at [202, 107] on div at bounding box center [207, 105] width 14 height 14
checkbox input "true"
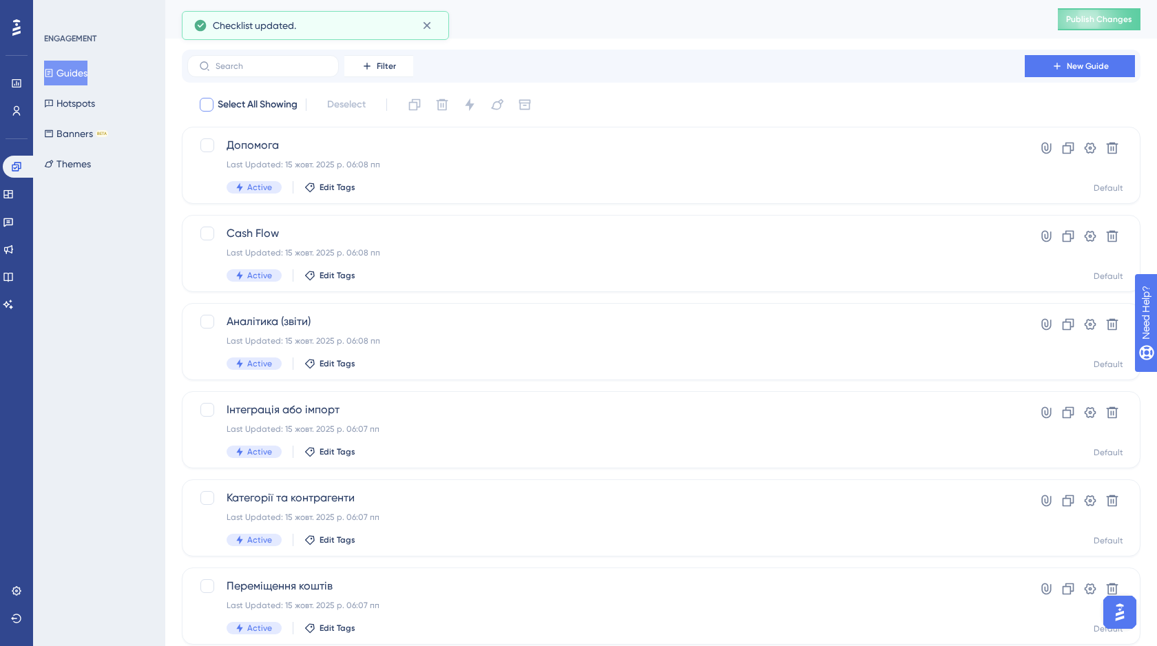
checkbox input "true"
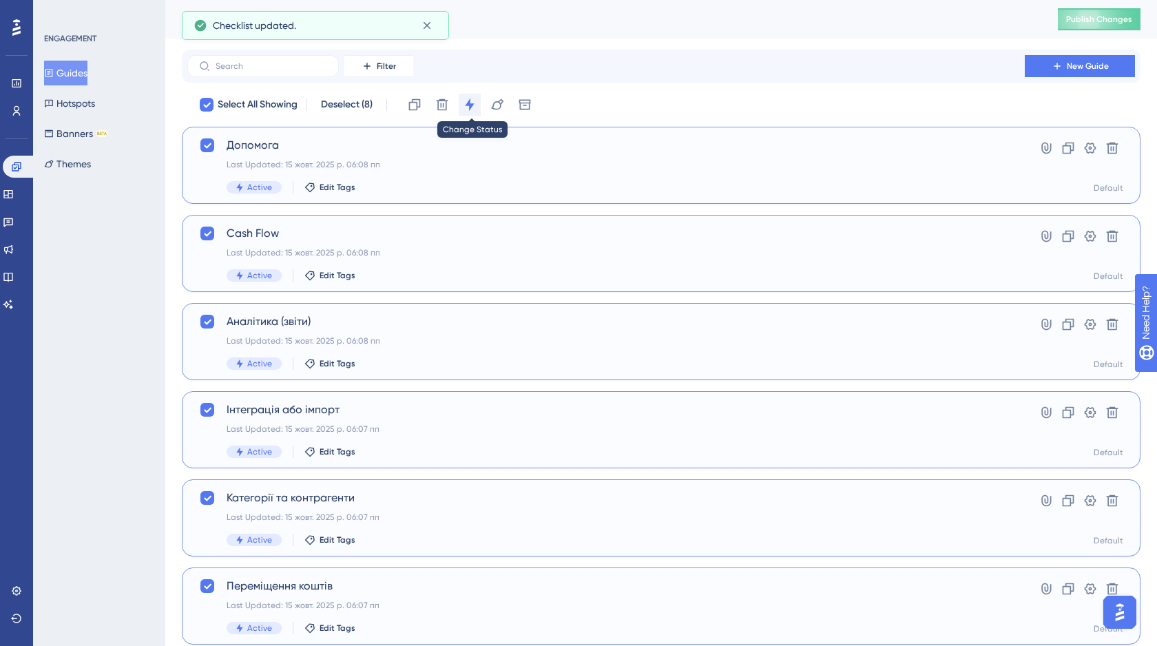
click at [471, 105] on icon at bounding box center [469, 104] width 9 height 12
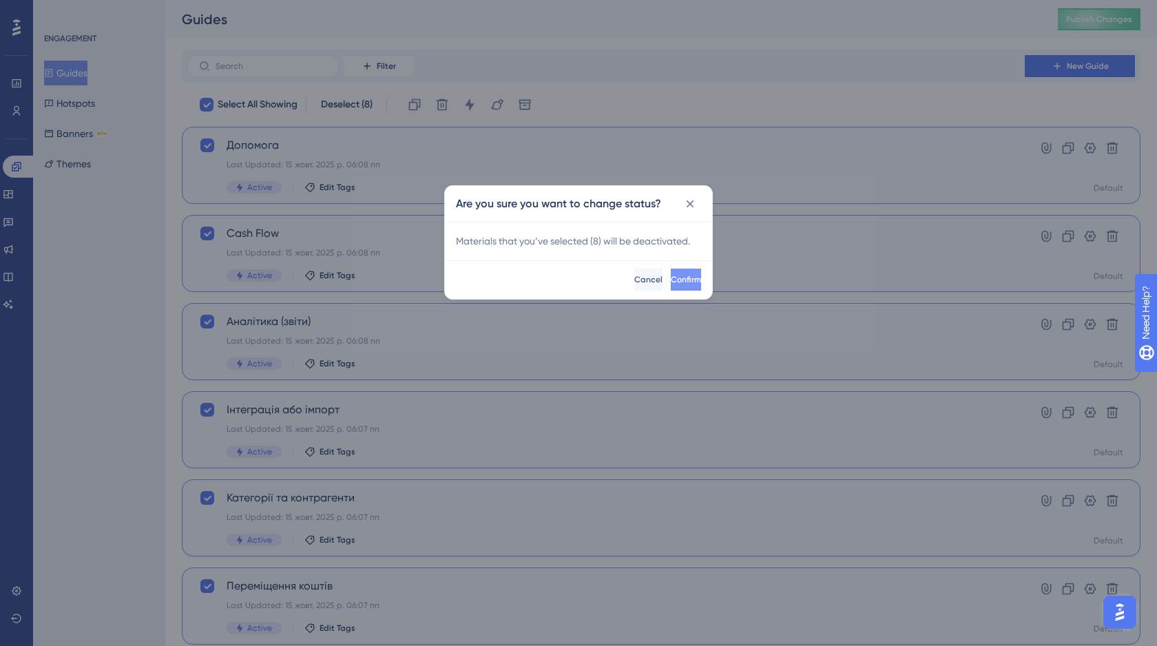
click at [671, 271] on button "Confirm" at bounding box center [686, 280] width 30 height 22
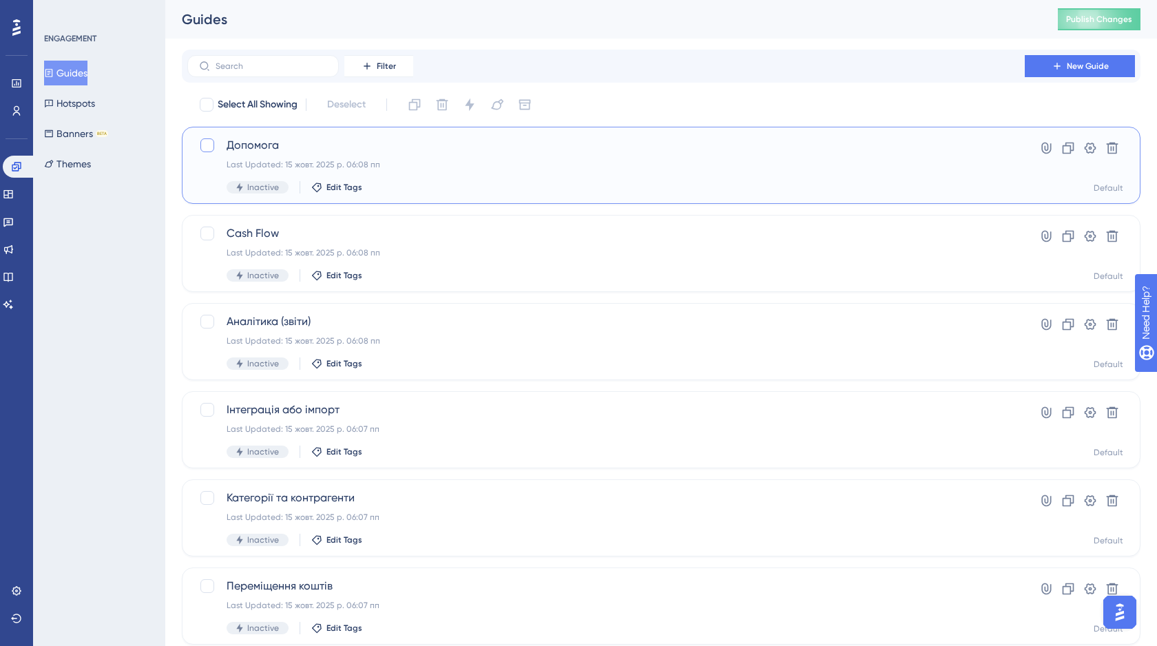
click at [209, 142] on div at bounding box center [207, 145] width 14 height 14
checkbox input "true"
click at [210, 105] on div at bounding box center [207, 105] width 14 height 14
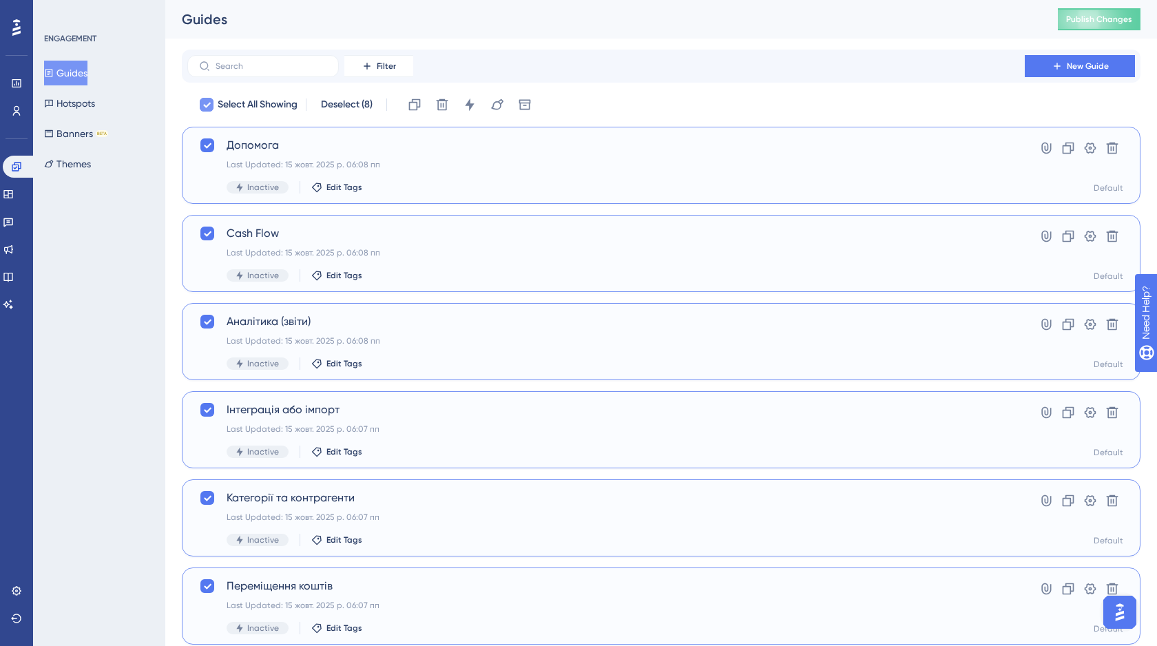
checkbox input "true"
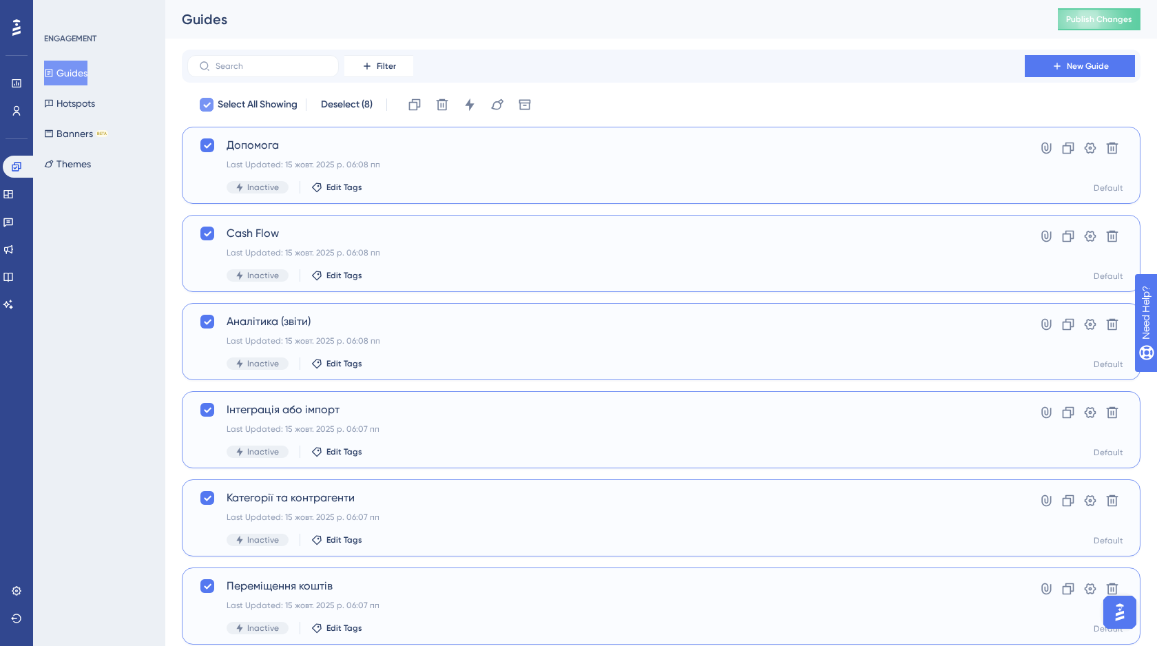
checkbox input "true"
click at [481, 104] on button at bounding box center [470, 105] width 22 height 22
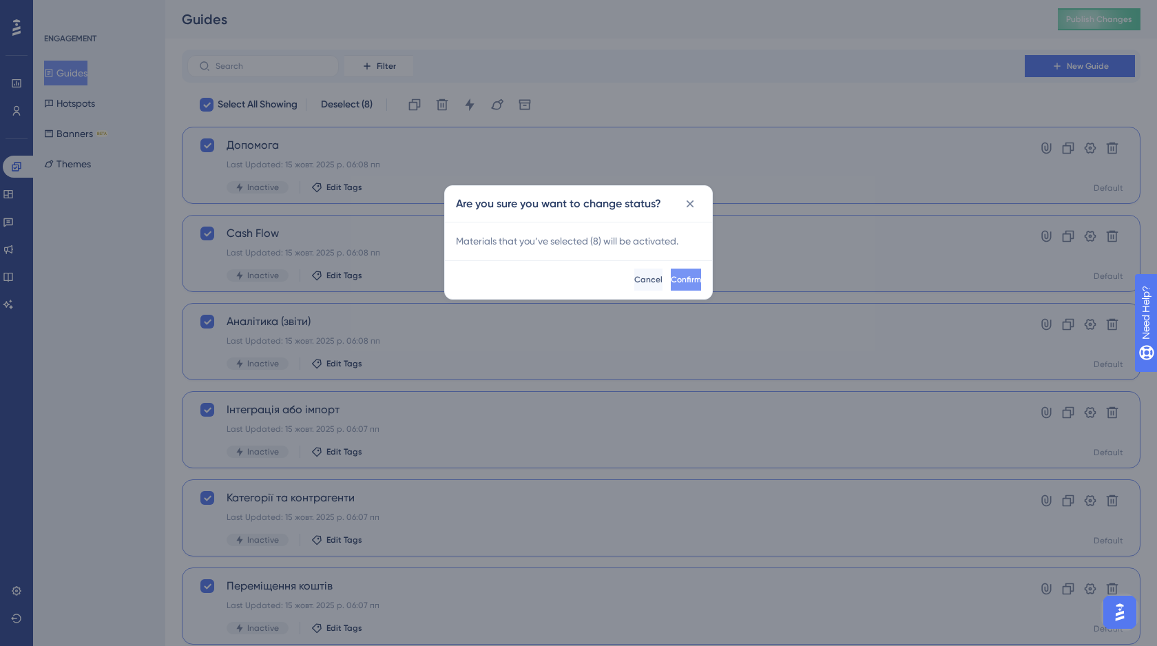
click at [671, 282] on span "Confirm" at bounding box center [686, 279] width 30 height 11
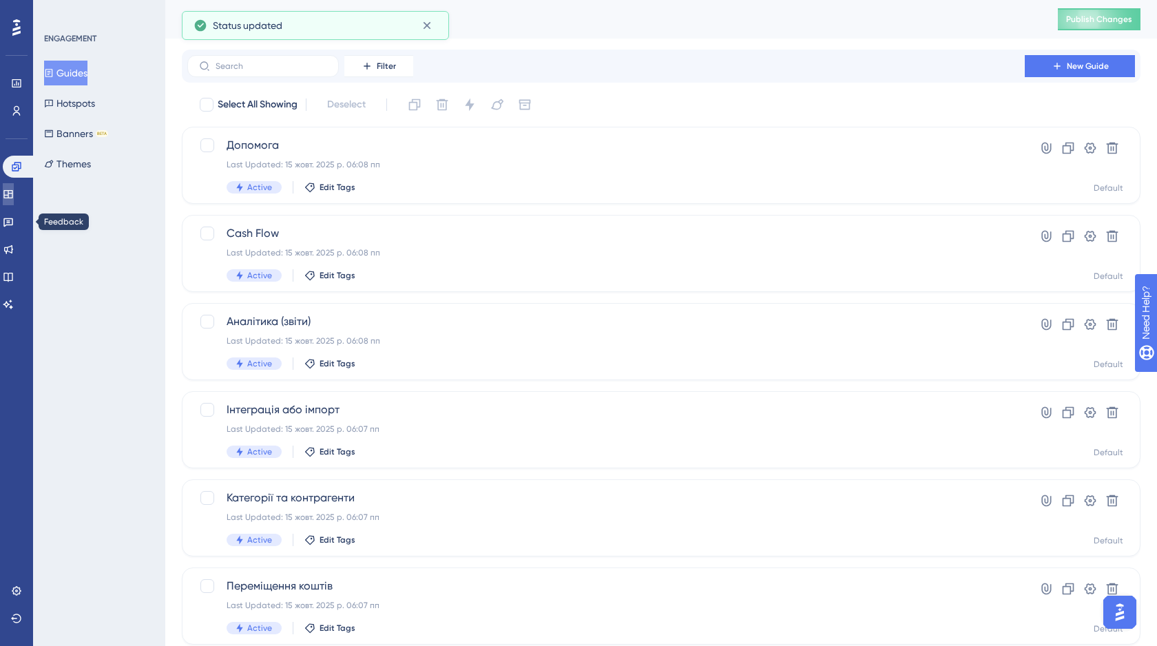
click at [9, 192] on link at bounding box center [8, 194] width 11 height 22
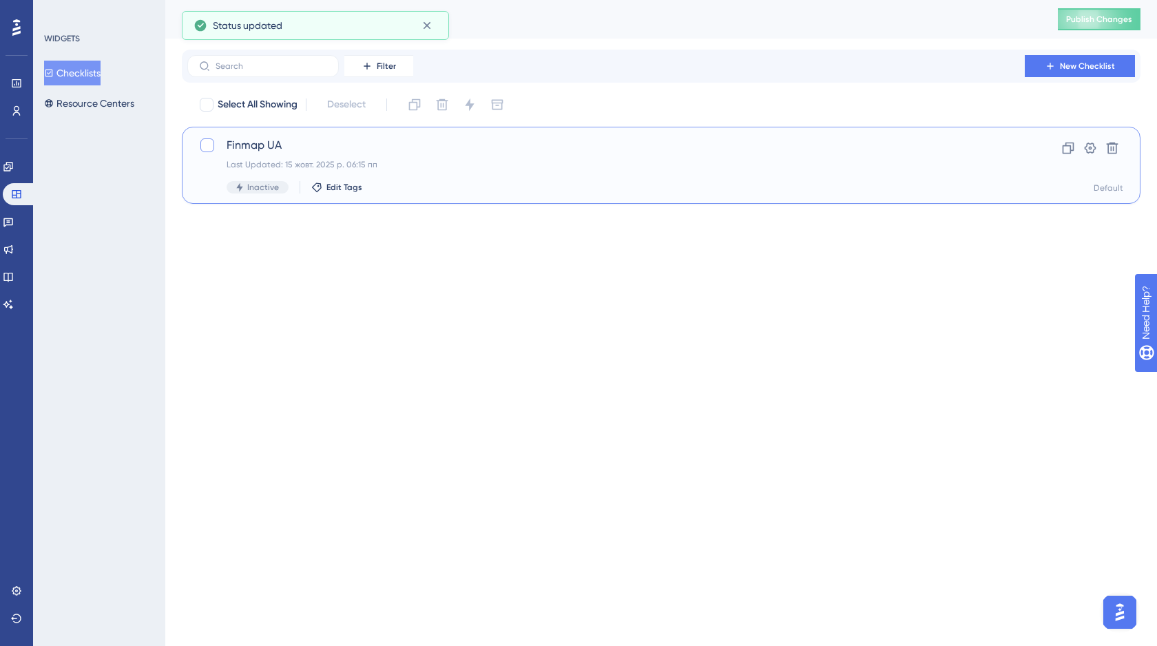
click at [207, 143] on div at bounding box center [207, 145] width 14 height 14
checkbox input "true"
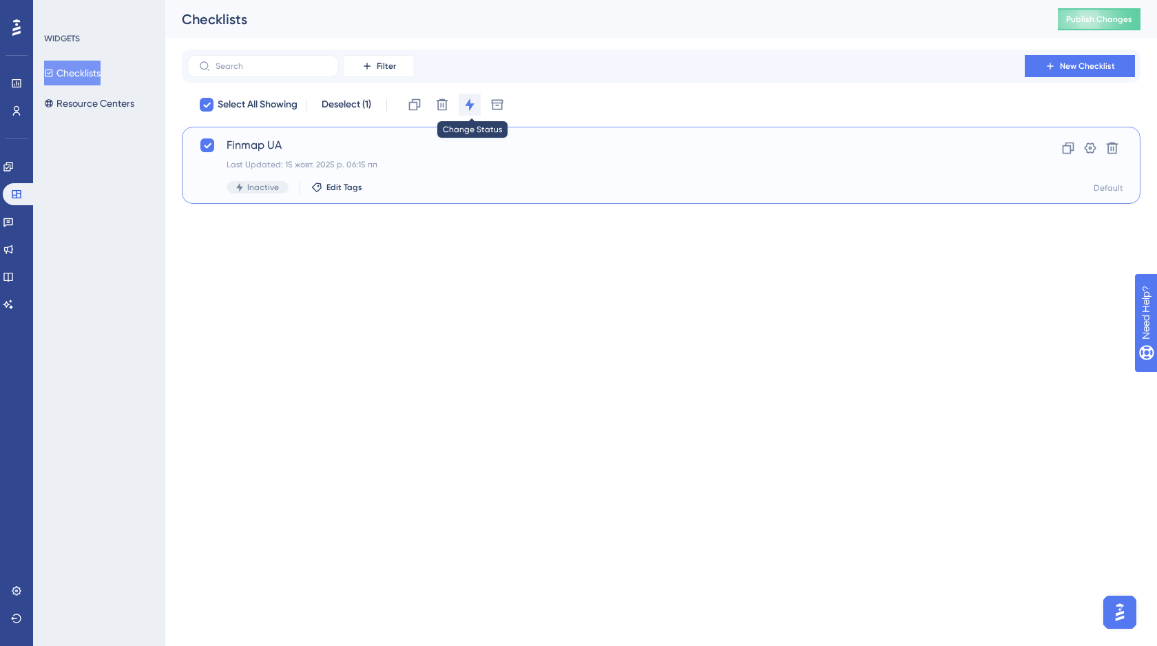
click at [472, 102] on icon at bounding box center [469, 104] width 9 height 12
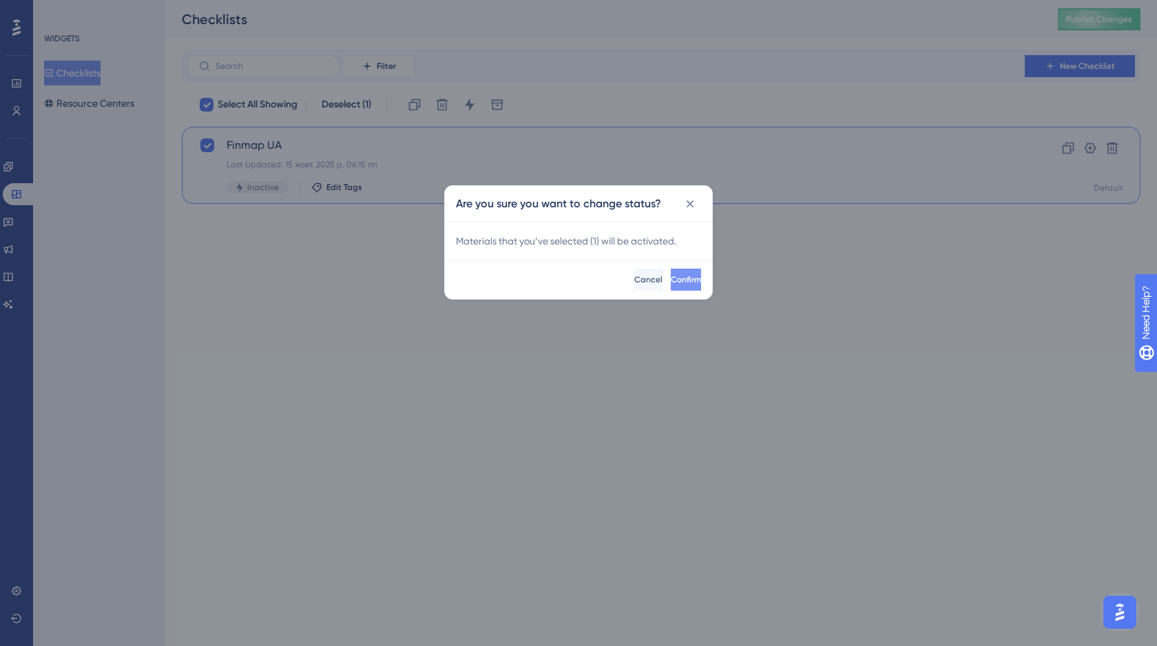
click at [671, 280] on span "Confirm" at bounding box center [686, 279] width 30 height 11
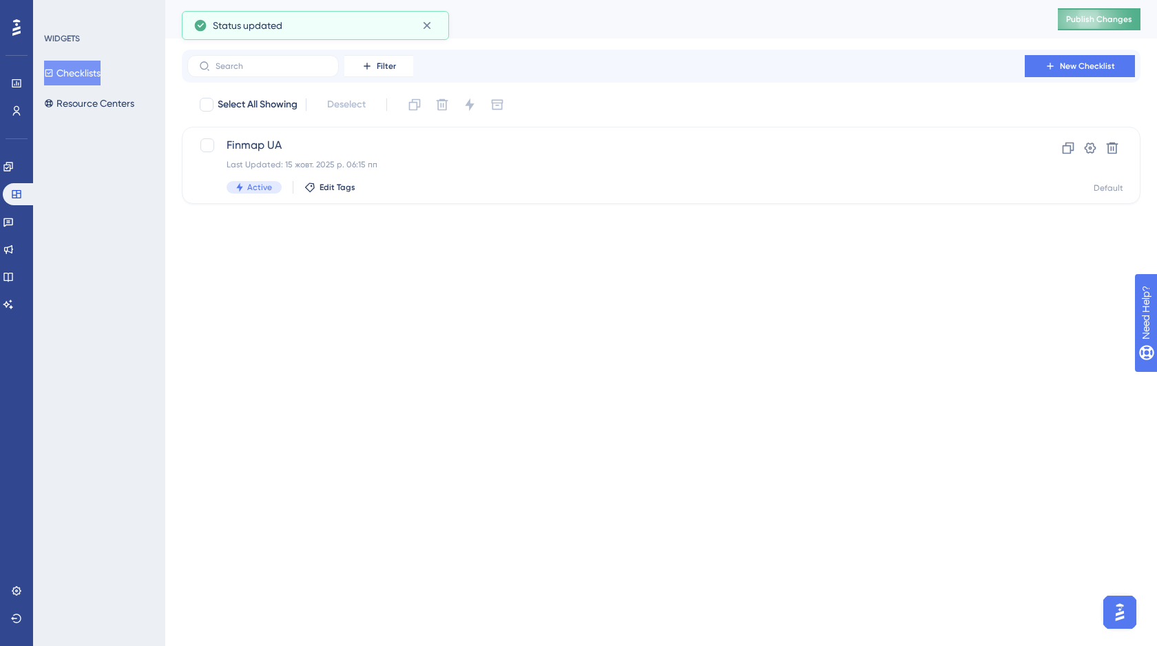
click at [1095, 8] on button "Publish Changes" at bounding box center [1099, 19] width 83 height 22
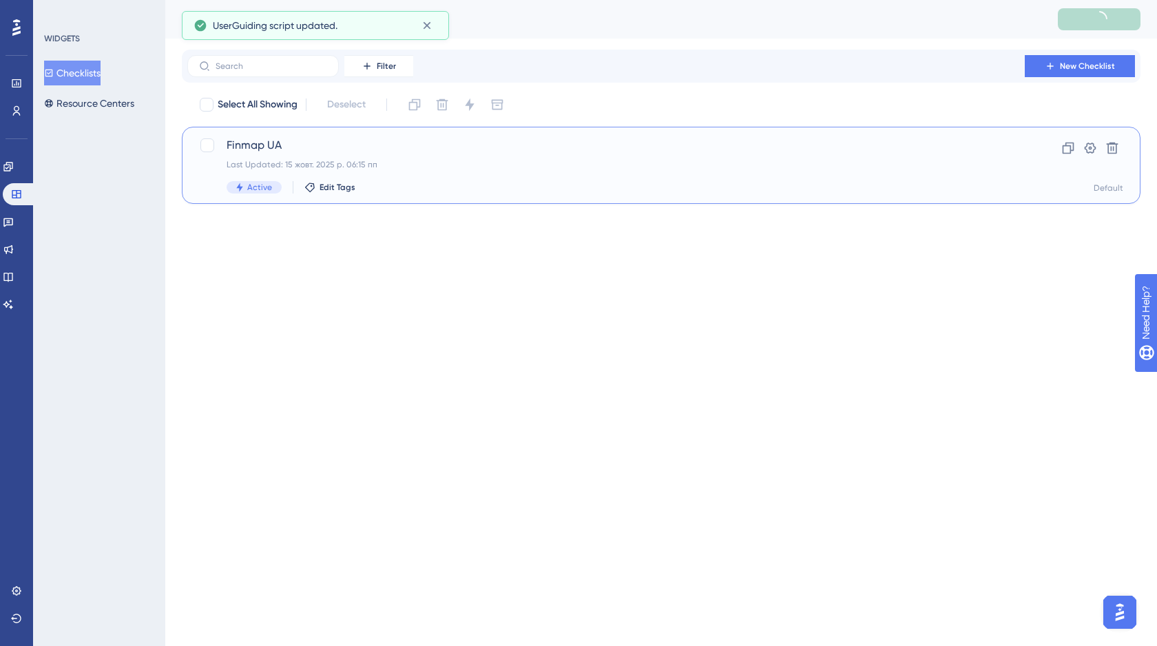
click at [474, 169] on div "Last Updated: 15 жовт. 2025 р. 06:15 пп" at bounding box center [606, 164] width 759 height 11
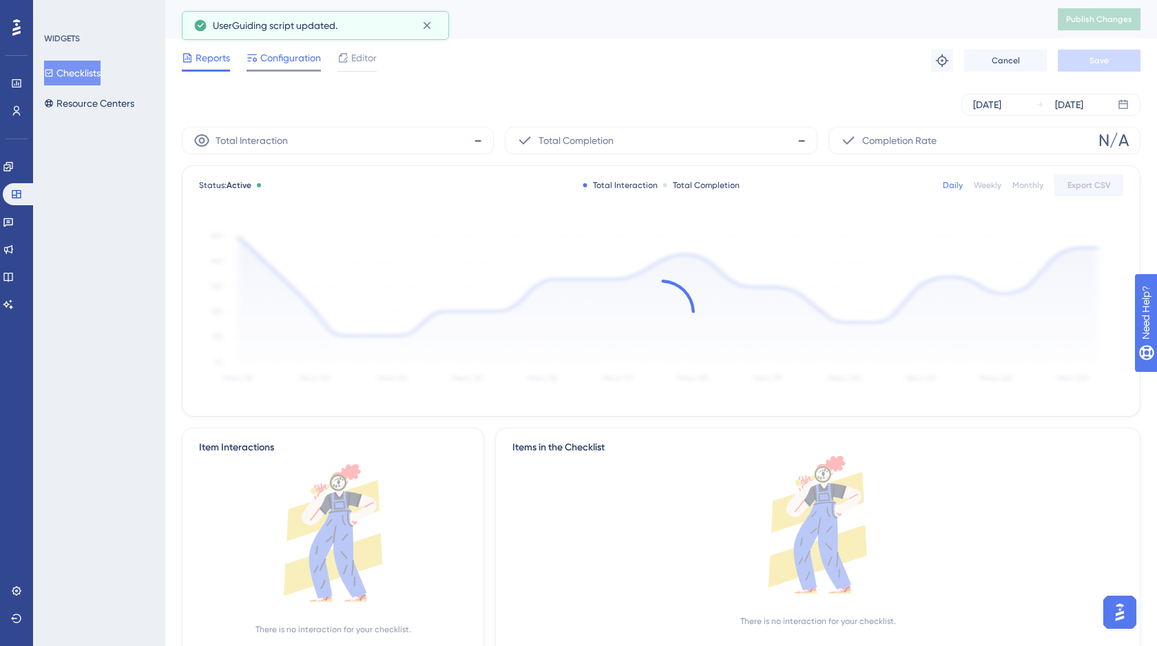
click at [288, 68] on div "Configuration" at bounding box center [284, 61] width 74 height 22
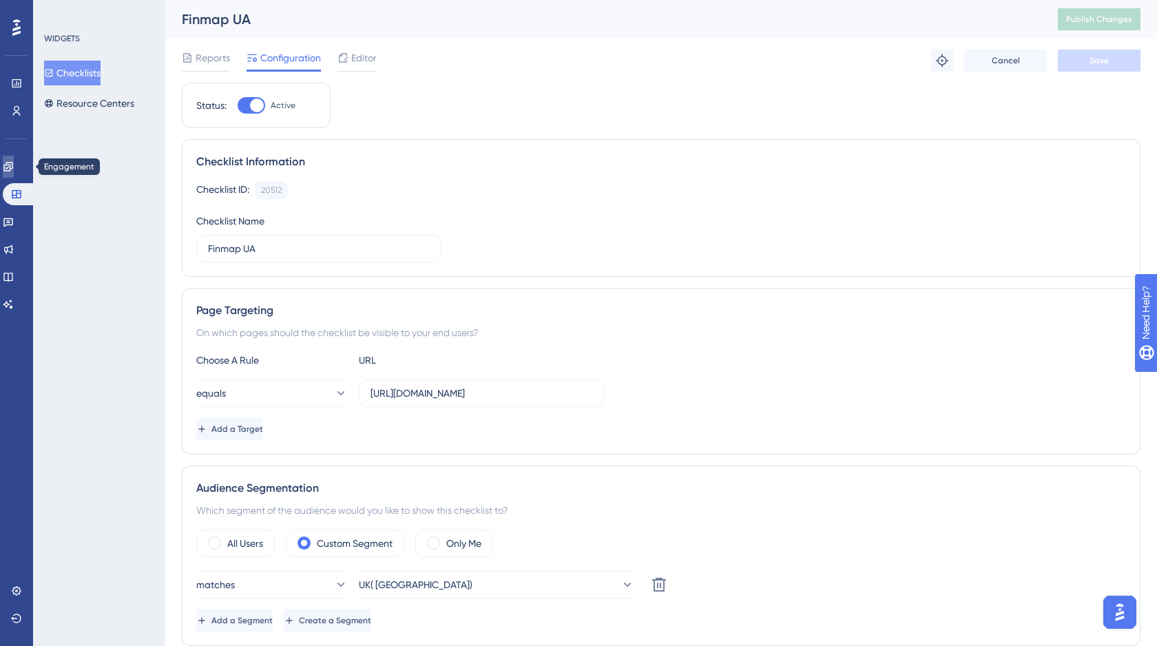
click at [14, 174] on link at bounding box center [8, 167] width 11 height 22
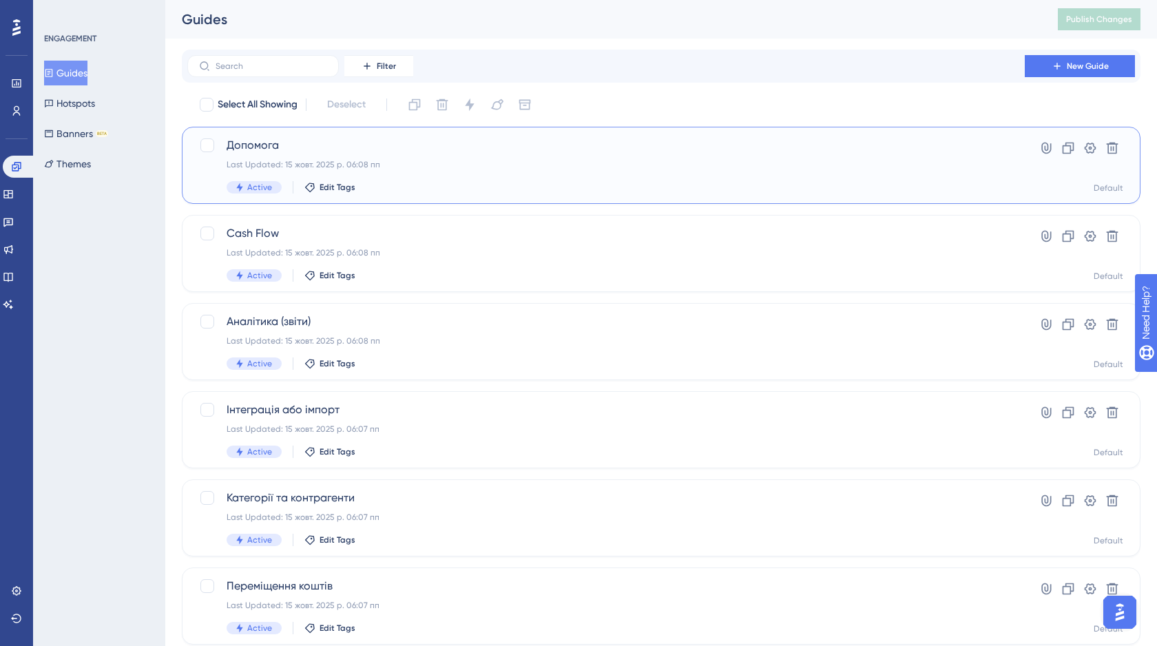
click at [654, 178] on div "Допомога Last Updated: 15 жовт. 2025 р. 06:08 пп Active Edit Tags" at bounding box center [606, 165] width 759 height 56
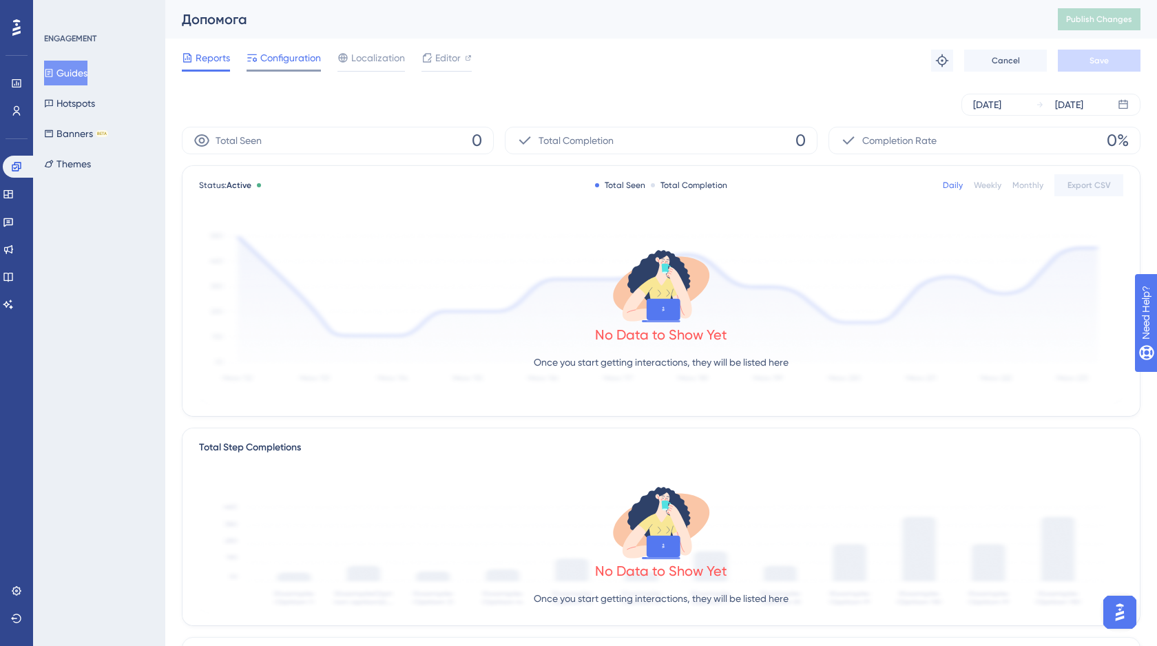
click at [299, 55] on span "Configuration" at bounding box center [290, 58] width 61 height 17
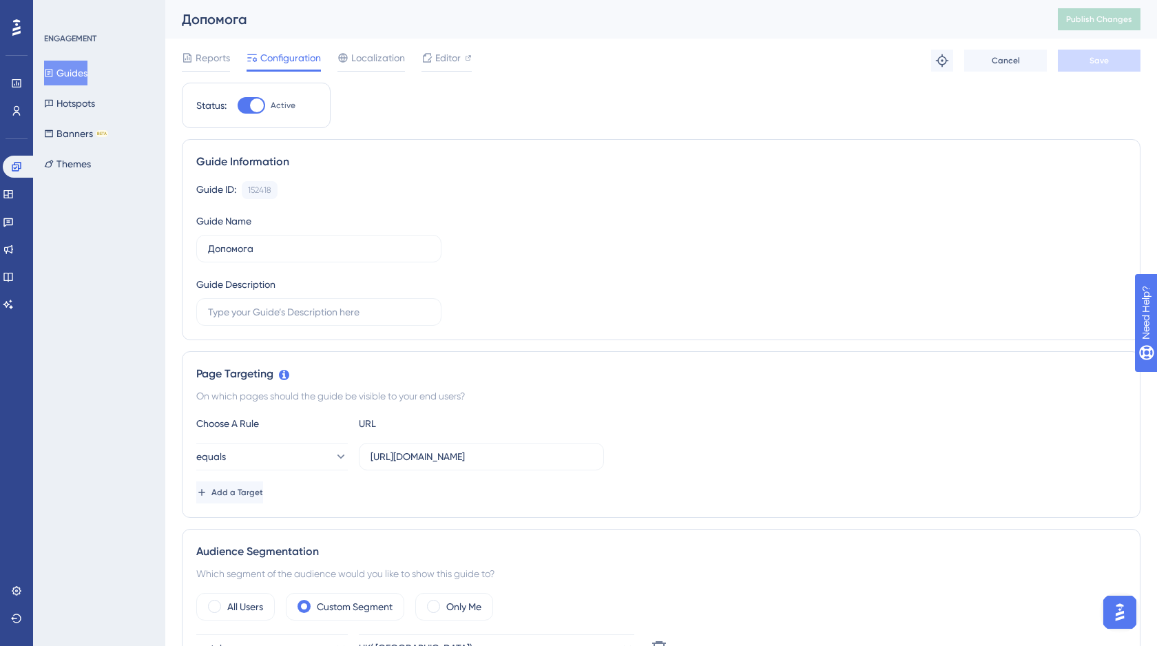
click at [82, 83] on button "Guides" at bounding box center [65, 73] width 43 height 25
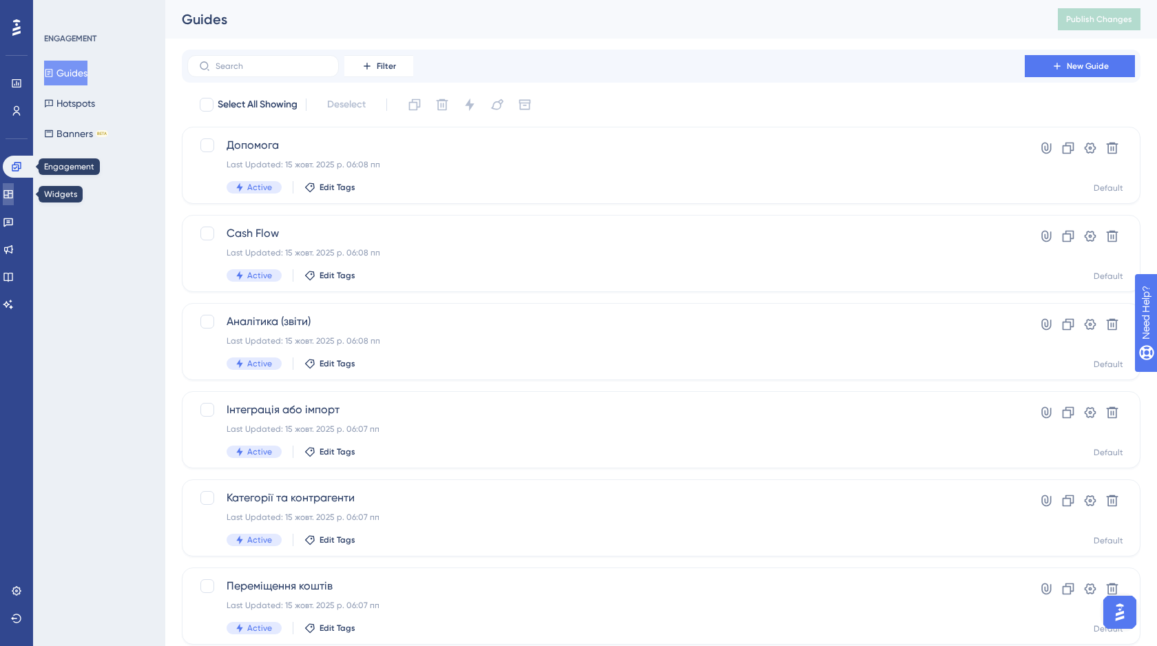
click at [12, 193] on icon at bounding box center [8, 194] width 11 height 11
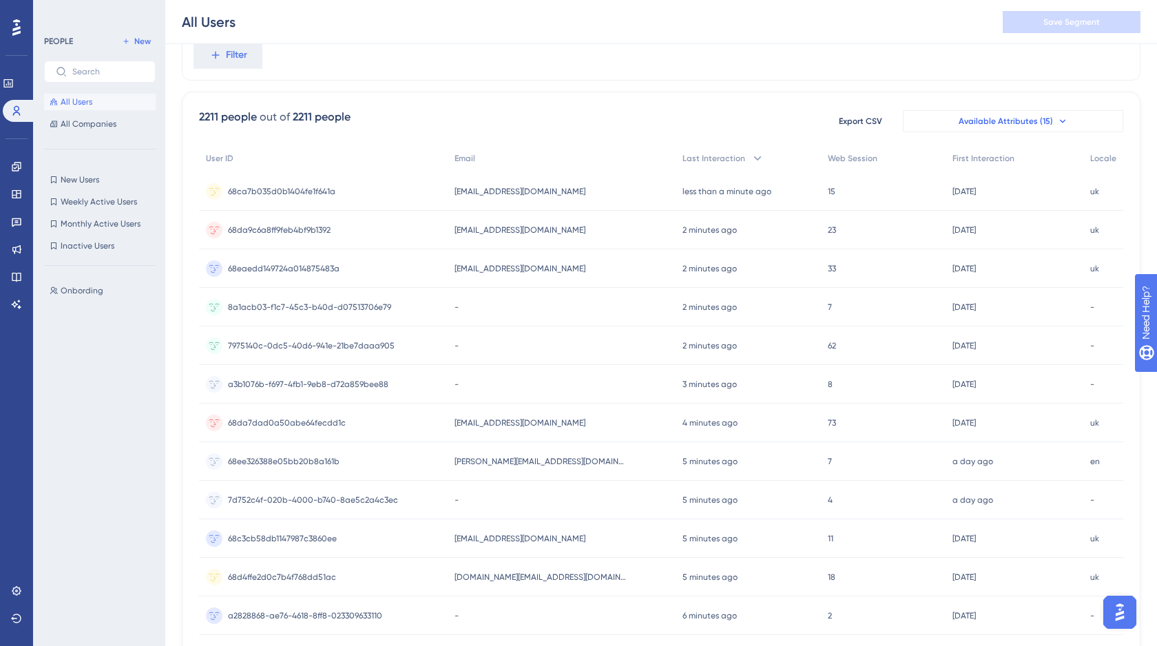
click at [998, 120] on span "Available Attributes (15)" at bounding box center [1005, 121] width 94 height 11
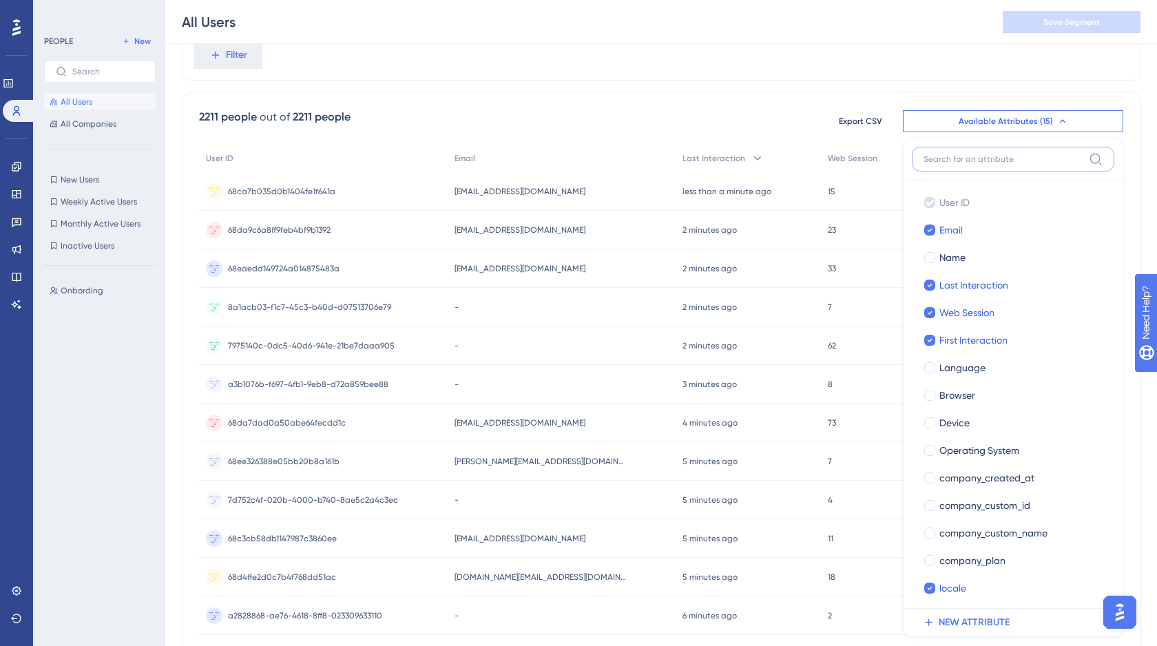
scroll to position [123, 0]
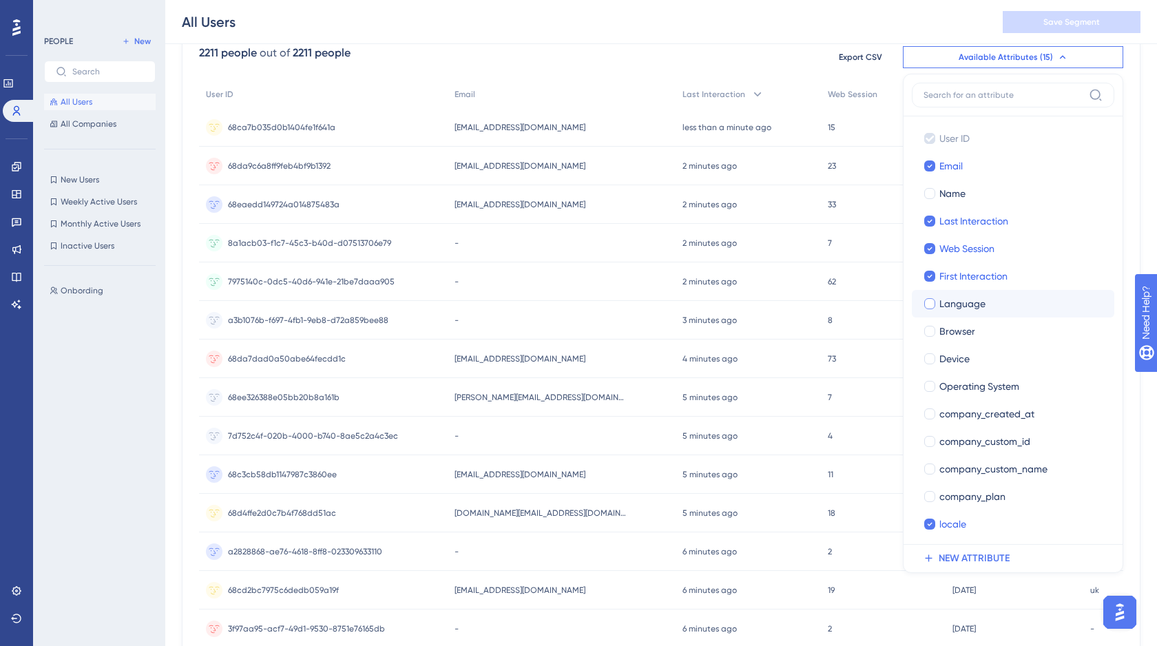
click at [934, 304] on div at bounding box center [929, 303] width 11 height 11
checkbox input "true"
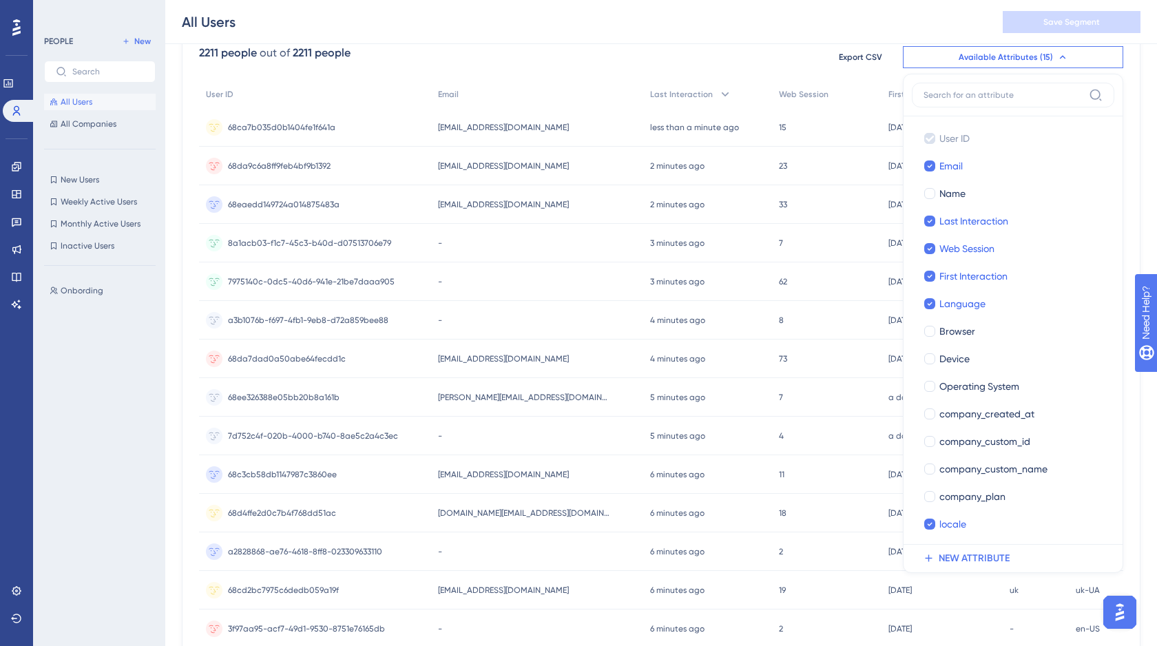
click at [761, 36] on div "All Users Save Segment" at bounding box center [661, 22] width 992 height 44
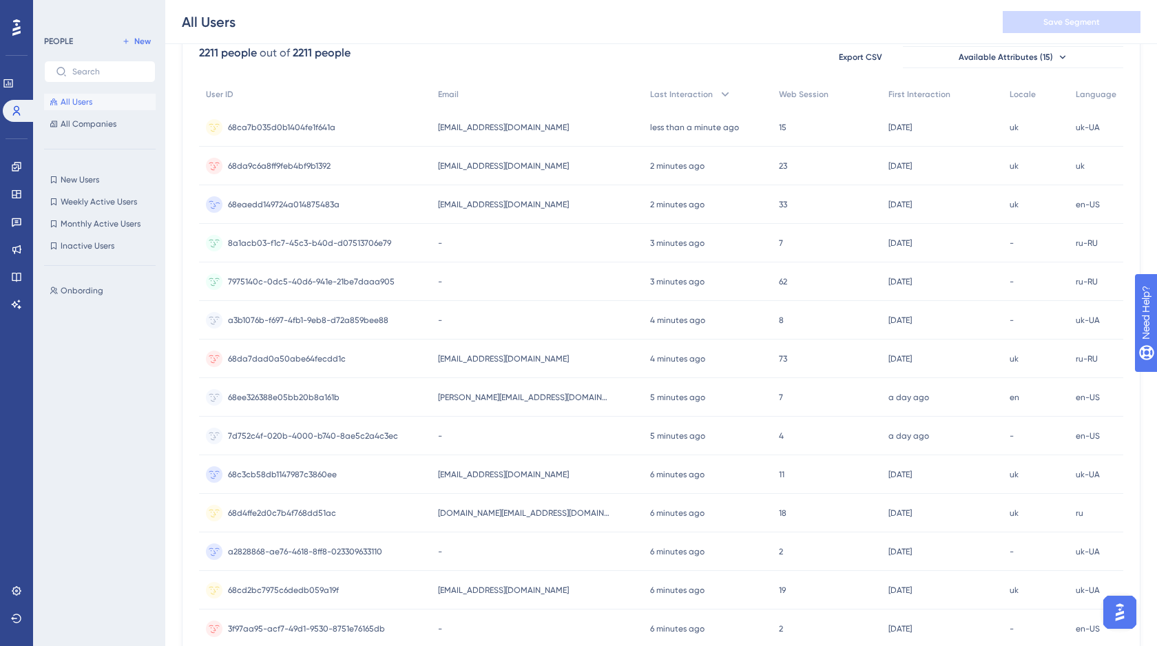
scroll to position [112, 0]
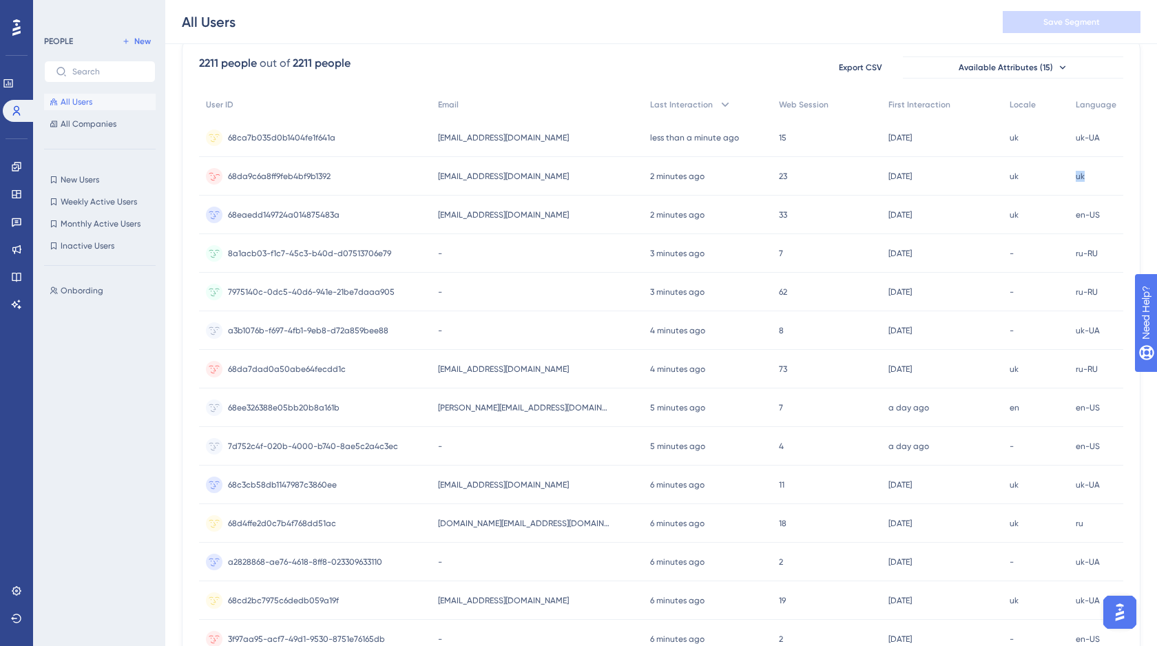
drag, startPoint x: 1095, startPoint y: 176, endPoint x: 1076, endPoint y: 176, distance: 19.3
click at [1076, 176] on div "uk uk" at bounding box center [1096, 176] width 54 height 39
copy span "uk"
